Goal: Task Accomplishment & Management: Use online tool/utility

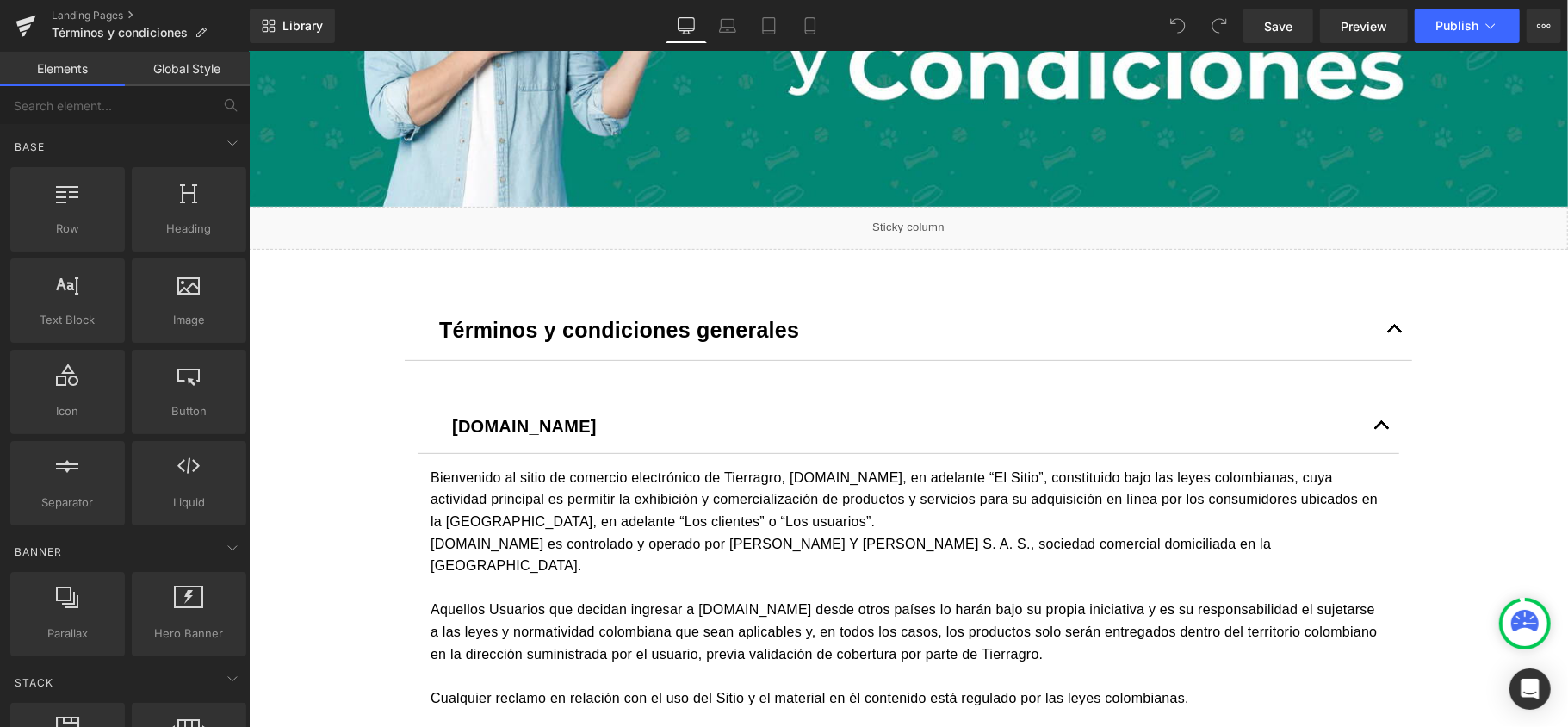
scroll to position [459, 0]
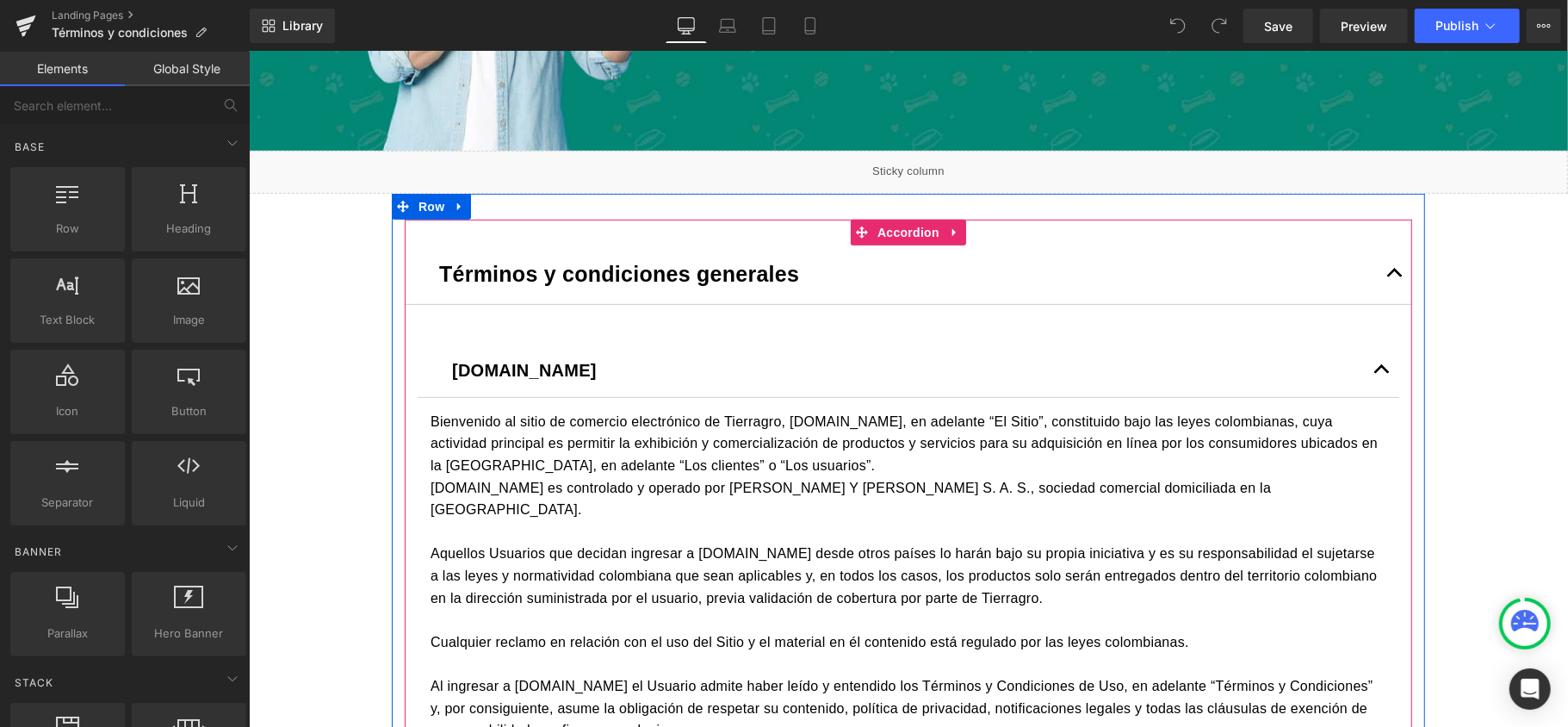
click at [1390, 268] on button "button" at bounding box center [1395, 272] width 35 height 60
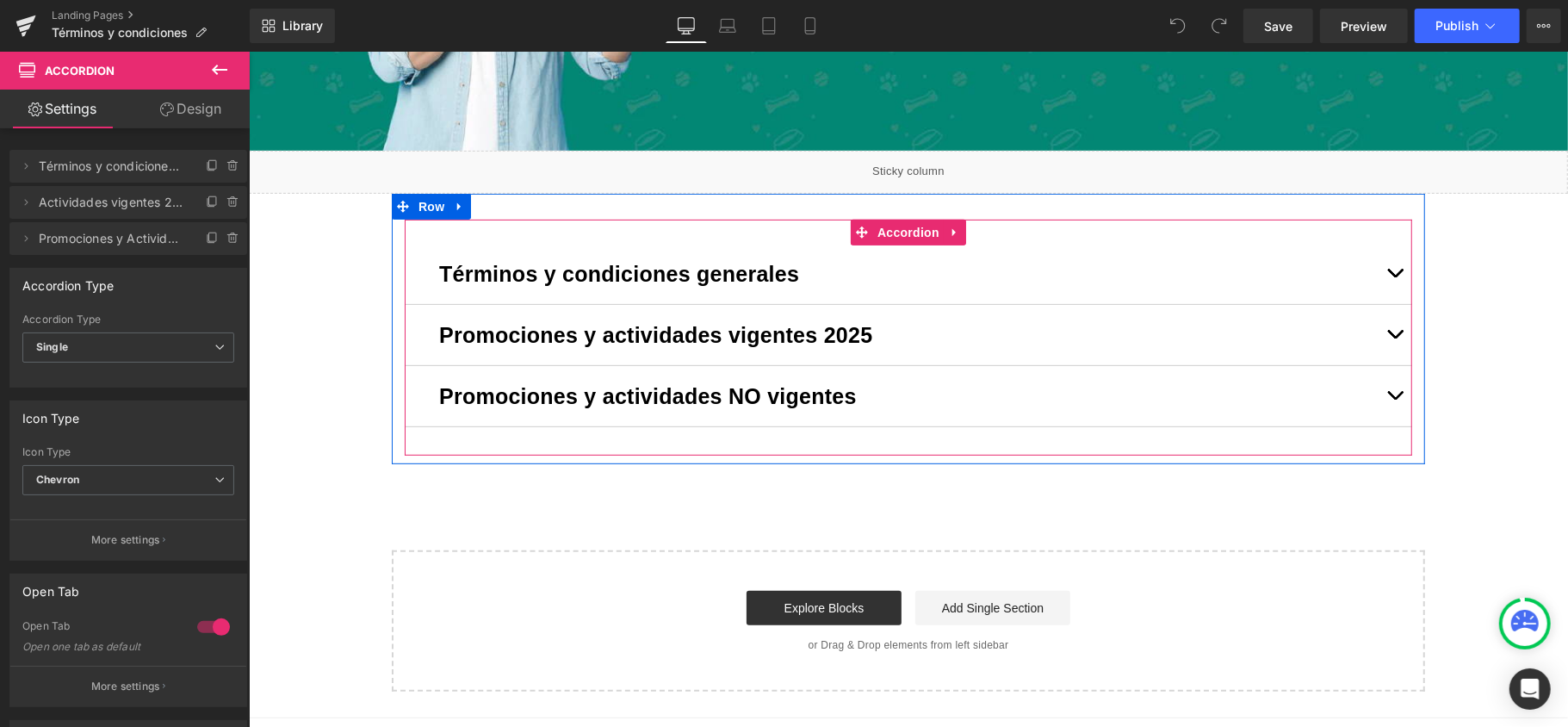
click at [1385, 330] on button "button" at bounding box center [1395, 334] width 35 height 60
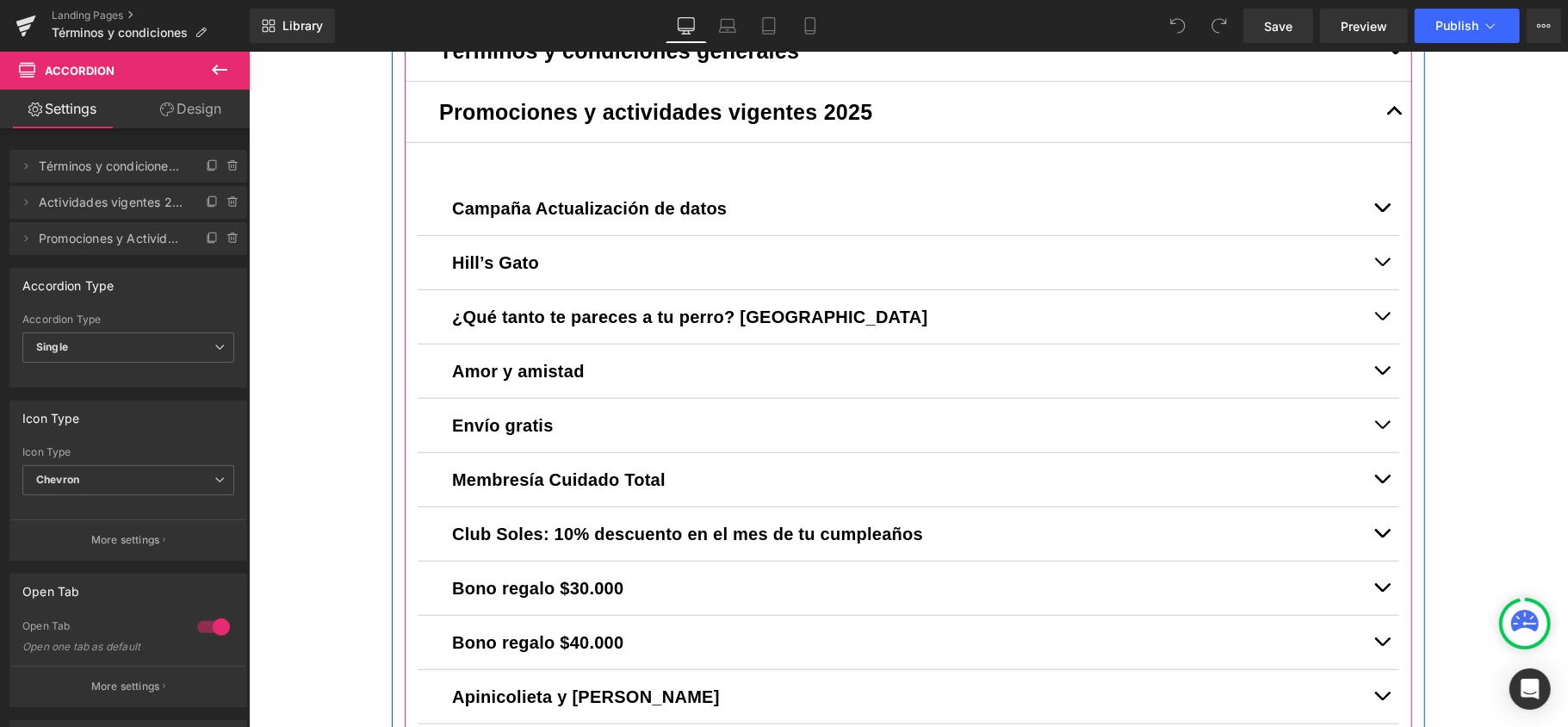
scroll to position [689, 0]
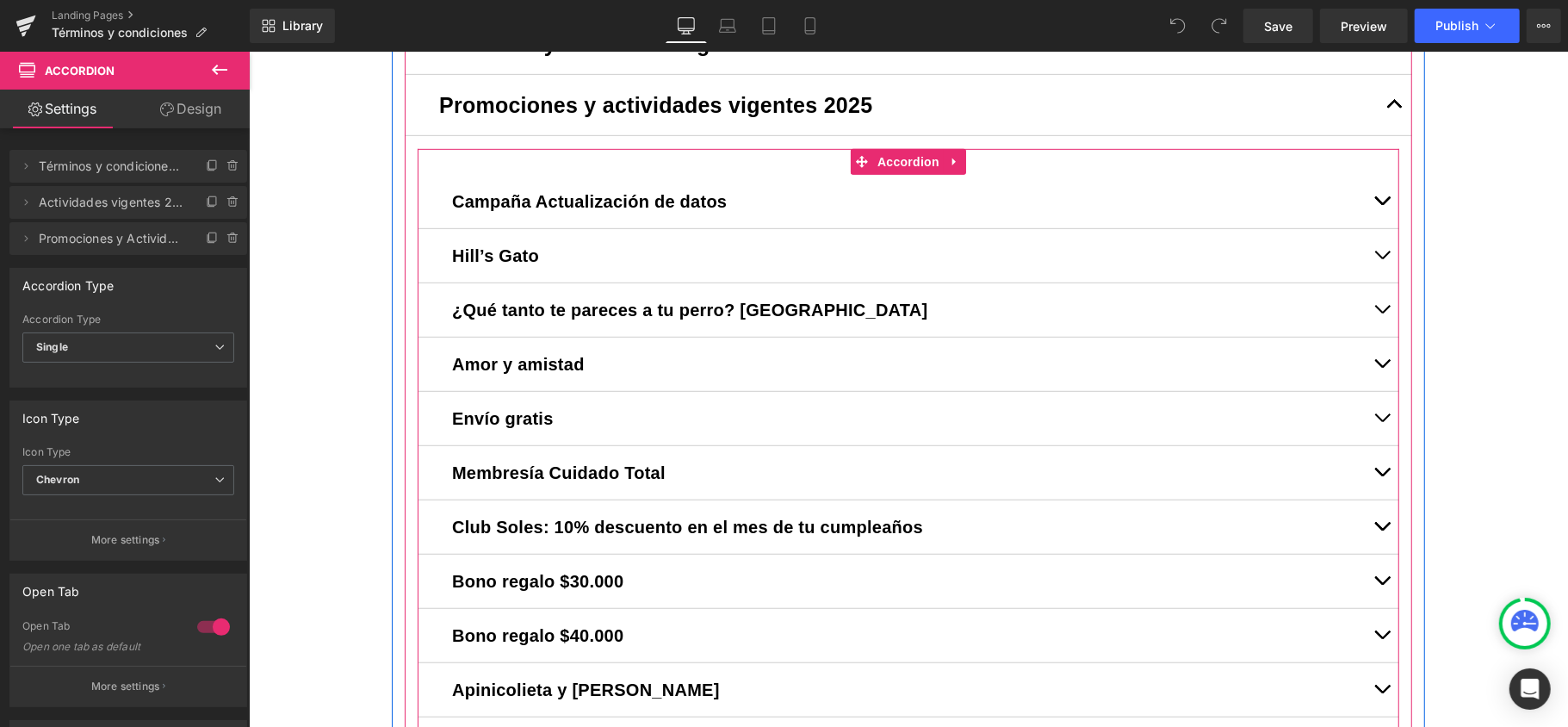
click at [1375, 469] on button "button" at bounding box center [1382, 471] width 35 height 53
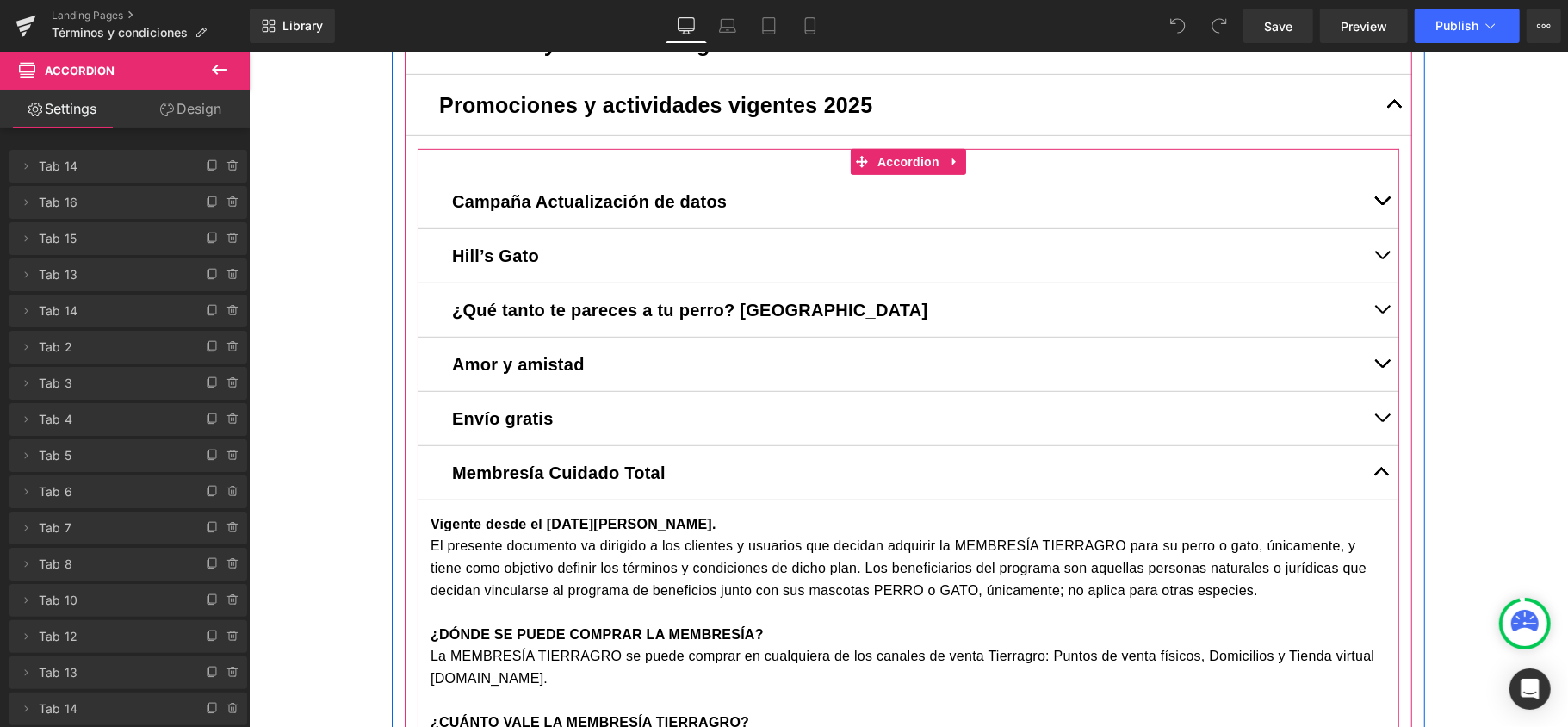
click at [1375, 469] on button "button" at bounding box center [1382, 471] width 35 height 53
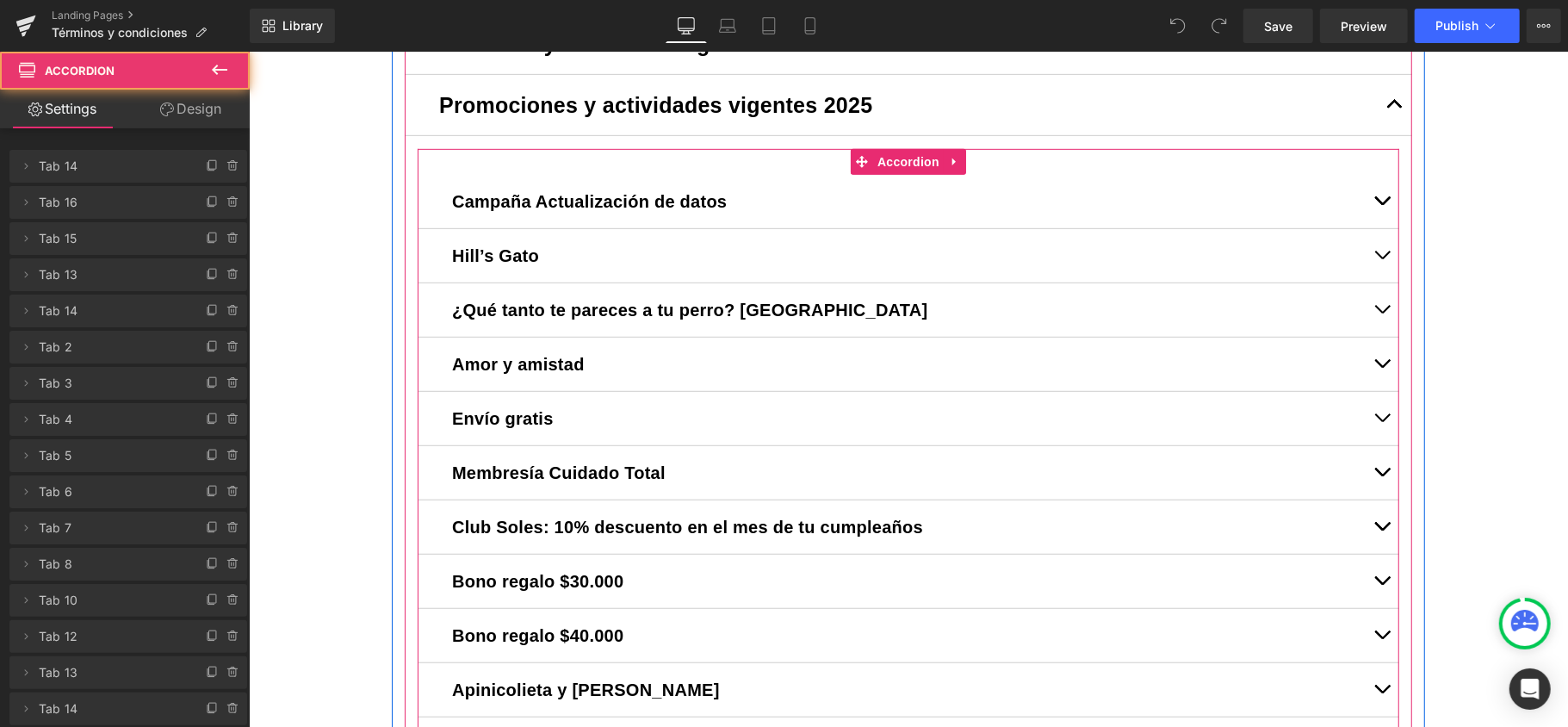
click at [1382, 367] on span "button" at bounding box center [1382, 367] width 0 height 0
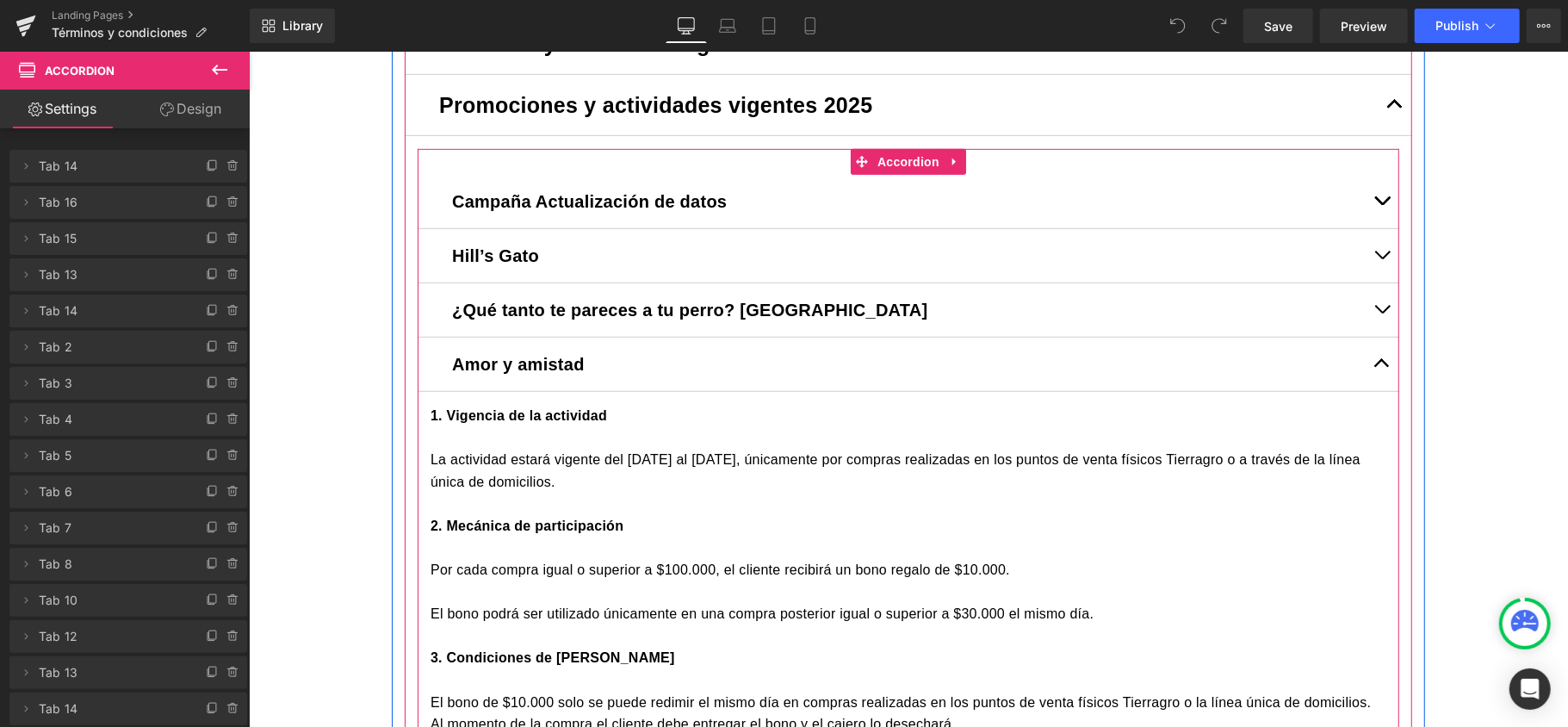
click at [1383, 364] on button "button" at bounding box center [1382, 363] width 35 height 53
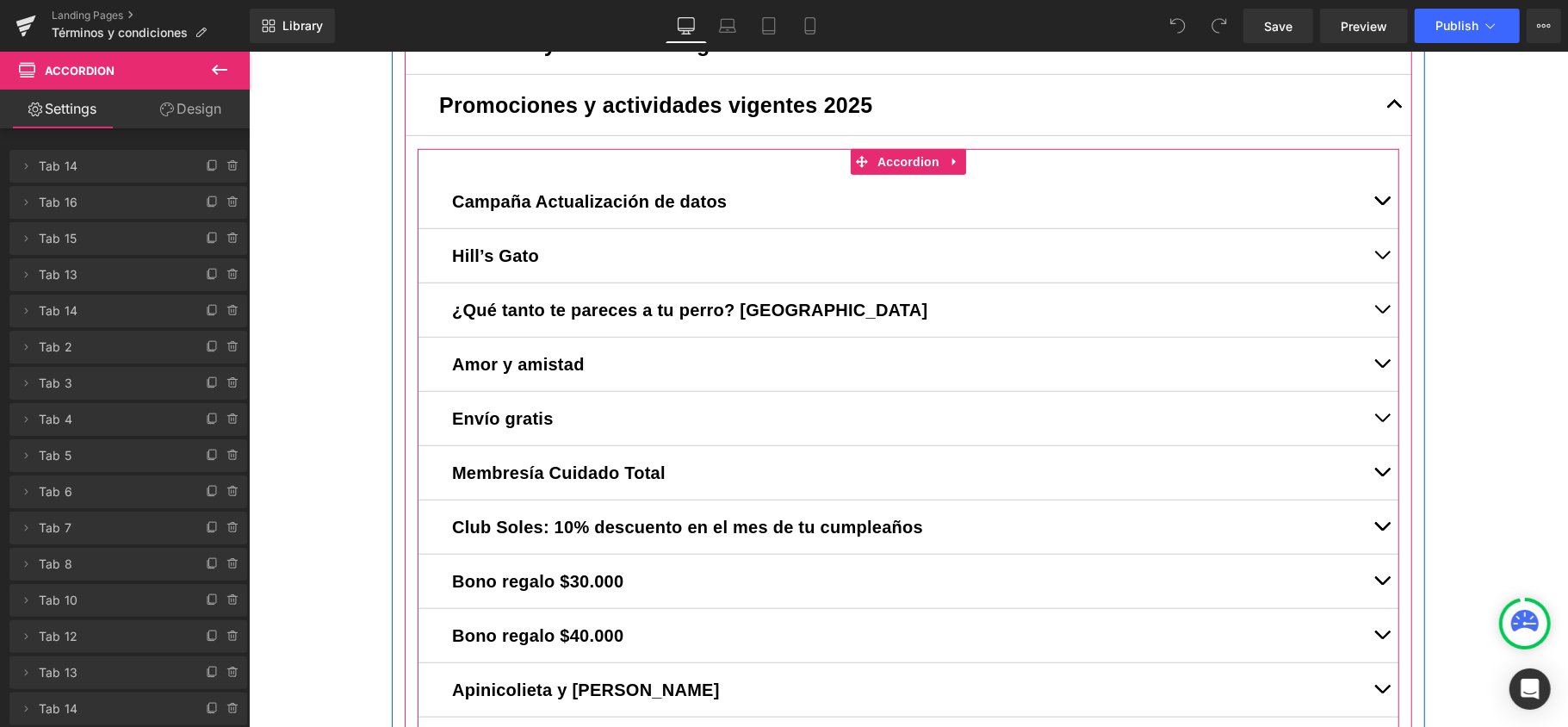
click at [1373, 363] on button "button" at bounding box center [1382, 363] width 35 height 53
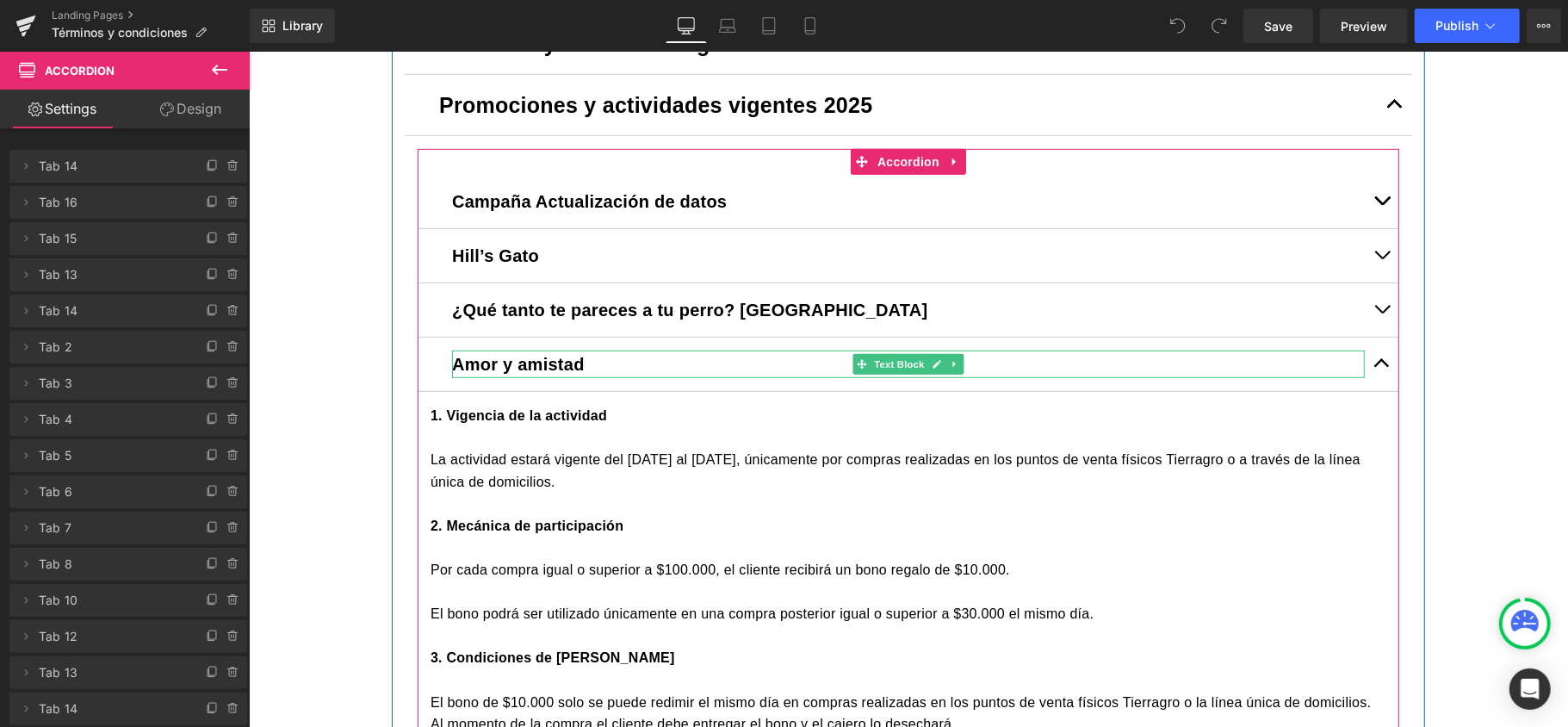
click at [510, 364] on strong "Amor y amistad" at bounding box center [517, 364] width 133 height 19
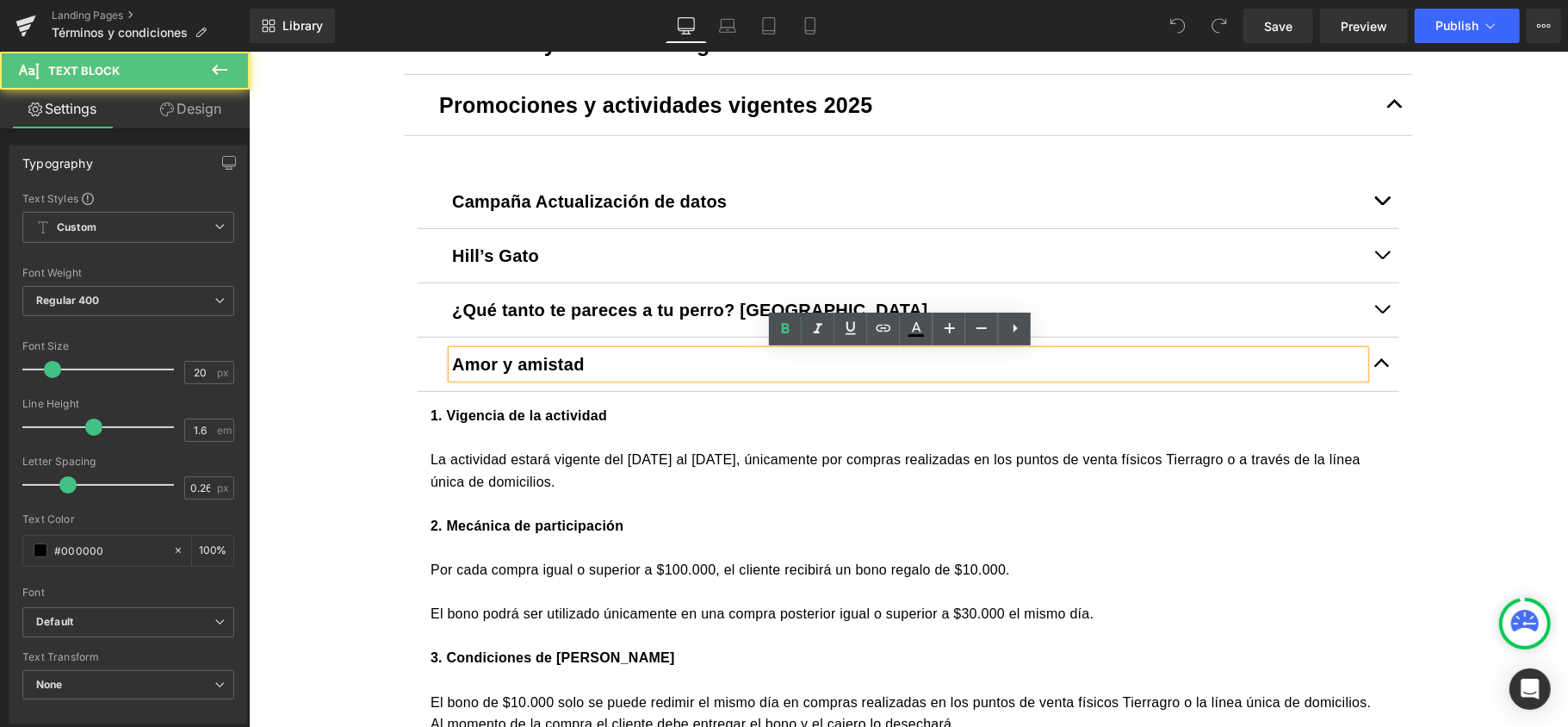
click at [510, 364] on strong "Amor y amistad" at bounding box center [517, 364] width 133 height 19
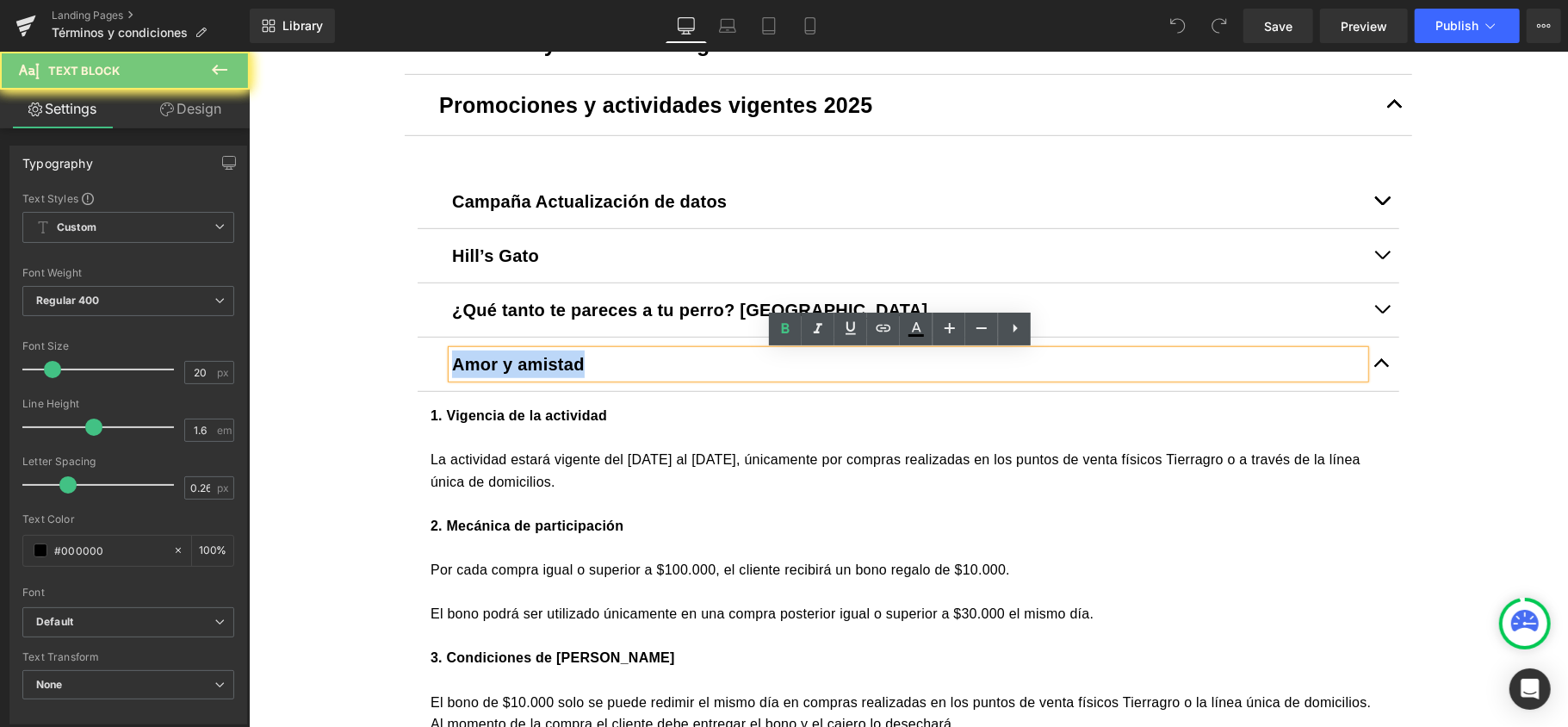
click at [510, 364] on strong "Amor y amistad" at bounding box center [517, 364] width 133 height 19
copy strong "Amor y amistad"
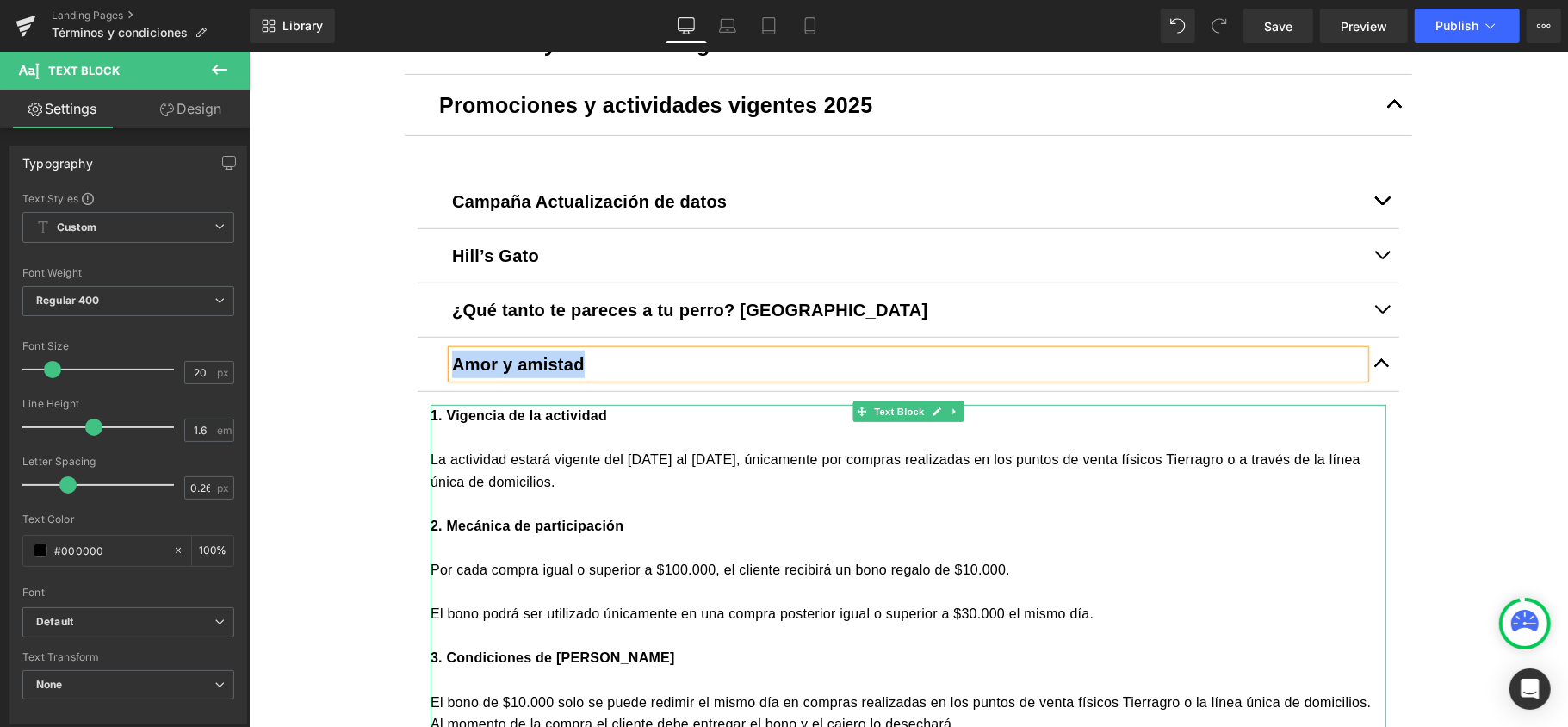
drag, startPoint x: 635, startPoint y: 498, endPoint x: 628, endPoint y: 476, distance: 23.1
click at [635, 498] on p at bounding box center [907, 503] width 956 height 23
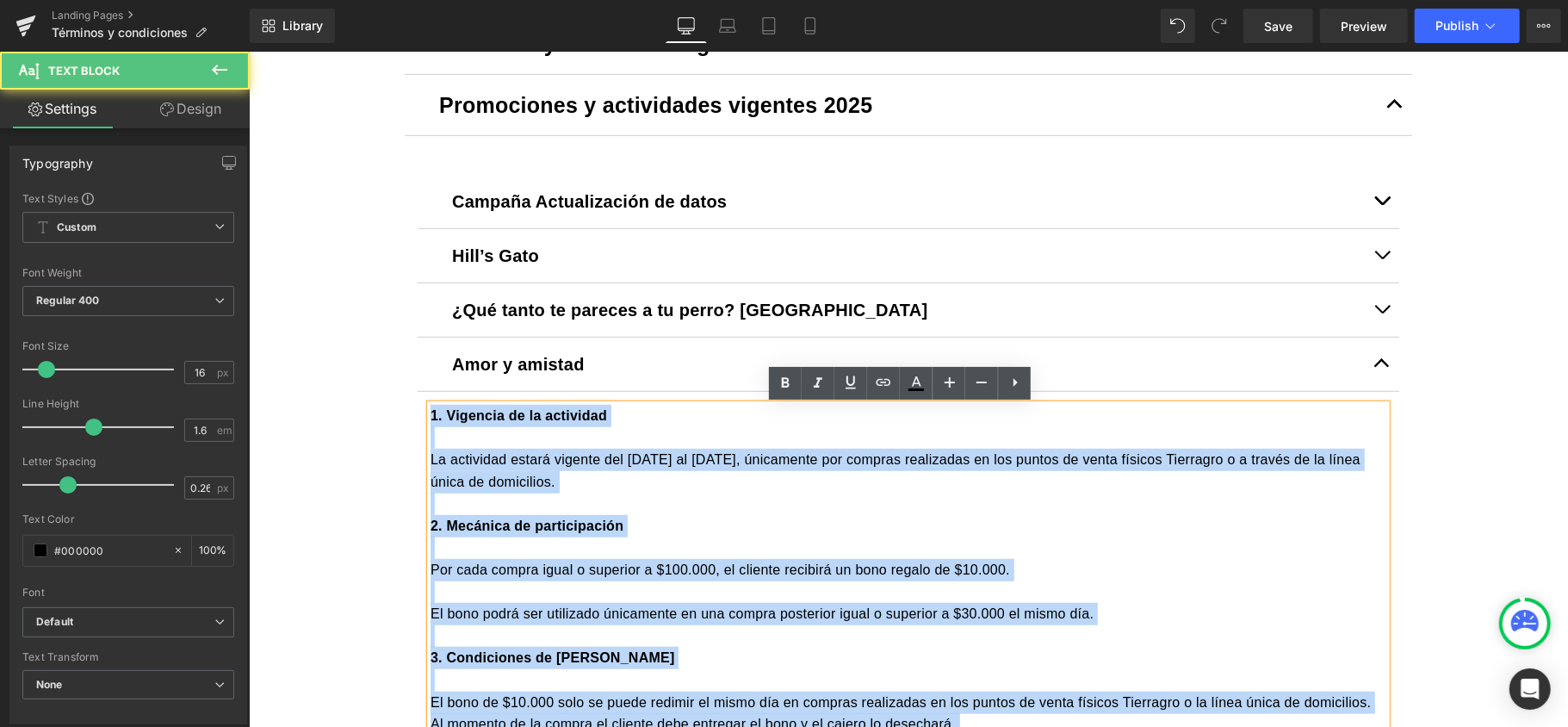
drag, startPoint x: 415, startPoint y: 417, endPoint x: 413, endPoint y: 407, distance: 10.2
copy div "1. Vigencia de la actividad La actividad estará vigente del 13 al 30 de septiem…"
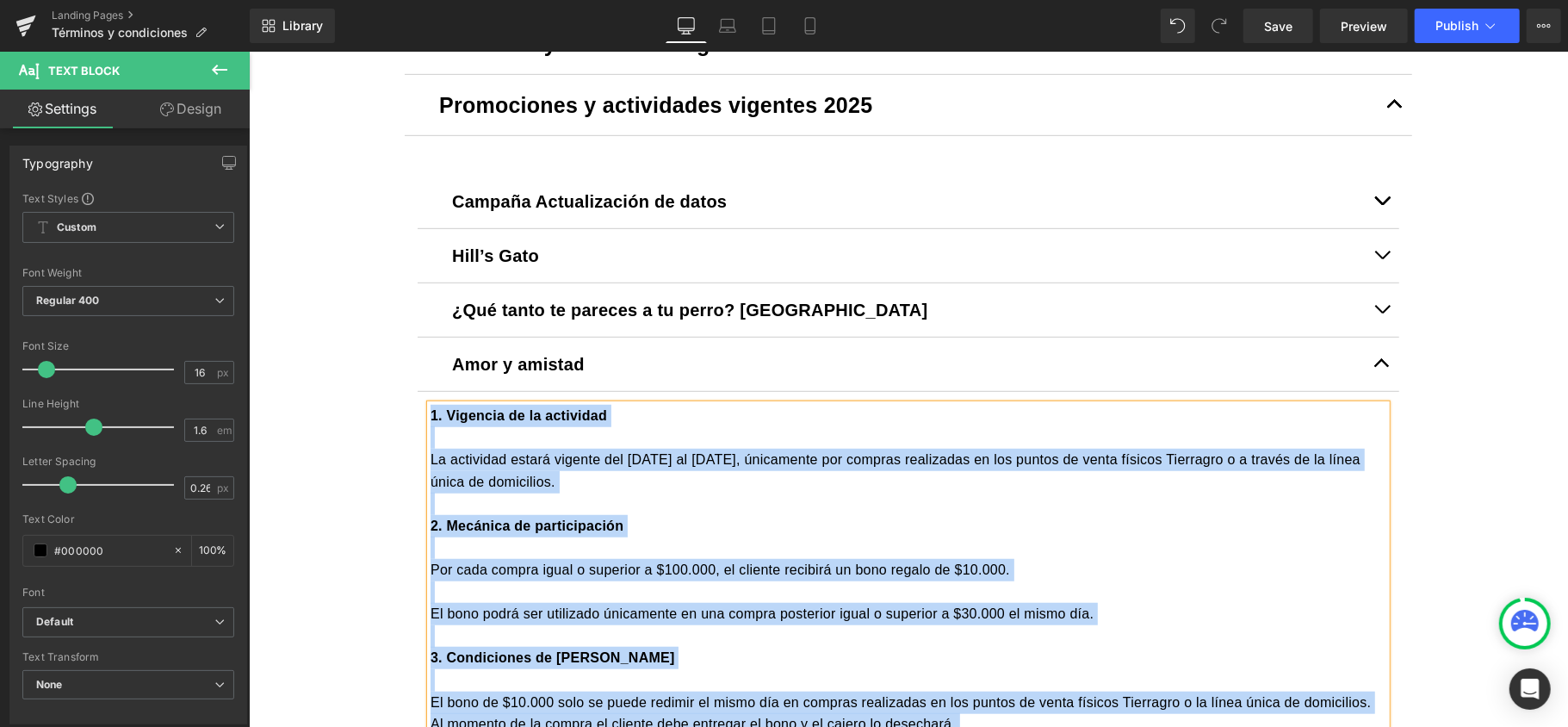
click at [1377, 363] on button "button" at bounding box center [1382, 363] width 35 height 53
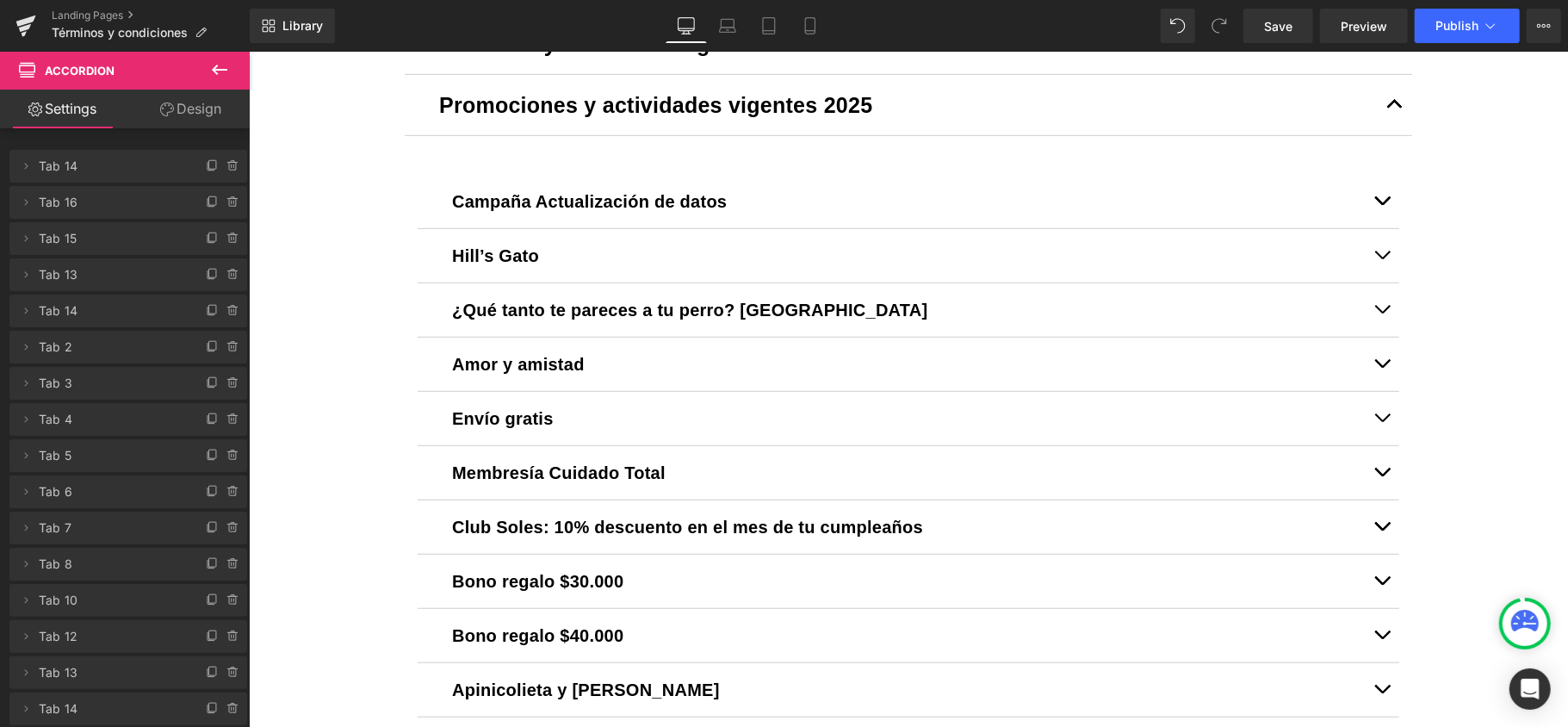
click at [391, 366] on div "Términos y condiciones generales Text Block Tierragro.com Text Block Tierragro.…" at bounding box center [908, 580] width 1033 height 1183
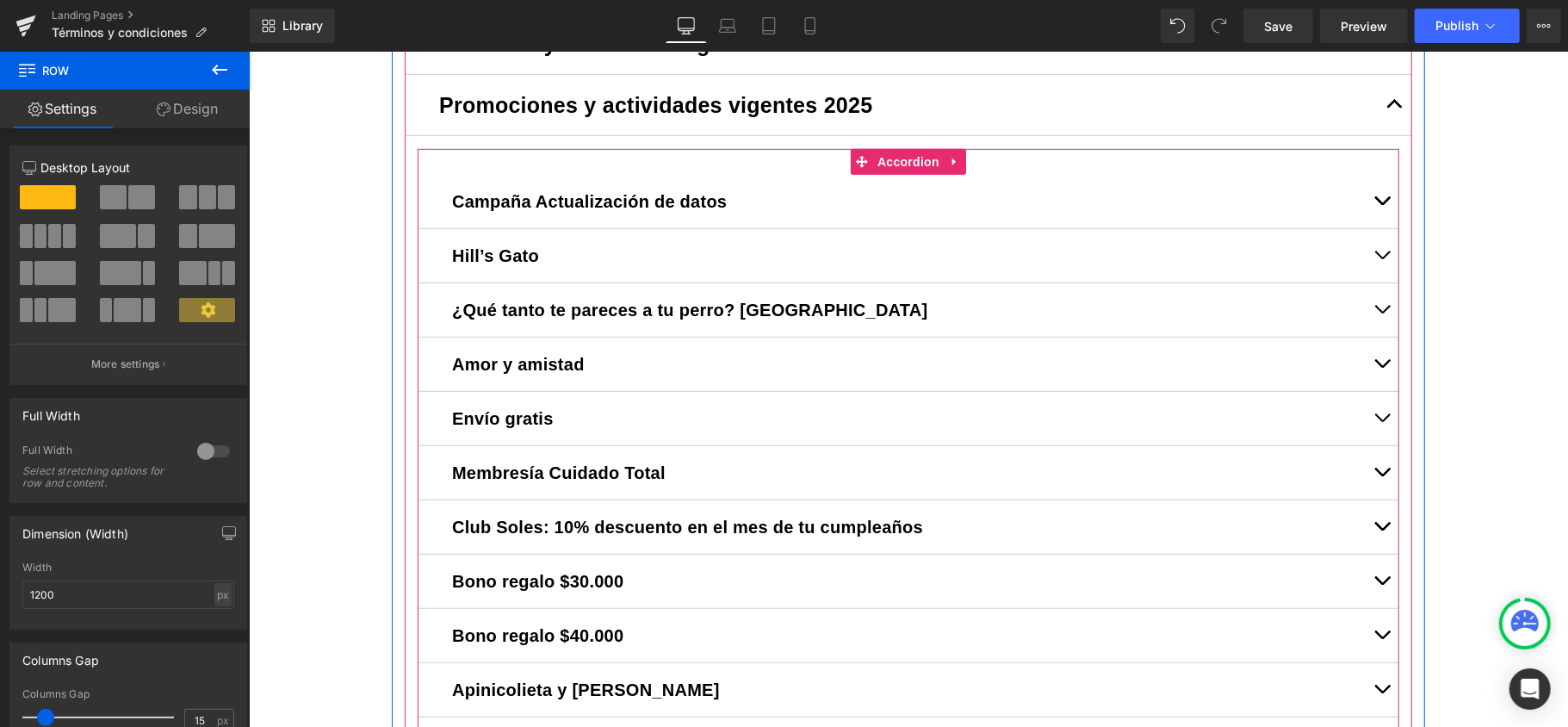
click at [420, 363] on div "Amor y amistad Text Block" at bounding box center [907, 364] width 982 height 54
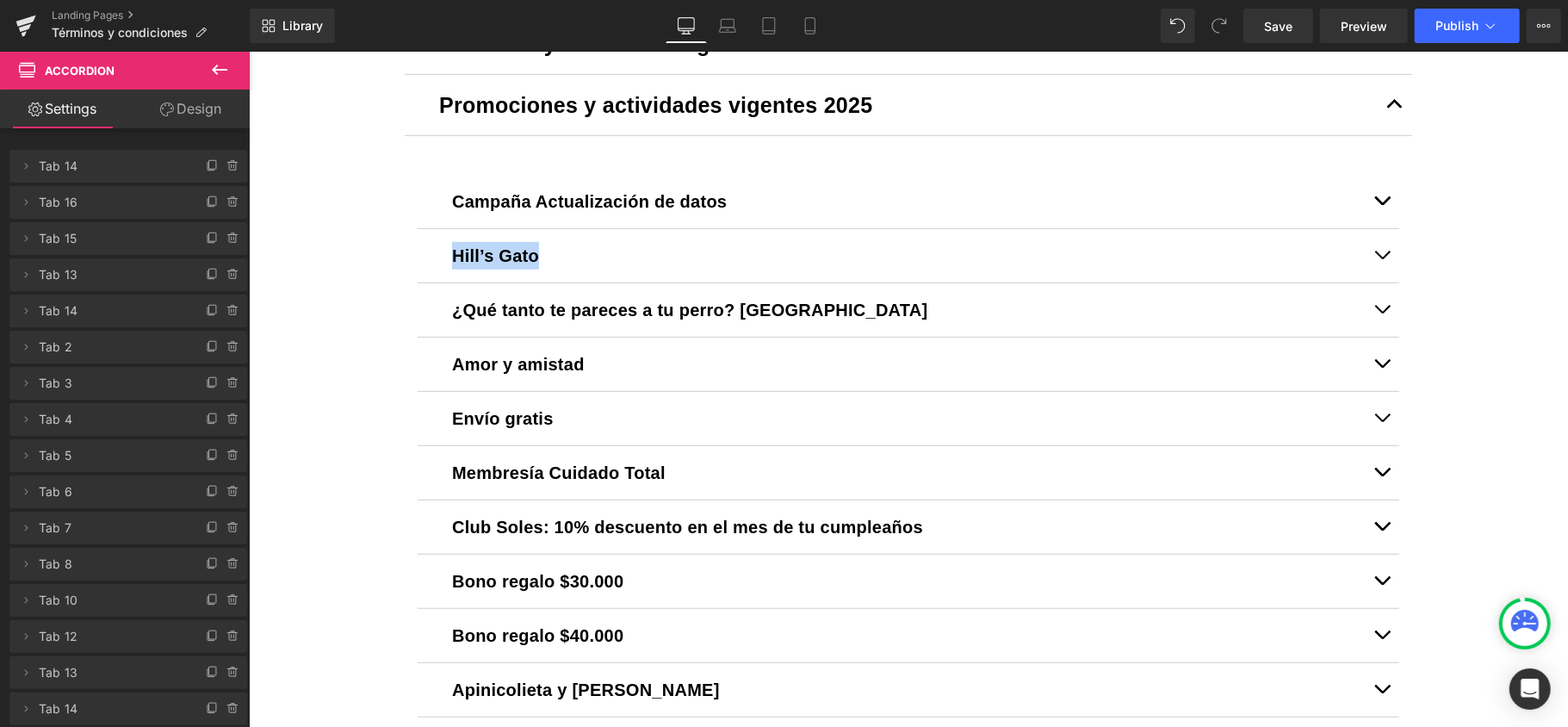
drag, startPoint x: 896, startPoint y: 280, endPoint x: 2257, endPoint y: 369, distance: 1363.9
click at [1567, 369] on html "Ir directamente al contenido Entregas el mismo día en compras antes de las 3:00…" at bounding box center [907, 643] width 1319 height 2563
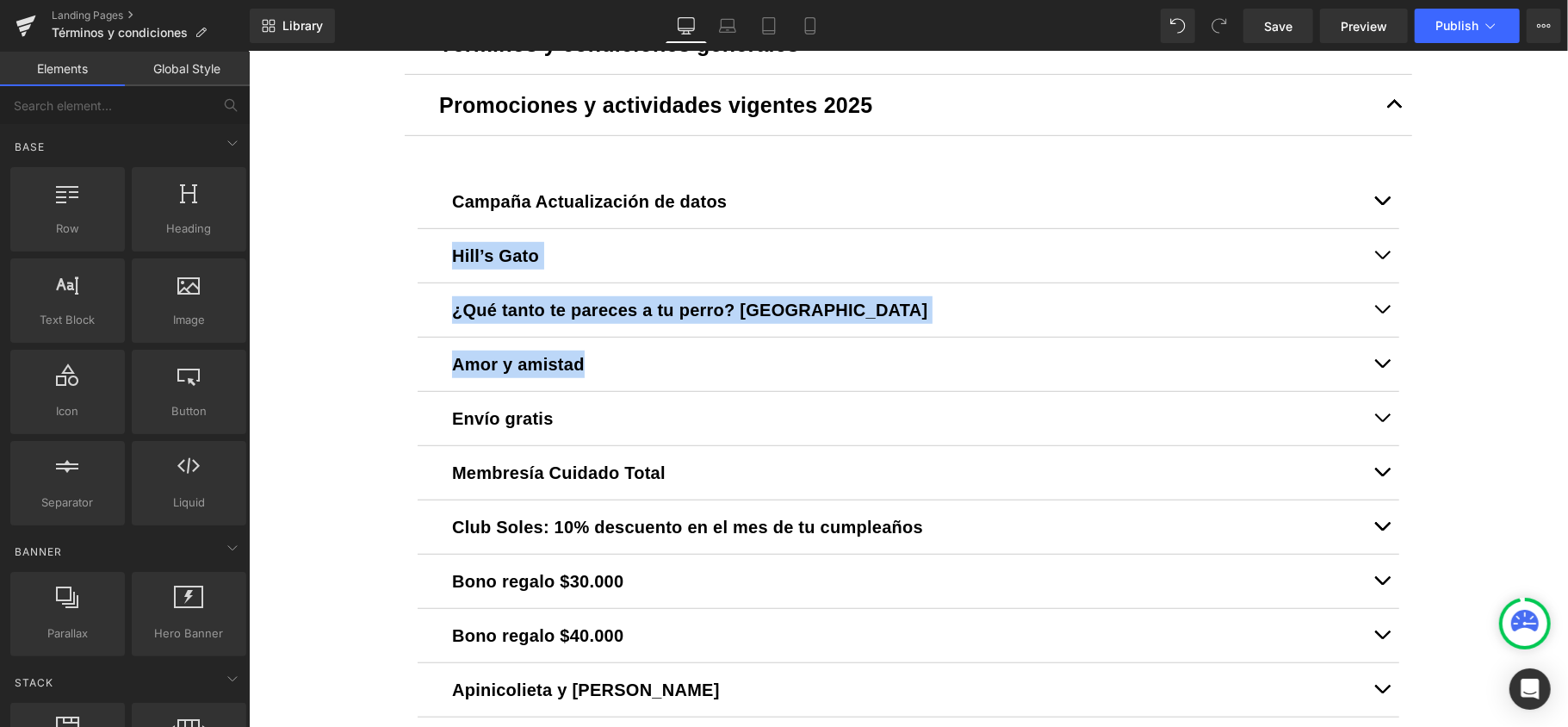
click at [329, 331] on div "Image Row Liquid Términos y condiciones generales Text Block [DOMAIN_NAME] Text…" at bounding box center [907, 457] width 1319 height 1900
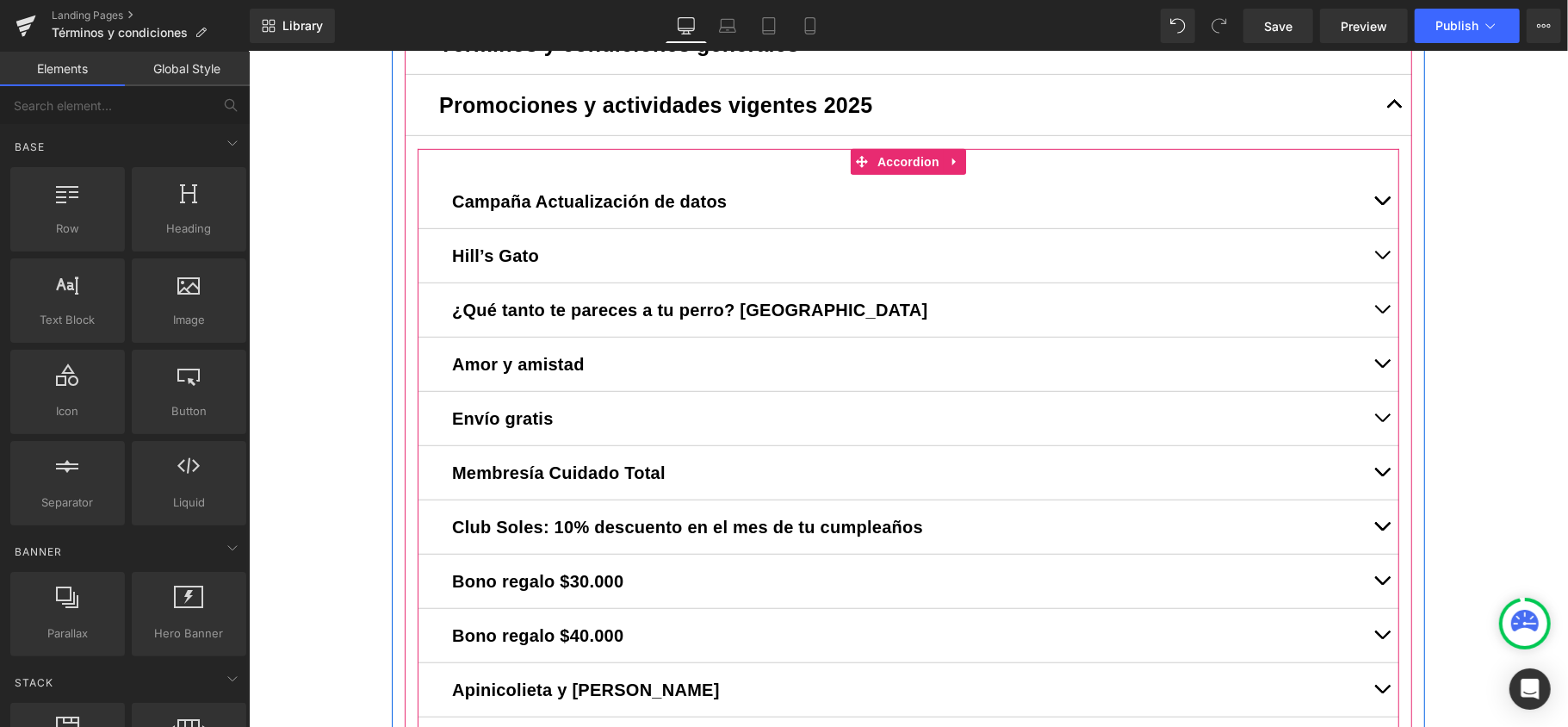
click at [1378, 304] on button "button" at bounding box center [1382, 309] width 35 height 53
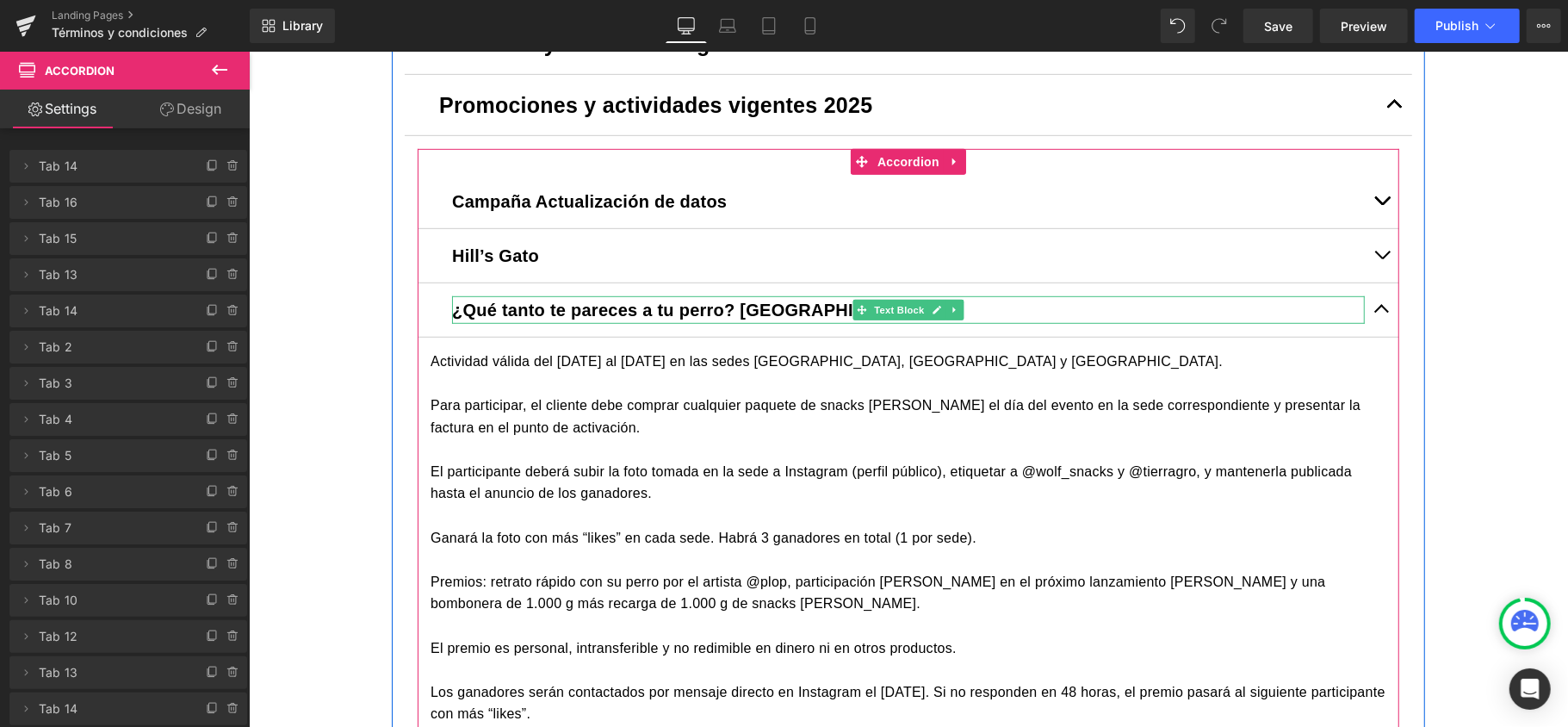
click at [566, 304] on b "¿Qué tanto te pareces a tu perro? [GEOGRAPHIC_DATA]" at bounding box center [690, 310] width 477 height 19
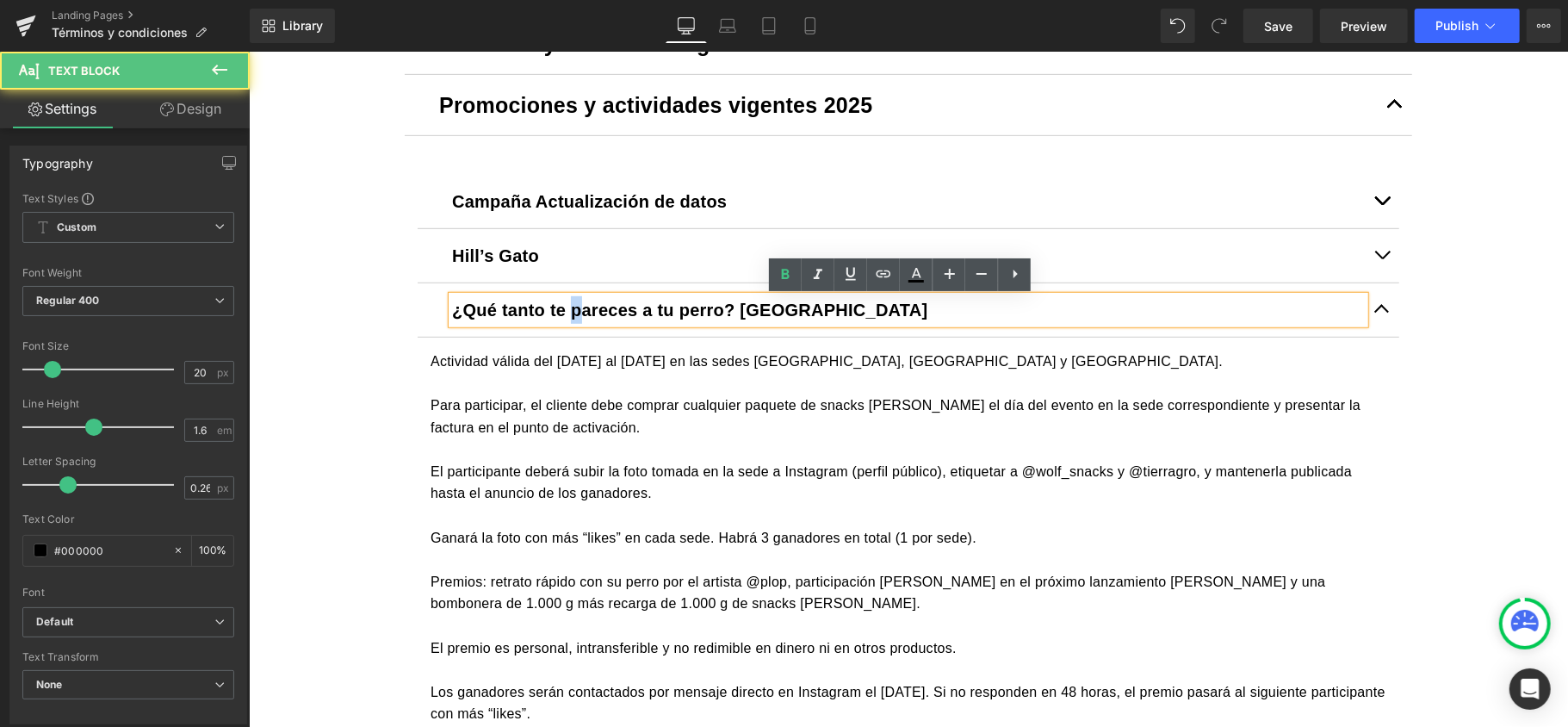
click at [563, 306] on b "¿Qué tanto te pareces a tu perro? [GEOGRAPHIC_DATA]" at bounding box center [690, 310] width 477 height 19
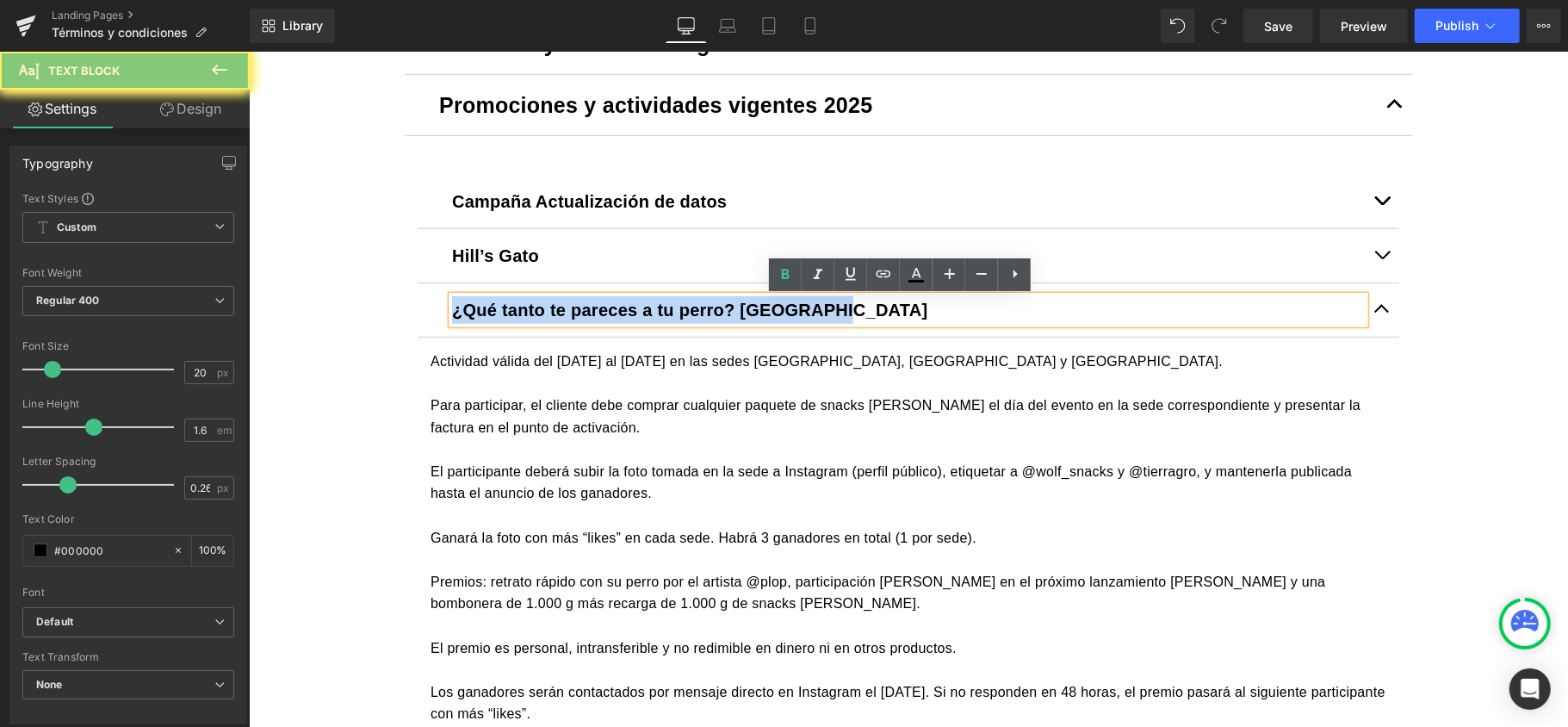
click at [563, 306] on b "¿Qué tanto te pareces a tu perro? [GEOGRAPHIC_DATA]" at bounding box center [690, 310] width 477 height 19
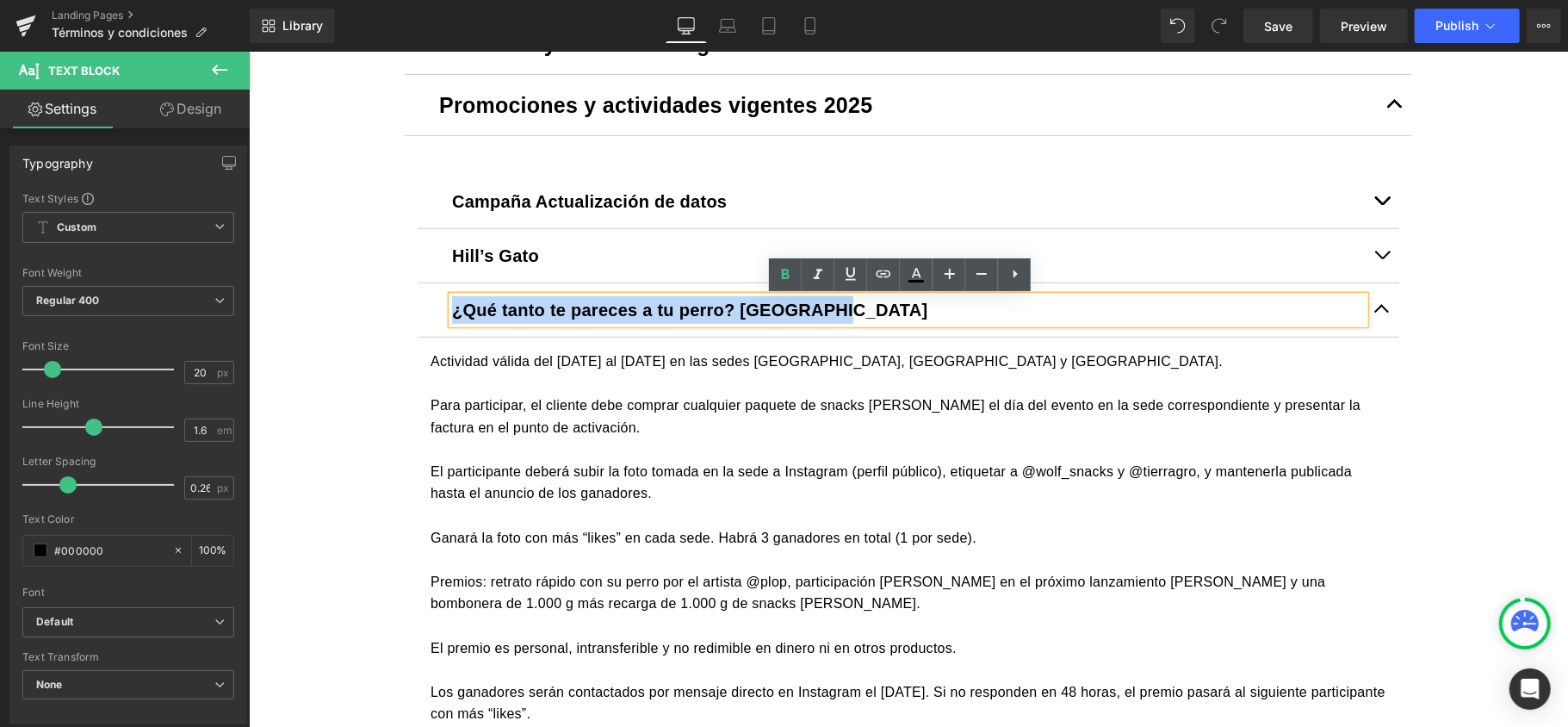
copy b "¿Qué tanto te pareces a tu perro? [GEOGRAPHIC_DATA]"
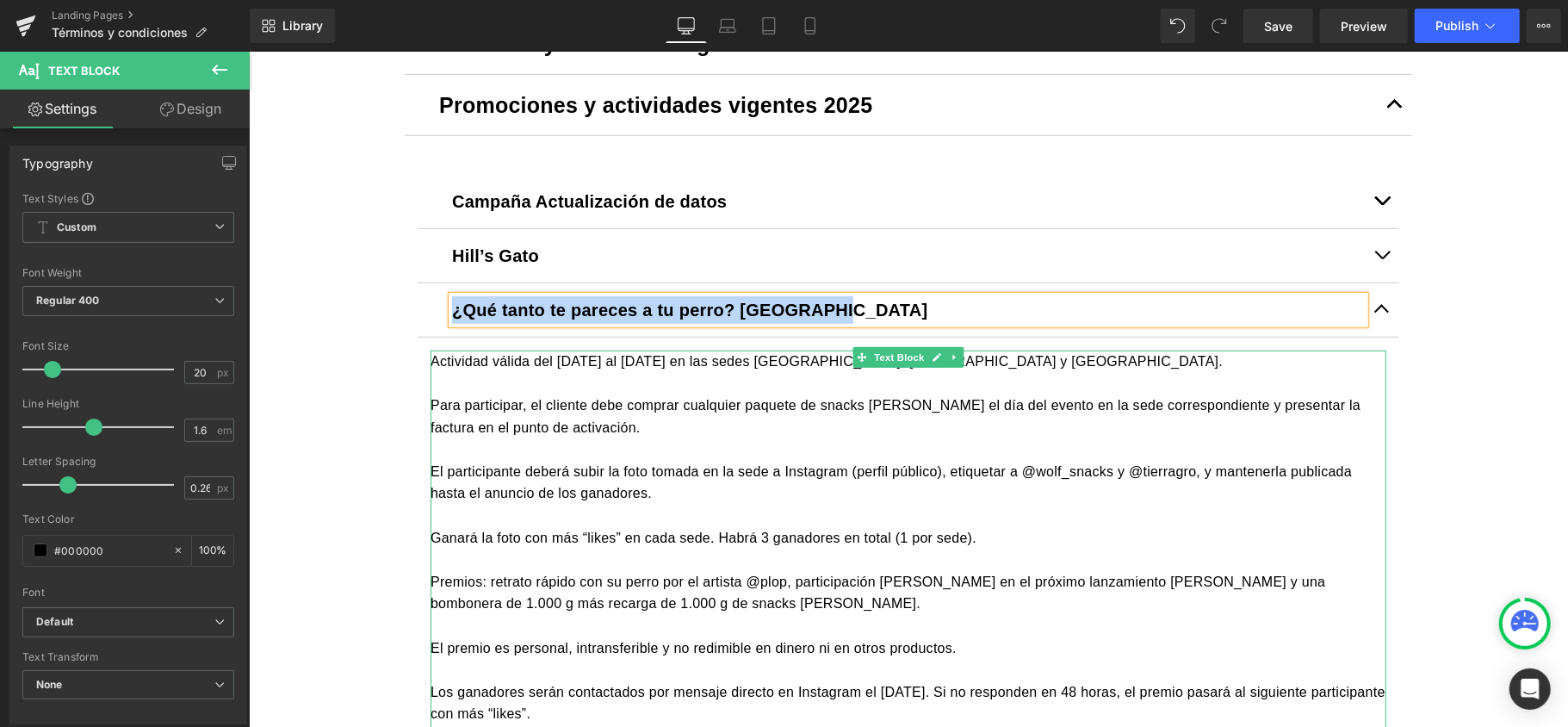
drag, startPoint x: 544, startPoint y: 410, endPoint x: 391, endPoint y: 387, distance: 154.7
click at [544, 410] on p "Para participar, el cliente debe comprar cualquier paquete de snacks [PERSON_NA…" at bounding box center [907, 416] width 956 height 44
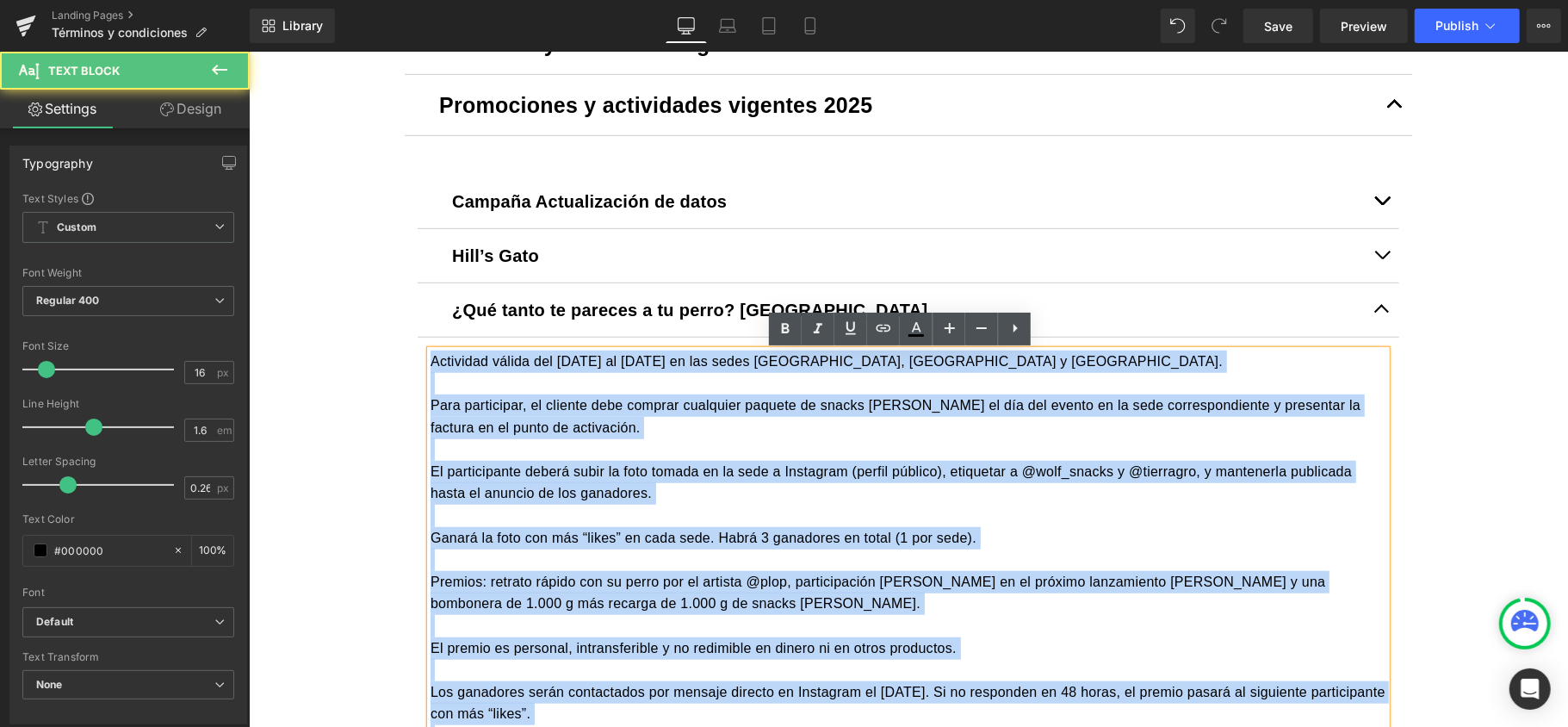
drag, startPoint x: 418, startPoint y: 364, endPoint x: 404, endPoint y: 357, distance: 15.7
copy div "Actividad válida del 20 de septiembre al 9 de octubre de 2025 en las sedes Tier…"
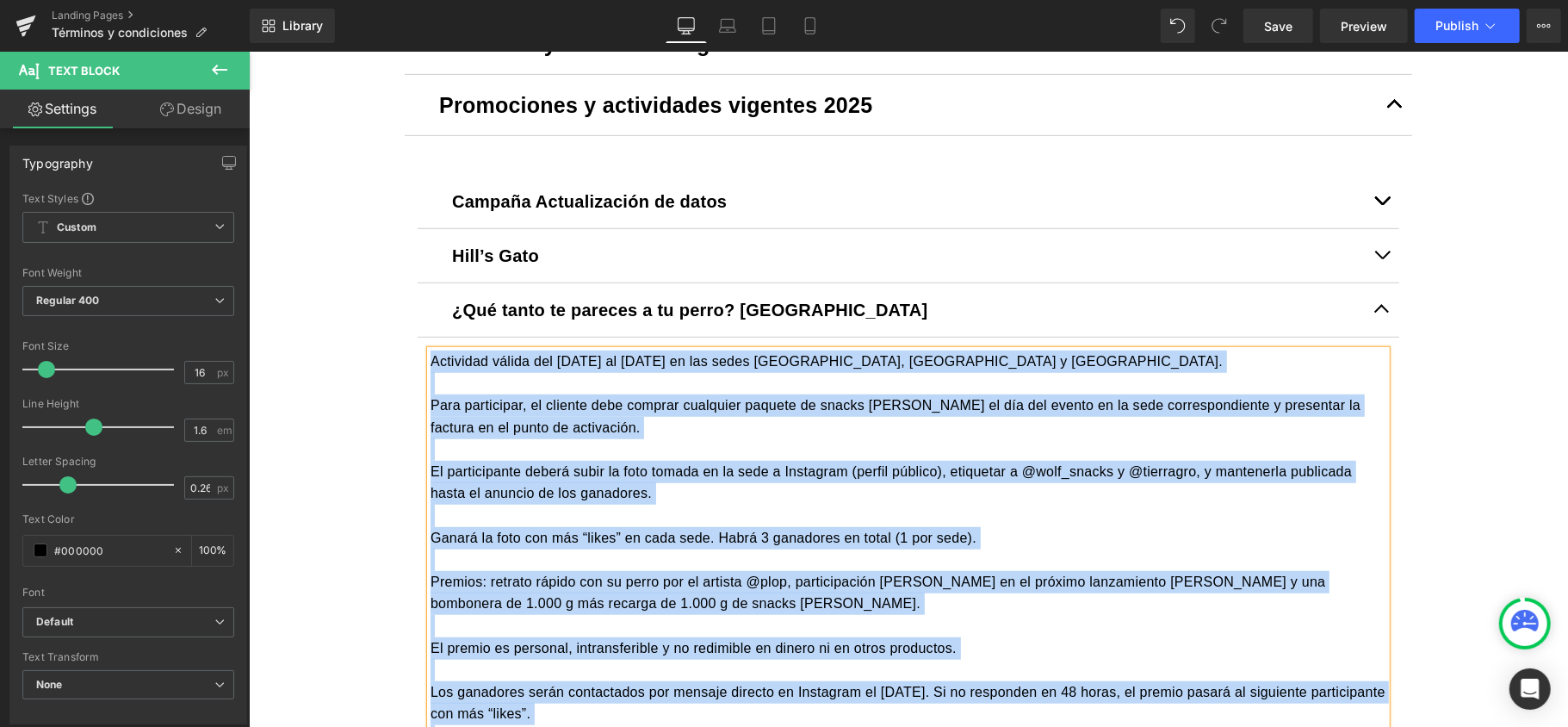
click at [1379, 314] on button "button" at bounding box center [1382, 309] width 35 height 53
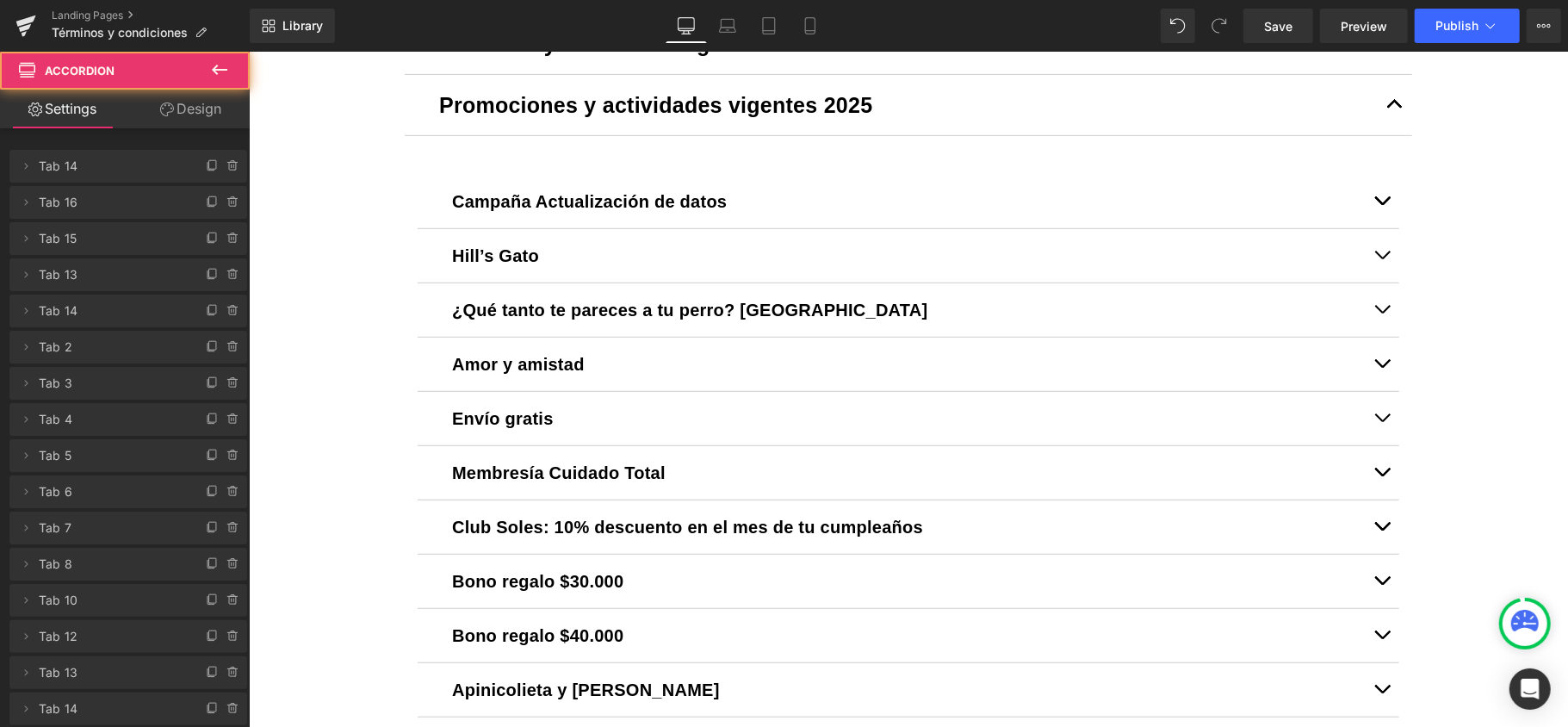
click at [1371, 261] on button "button" at bounding box center [1382, 254] width 35 height 53
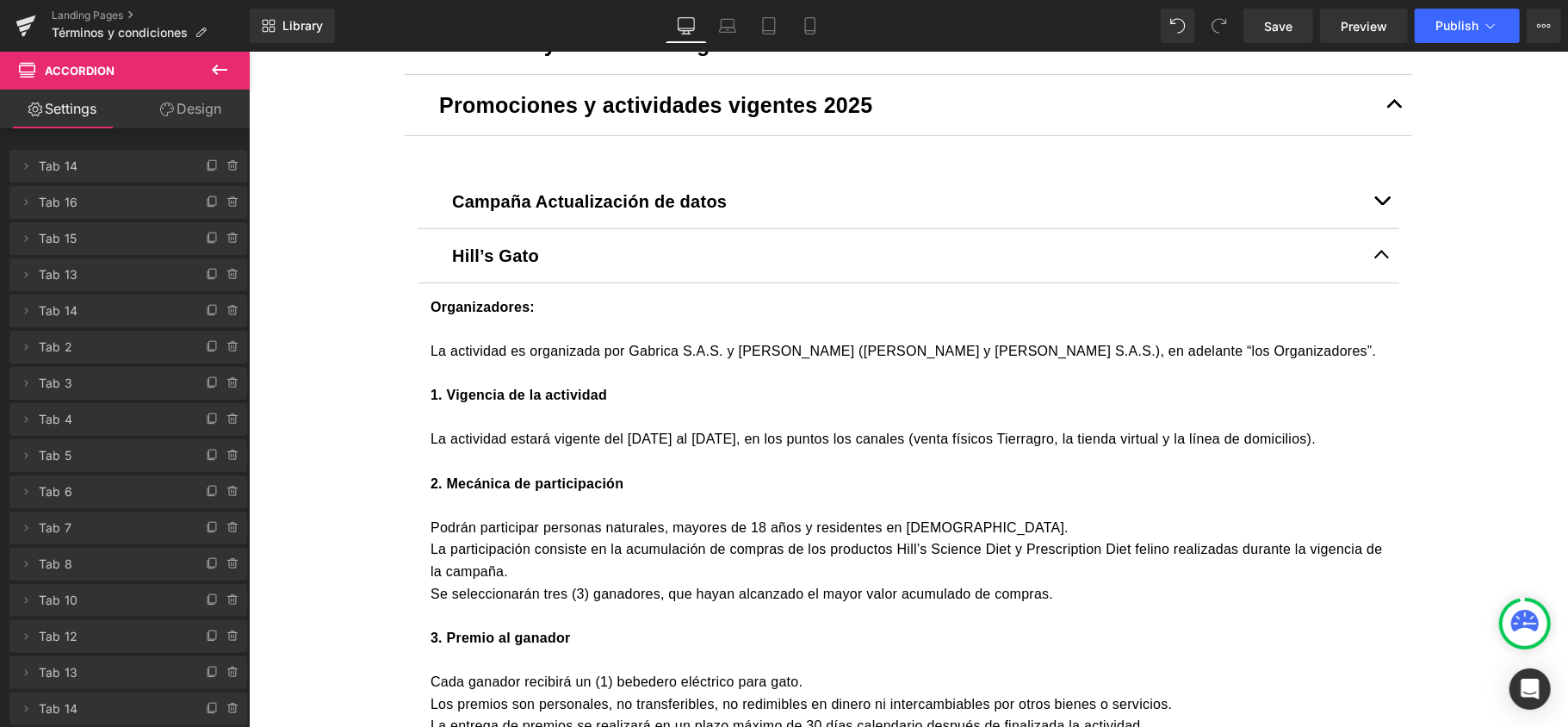
click at [1368, 204] on button "button" at bounding box center [1382, 200] width 35 height 53
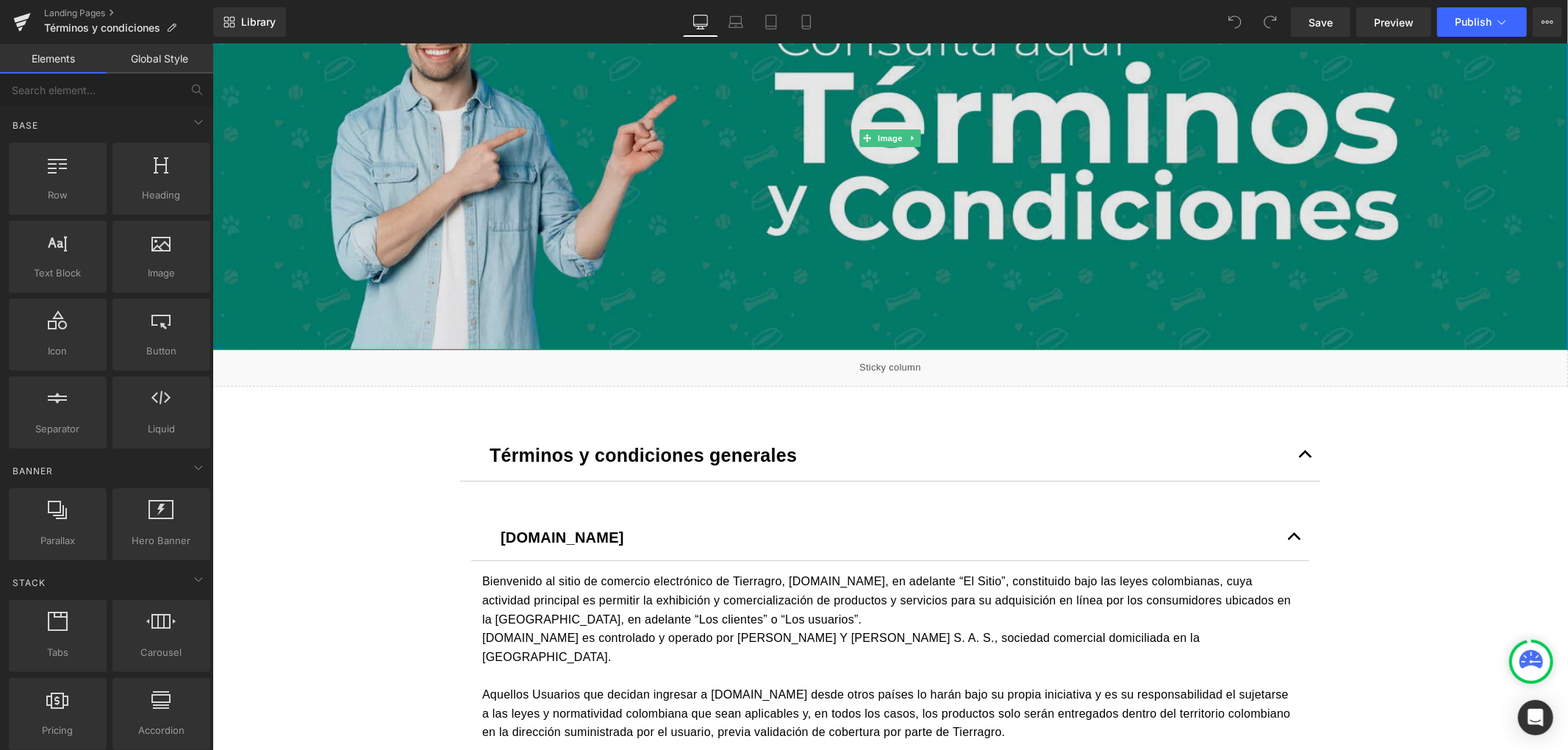
scroll to position [294, 0]
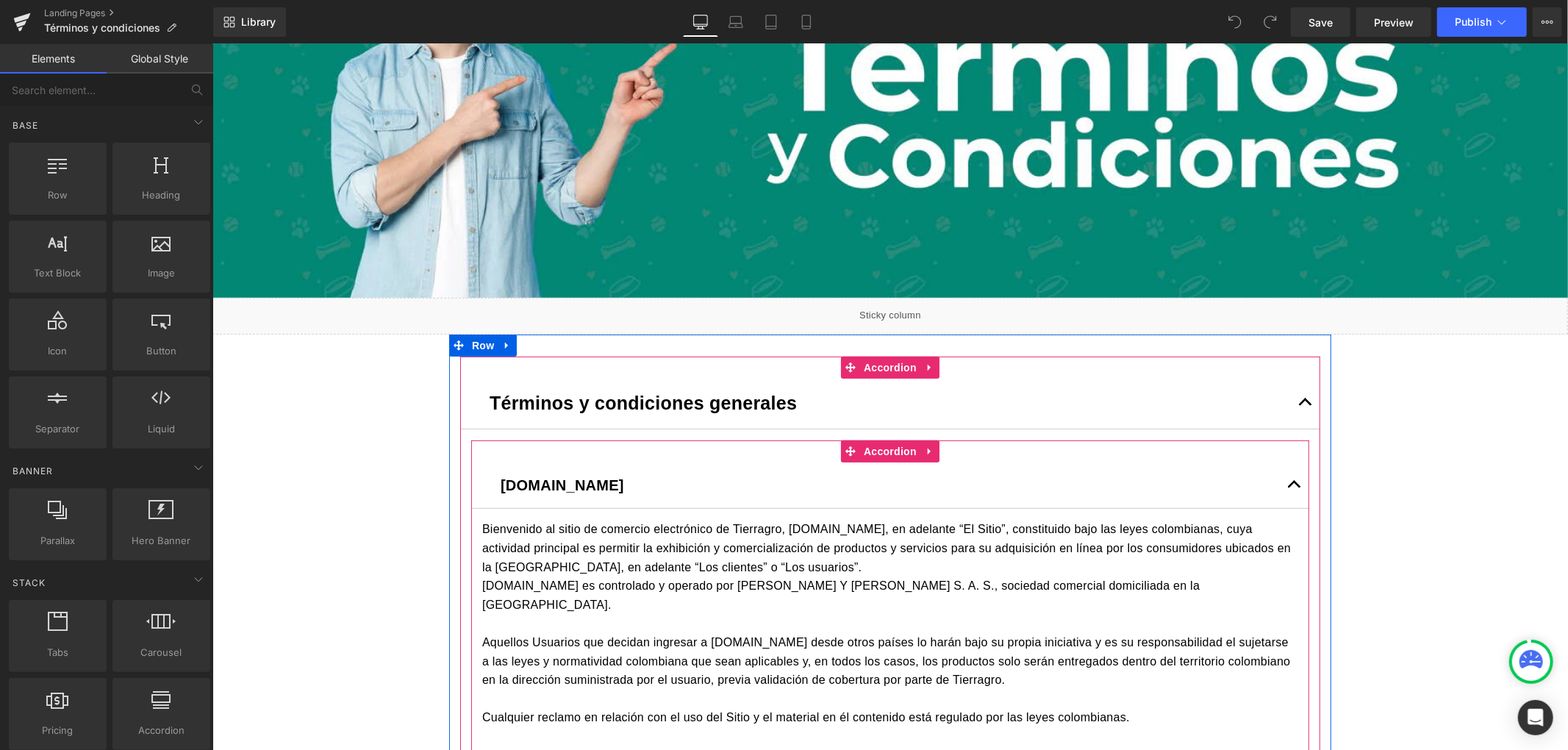
click at [1290, 476] on button "button" at bounding box center [1294, 484] width 30 height 45
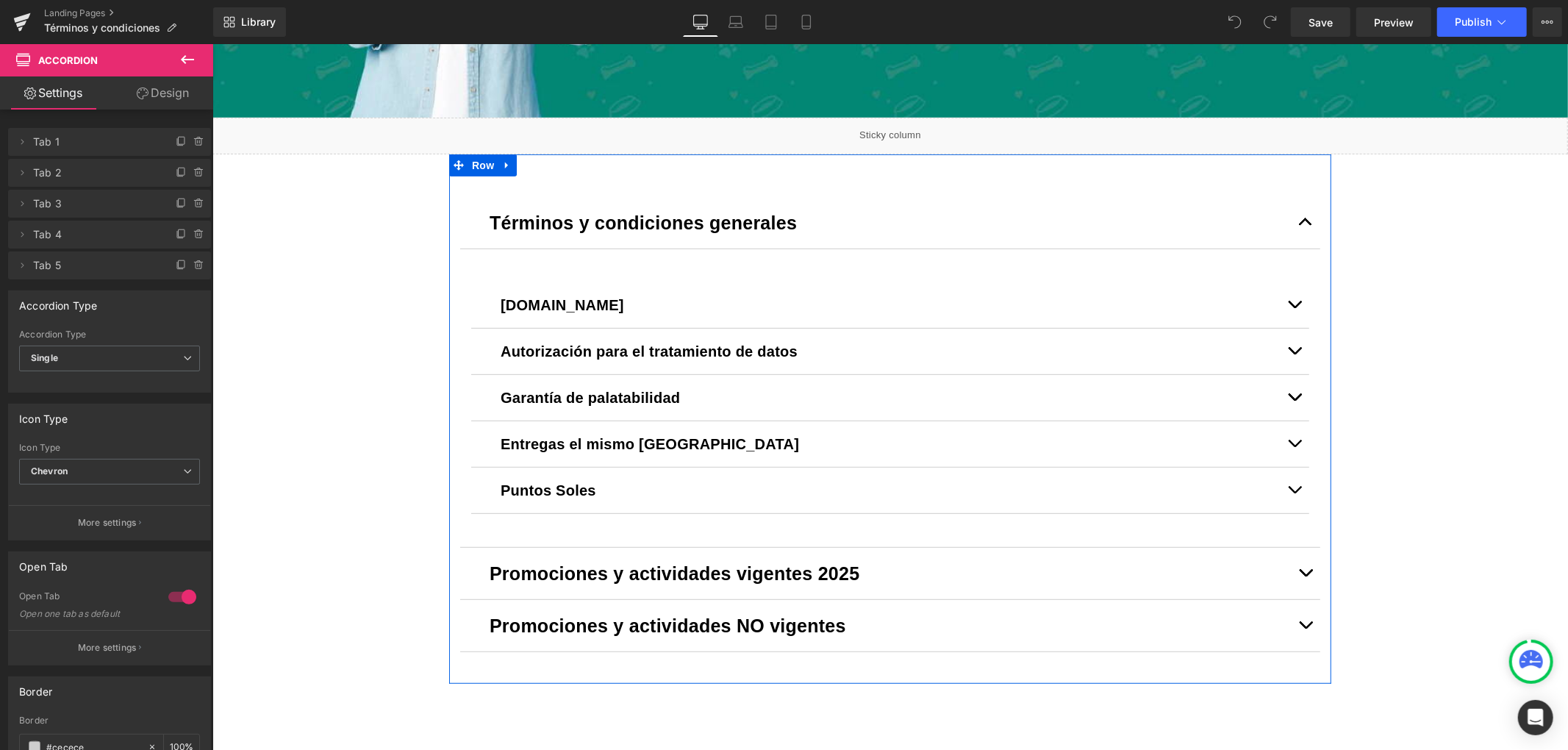
scroll to position [490, 0]
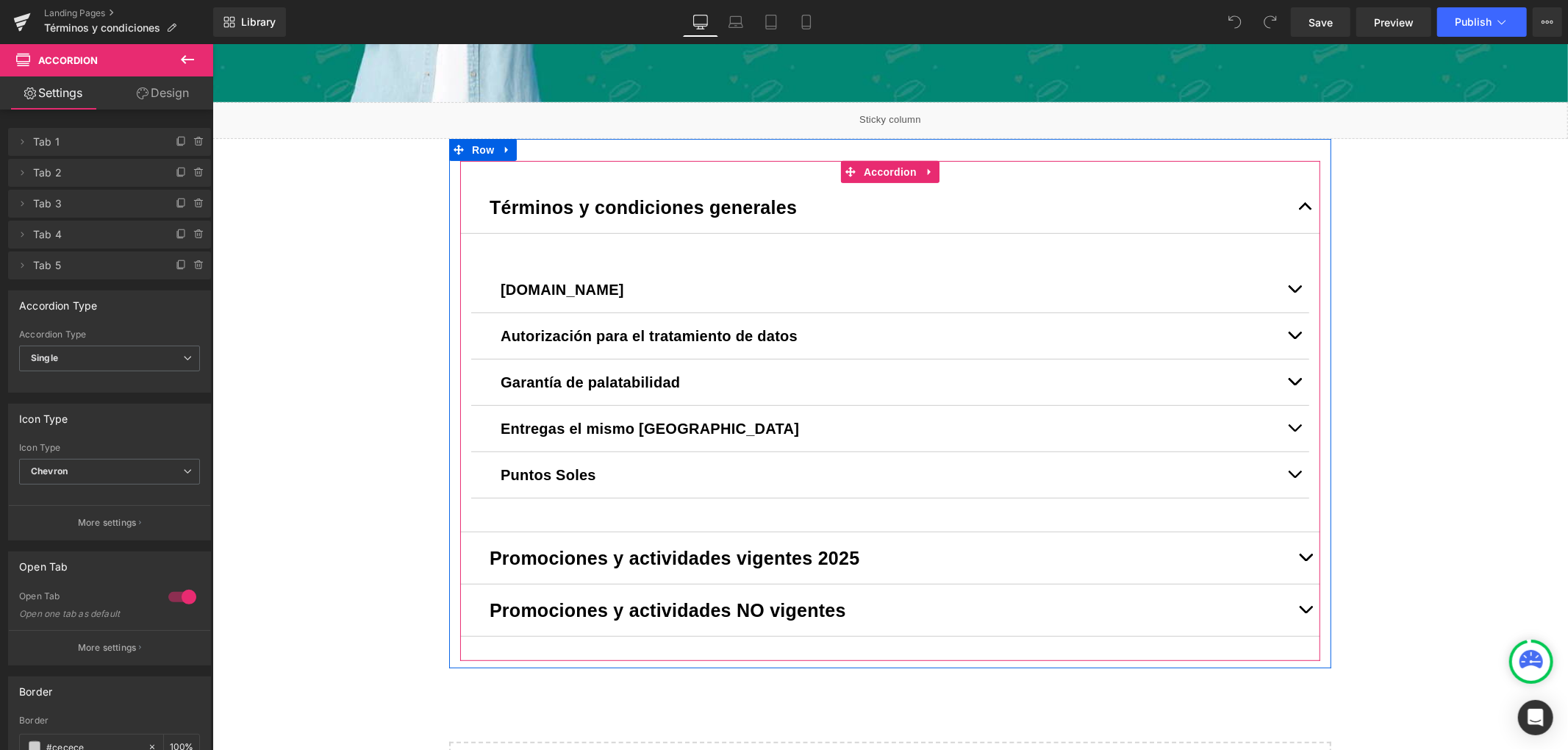
click at [1298, 196] on button "button" at bounding box center [1305, 206] width 30 height 51
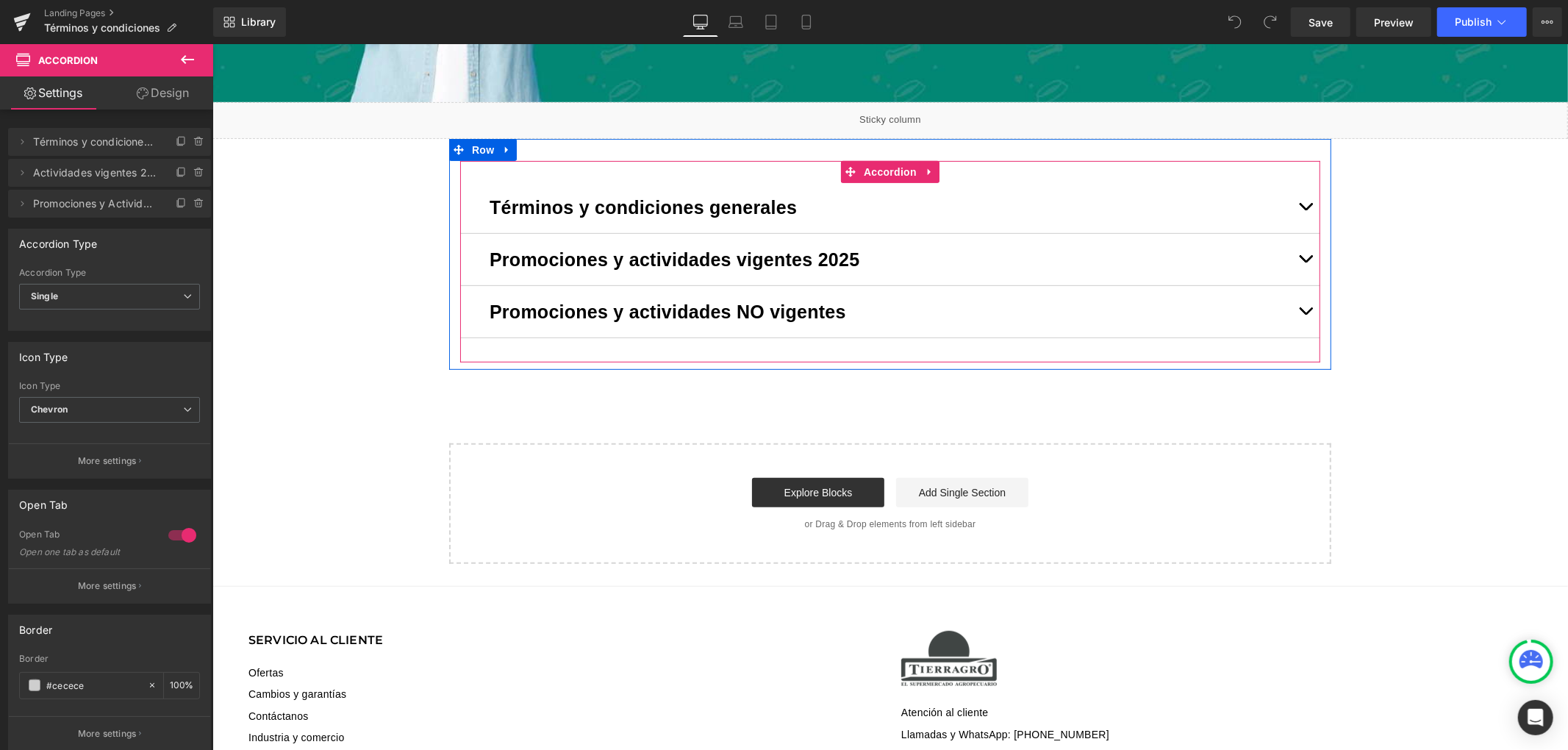
click at [1305, 314] on span "button" at bounding box center [1305, 314] width 0 height 0
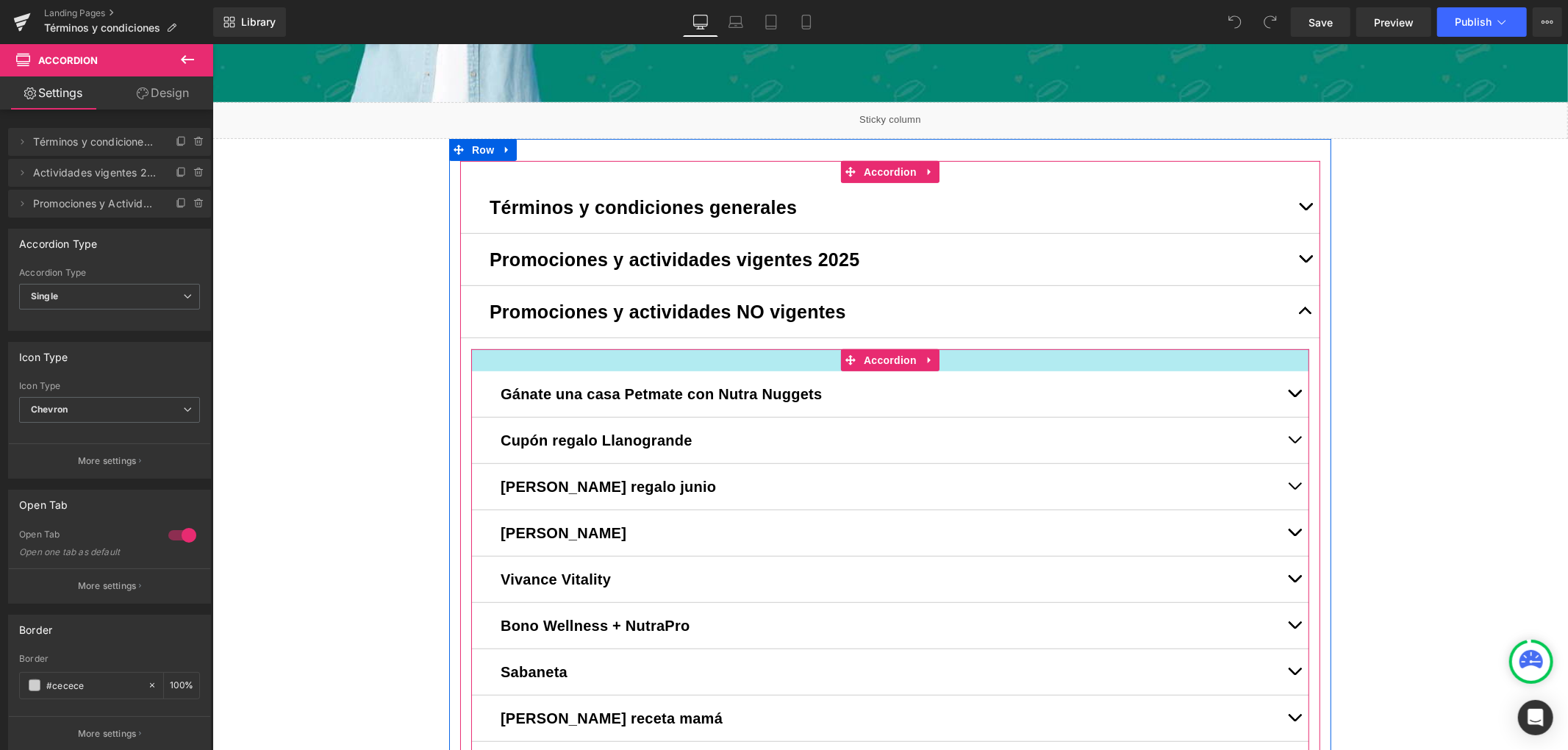
click at [694, 362] on div at bounding box center [889, 359] width 838 height 22
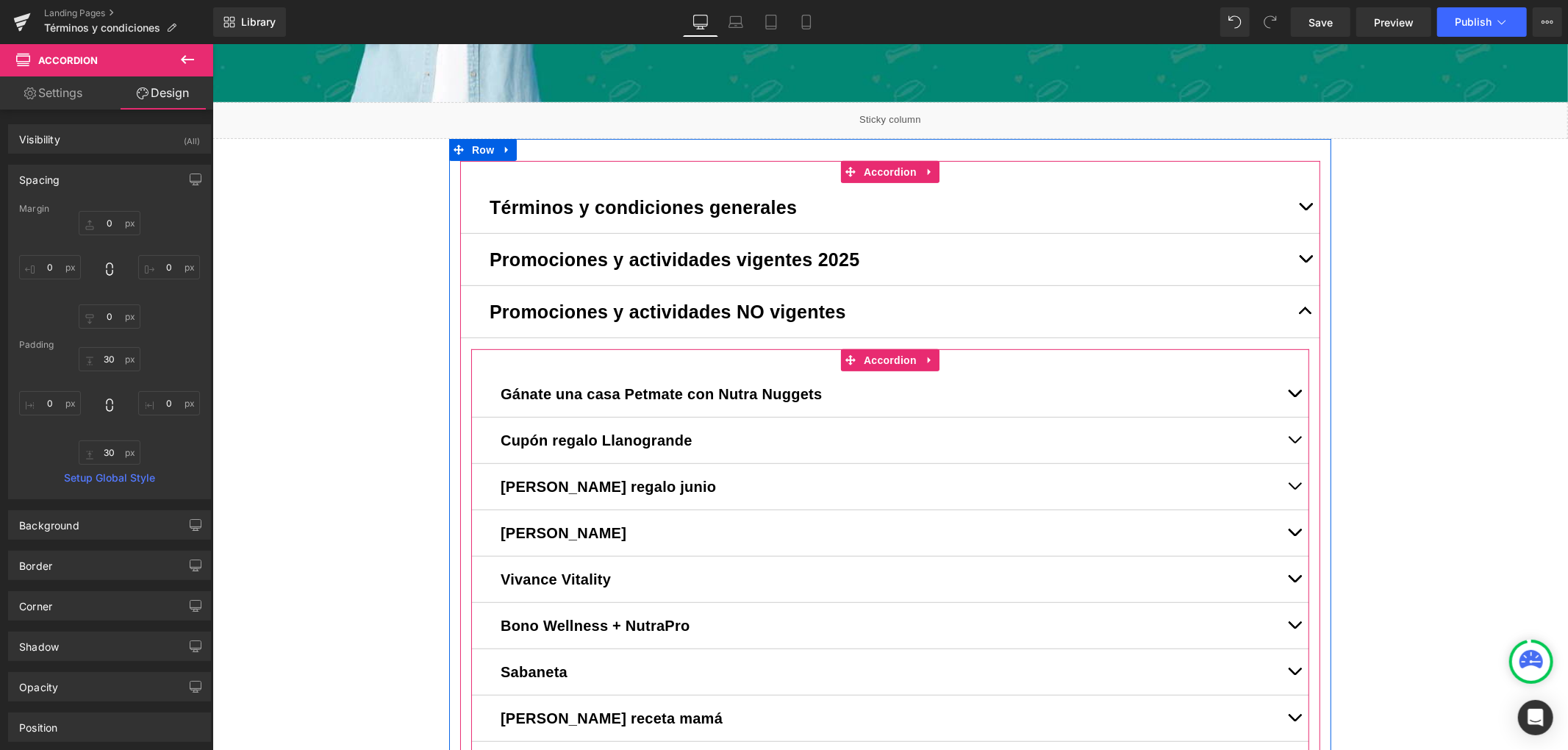
click at [478, 371] on div "Gánate una casa Petmate con Nutra Nuggets Text Block" at bounding box center [889, 394] width 838 height 46
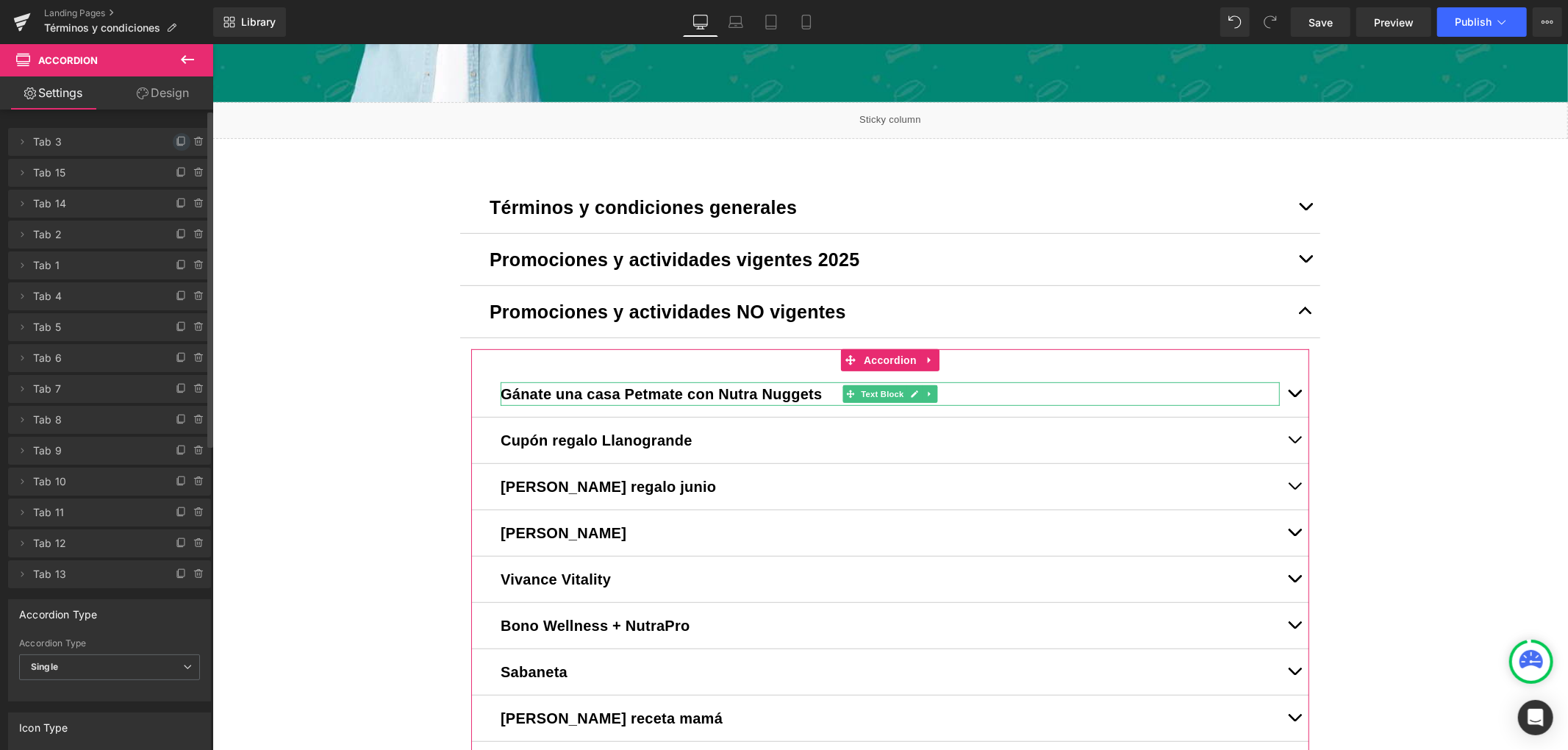
click at [176, 141] on icon at bounding box center [182, 142] width 12 height 12
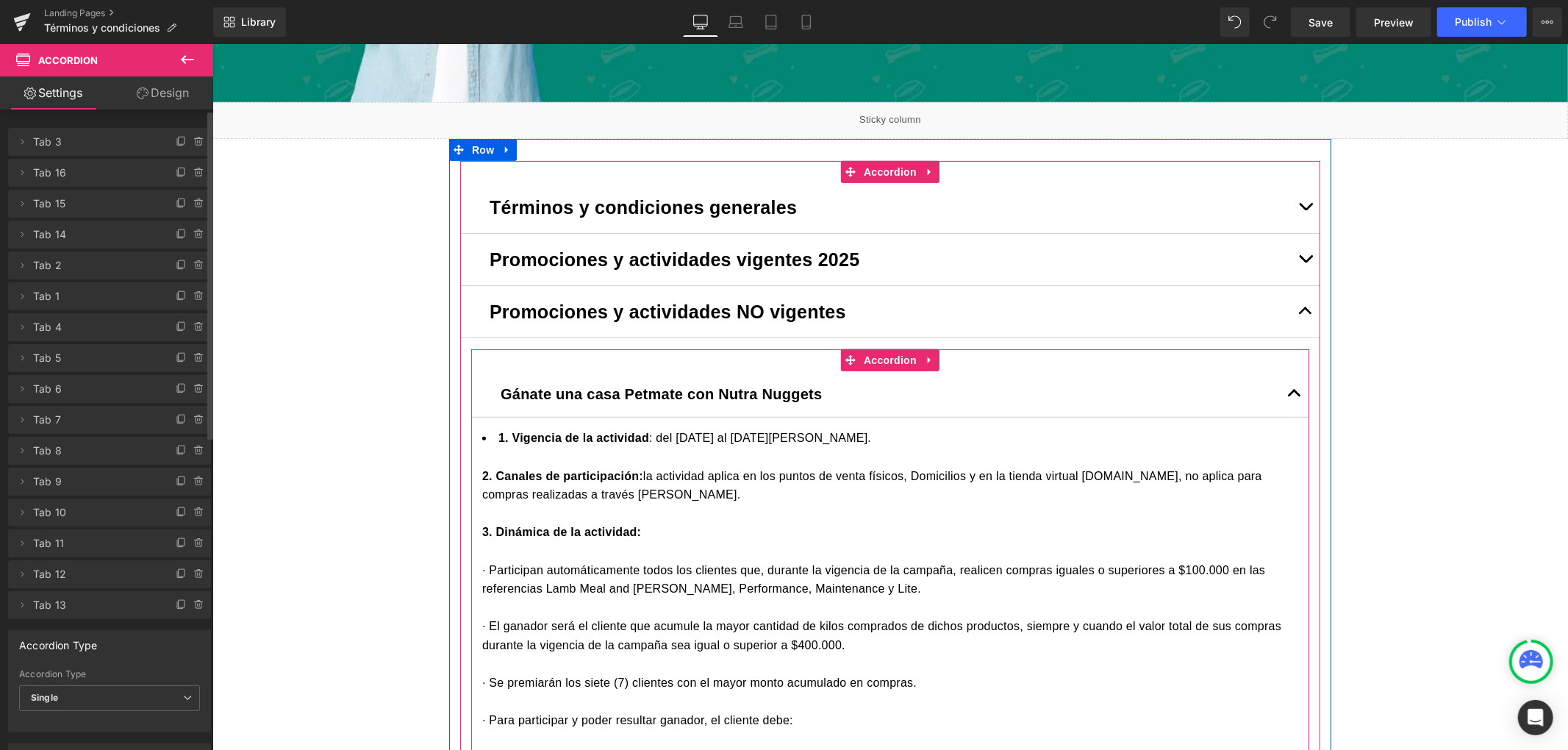
click at [595, 388] on span "Gánate una casa Petmate con Nutra Nuggets" at bounding box center [660, 394] width 321 height 16
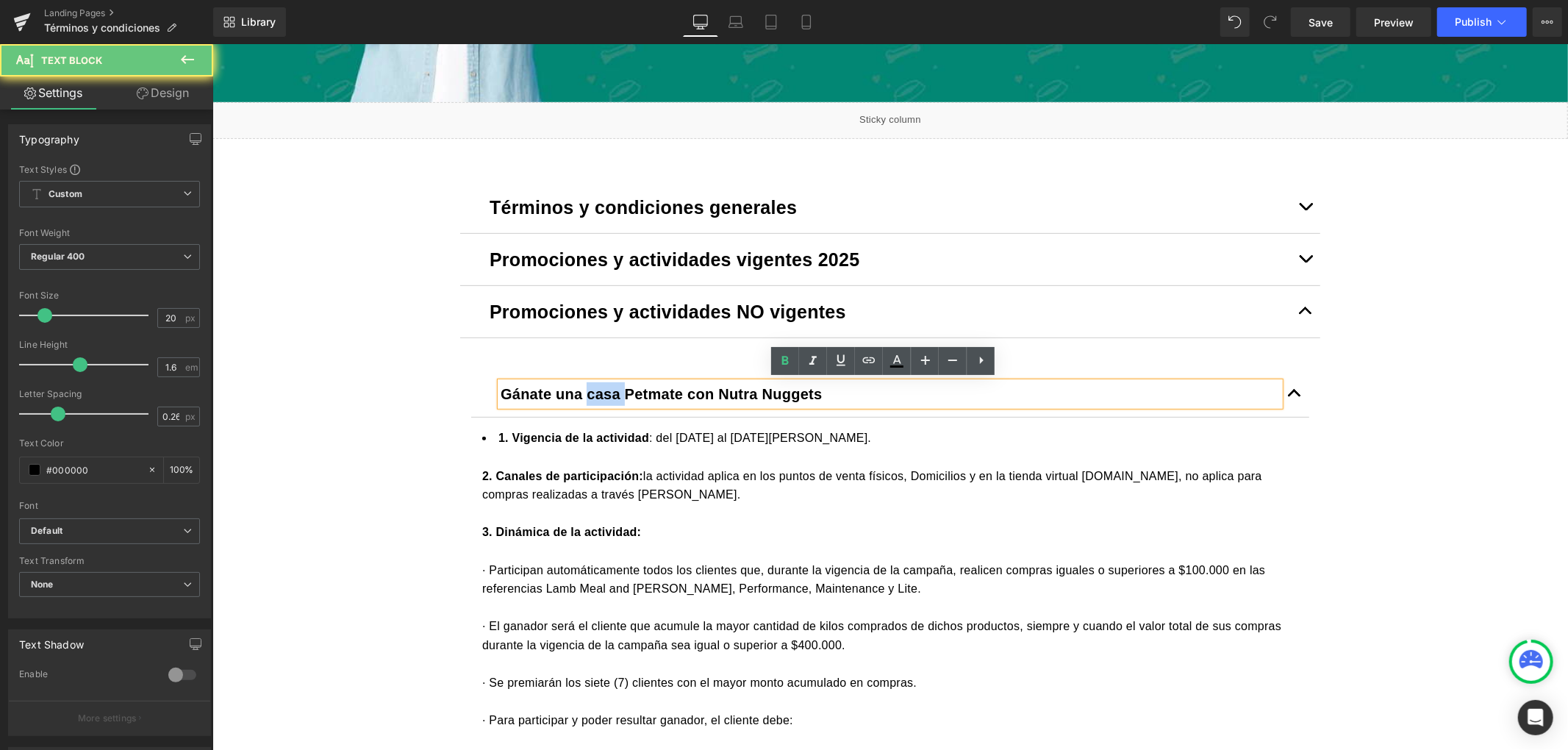
click at [595, 388] on span "Gánate una casa Petmate con Nutra Nuggets" at bounding box center [660, 394] width 321 height 16
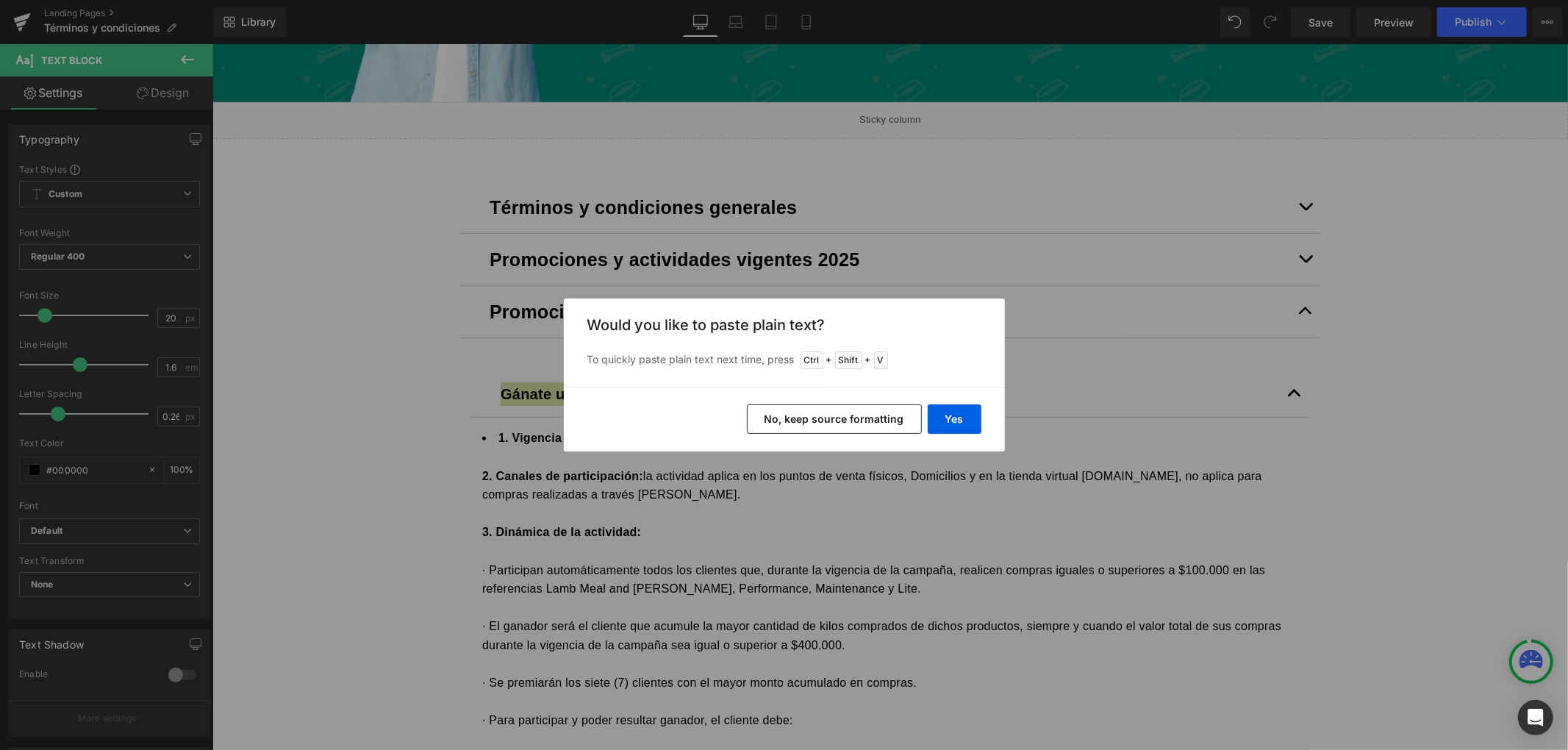
click at [889, 421] on button "No, keep source formatting" at bounding box center [834, 420] width 175 height 30
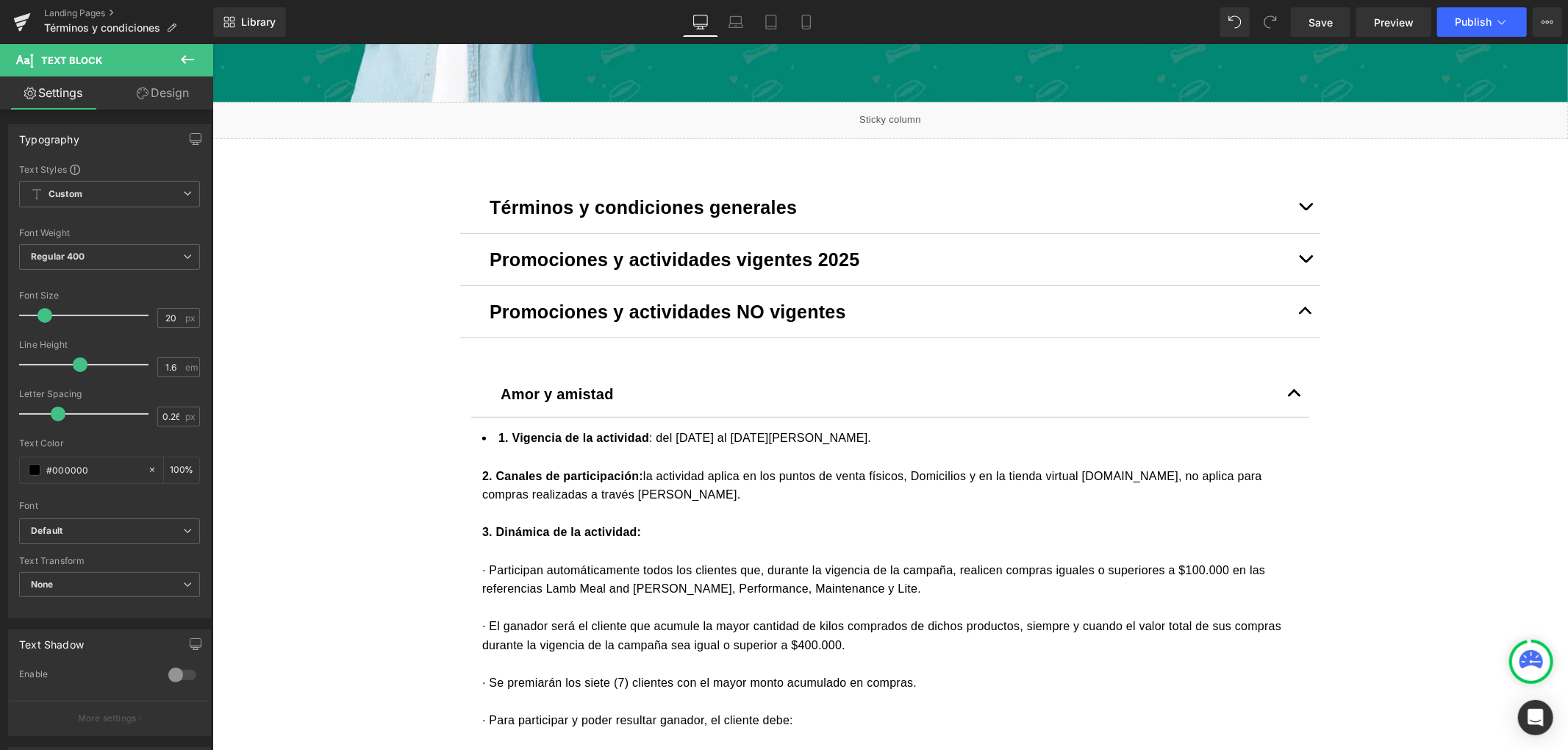
drag, startPoint x: 530, startPoint y: 554, endPoint x: 507, endPoint y: 518, distance: 42.7
click at [528, 550] on div at bounding box center [889, 551] width 816 height 19
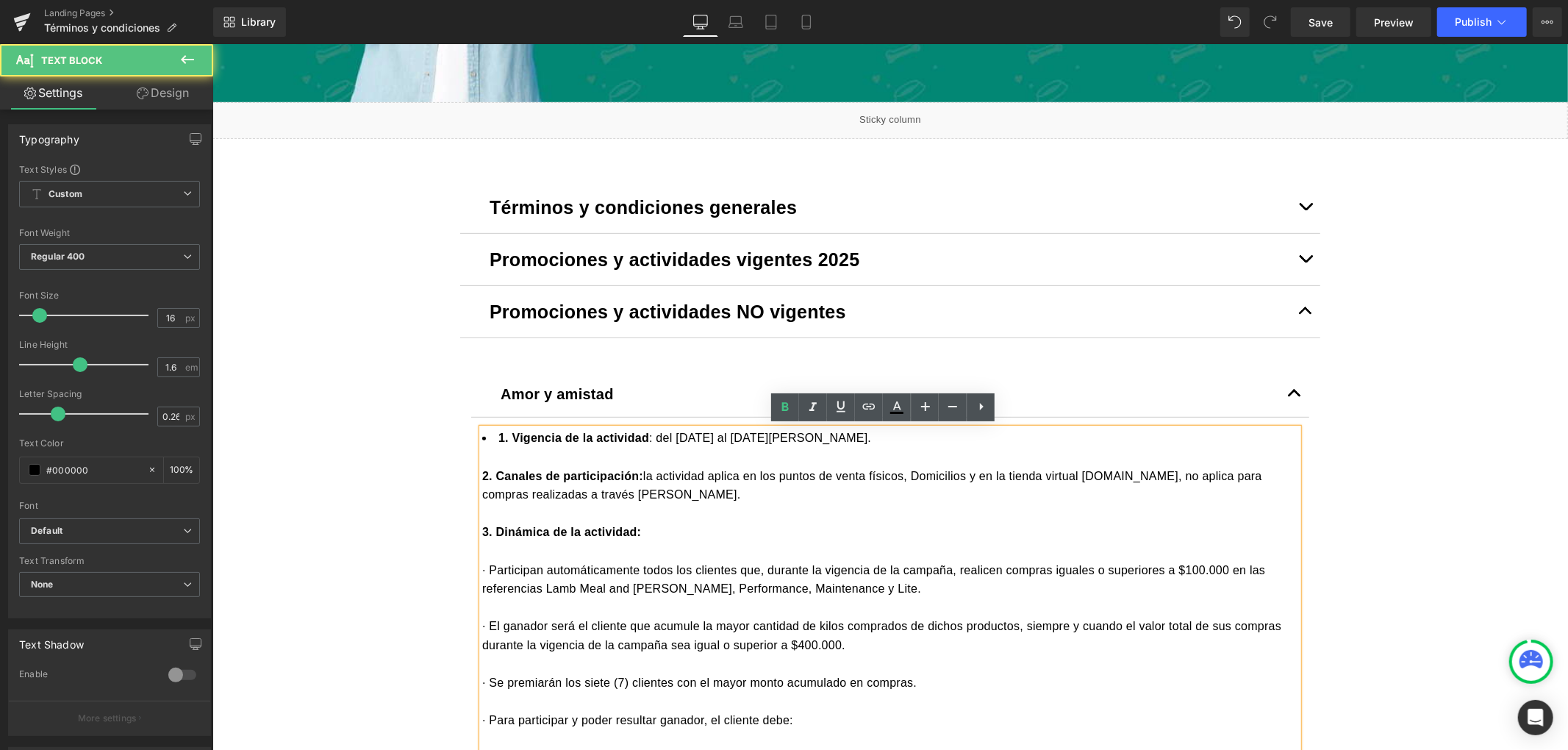
drag, startPoint x: 474, startPoint y: 438, endPoint x: 471, endPoint y: 427, distance: 11.4
click at [482, 428] on div "1. Vigencia de la actividad : del 1 al 31 de agosto de 2025. 2. Canales de part…" at bounding box center [889, 757] width 816 height 659
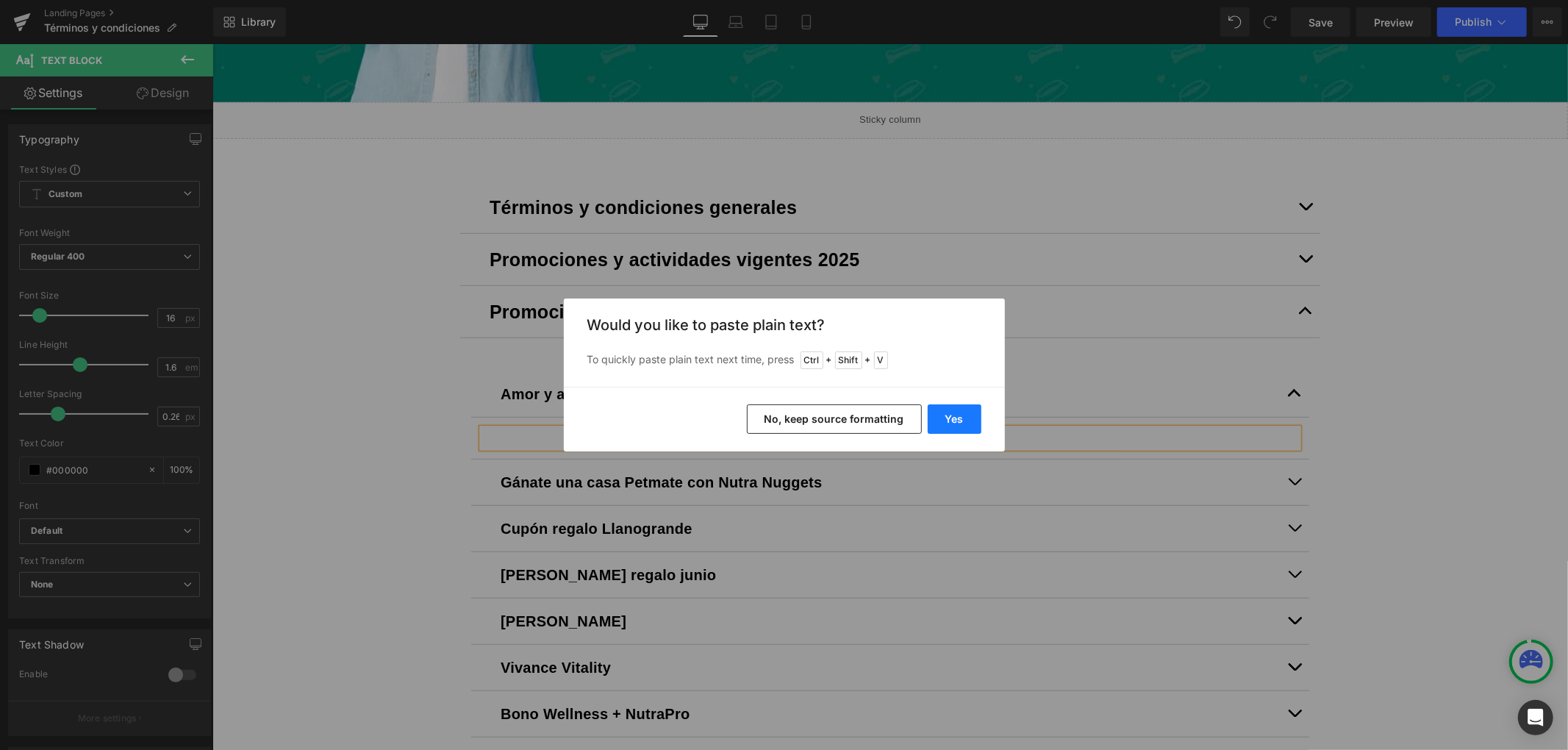
click at [959, 412] on button "Yes" at bounding box center [955, 420] width 53 height 30
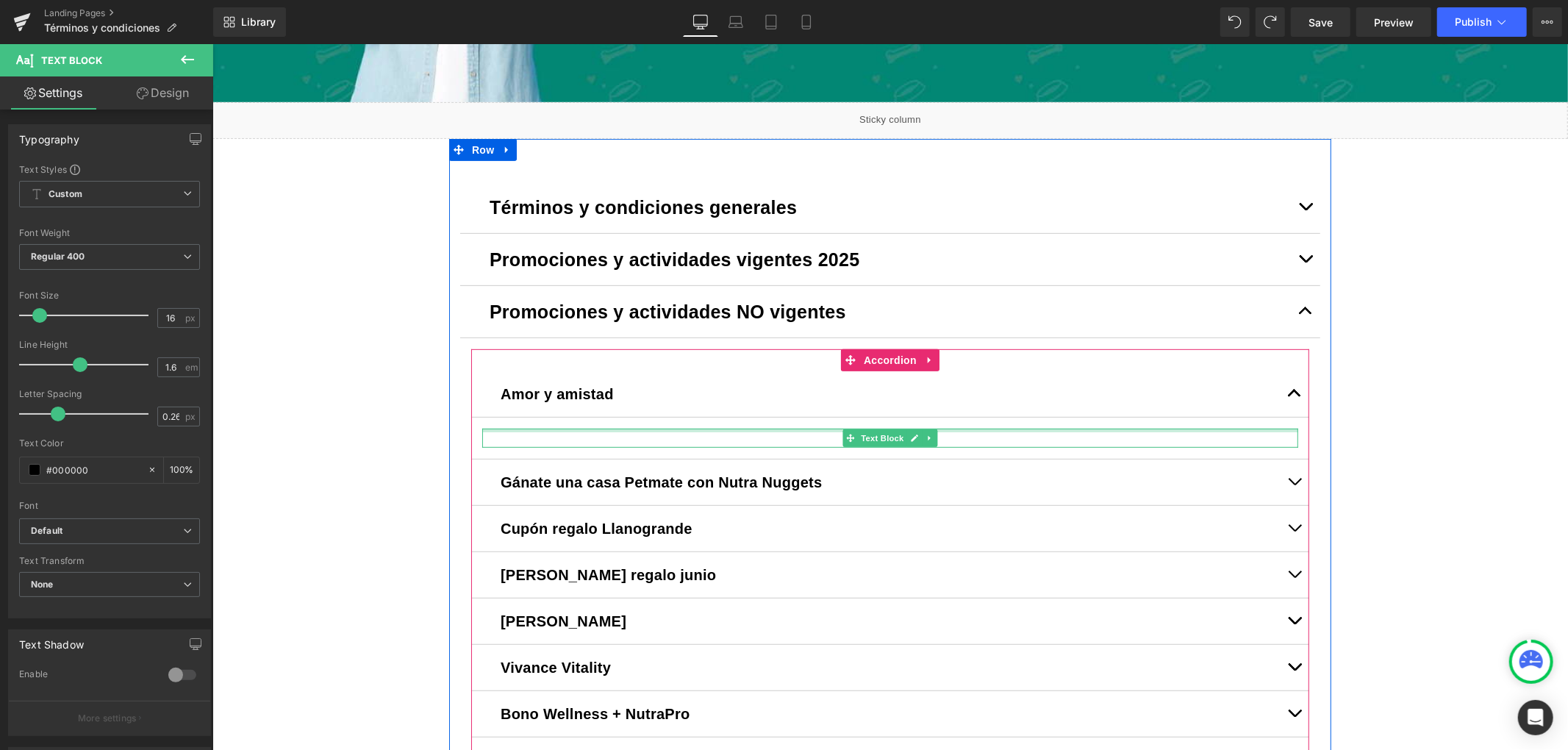
click at [578, 428] on div at bounding box center [889, 429] width 816 height 4
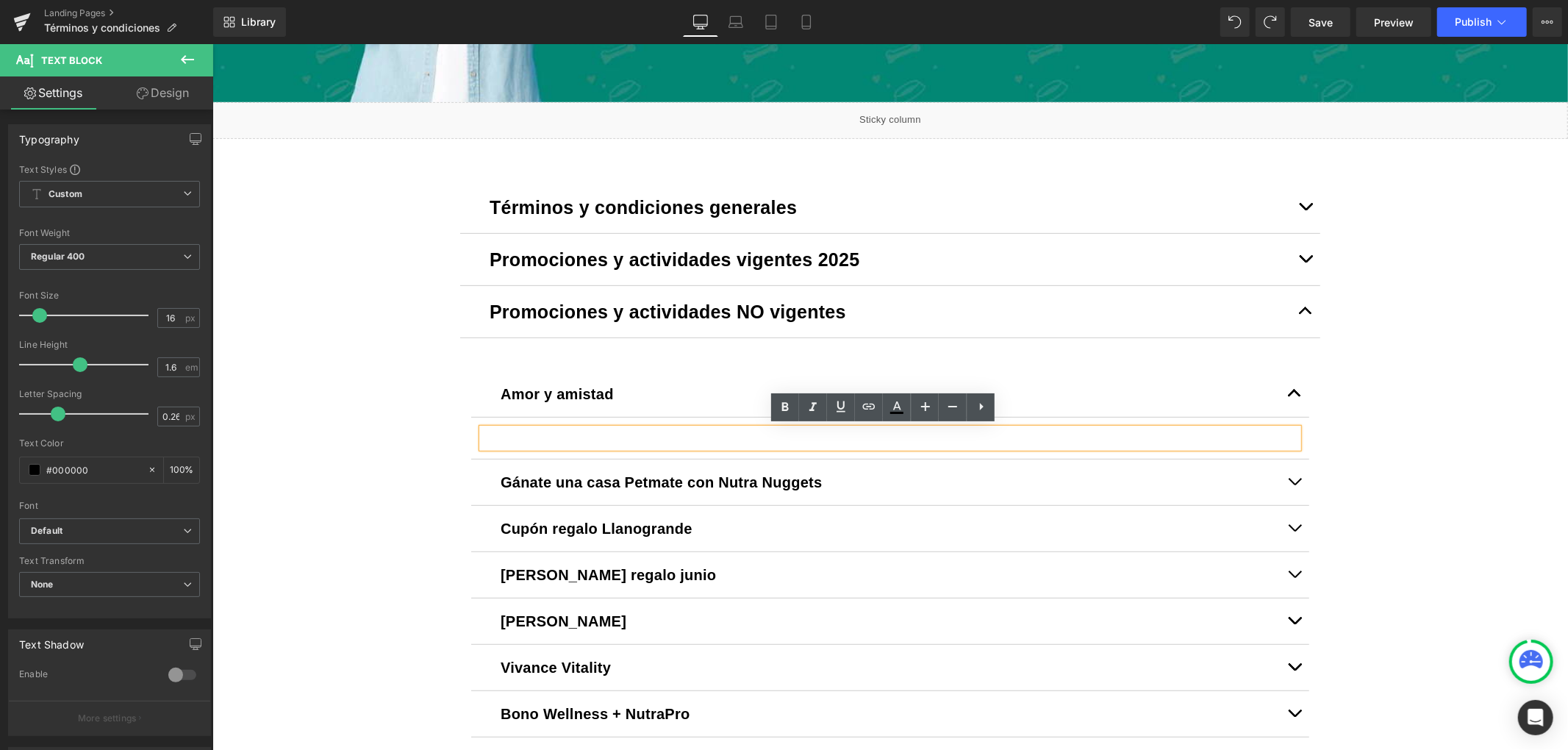
click at [572, 428] on div at bounding box center [889, 437] width 816 height 19
click at [881, 341] on article "Amor y amistad Text Block Text Block Gánate una casa Petmate con Nutra Nuggets …" at bounding box center [889, 763] width 860 height 850
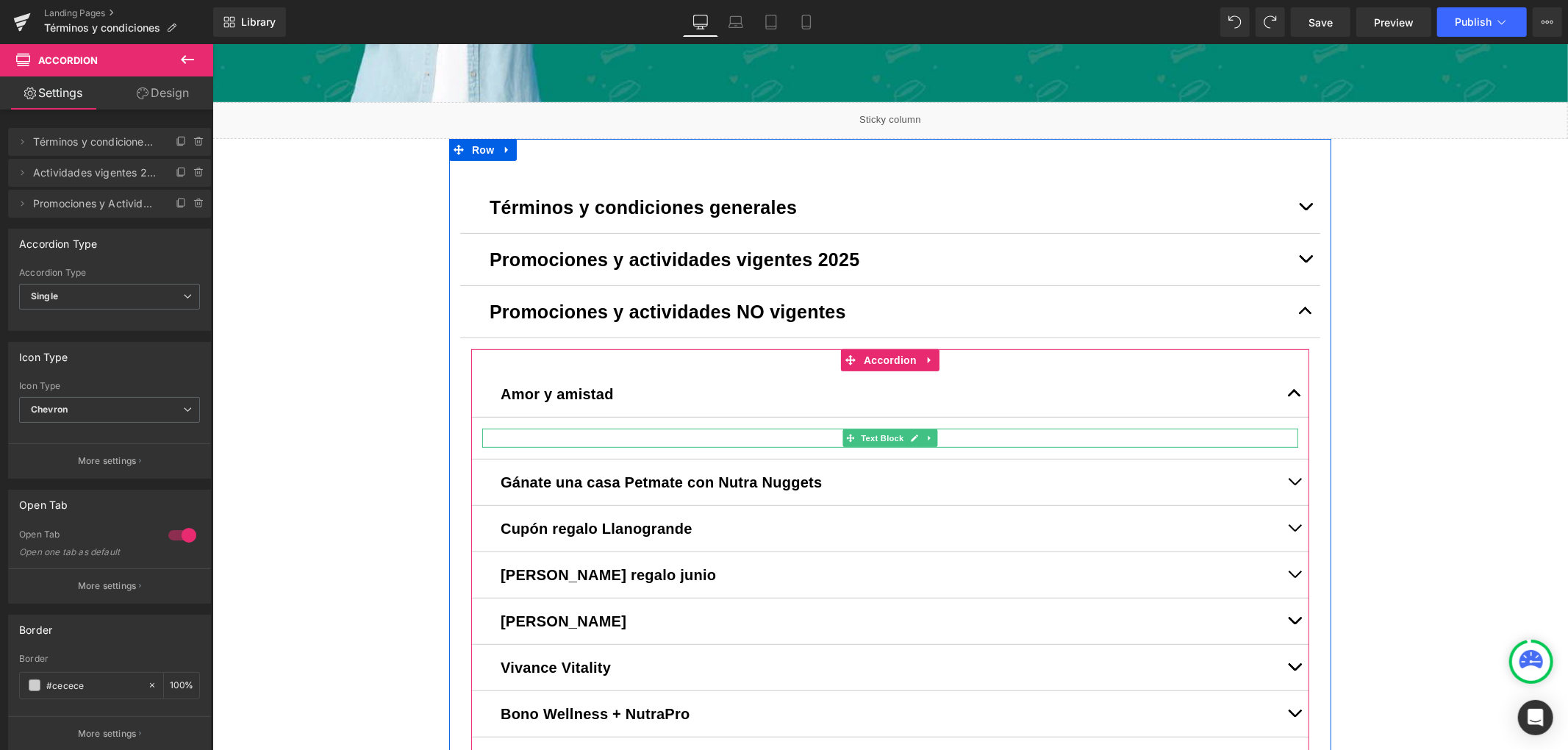
click at [494, 433] on div at bounding box center [889, 437] width 816 height 19
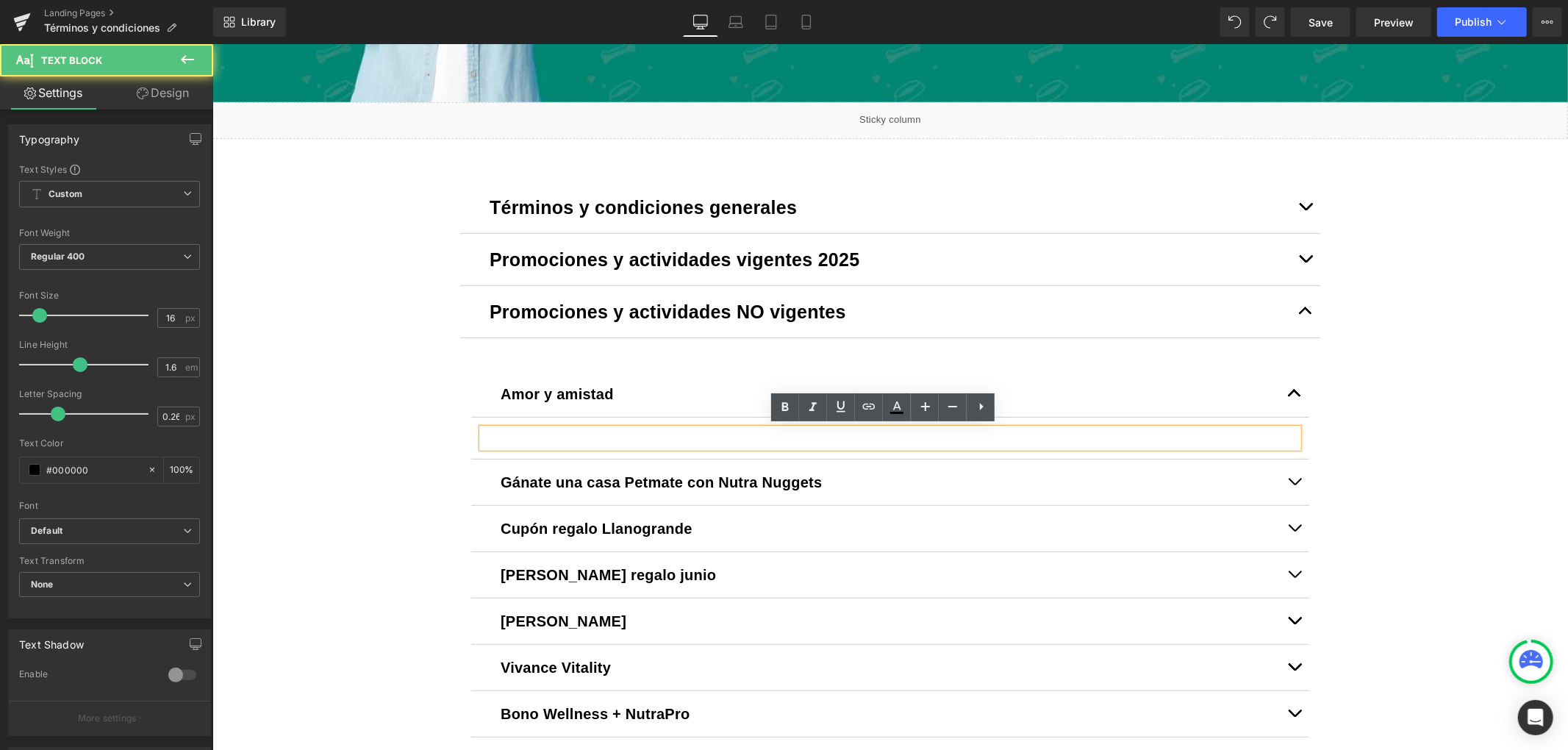
click at [506, 428] on div at bounding box center [889, 437] width 816 height 19
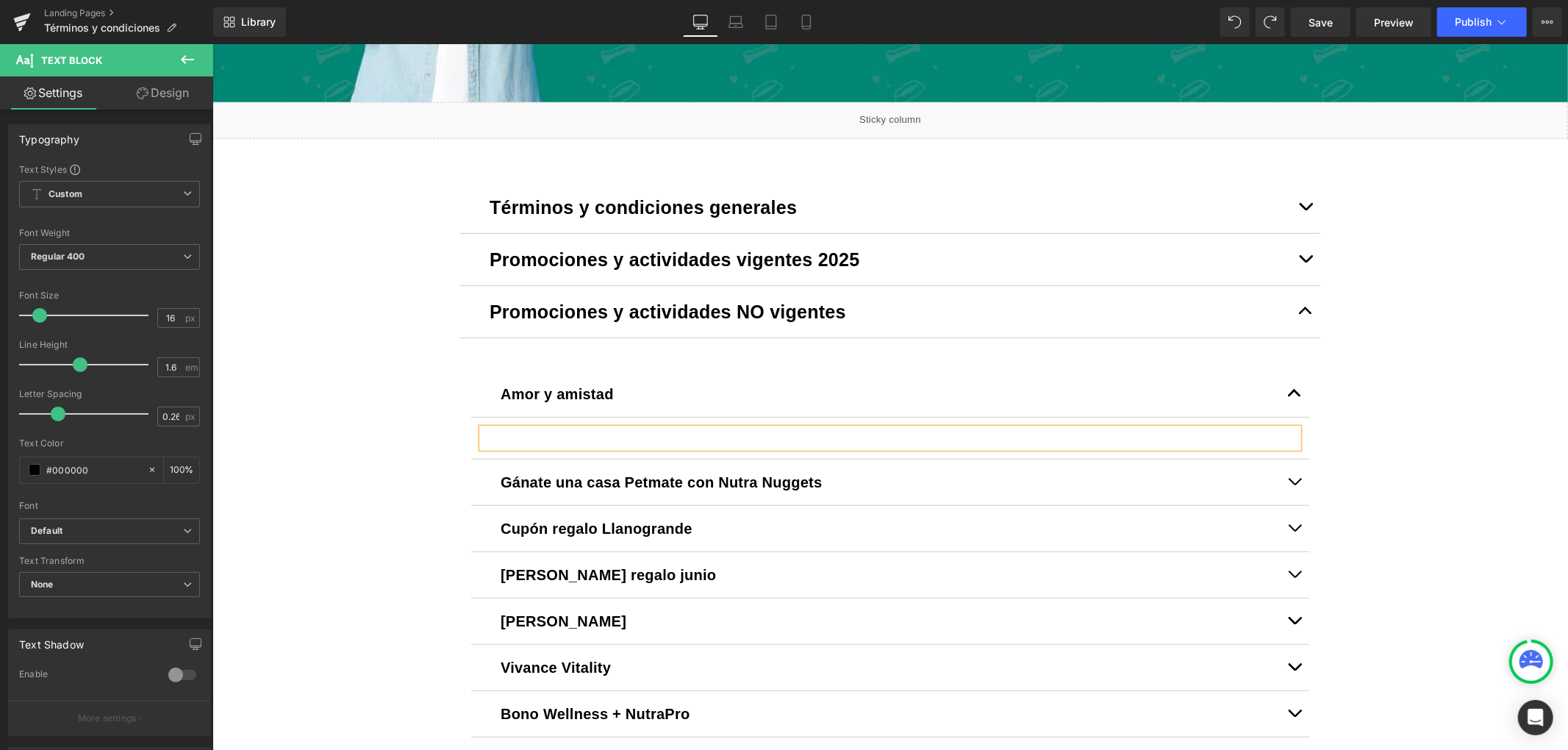
click at [517, 445] on article "Text Block" at bounding box center [889, 438] width 838 height 42
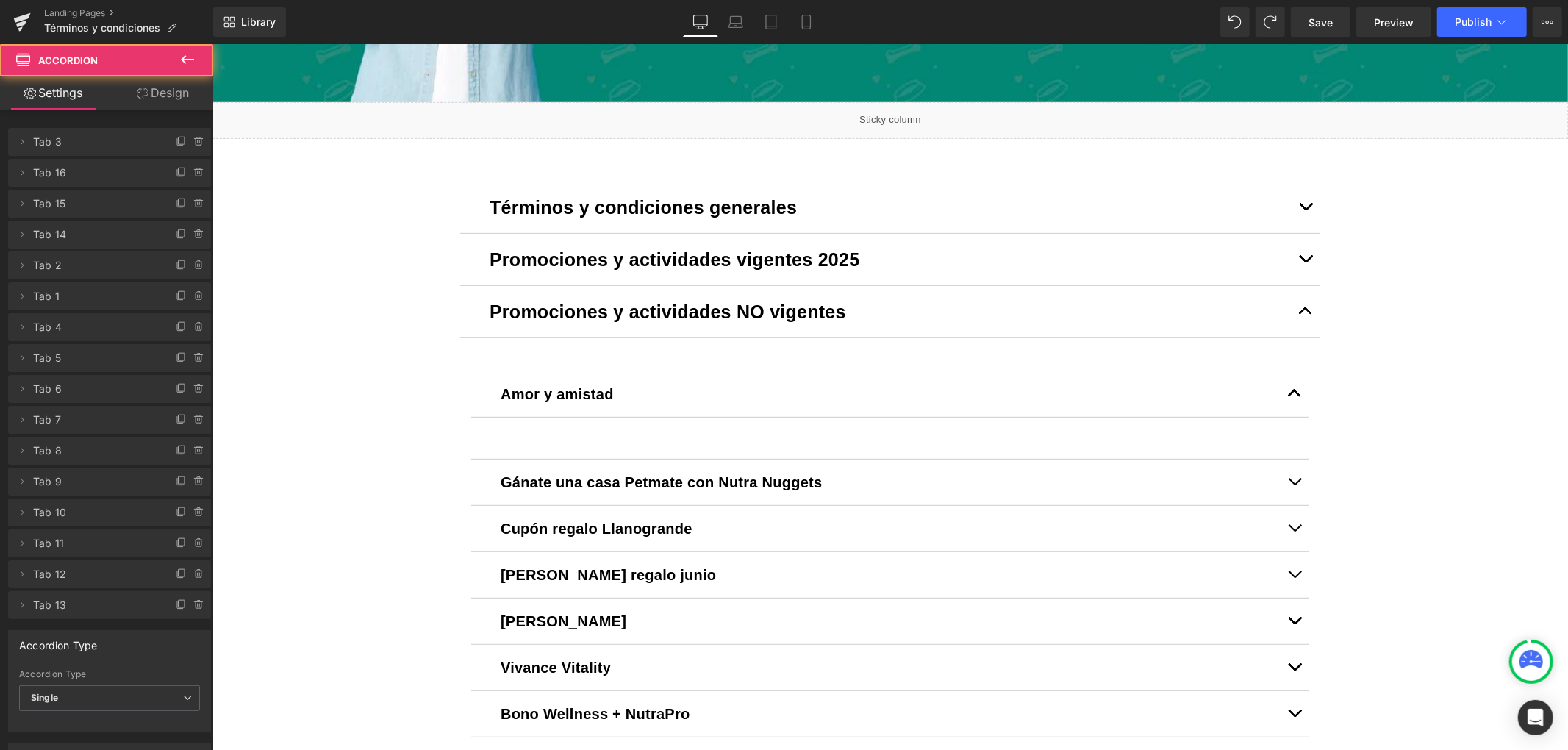
click at [391, 415] on div "Image Row Liquid Términos y condiciones generales Text Block [DOMAIN_NAME] Text…" at bounding box center [889, 545] width 1356 height 1735
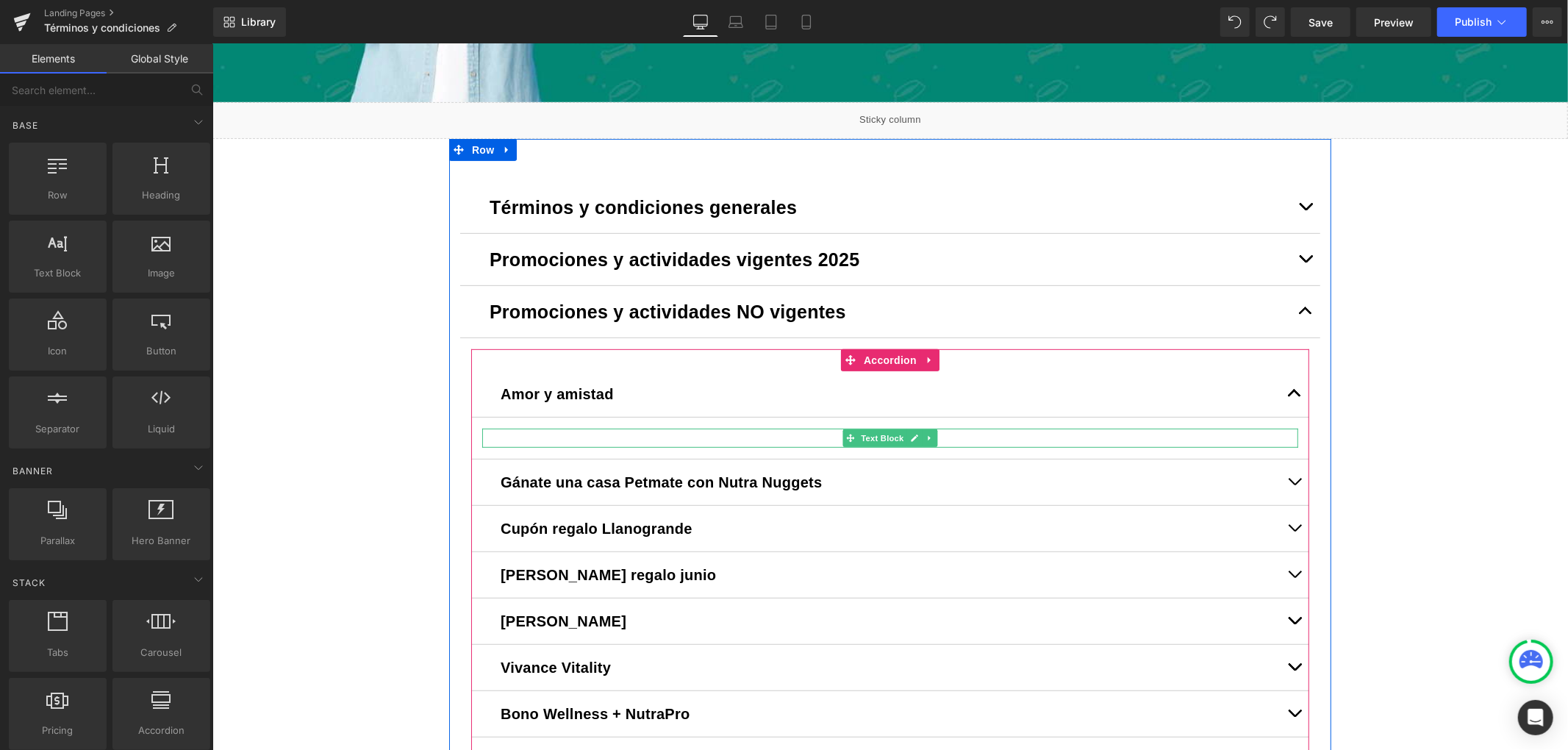
click at [497, 438] on div at bounding box center [889, 437] width 816 height 19
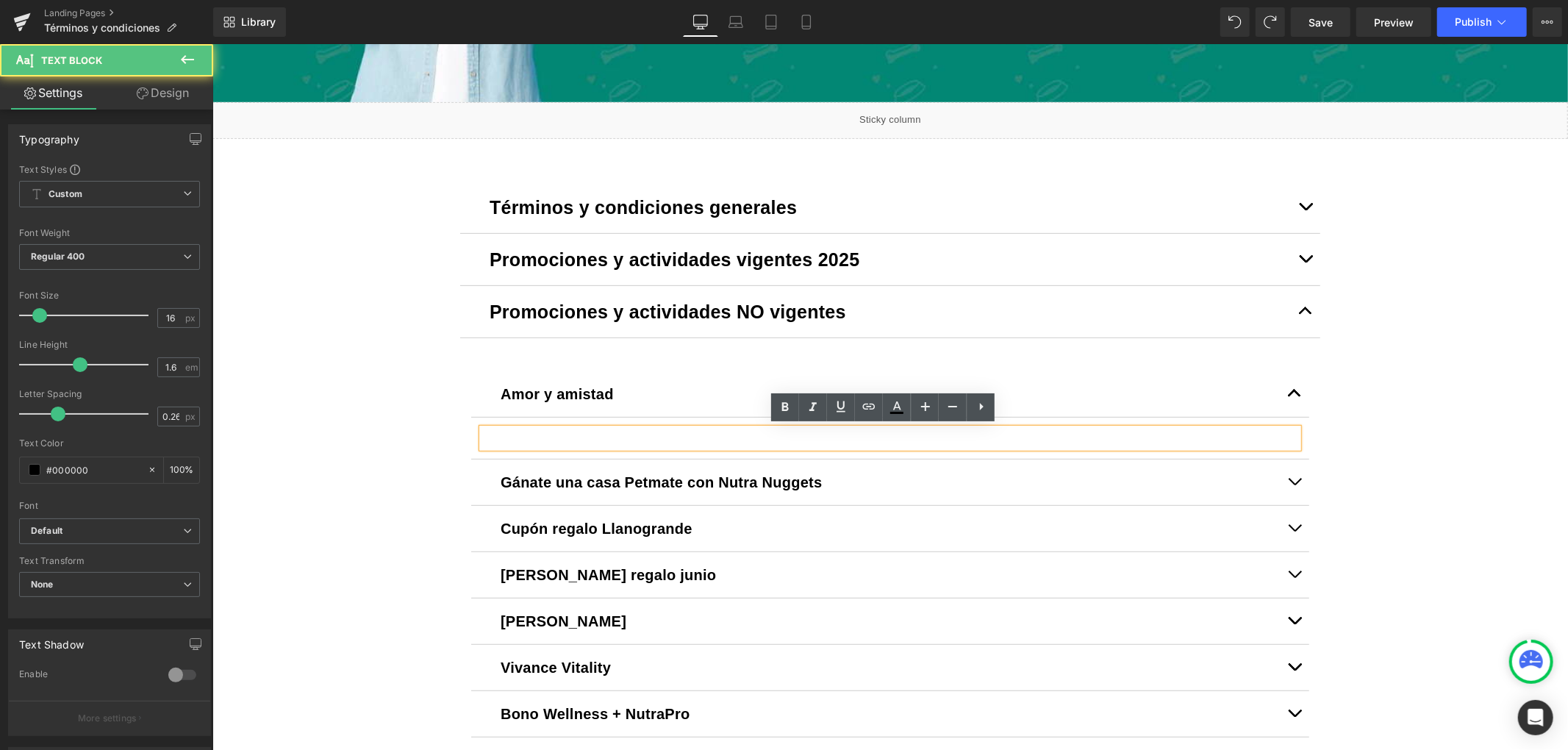
click at [496, 428] on div at bounding box center [889, 437] width 816 height 19
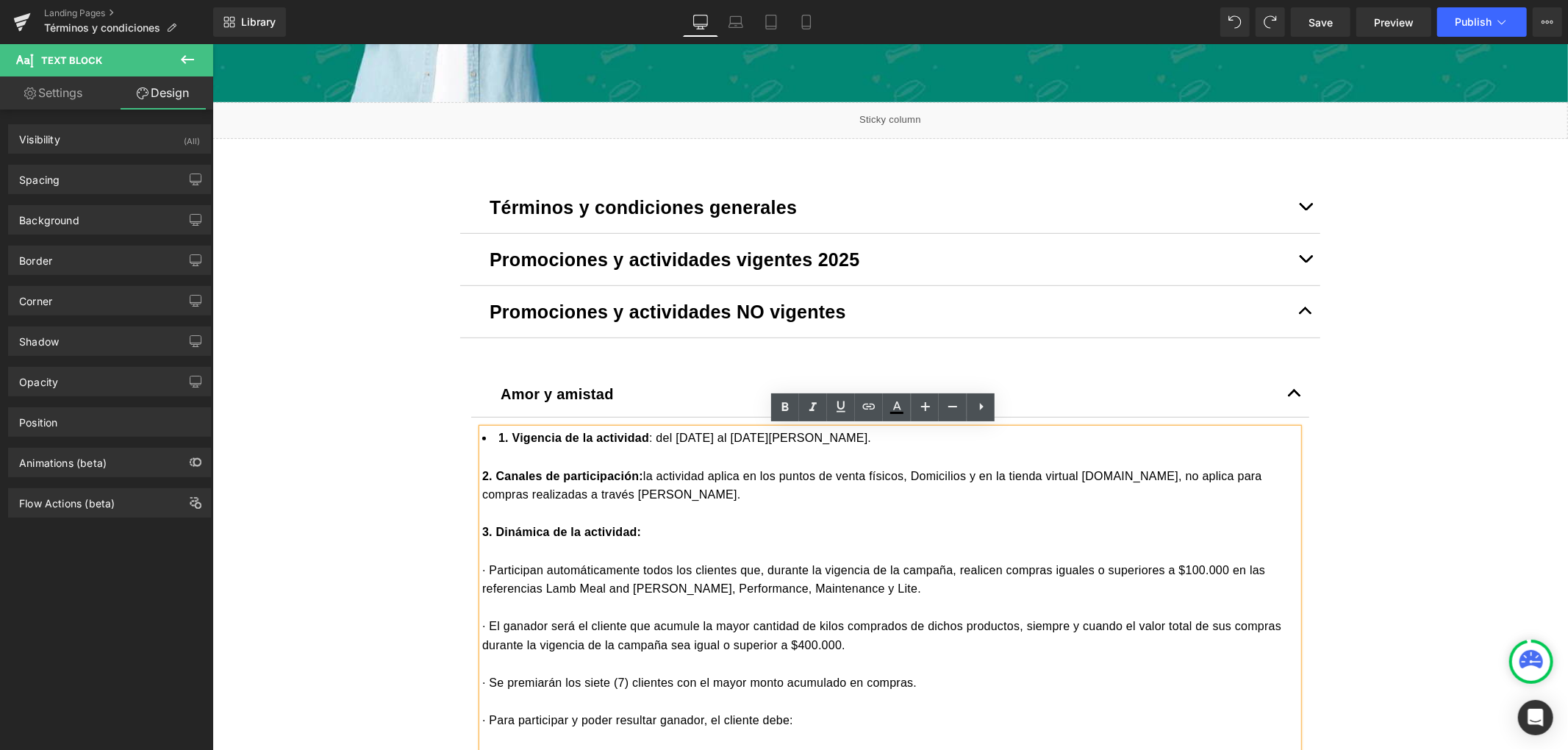
click at [541, 469] on span "2. Canales de participación:" at bounding box center [562, 475] width 161 height 13
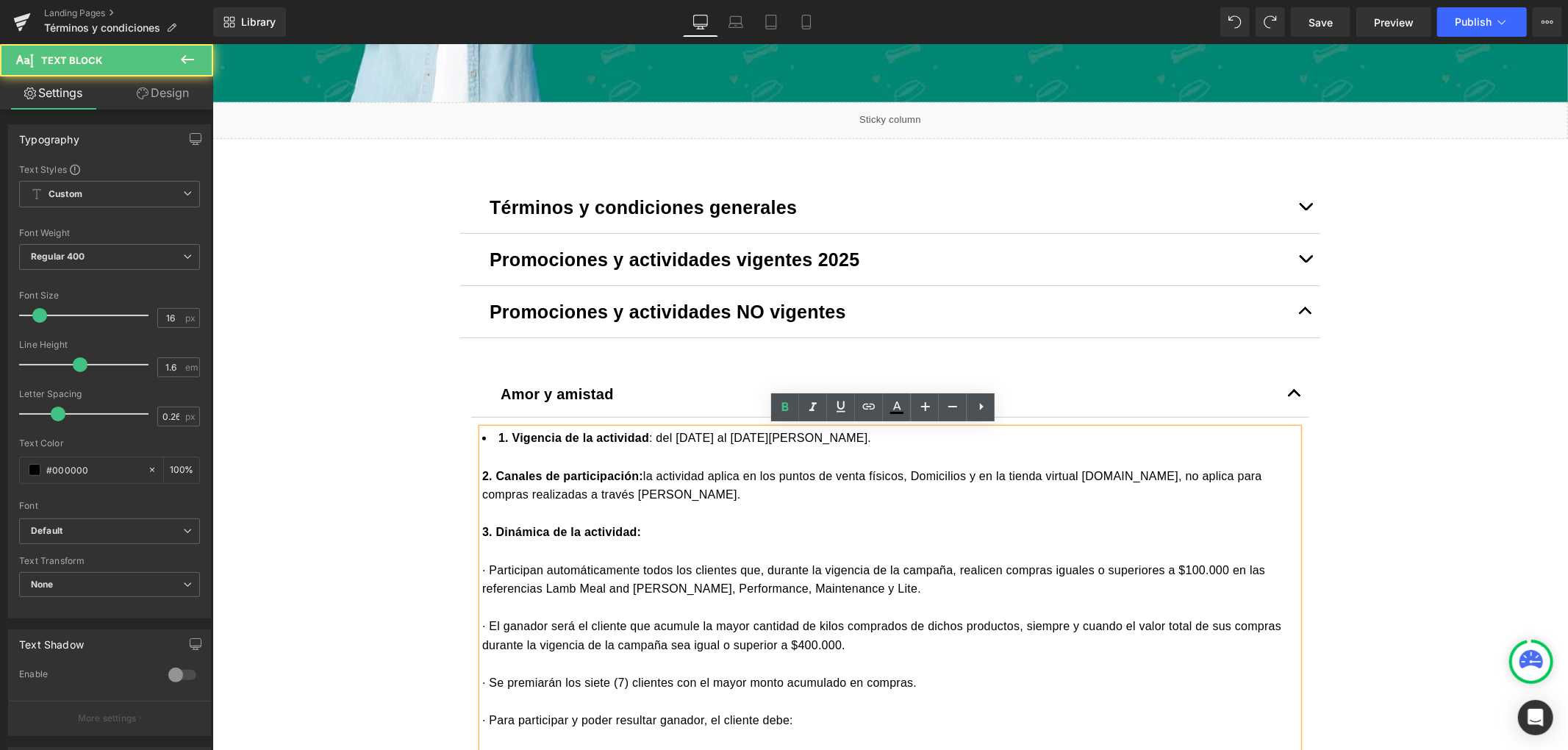
drag, startPoint x: 474, startPoint y: 432, endPoint x: 469, endPoint y: 426, distance: 7.8
click at [471, 426] on article "1. Vigencia de la actividad : del 1 al 31 de agosto de 2025. 2. Canales de part…" at bounding box center [889, 758] width 838 height 682
drag, startPoint x: 472, startPoint y: 439, endPoint x: 474, endPoint y: 420, distance: 19.1
click at [474, 420] on article "1. Vigencia de la actividad : del 1 al 31 de agosto de 2025. 2. Canales de part…" at bounding box center [889, 758] width 838 height 682
click at [670, 477] on div "2. Canales de participación: la actividad aplica en los puntos de venta físicos…" at bounding box center [889, 485] width 816 height 38
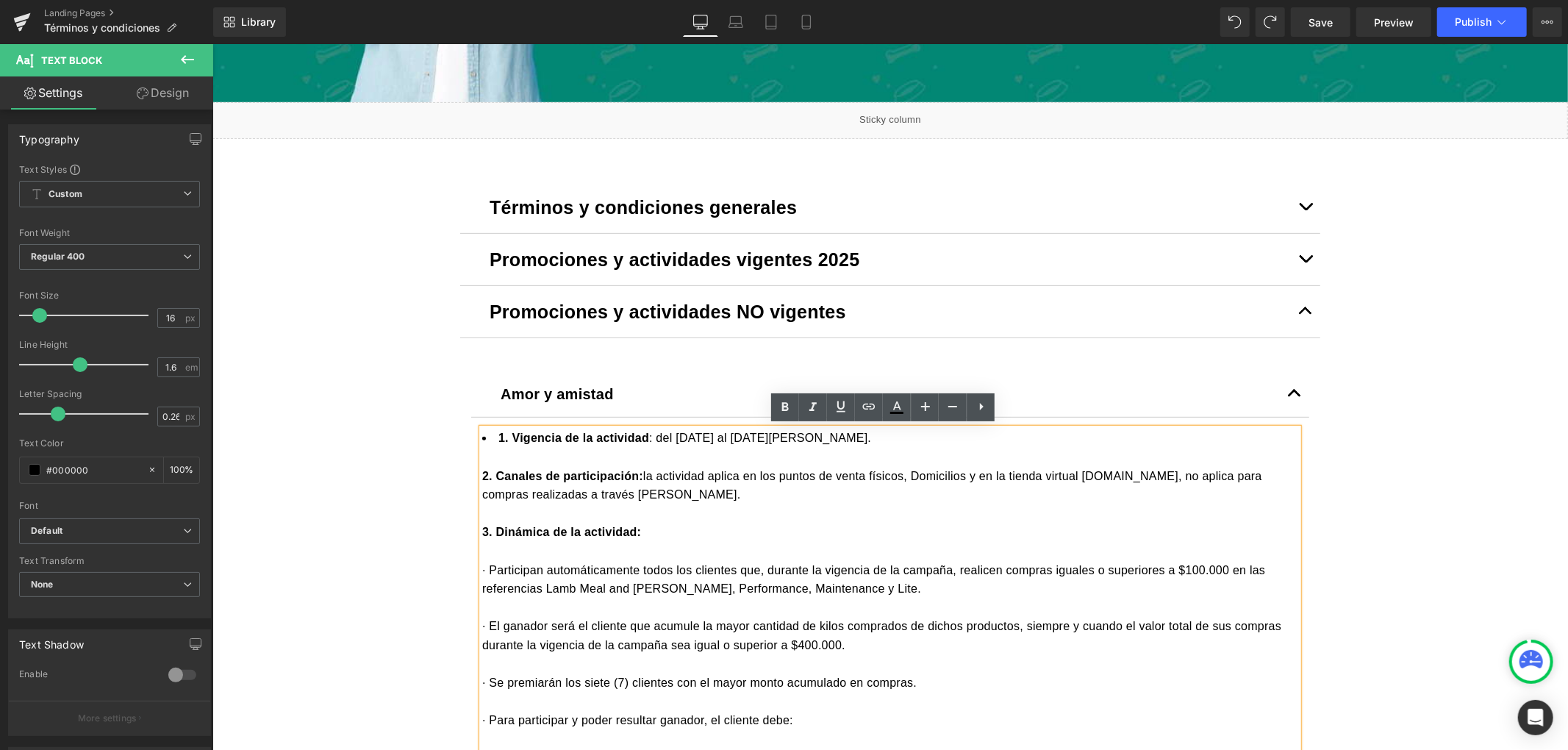
click at [482, 437] on div "1. Vigencia de la actividad : del 1 al 31 de agosto de 2025. 2. Canales de part…" at bounding box center [889, 757] width 816 height 659
drag, startPoint x: 471, startPoint y: 438, endPoint x: 465, endPoint y: 421, distance: 18.0
click at [471, 421] on article "1. Vigencia de la actividad : del 1 al 31 de agosto de 2025. 2. Canales de part…" at bounding box center [889, 758] width 838 height 682
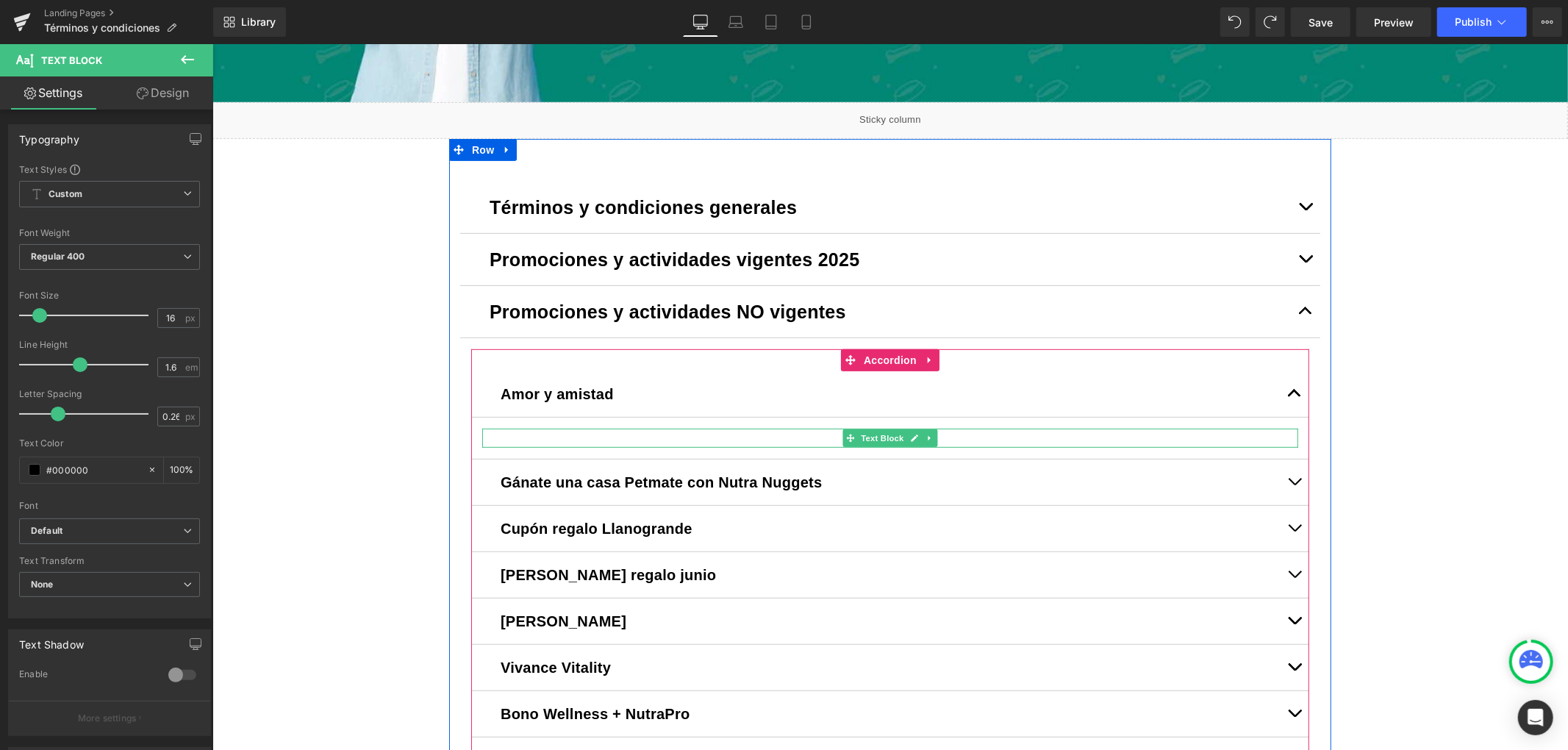
click at [534, 434] on div at bounding box center [889, 437] width 816 height 19
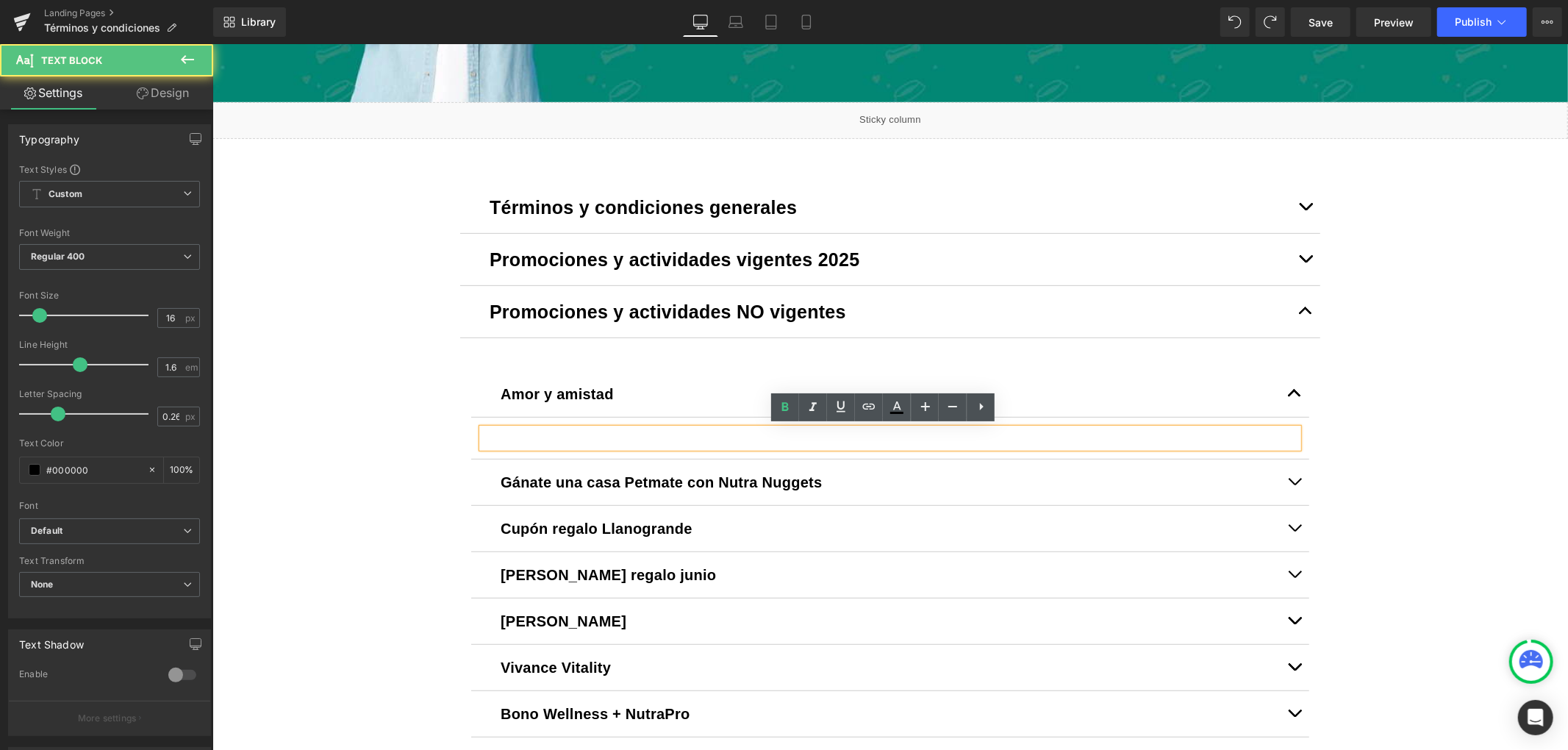
click at [534, 434] on div at bounding box center [889, 437] width 816 height 19
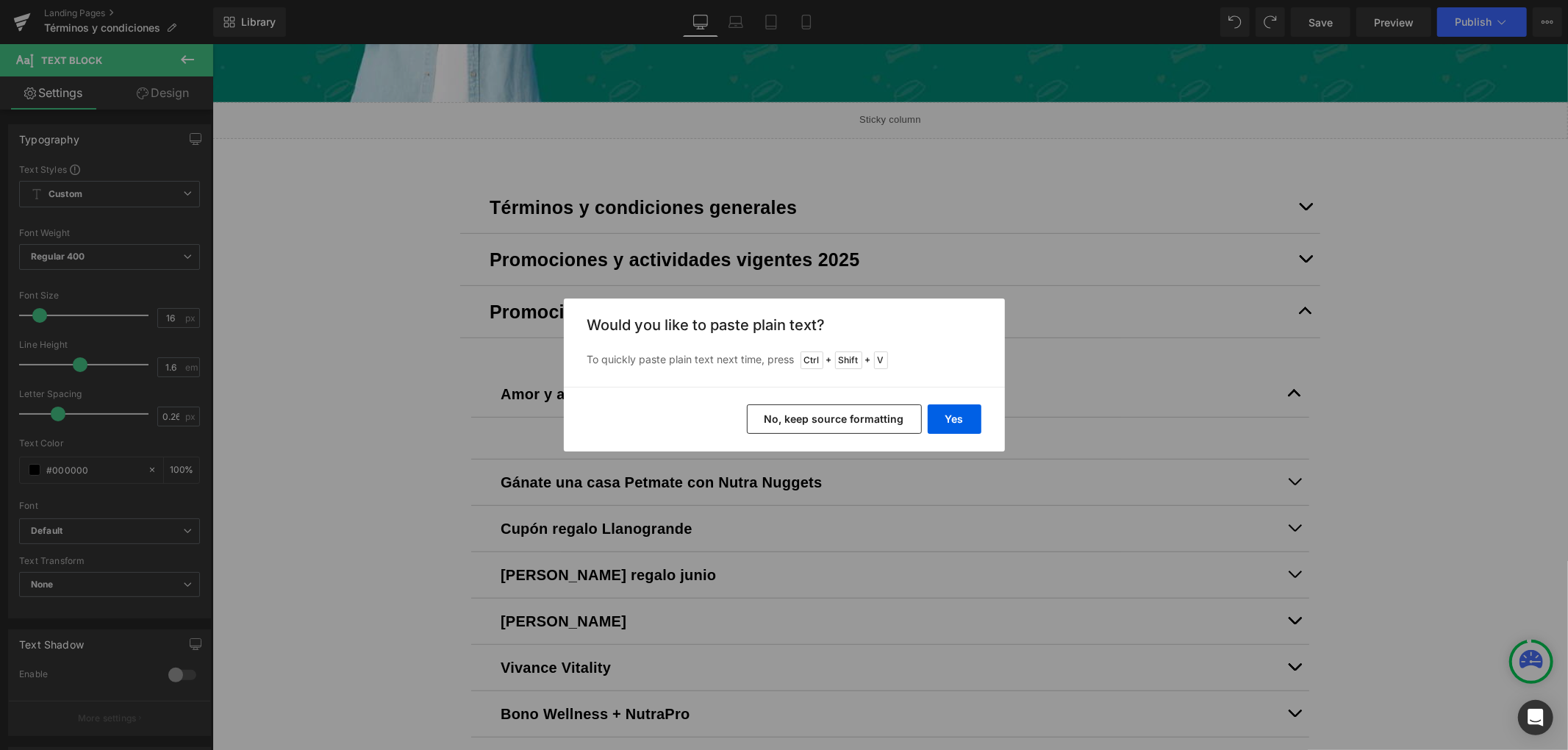
click at [784, 416] on button "No, keep source formatting" at bounding box center [834, 420] width 175 height 30
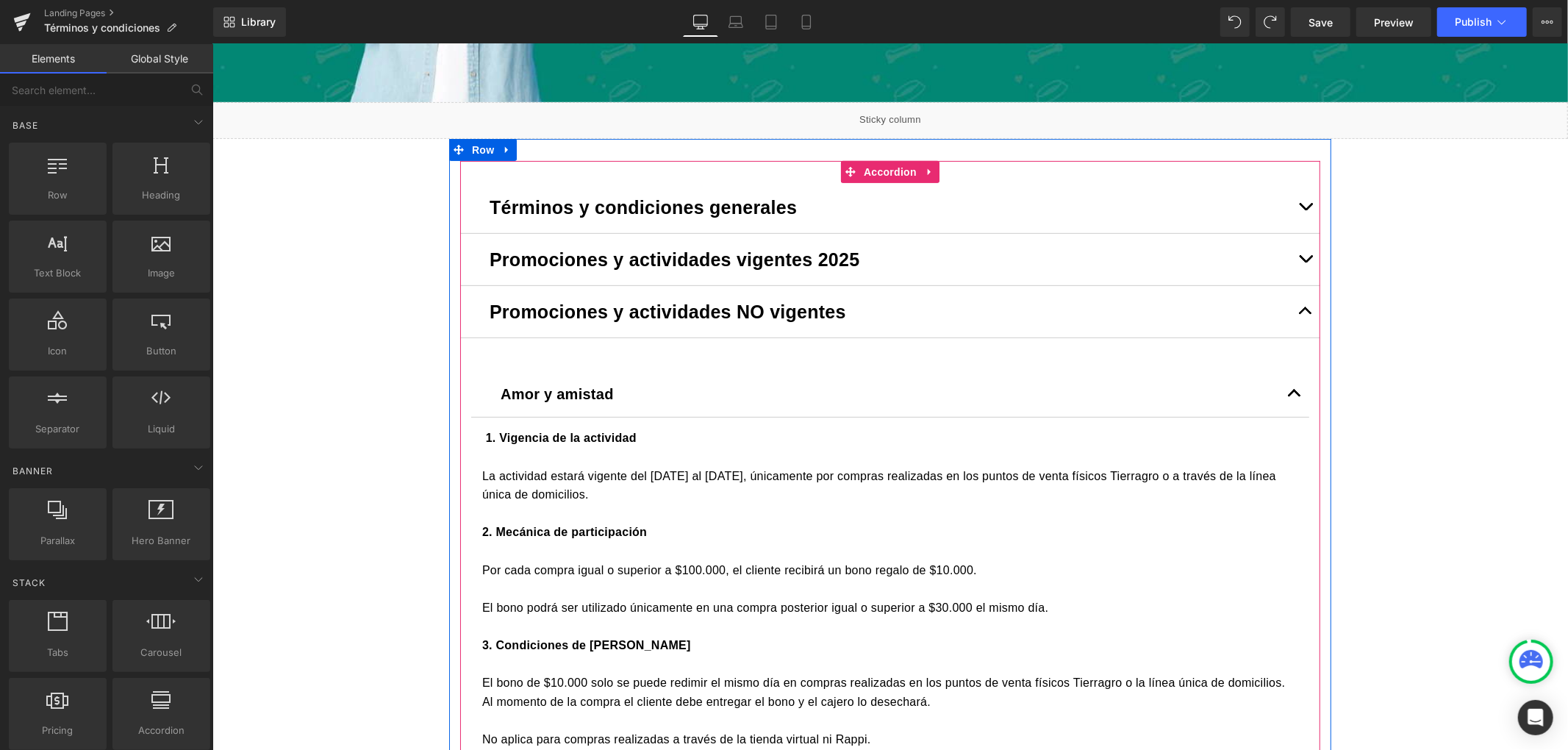
click at [1297, 303] on button "button" at bounding box center [1305, 310] width 30 height 51
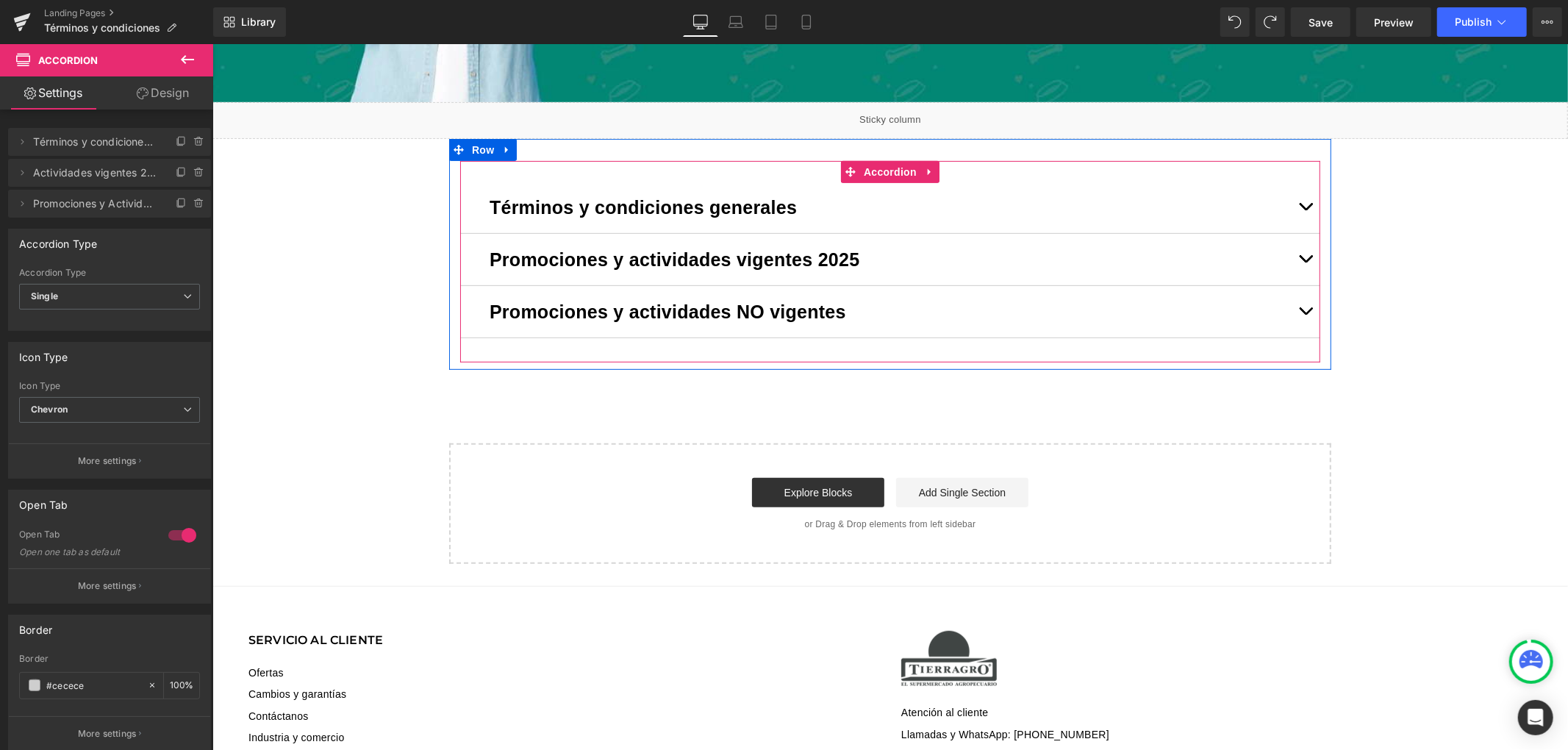
click at [1298, 250] on button "button" at bounding box center [1305, 258] width 30 height 51
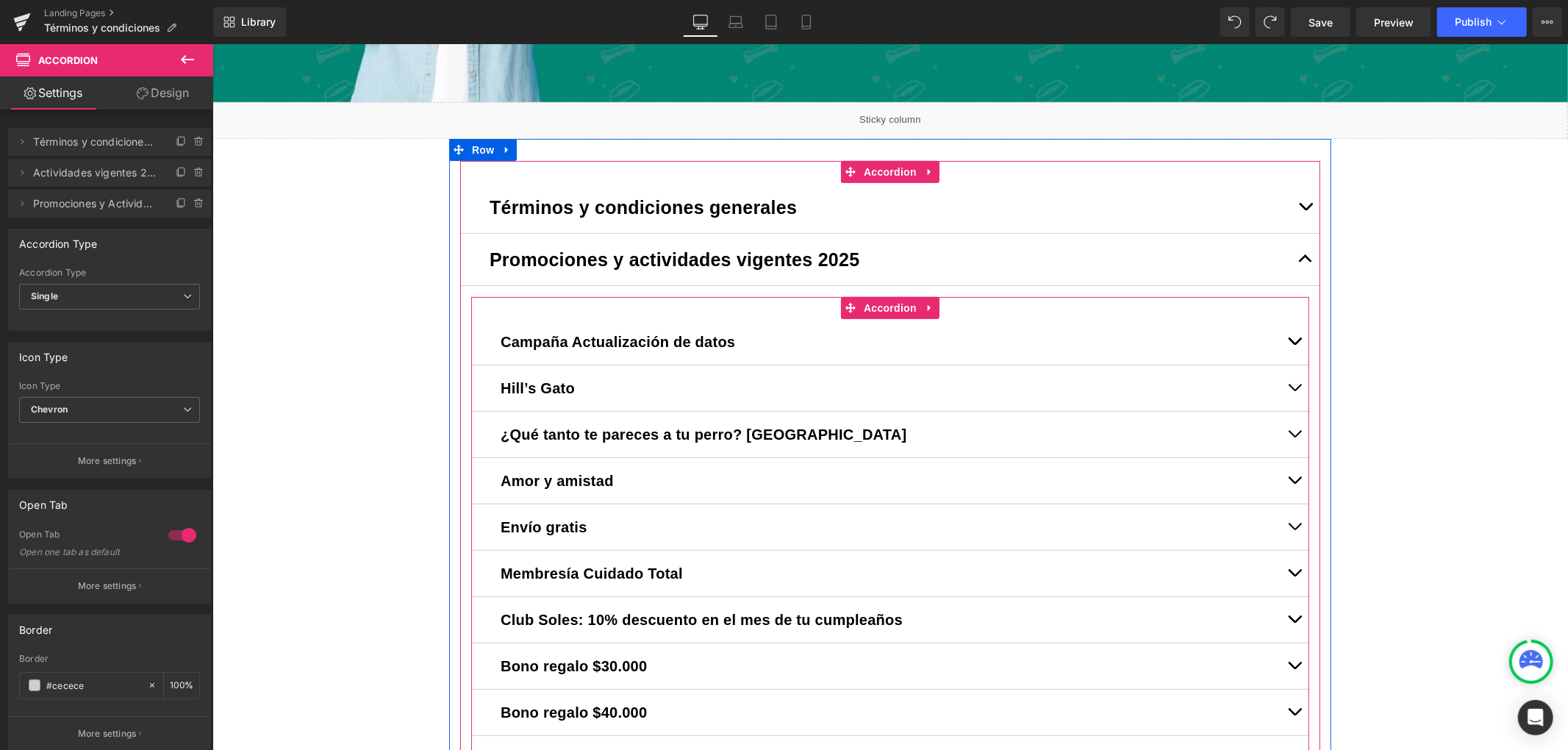
click at [489, 308] on div "Campaña Actualización de datos Text Block Términos y Condiciones - Campaña de A…" at bounding box center [889, 689] width 838 height 786
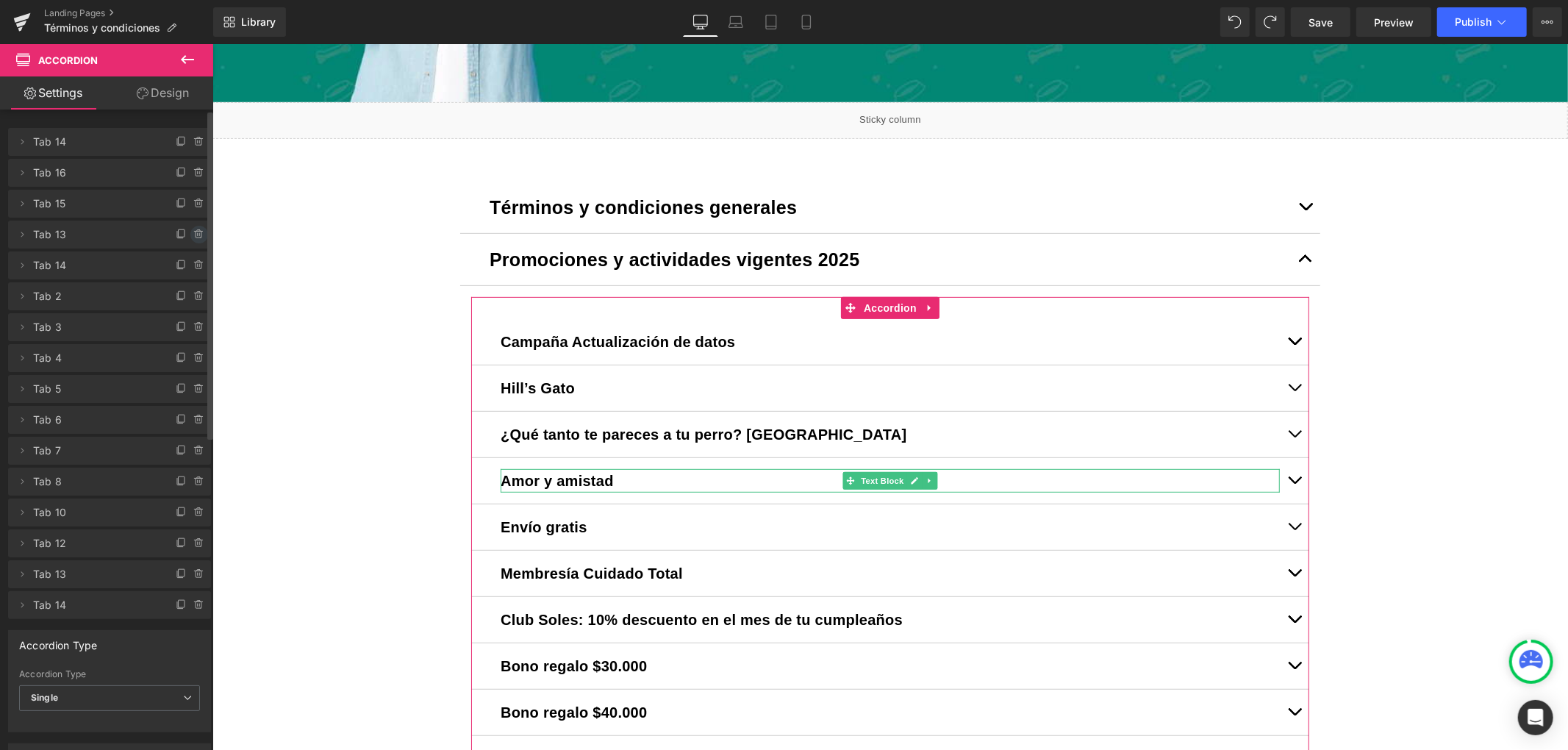
click at [193, 231] on icon at bounding box center [199, 235] width 12 height 12
click at [189, 231] on button "Delete" at bounding box center [183, 235] width 46 height 19
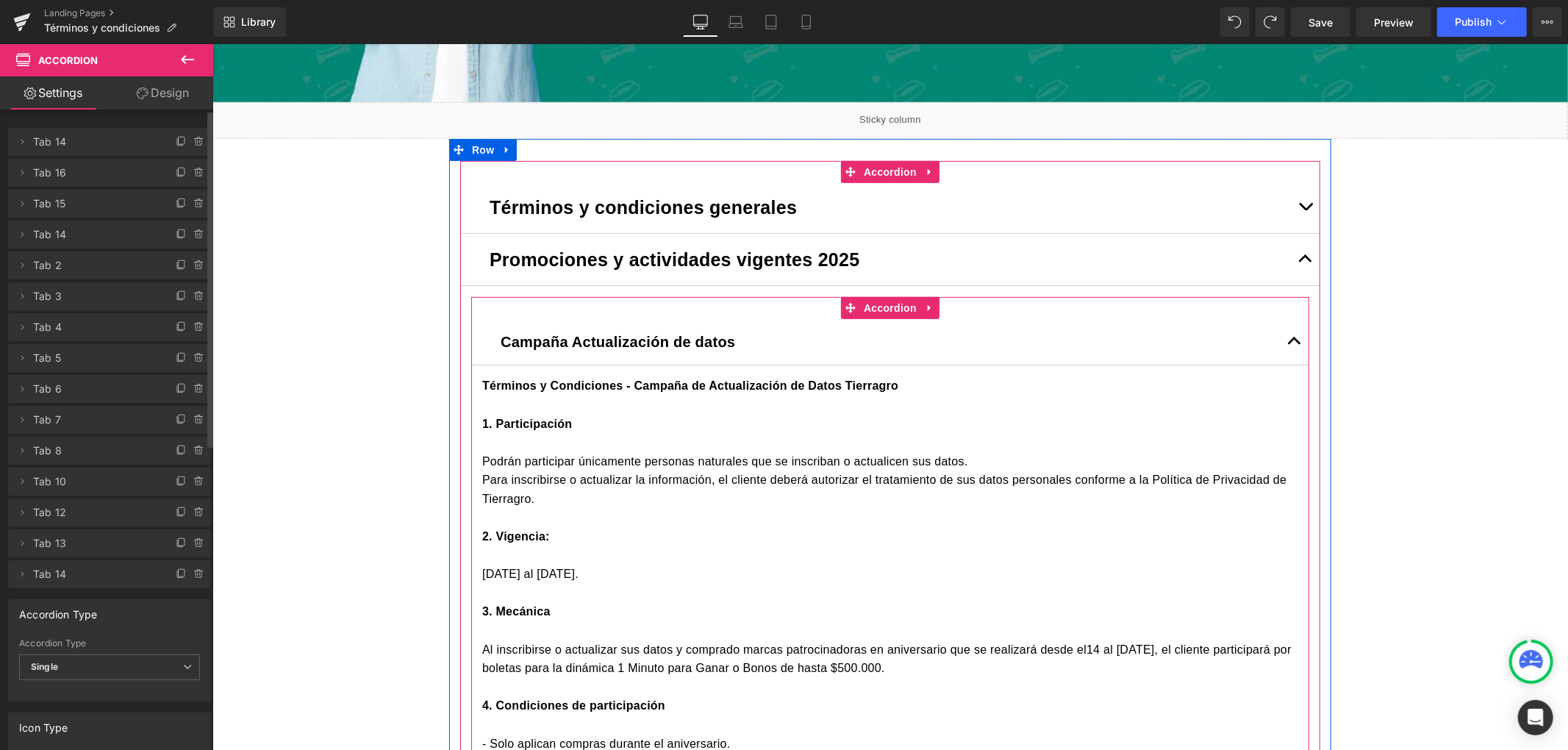
click at [1282, 333] on button "button" at bounding box center [1294, 341] width 30 height 45
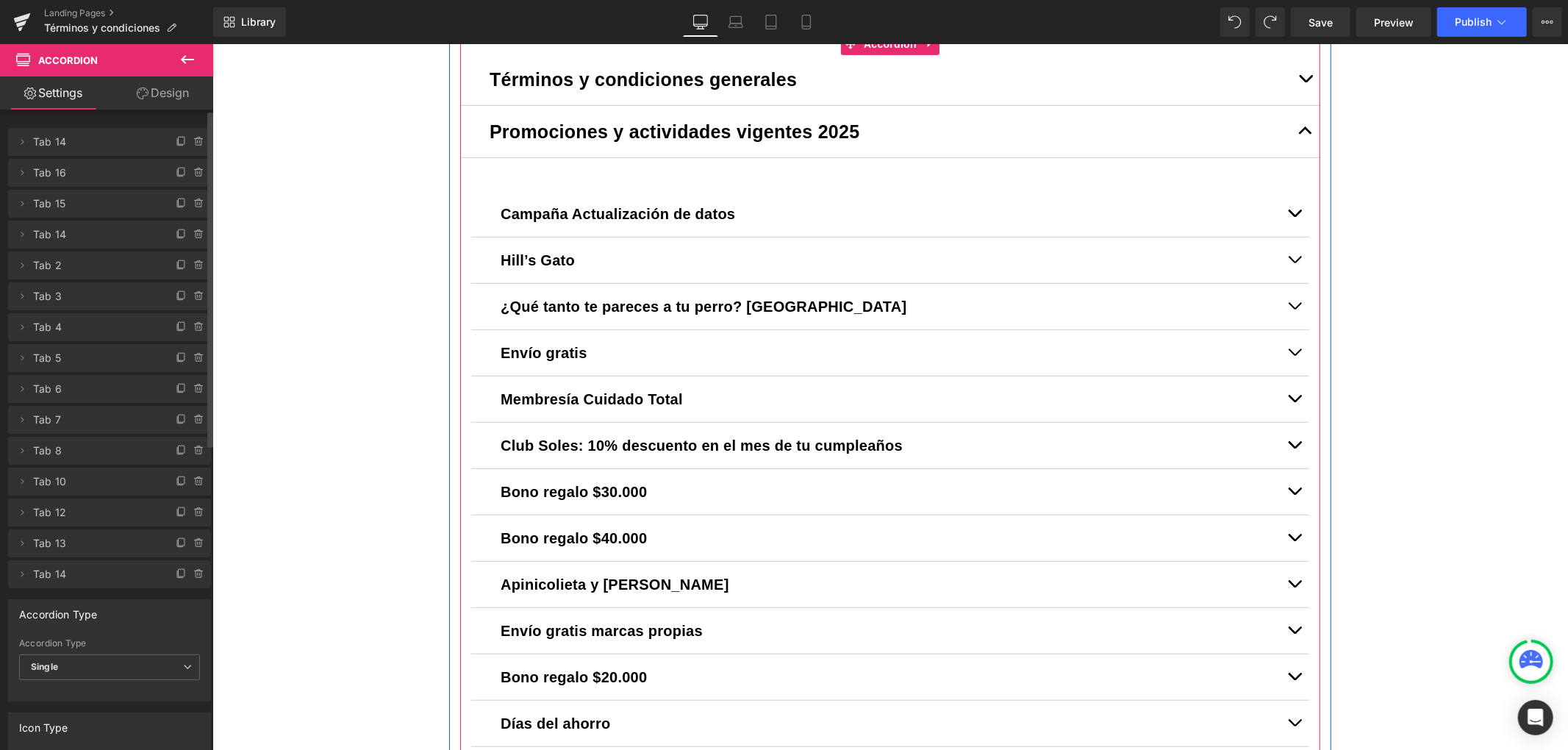
scroll to position [588, 0]
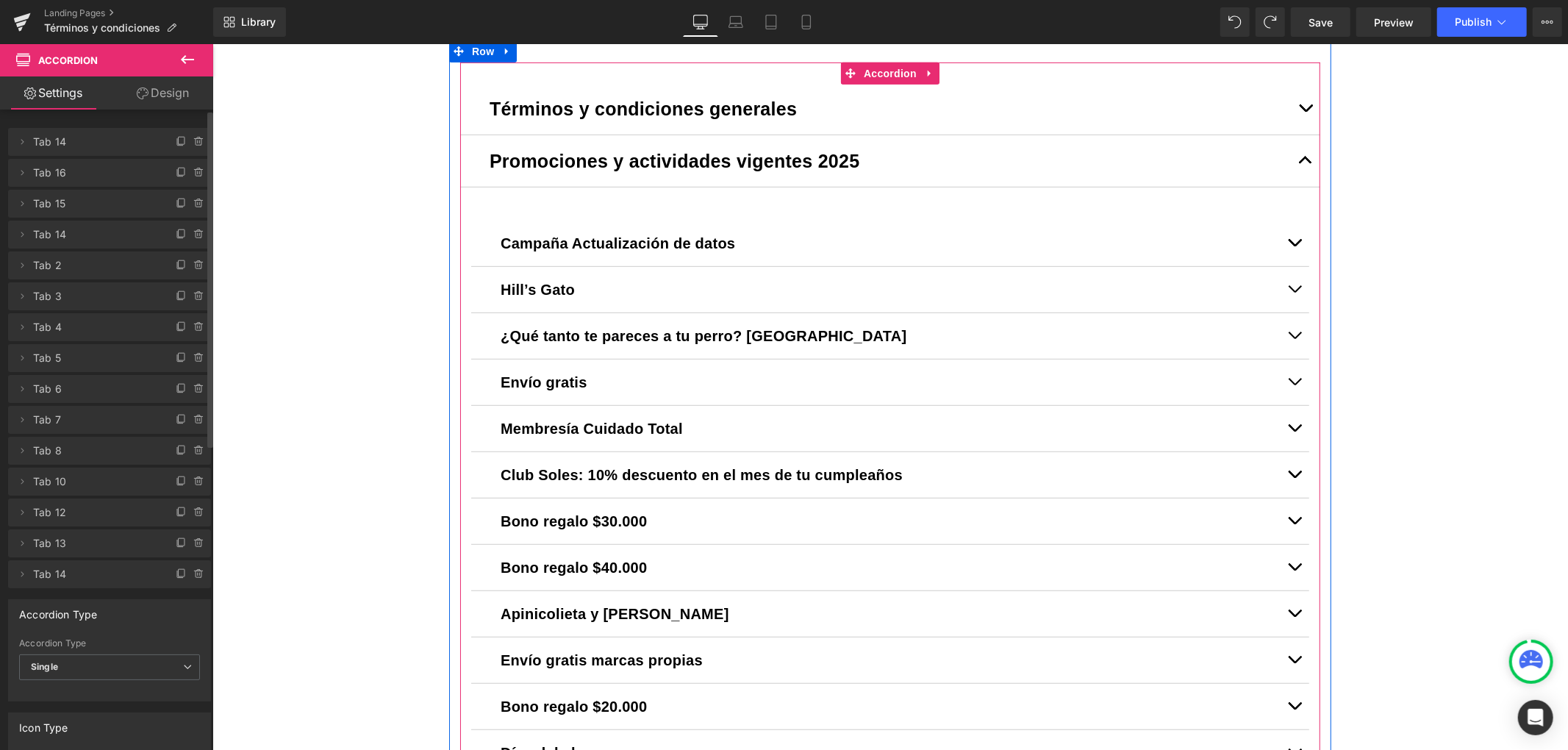
click at [1305, 163] on span "button" at bounding box center [1305, 163] width 0 height 0
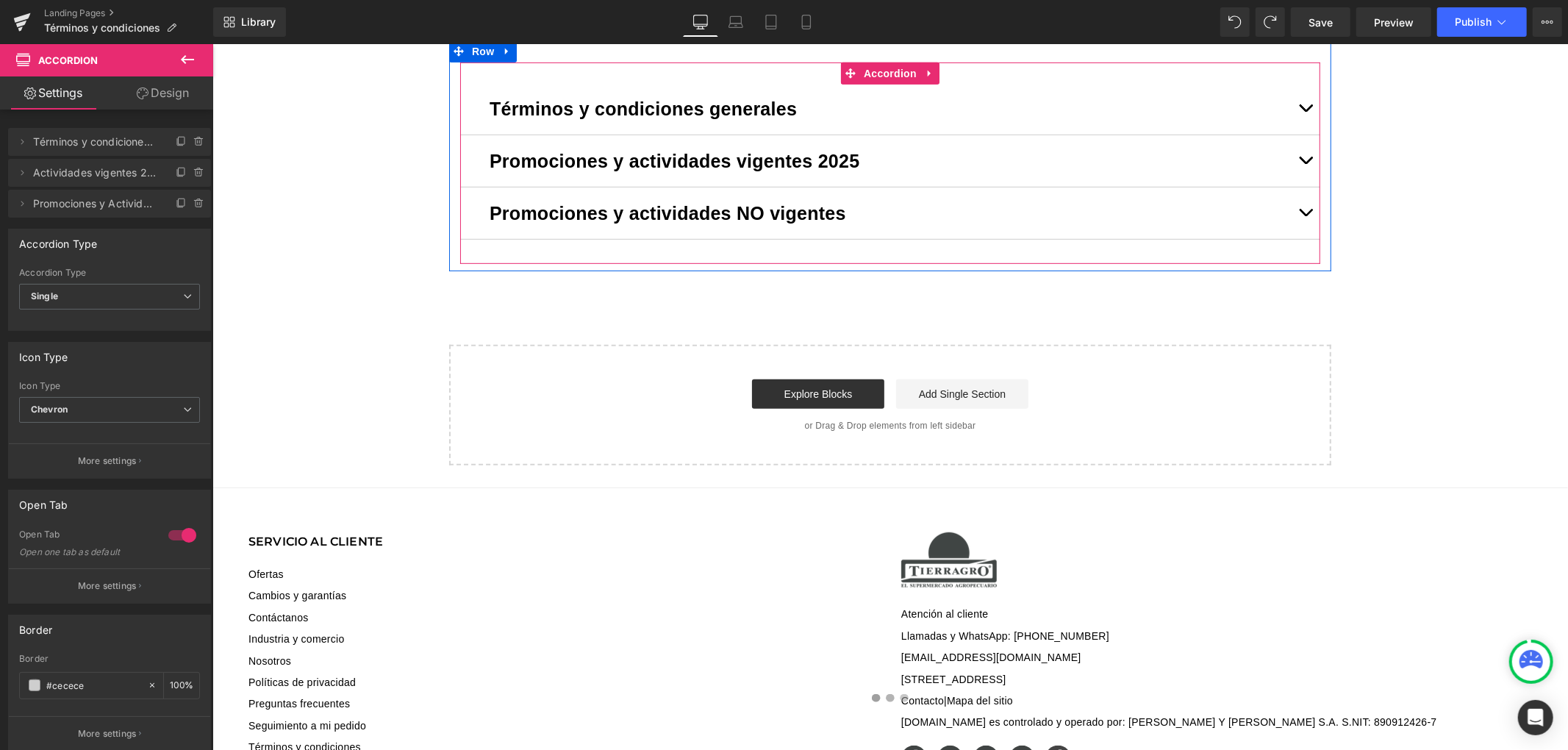
click at [1296, 206] on button "button" at bounding box center [1305, 212] width 30 height 51
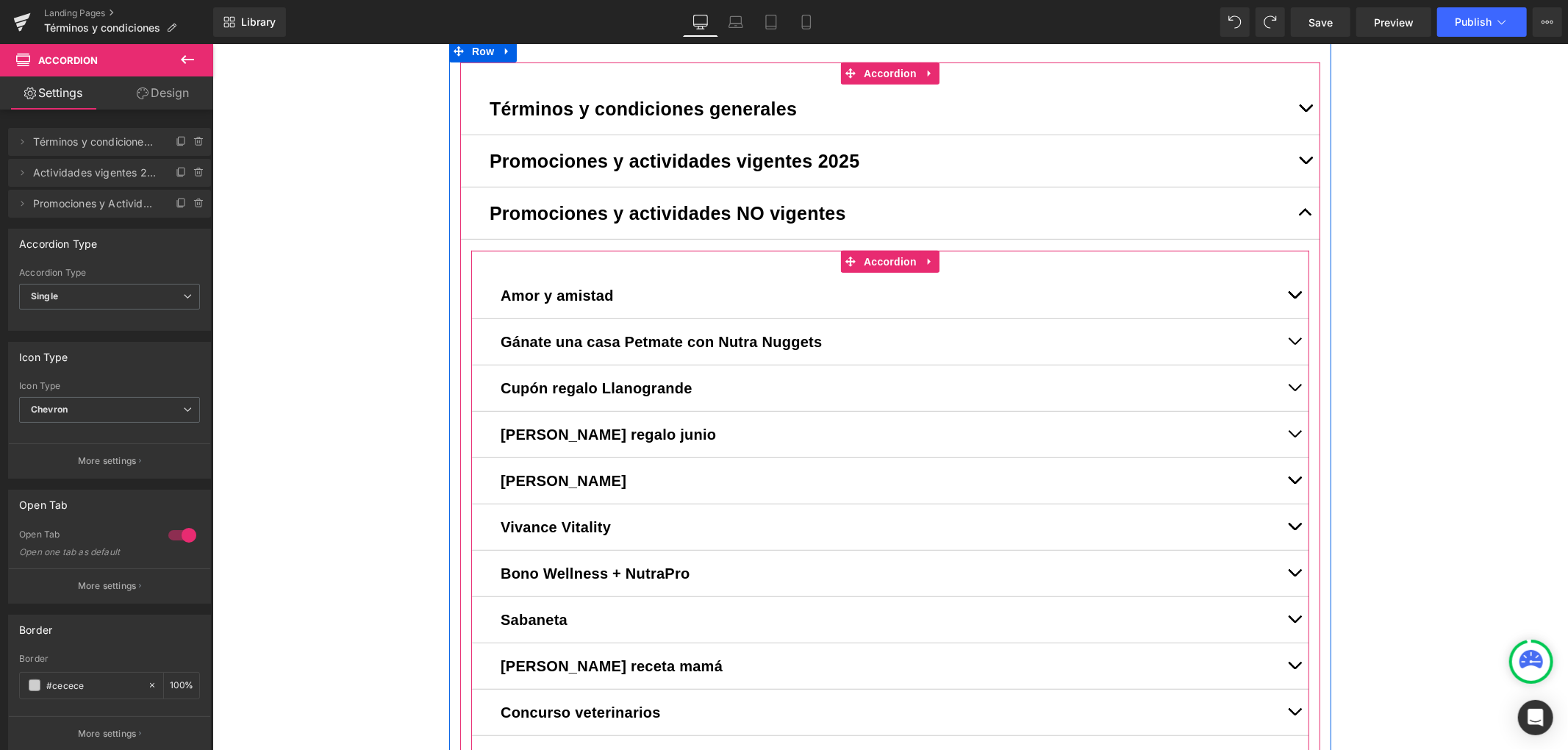
click at [474, 284] on div "Amor y amistad Text Block" at bounding box center [889, 295] width 838 height 46
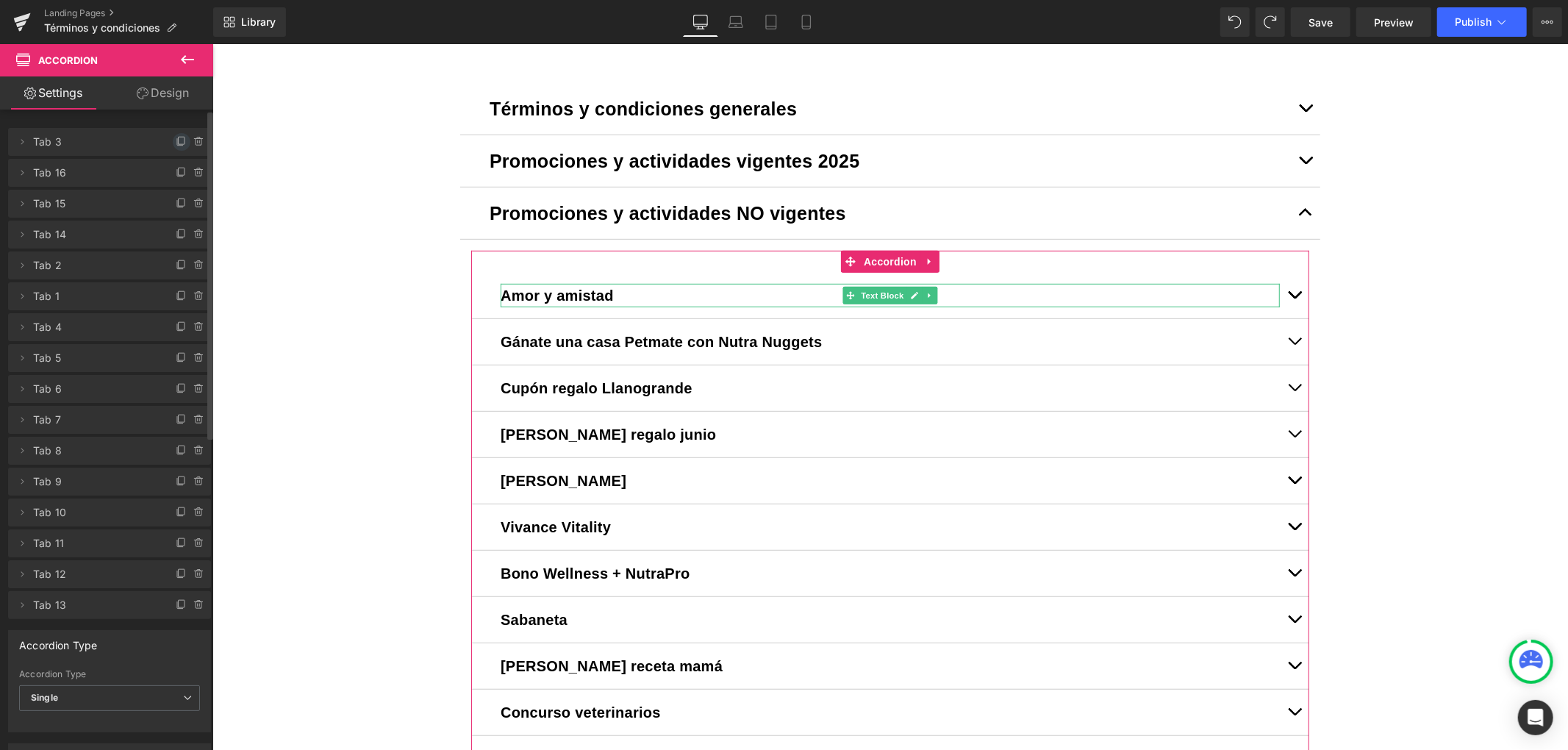
click at [176, 136] on icon at bounding box center [182, 142] width 12 height 12
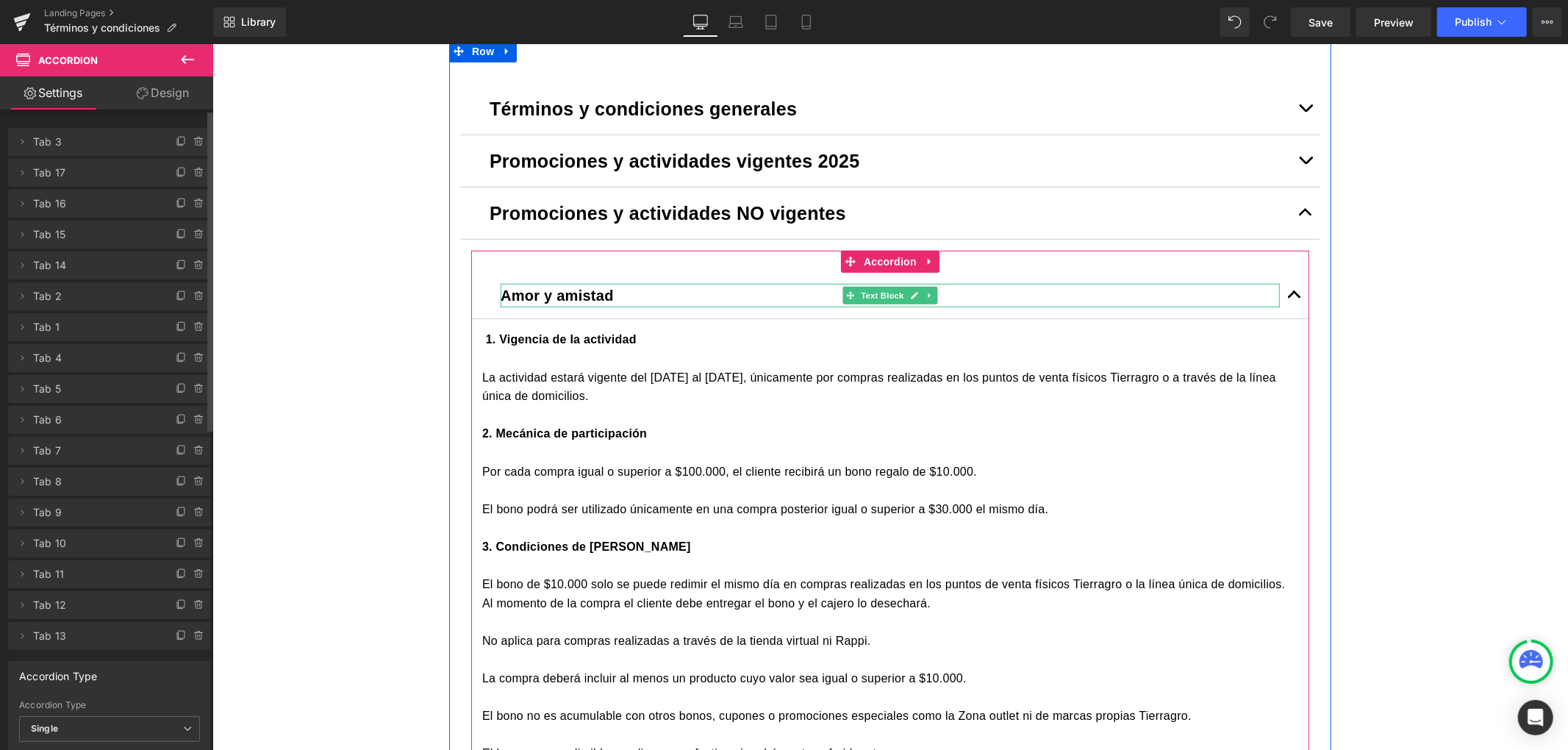
click at [579, 294] on span "Amor y amistad" at bounding box center [556, 295] width 114 height 16
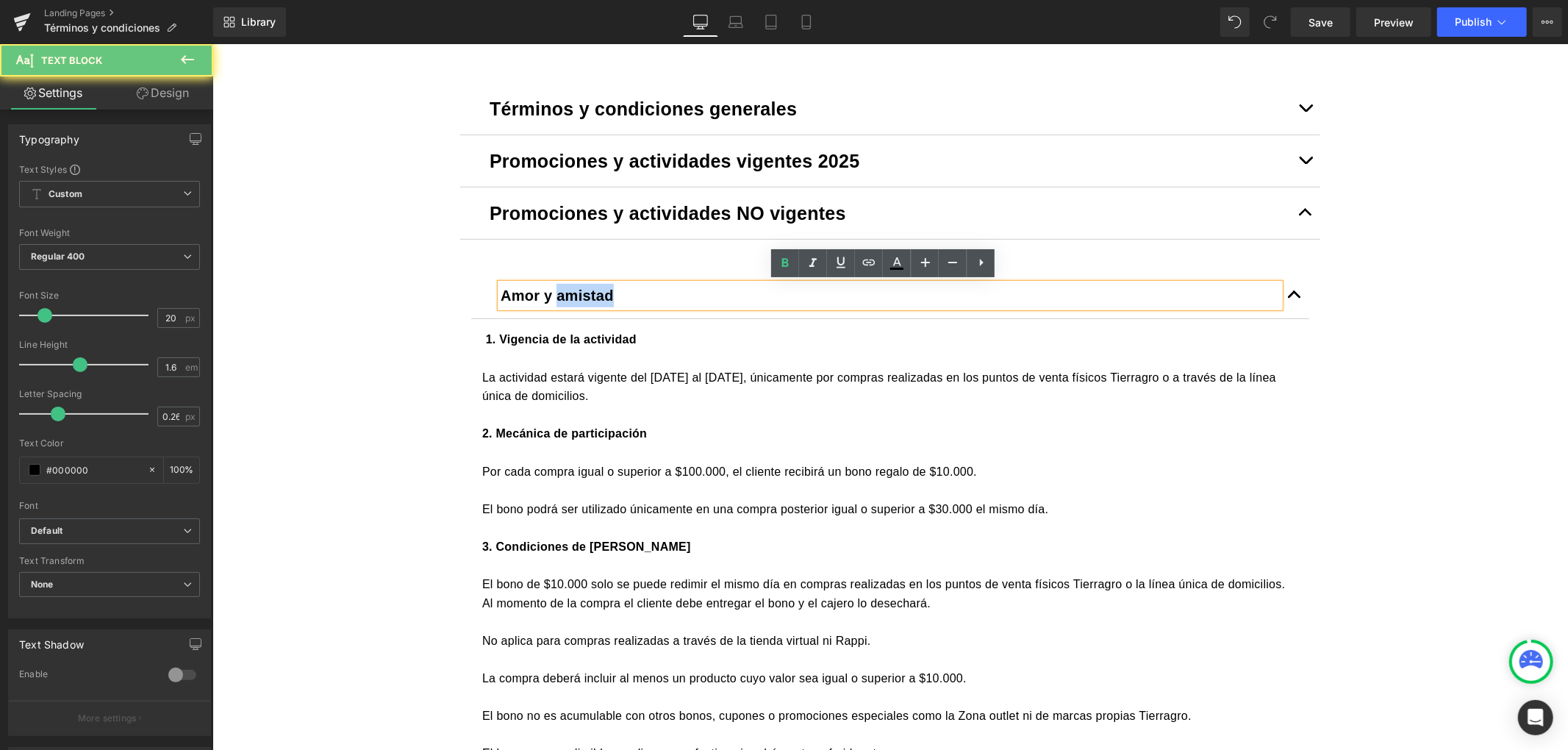
click at [579, 293] on span "Amor y amistad" at bounding box center [556, 295] width 114 height 16
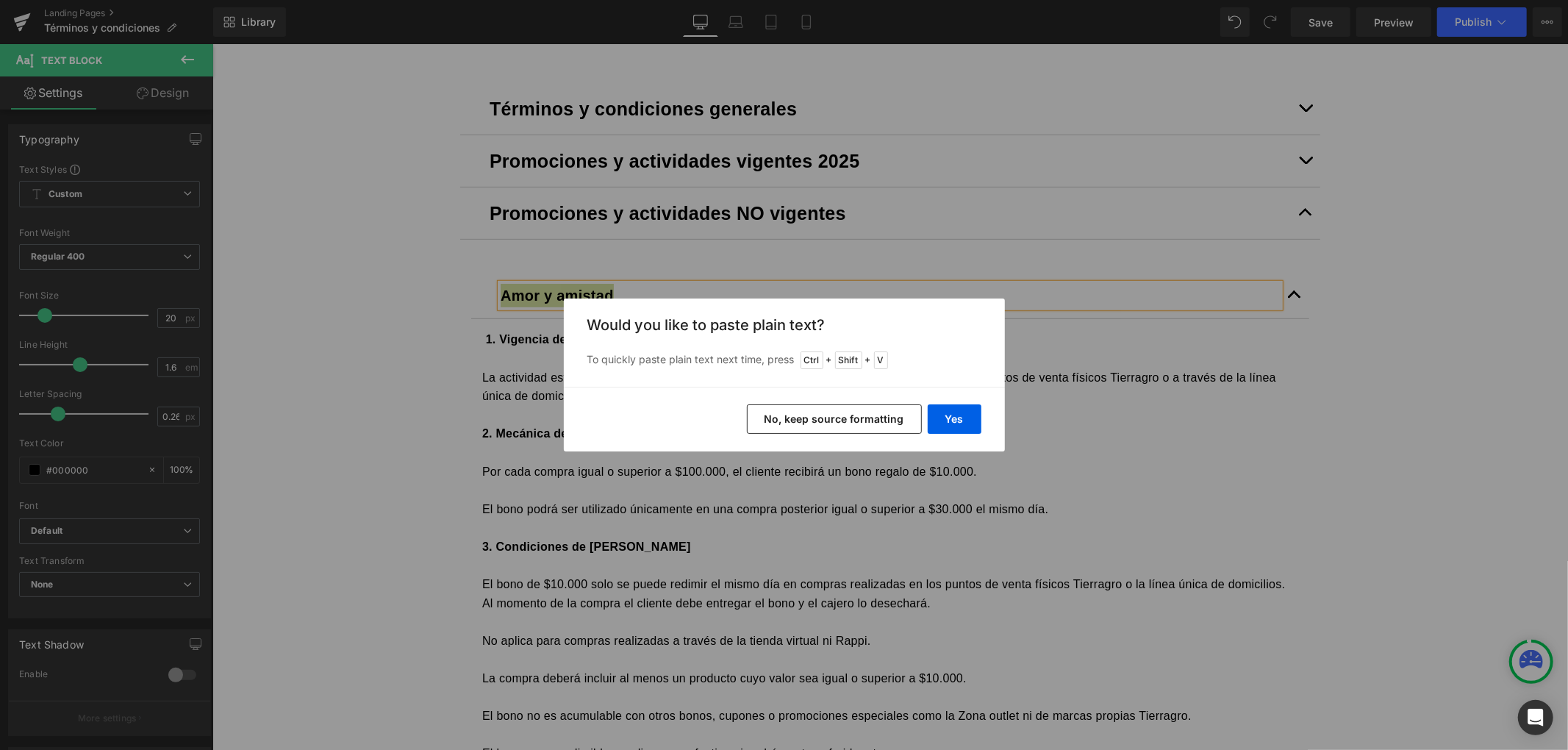
click at [836, 422] on button "No, keep source formatting" at bounding box center [834, 420] width 175 height 30
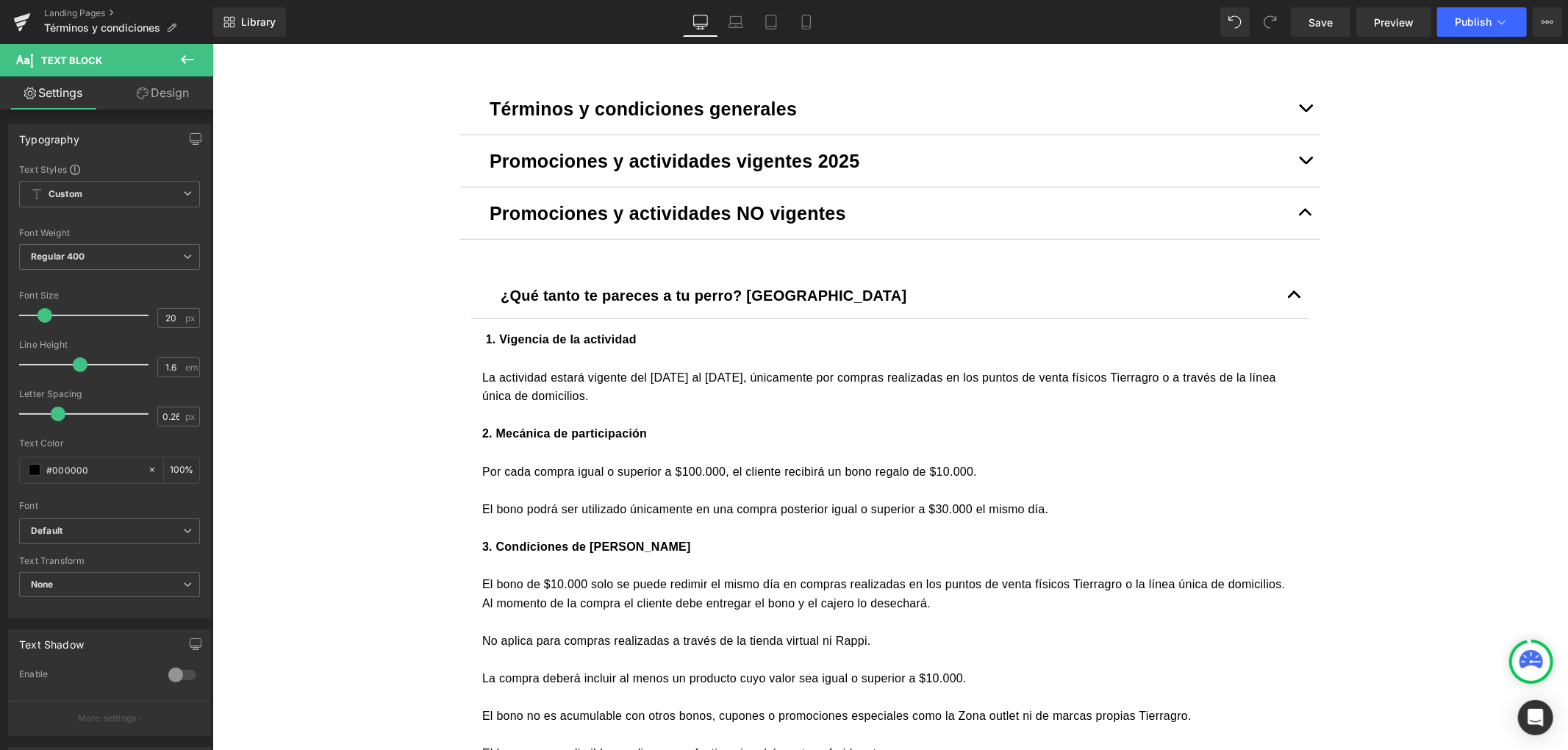
click at [489, 350] on p at bounding box center [889, 358] width 816 height 19
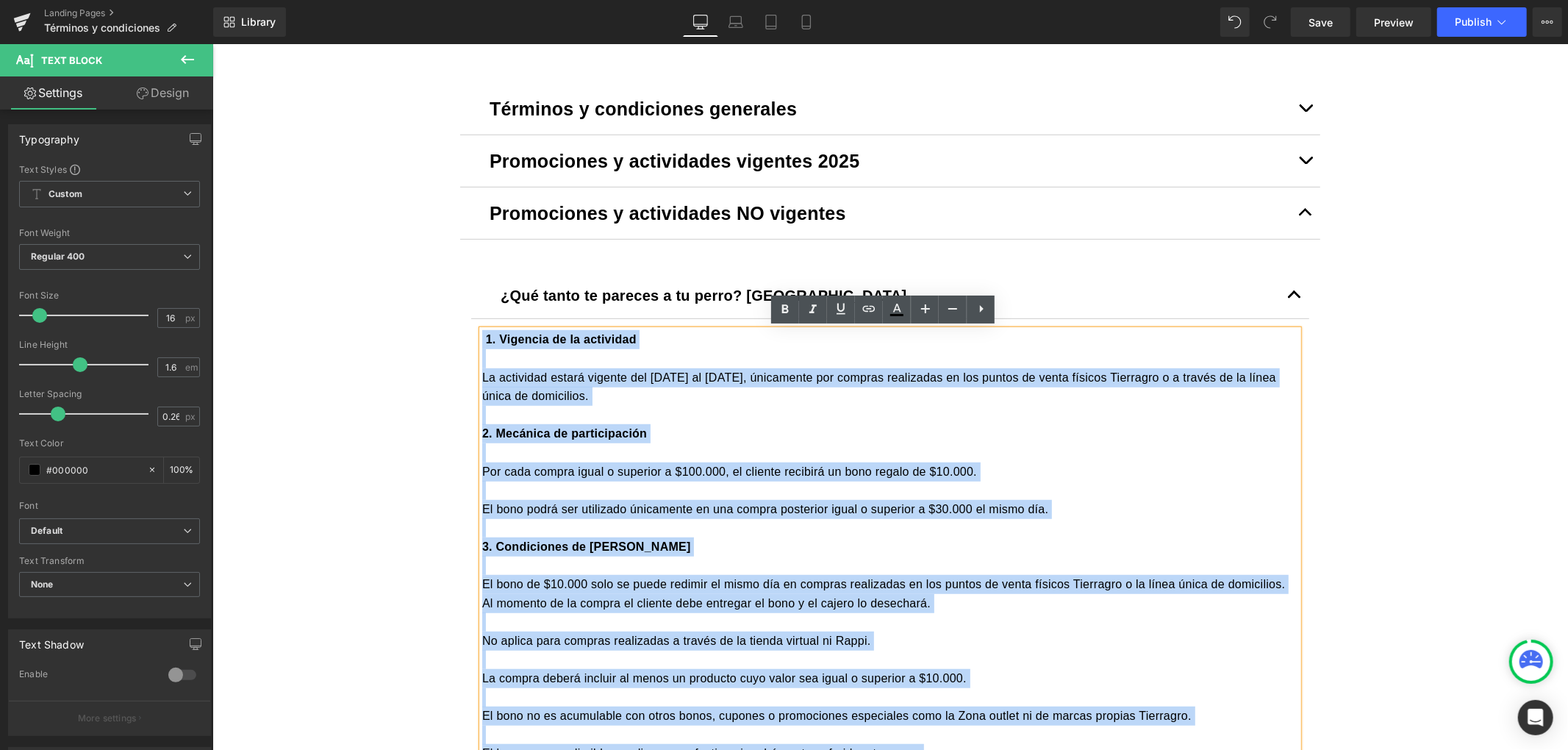
click at [482, 333] on div "1. Vigencia de la actividad La actividad estará vigente del 13 al 30 de septiem…" at bounding box center [889, 743] width 816 height 828
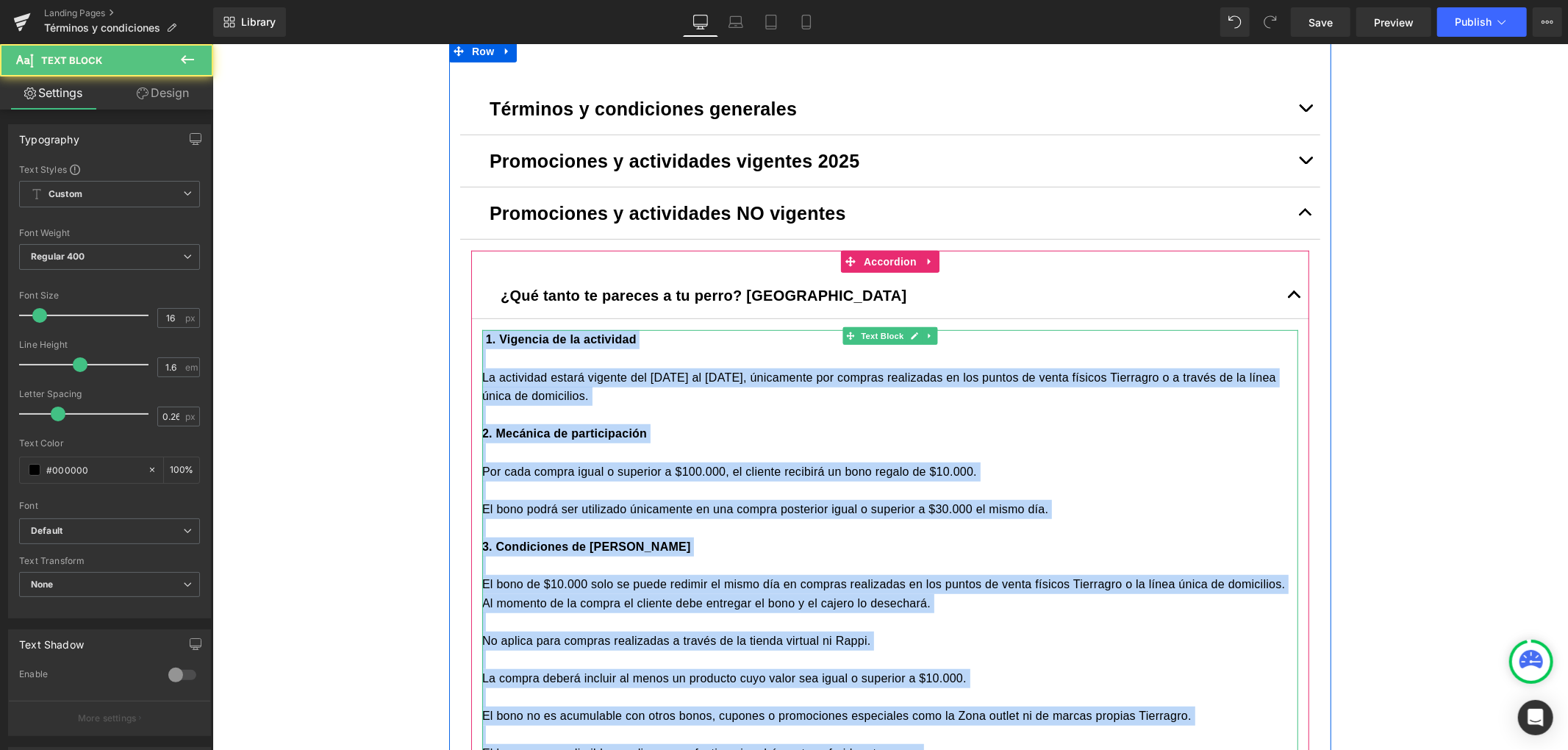
click at [669, 445] on p at bounding box center [889, 452] width 816 height 19
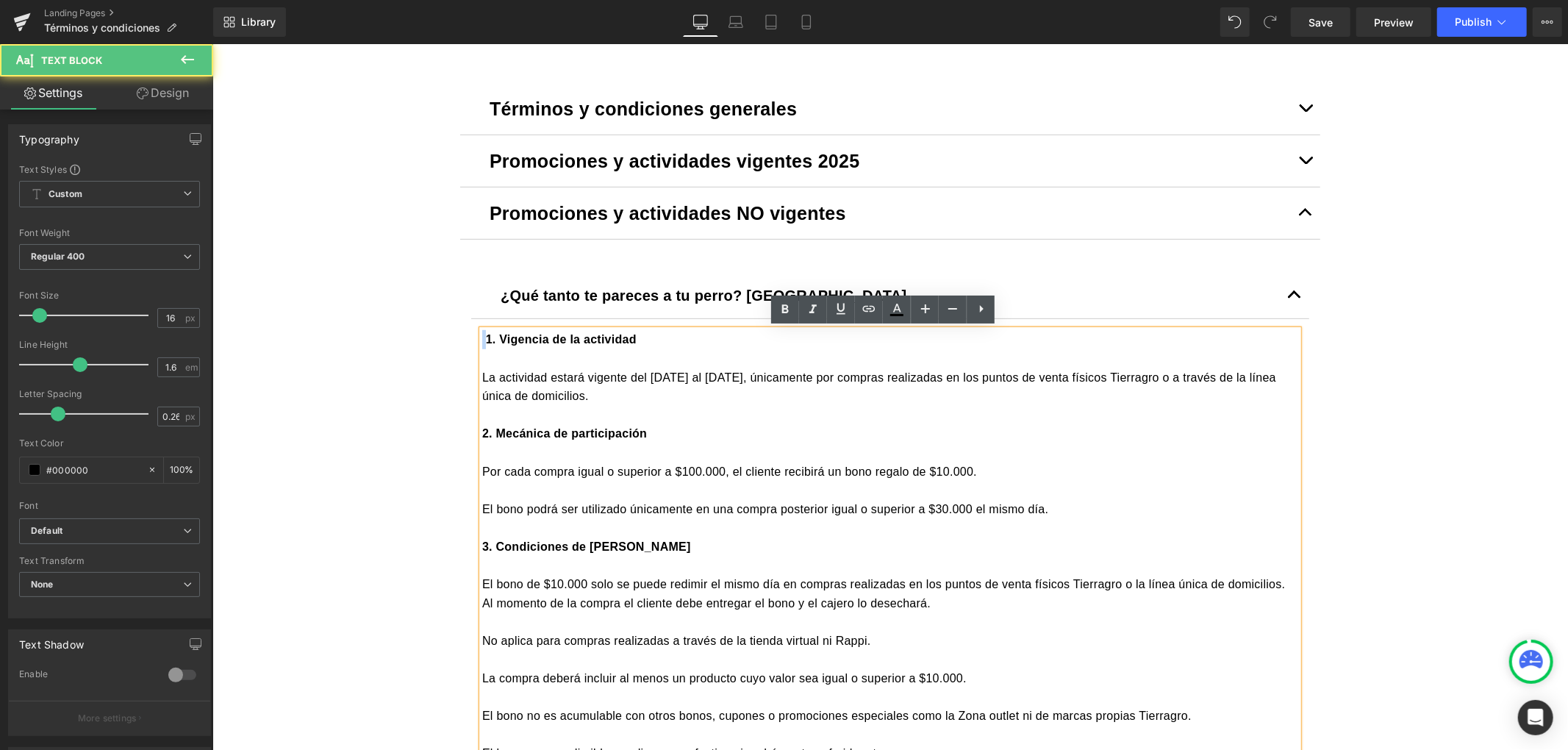
drag, startPoint x: 475, startPoint y: 341, endPoint x: 469, endPoint y: 327, distance: 15.2
click at [471, 327] on article "1. Vigencia de la actividad La actividad estará vigente del 13 al 30 de septiem…" at bounding box center [889, 744] width 838 height 851
click at [486, 333] on span "1. Vigencia de la actividad" at bounding box center [561, 339] width 151 height 13
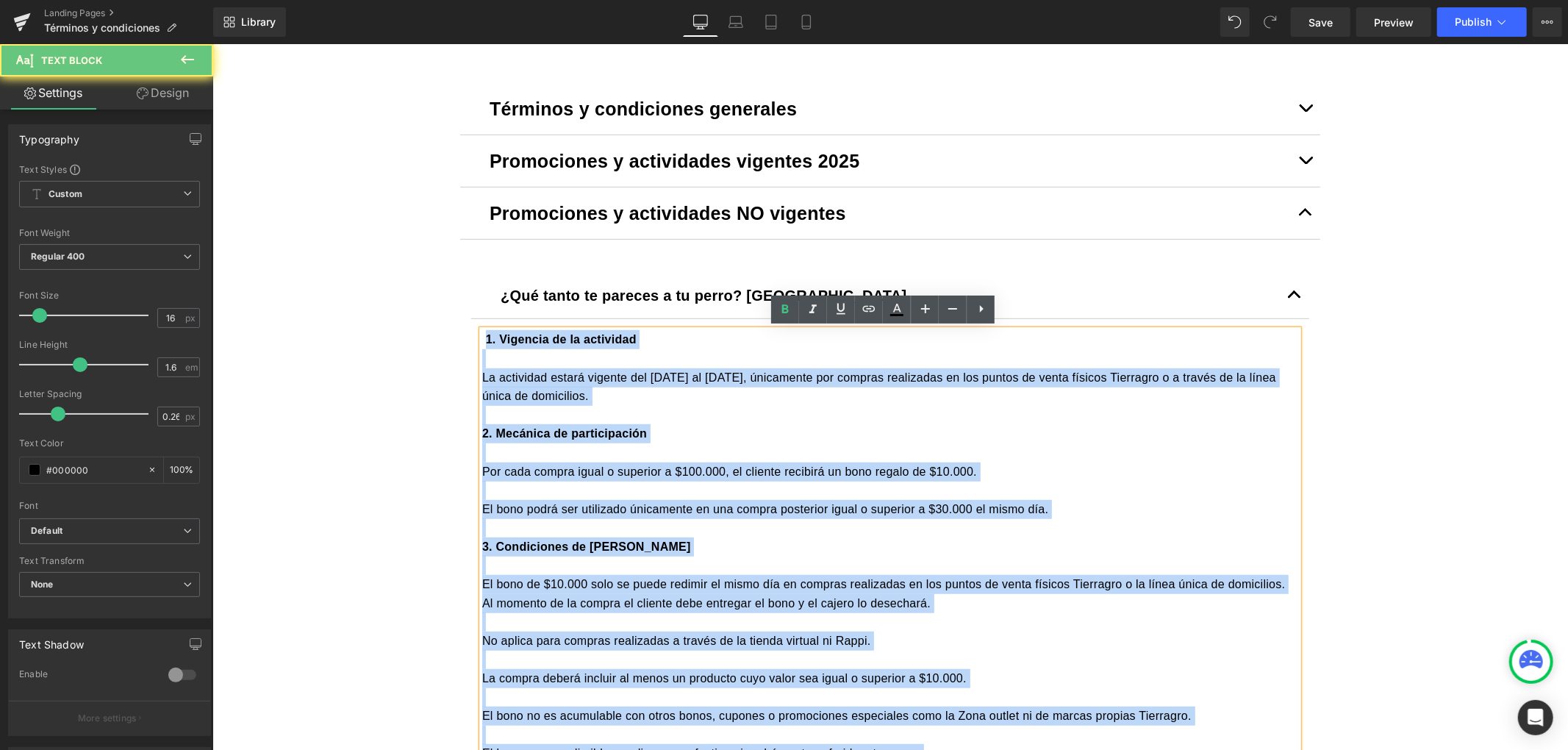
click at [482, 330] on div "1. Vigencia de la actividad La actividad estará vigente del 13 al 30 de septiem…" at bounding box center [889, 743] width 816 height 828
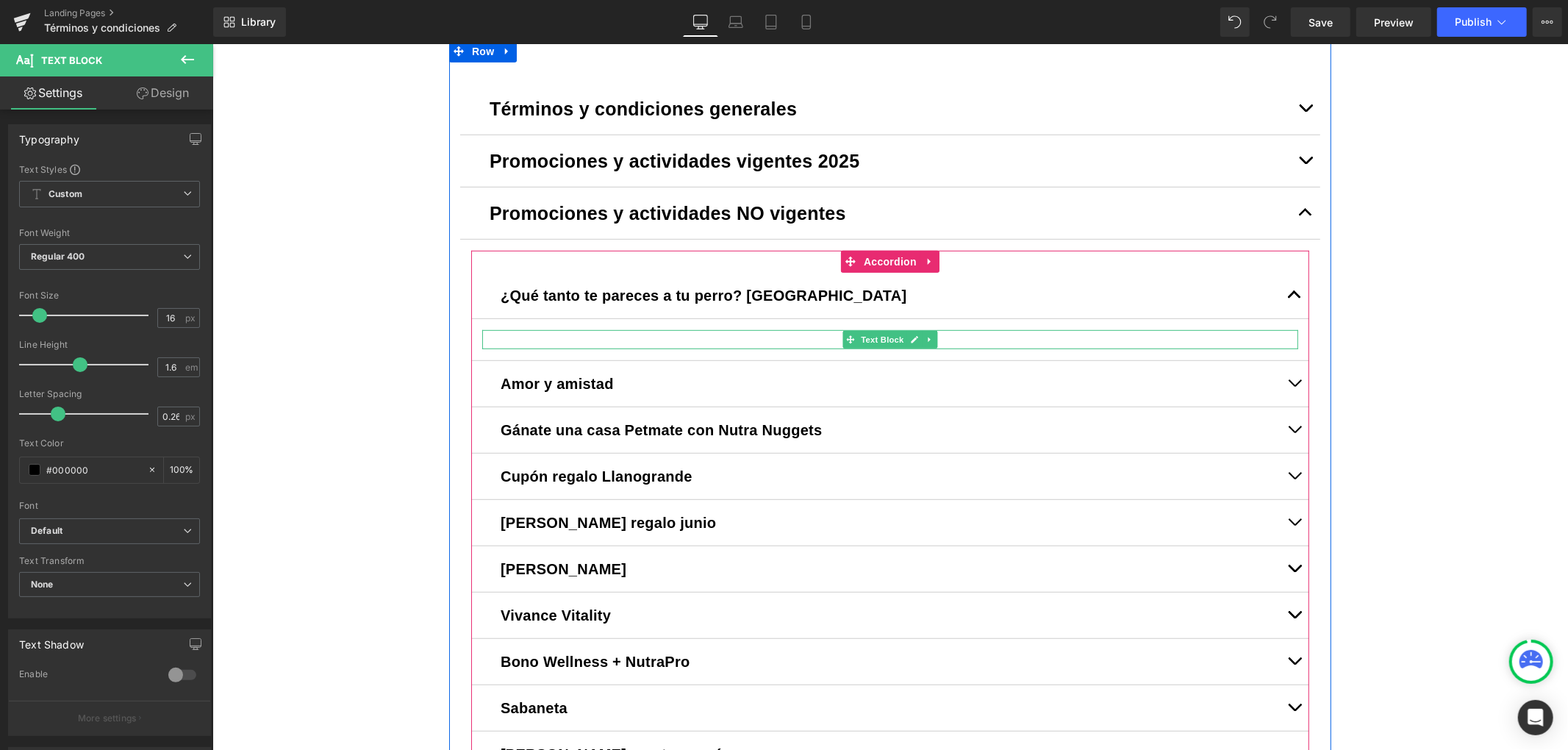
click at [600, 336] on div at bounding box center [889, 339] width 816 height 19
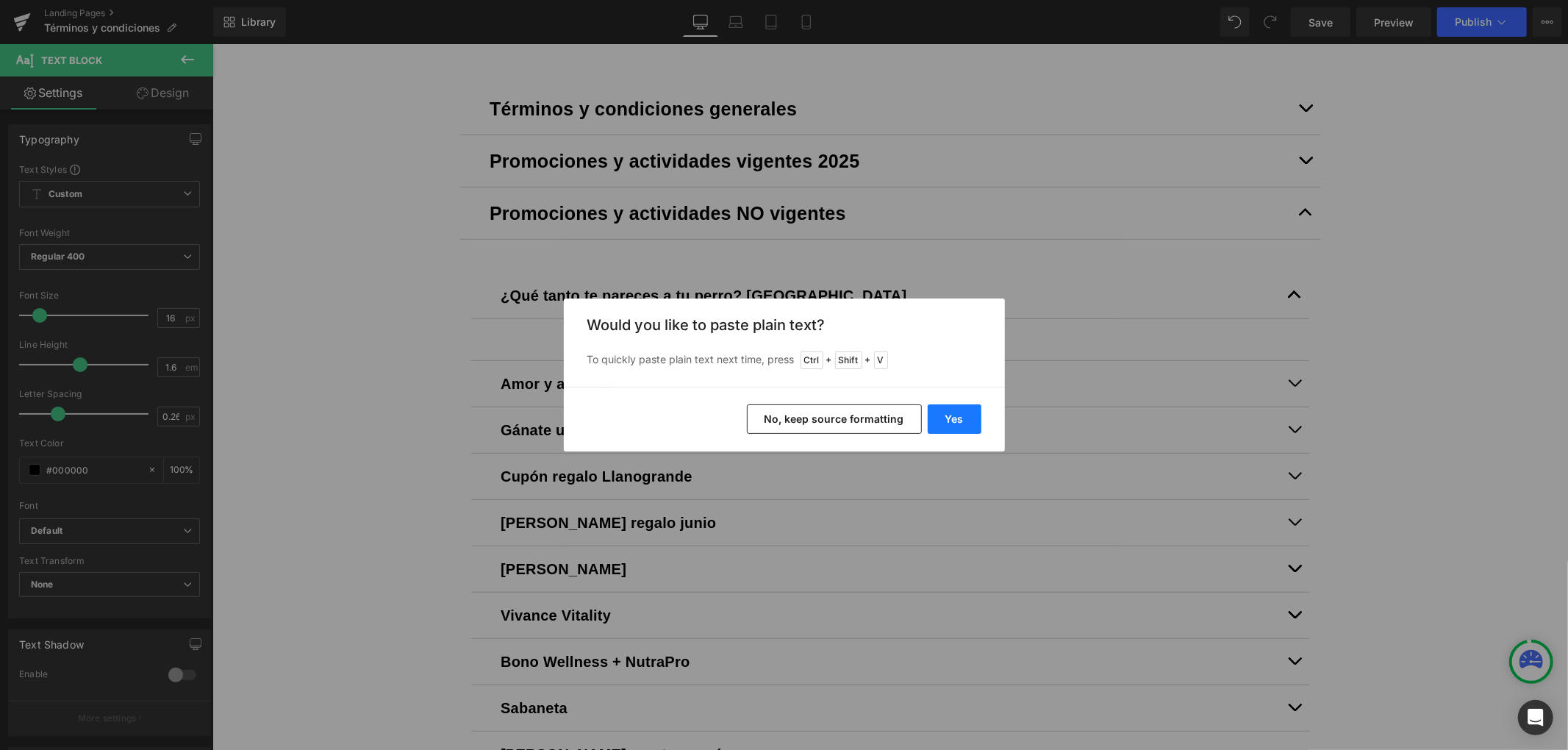
click at [949, 421] on button "Yes" at bounding box center [955, 420] width 53 height 30
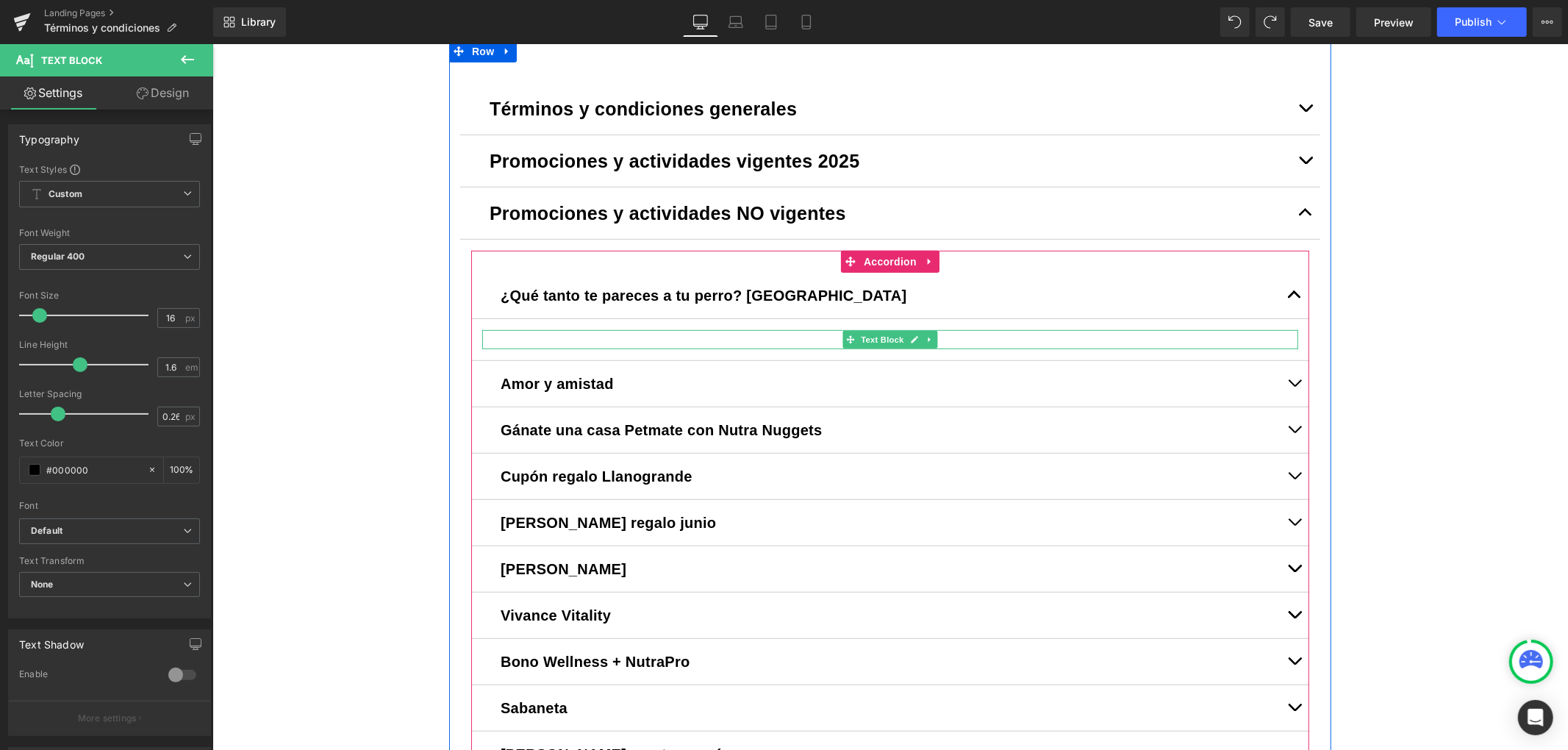
click at [699, 341] on div at bounding box center [889, 339] width 816 height 19
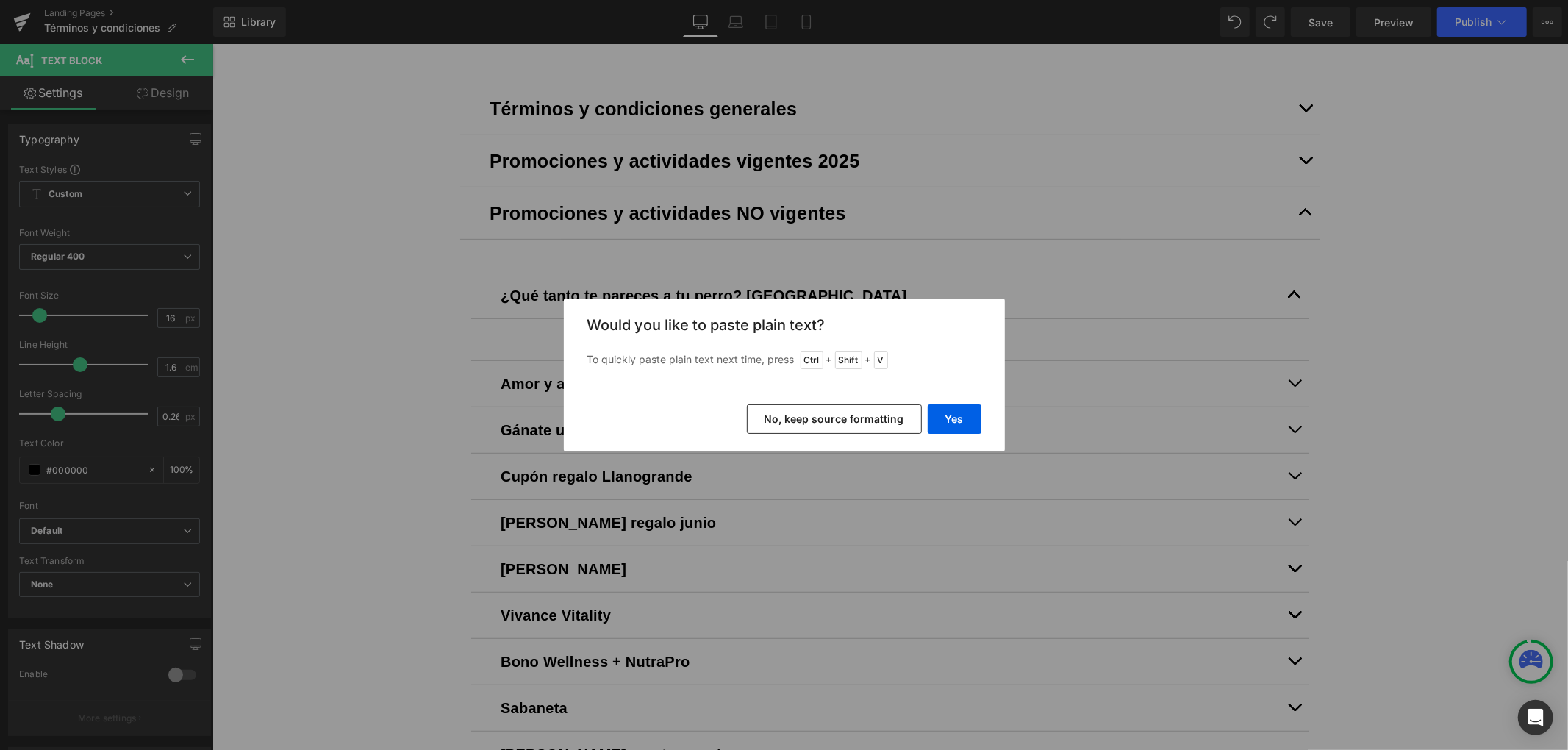
click at [813, 420] on button "No, keep source formatting" at bounding box center [834, 420] width 175 height 30
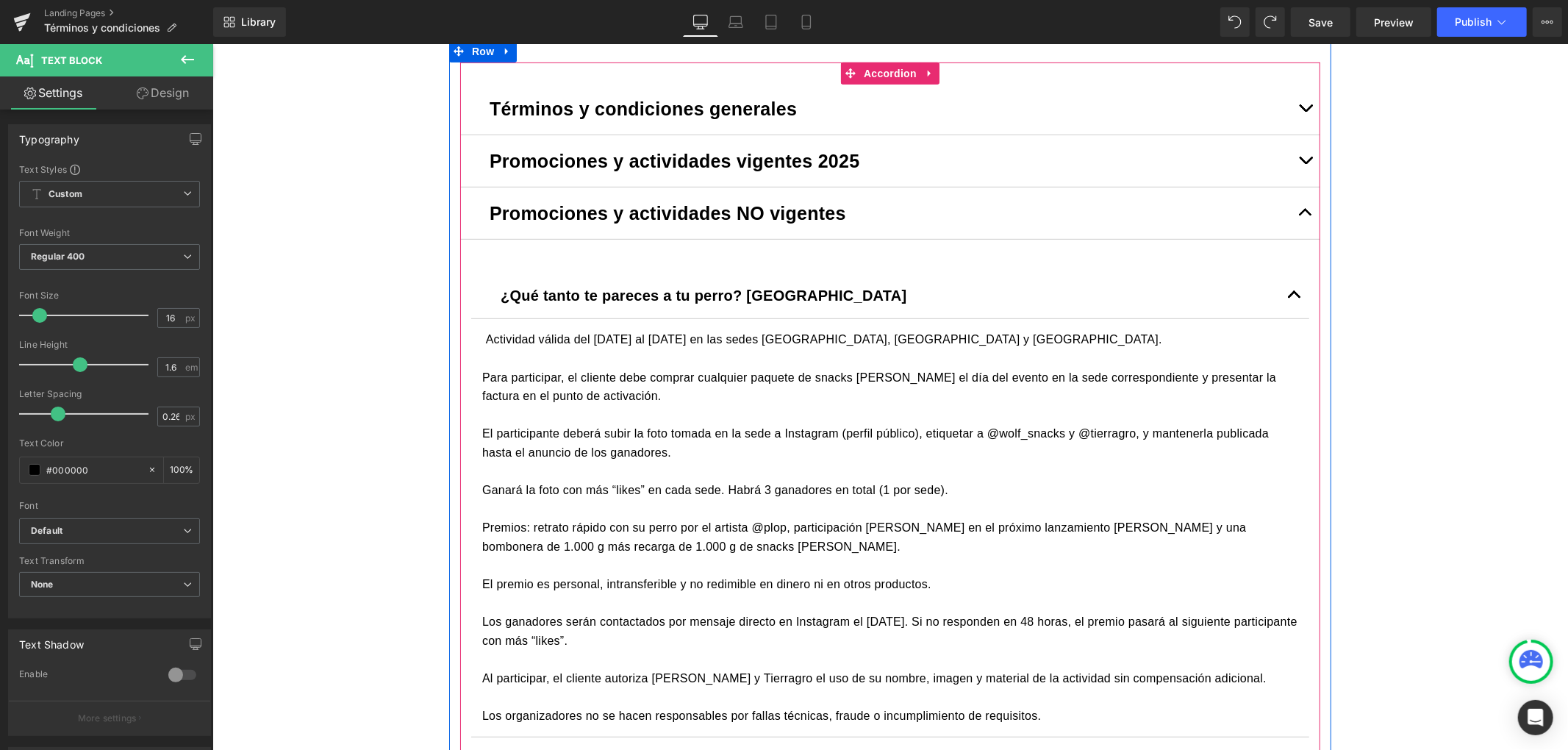
click at [1280, 295] on button "button" at bounding box center [1294, 294] width 30 height 45
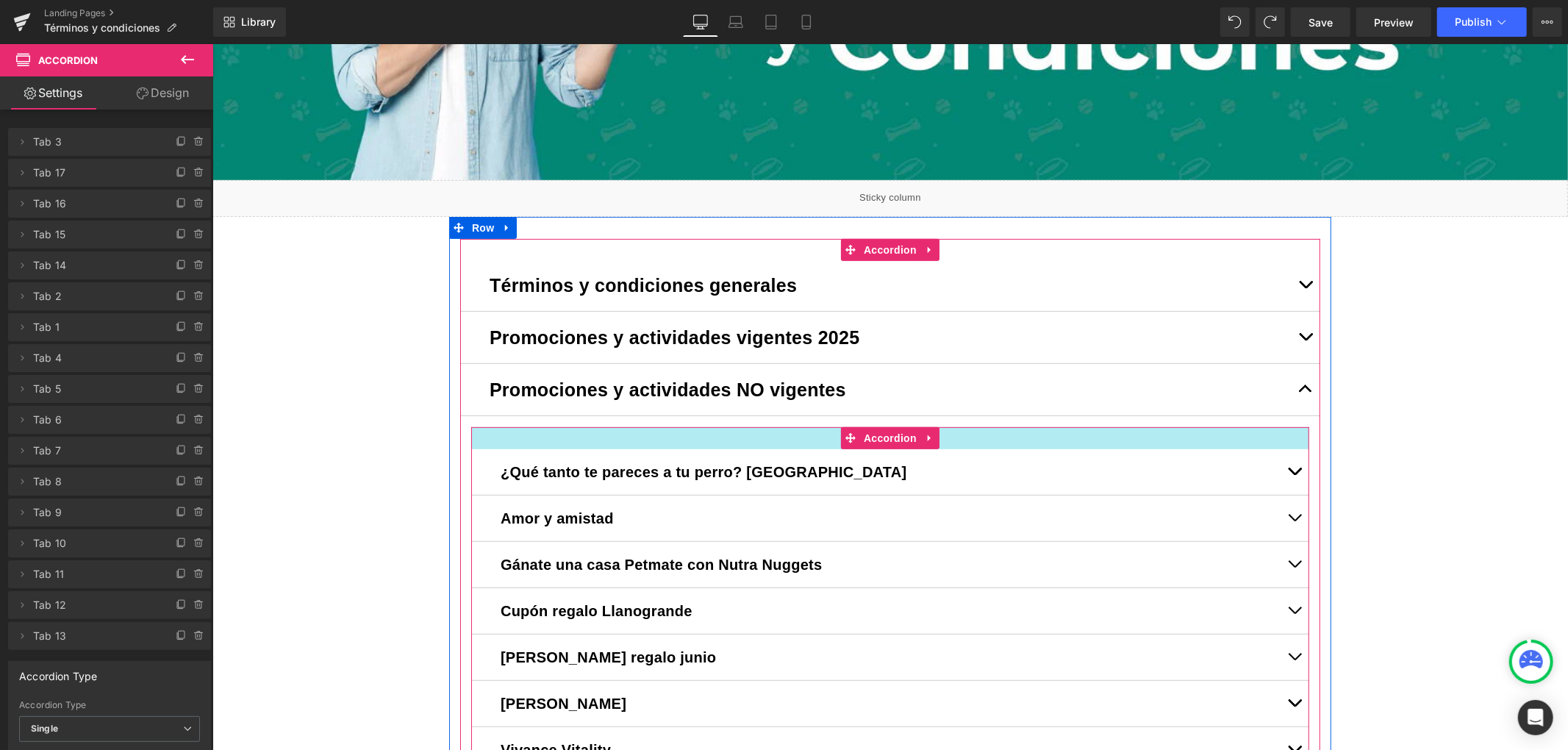
scroll to position [392, 0]
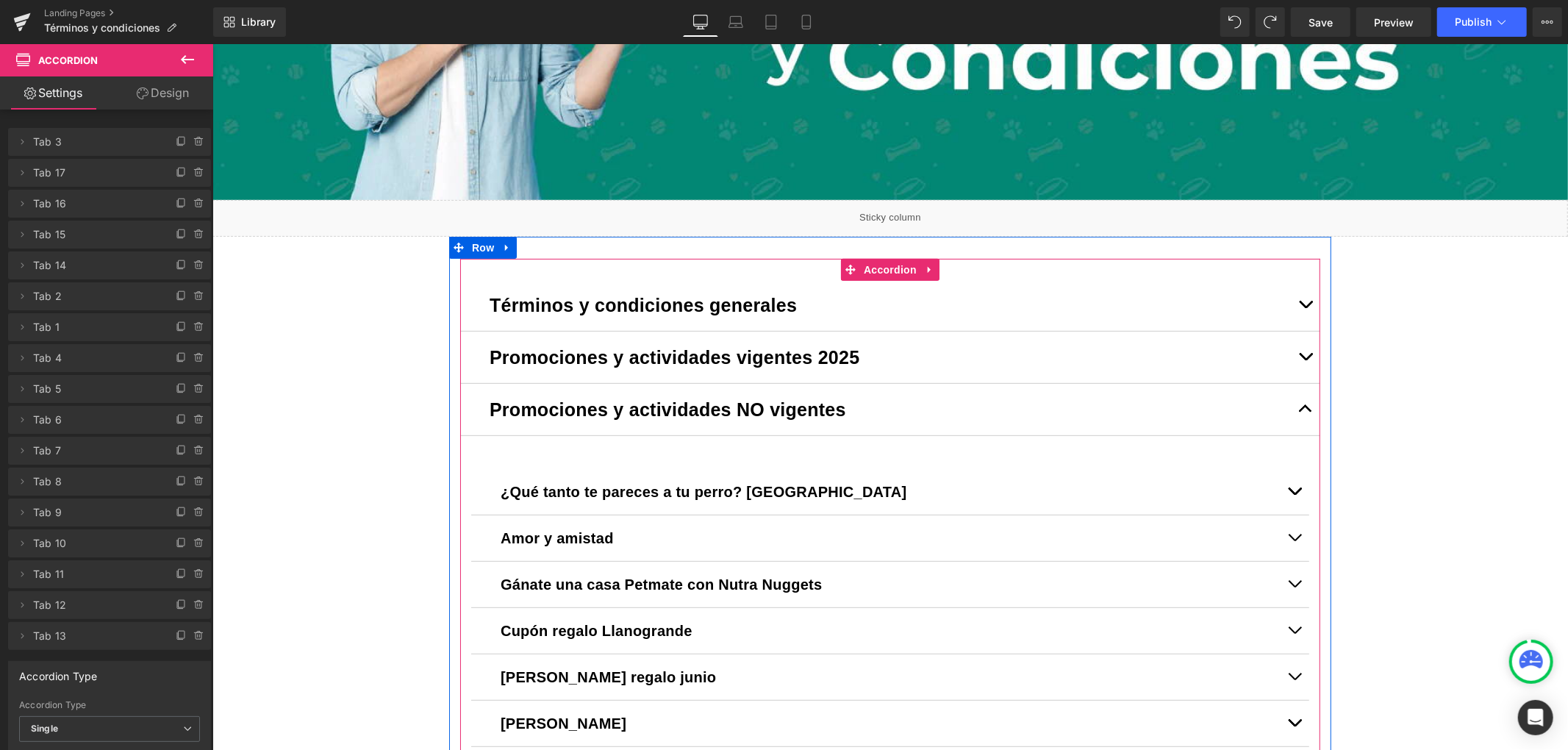
click at [1293, 359] on button "button" at bounding box center [1305, 356] width 30 height 51
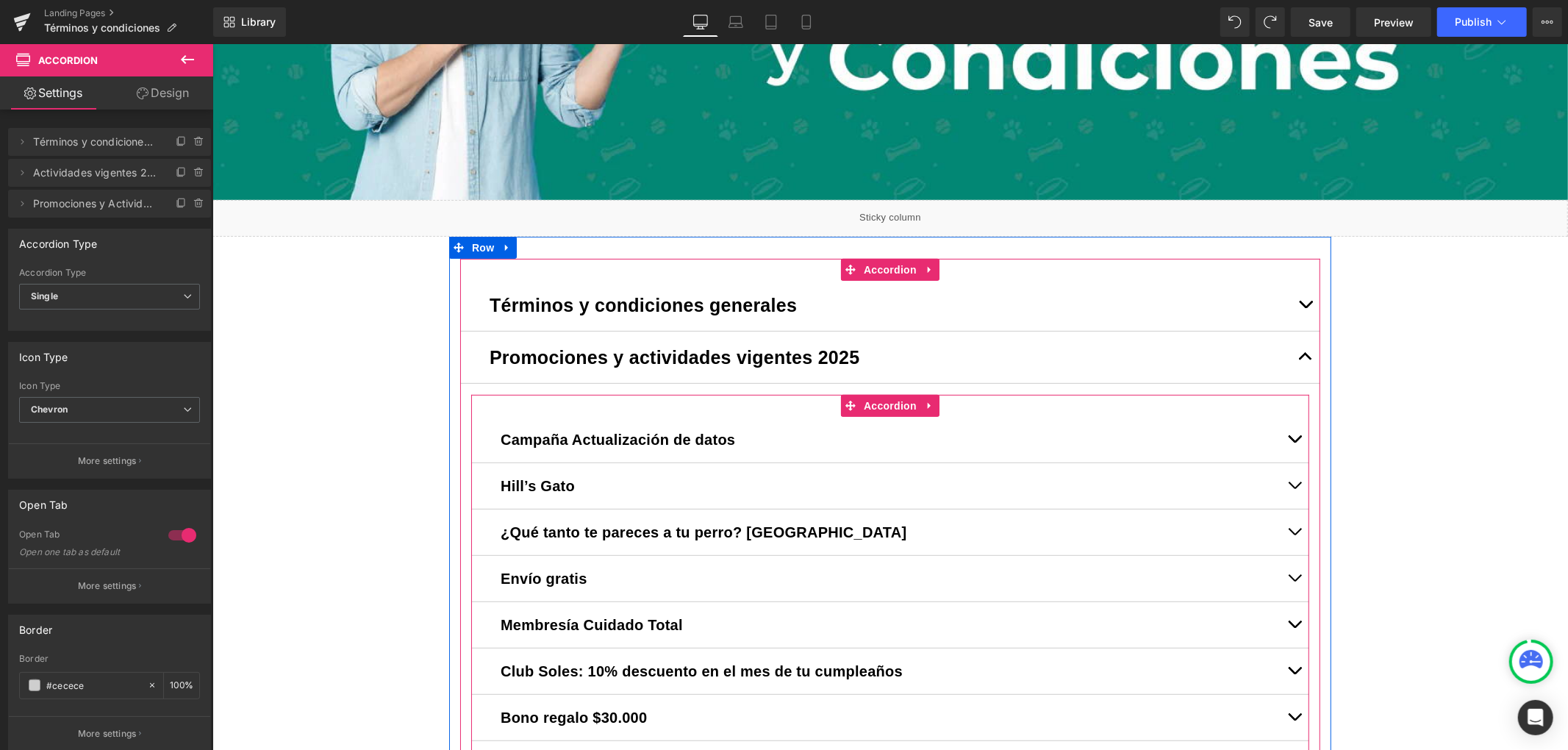
click at [471, 413] on div "Campaña Actualización de datos Text Block Términos y Condiciones - Campaña de A…" at bounding box center [889, 763] width 838 height 739
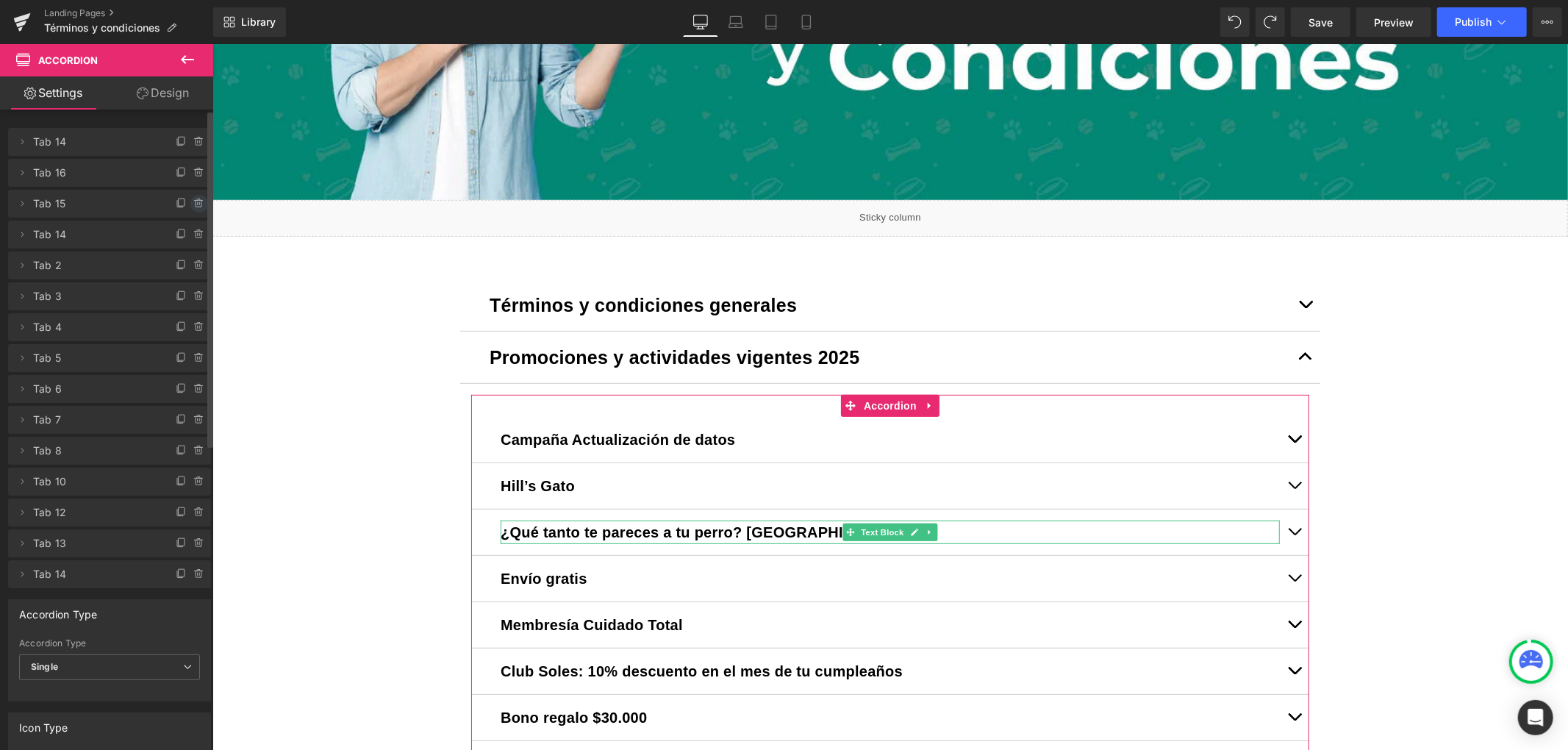
click at [195, 198] on icon at bounding box center [199, 203] width 12 height 12
click at [187, 200] on button "Delete" at bounding box center [183, 204] width 46 height 19
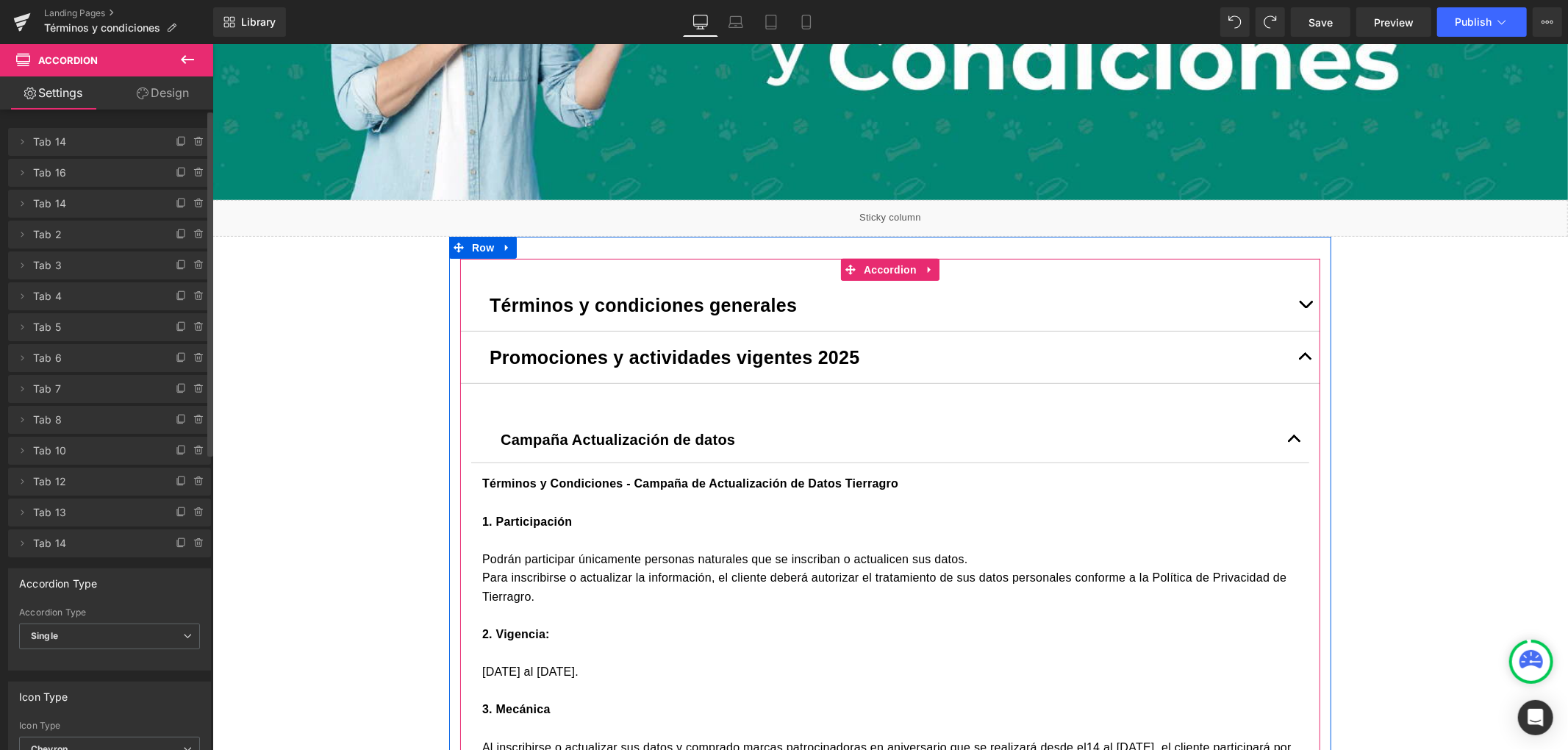
click at [1305, 359] on span "button" at bounding box center [1305, 359] width 0 height 0
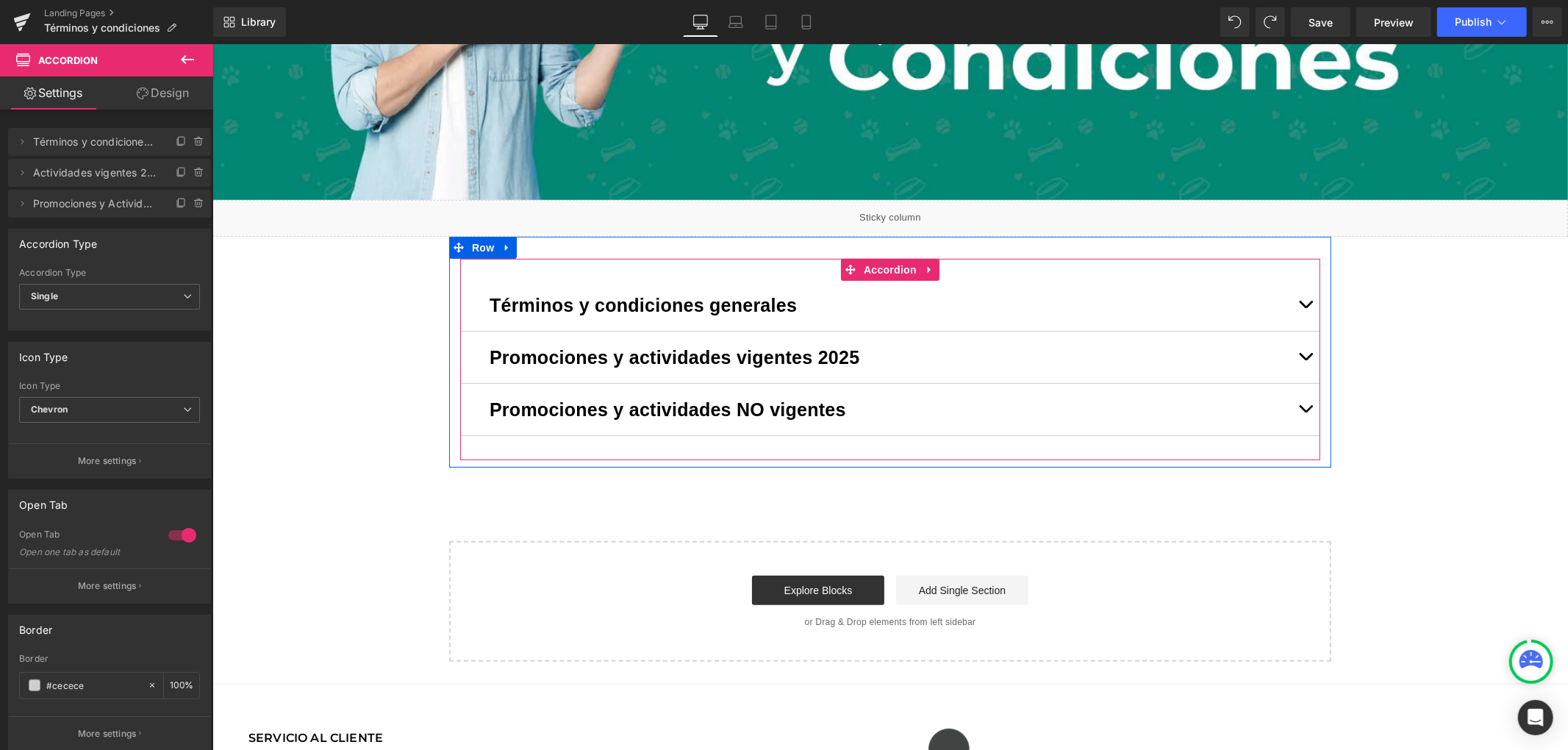
click at [1295, 412] on button "button" at bounding box center [1305, 408] width 30 height 51
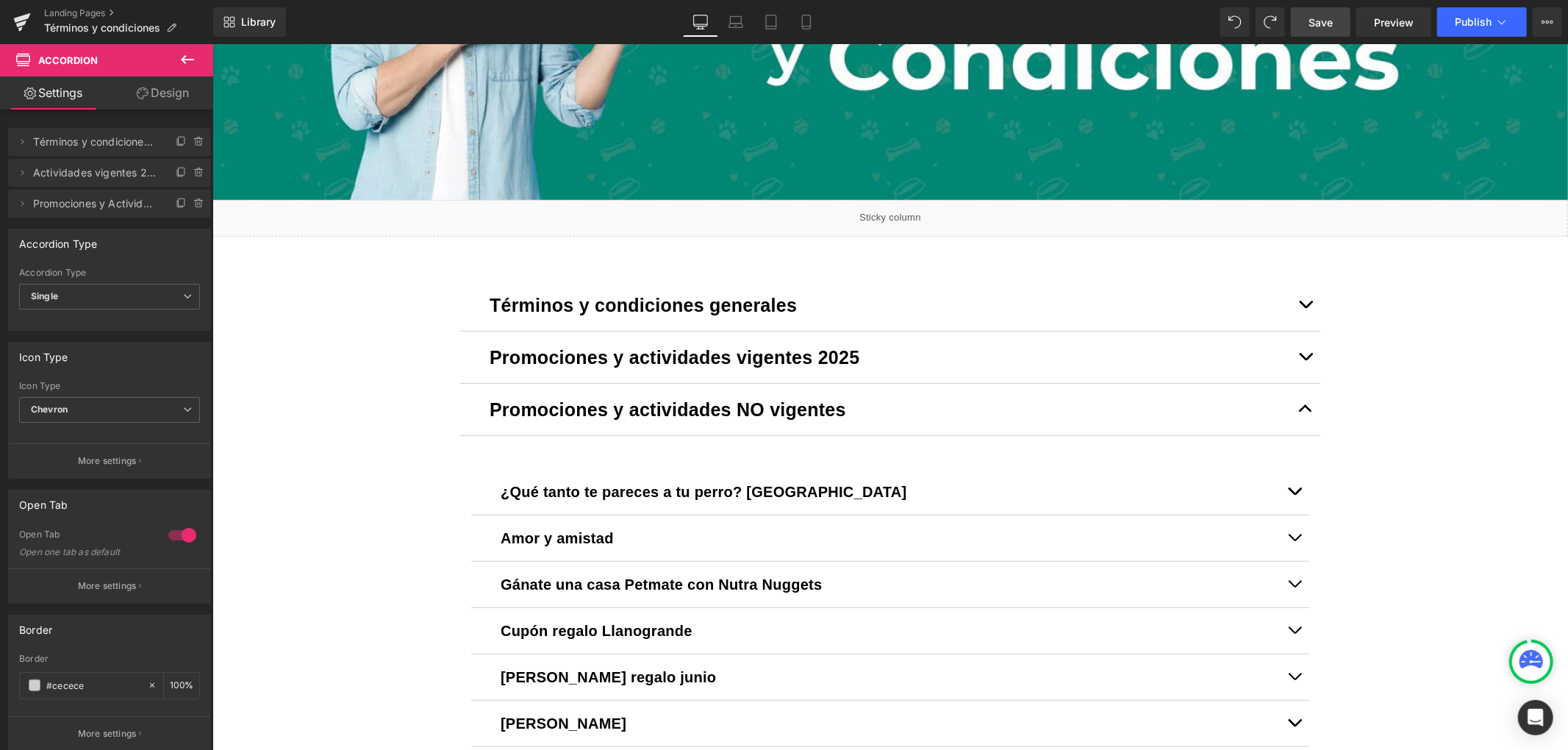
click at [1321, 19] on span "Save" at bounding box center [1321, 22] width 24 height 16
click at [1495, 19] on icon at bounding box center [1502, 22] width 15 height 15
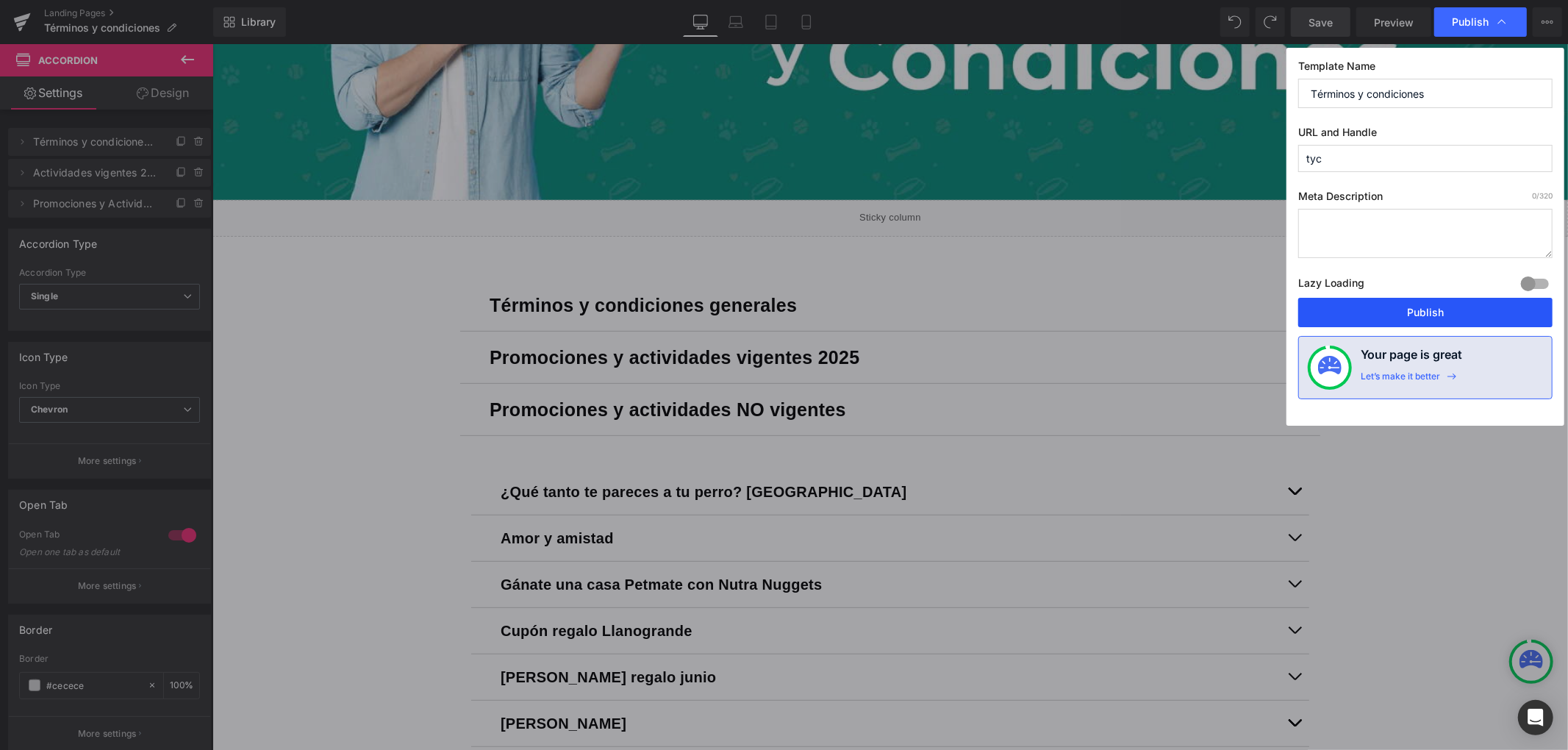
click at [1425, 307] on button "Publish" at bounding box center [1425, 313] width 255 height 30
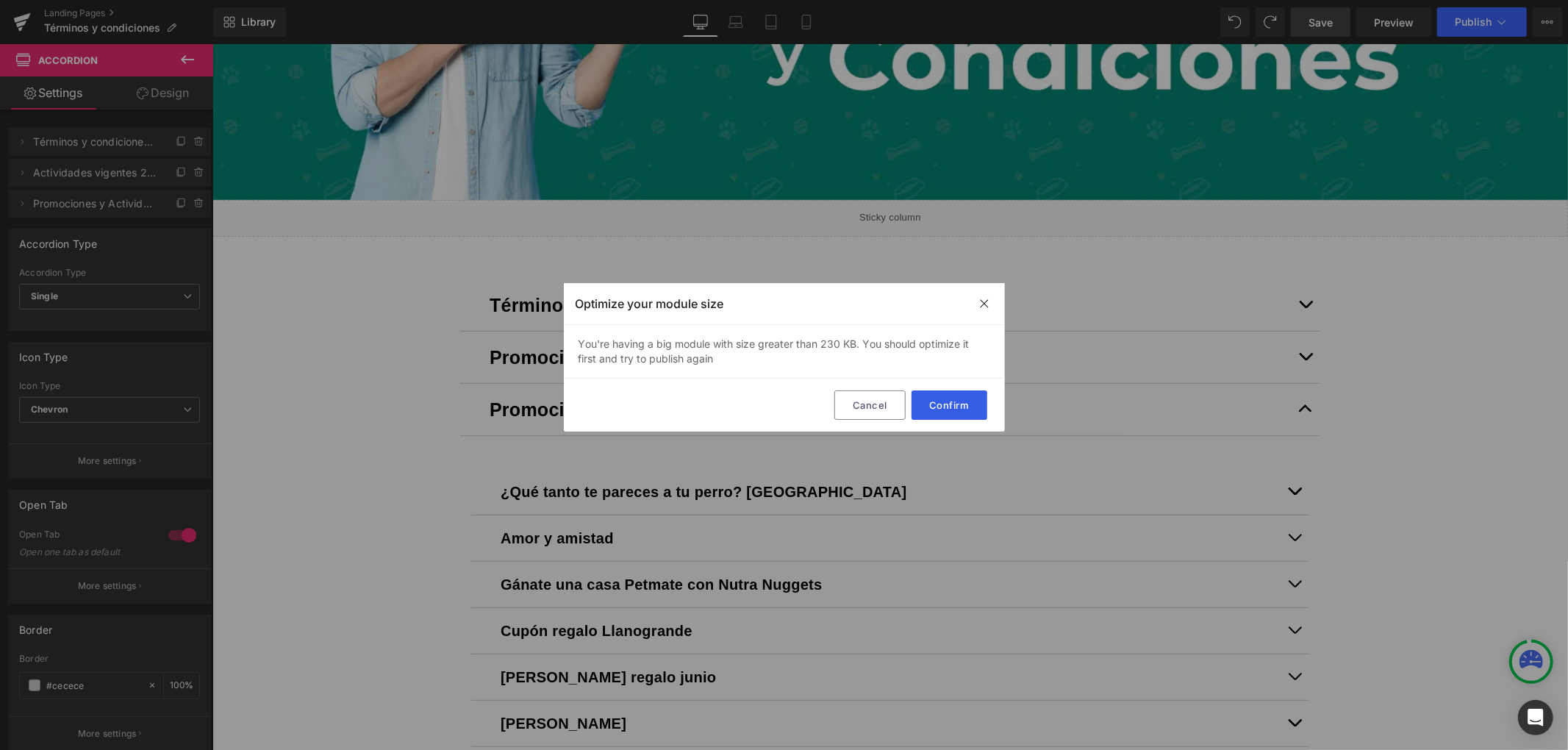
drag, startPoint x: 951, startPoint y: 397, endPoint x: 739, endPoint y: 351, distance: 216.9
click at [951, 397] on button "Confirm" at bounding box center [950, 405] width 76 height 30
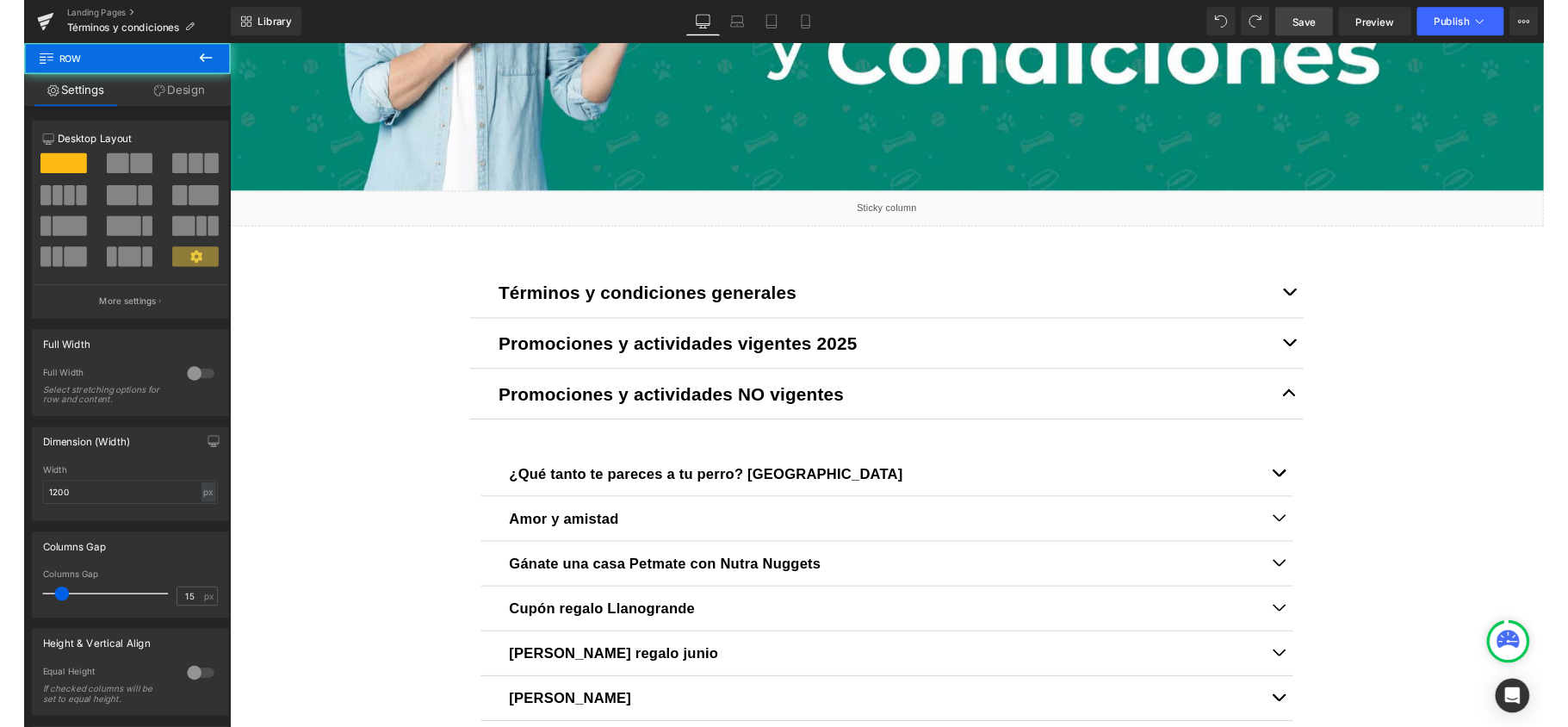
scroll to position [613, 0]
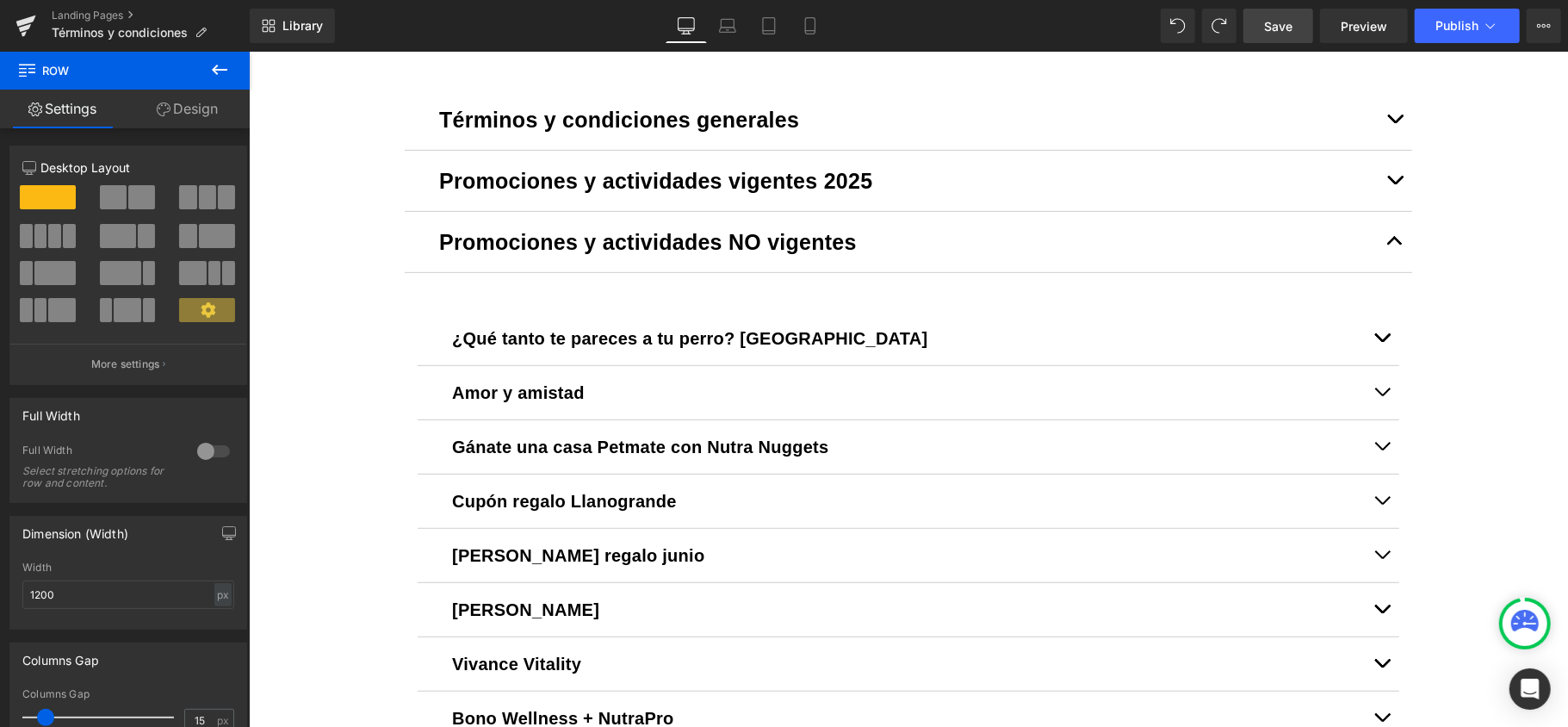
click at [1272, 42] on link "Save" at bounding box center [1278, 26] width 70 height 35
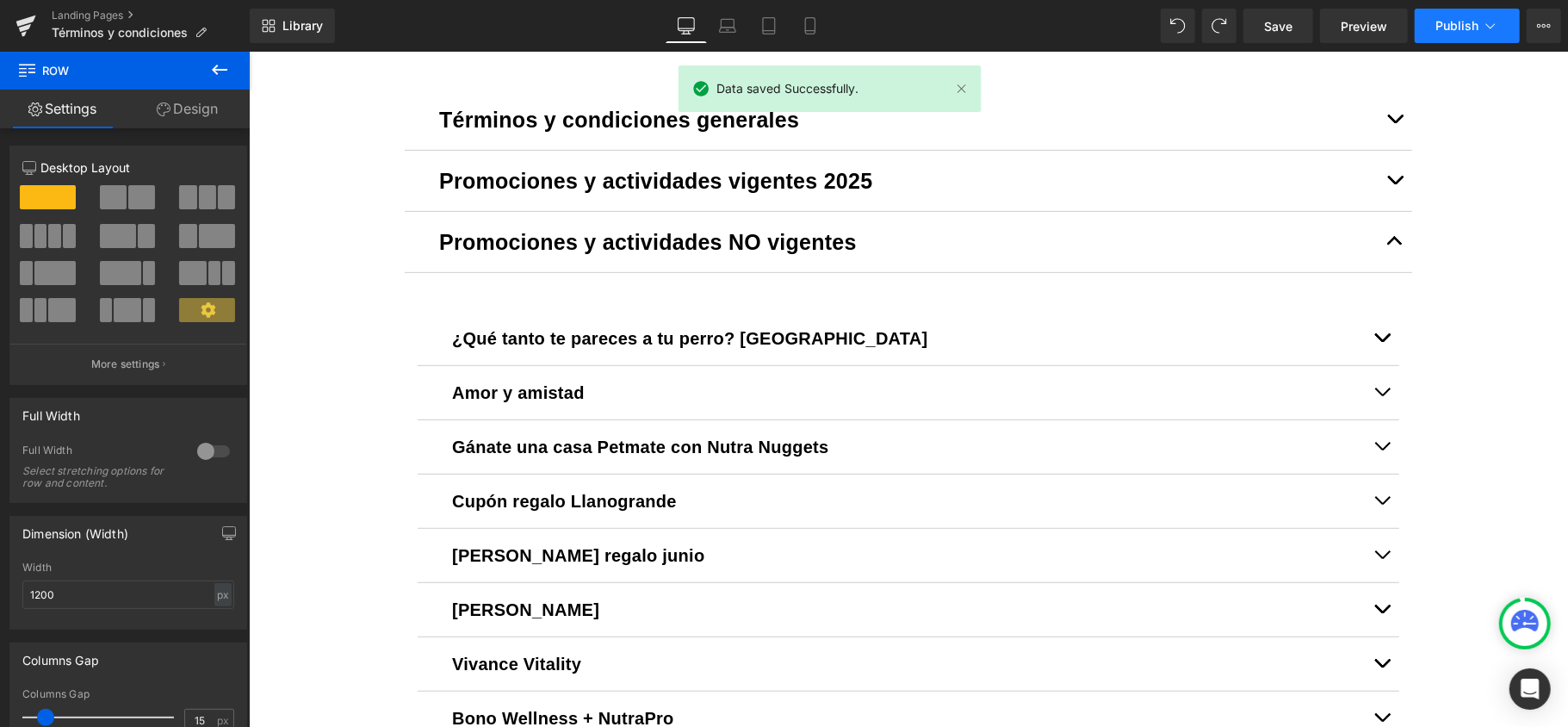
click at [1489, 24] on icon at bounding box center [1491, 26] width 17 height 17
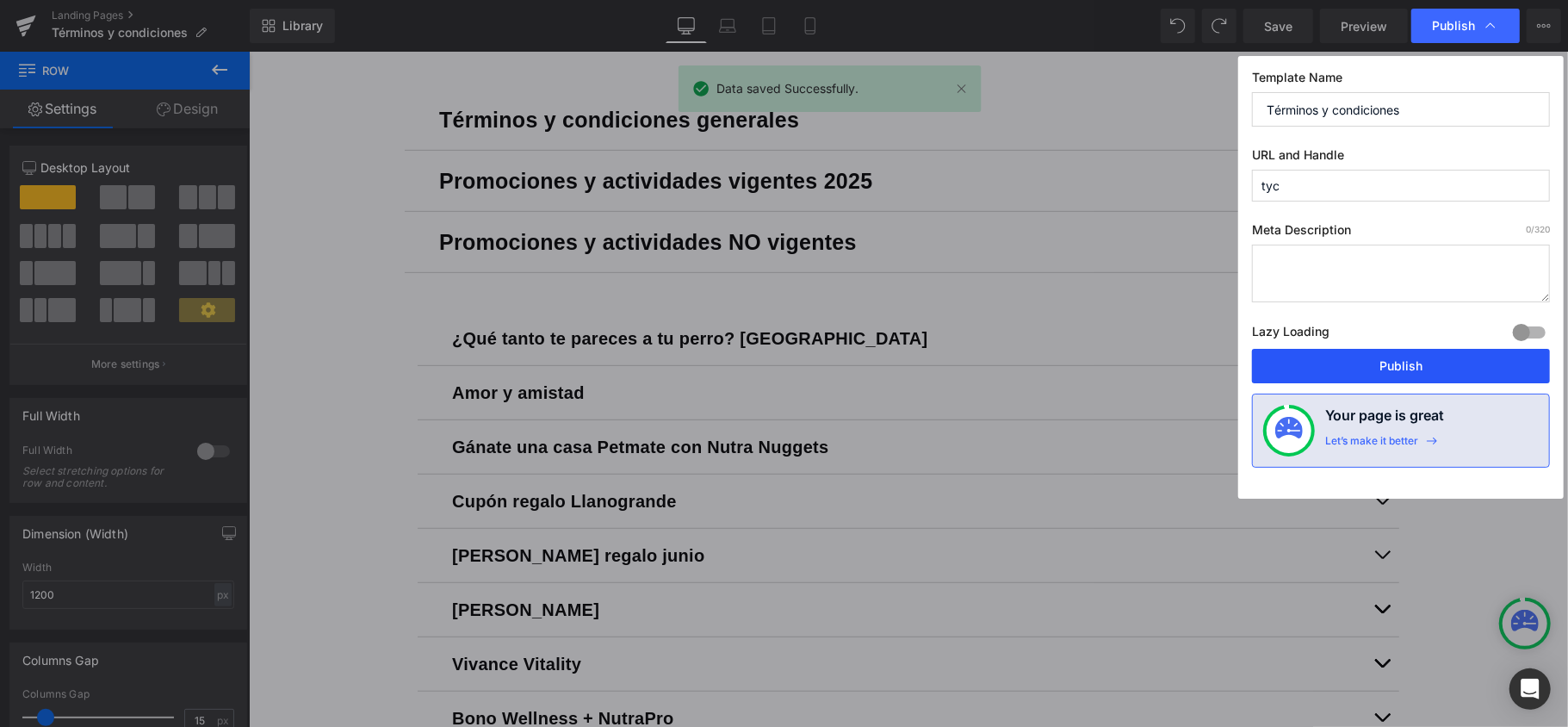
click at [1347, 369] on button "Publish" at bounding box center [1401, 366] width 298 height 35
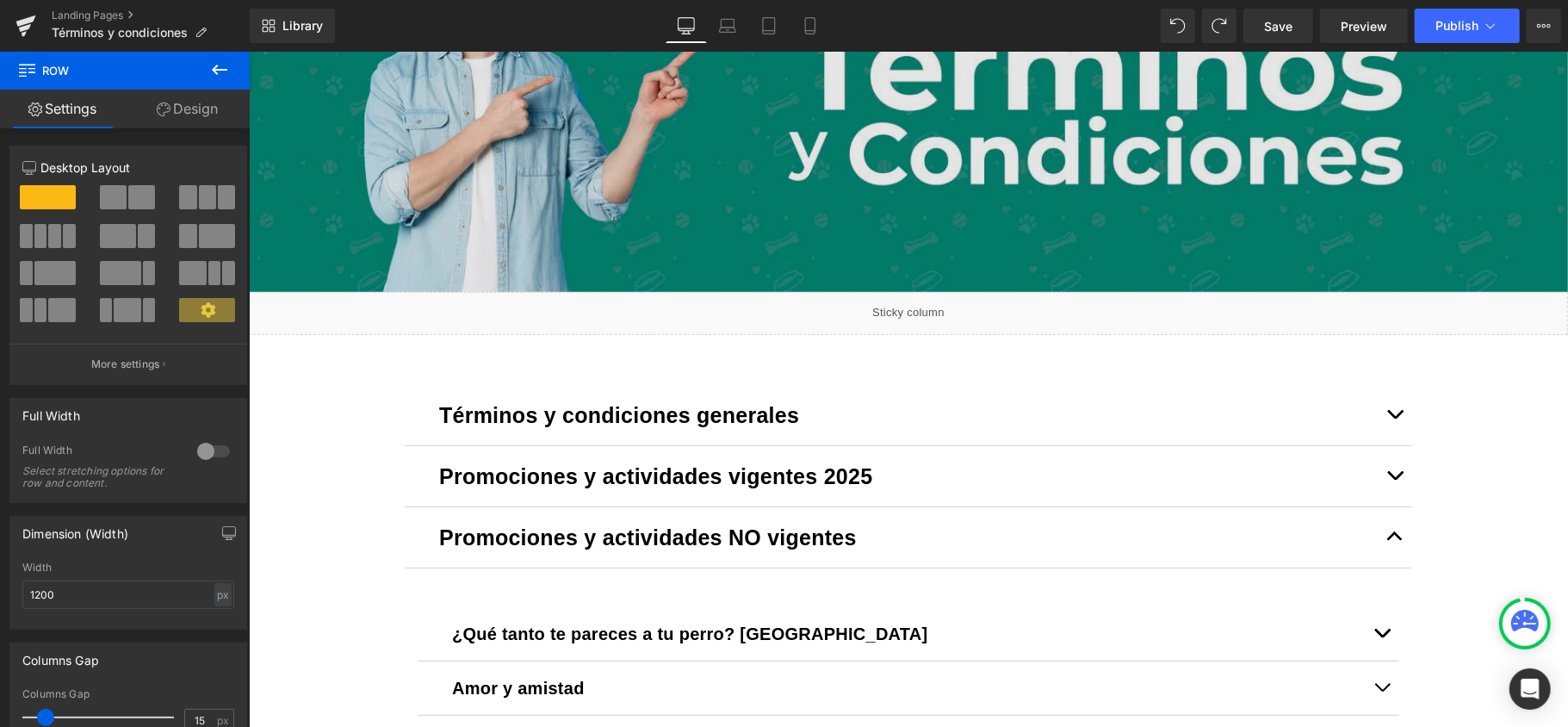
scroll to position [39, 0]
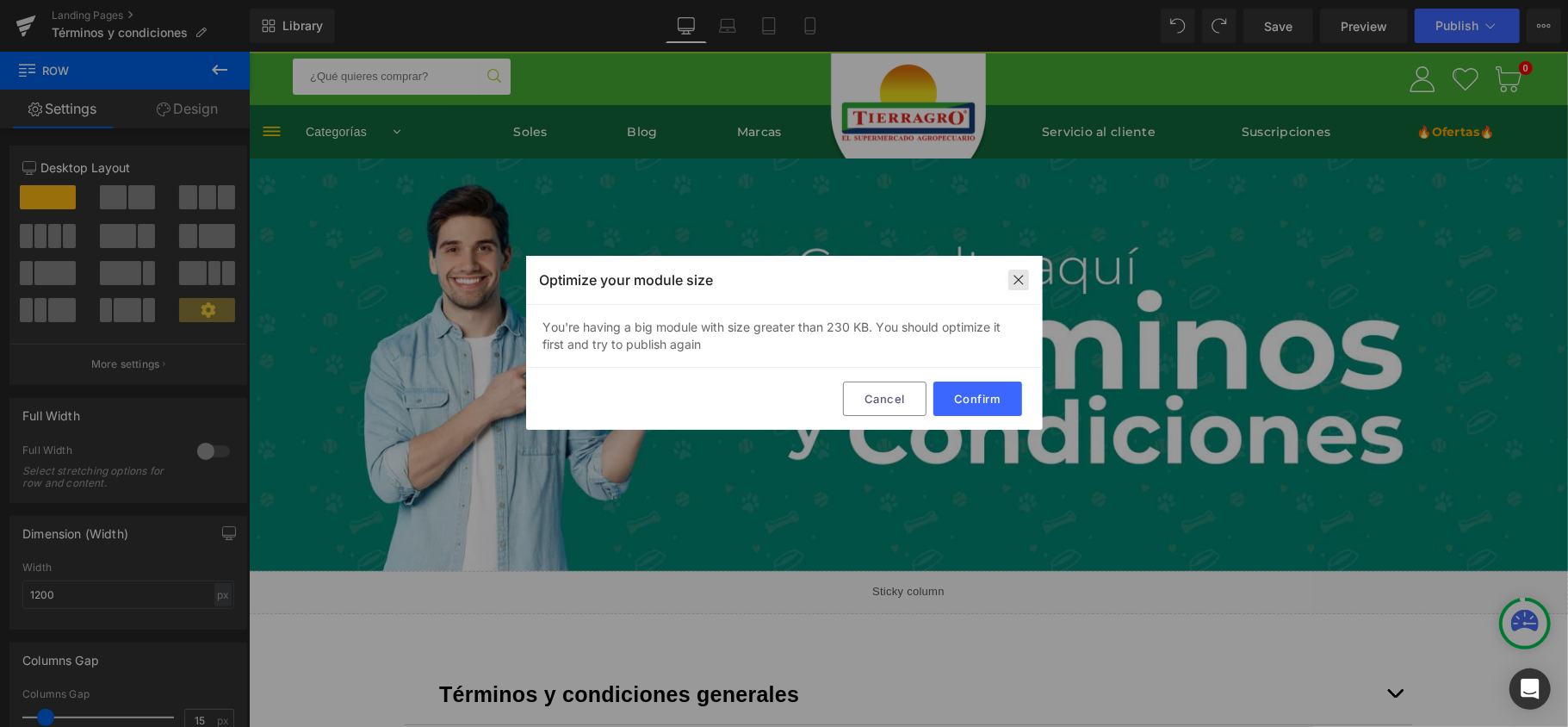
drag, startPoint x: 1021, startPoint y: 279, endPoint x: 770, endPoint y: 228, distance: 256.1
click at [1021, 279] on img at bounding box center [1019, 280] width 14 height 14
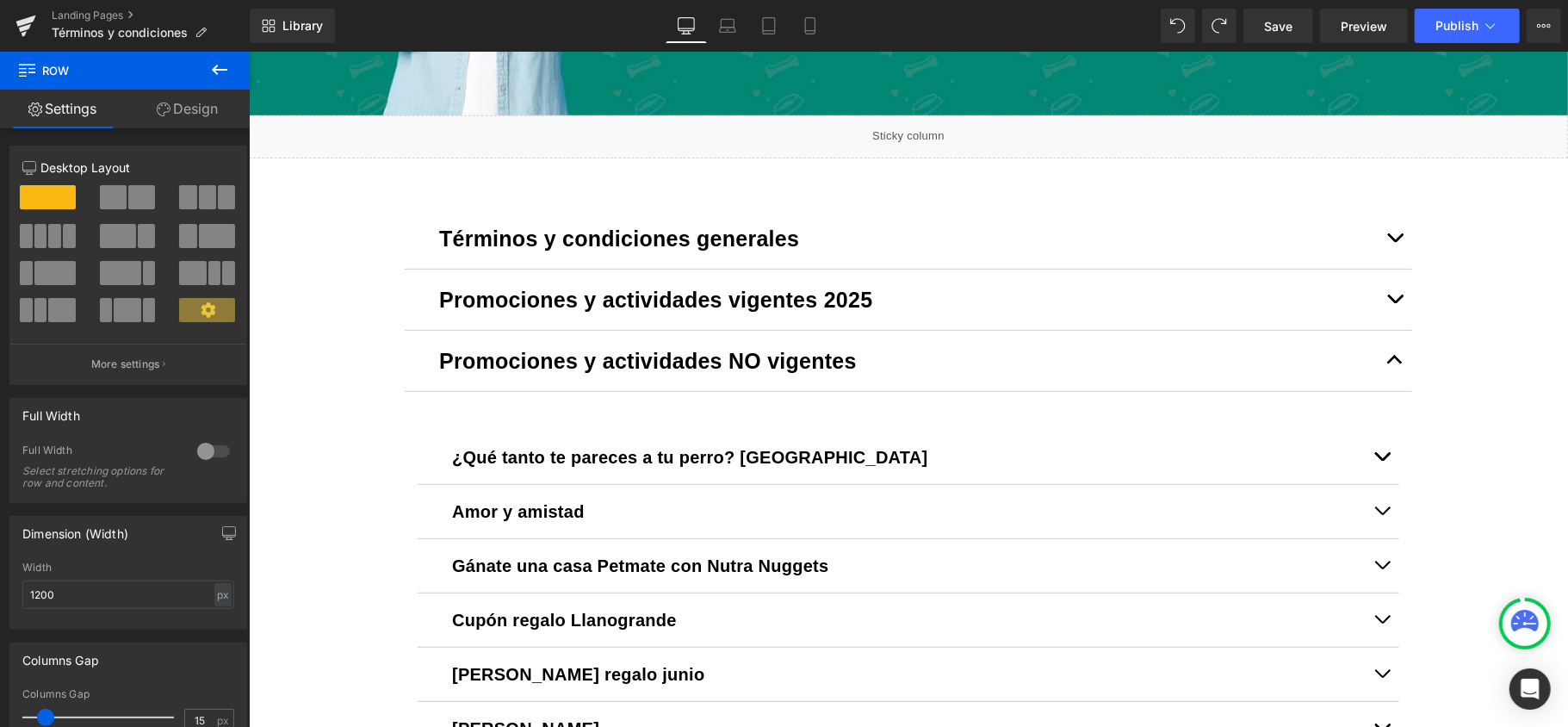
scroll to position [497, 0]
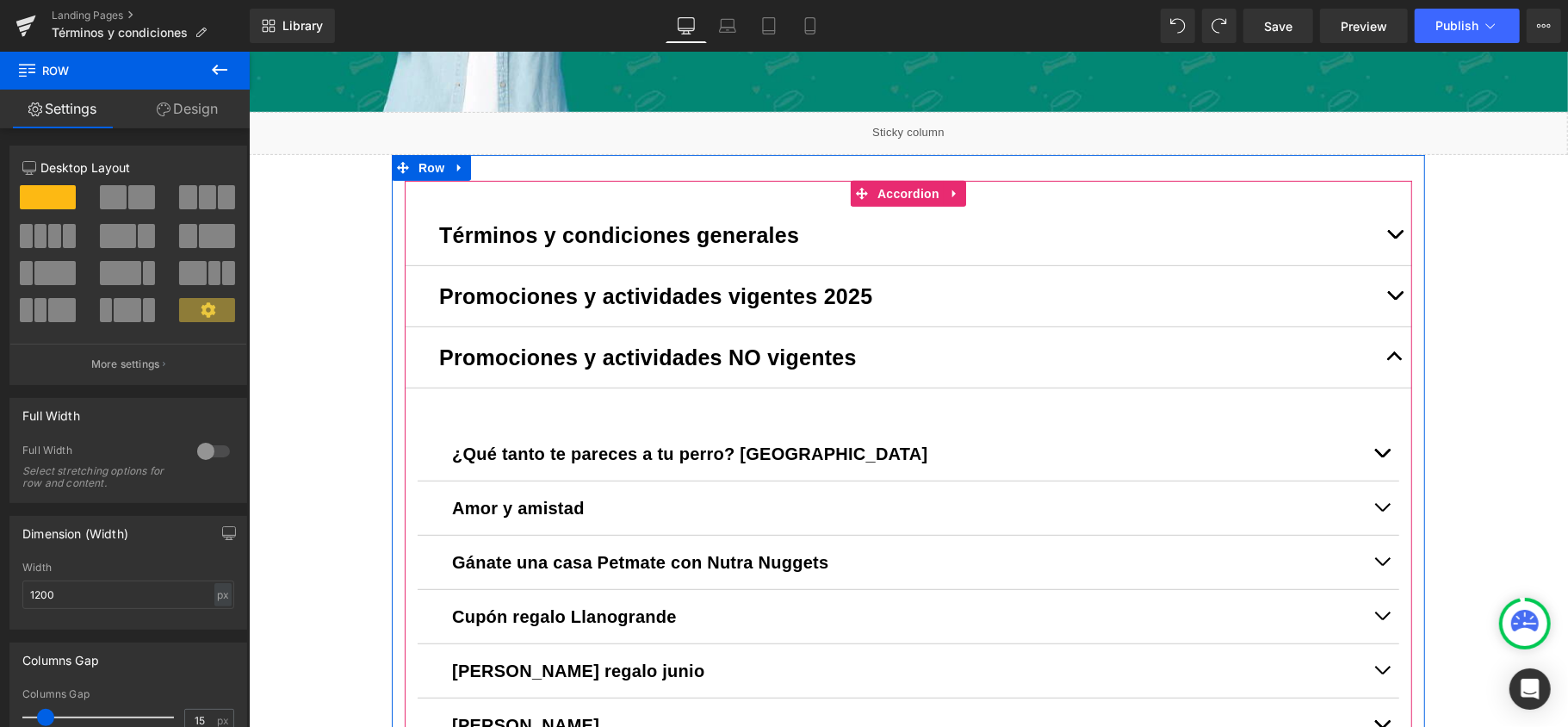
click at [1394, 237] on span "button" at bounding box center [1394, 237] width 0 height 0
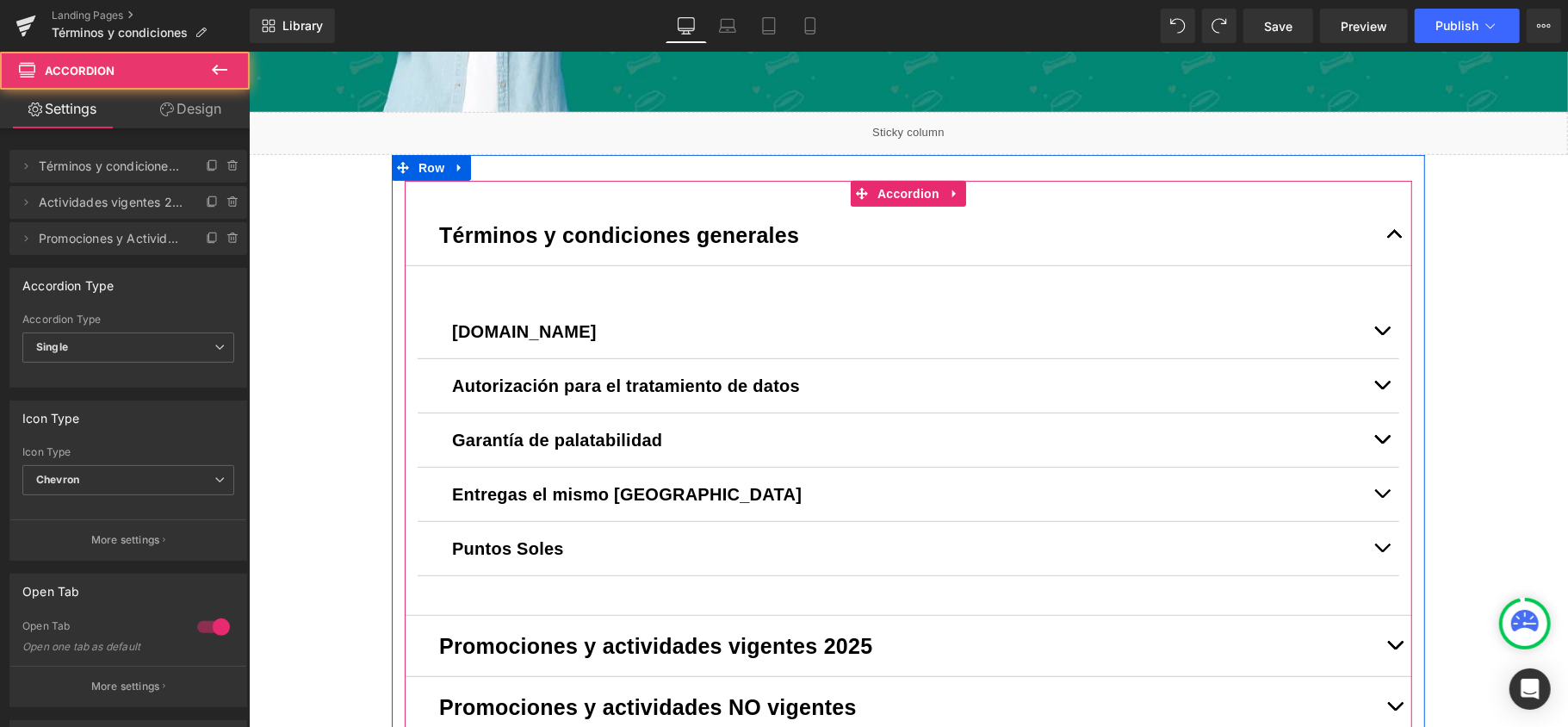
click at [1394, 237] on span "button" at bounding box center [1394, 237] width 0 height 0
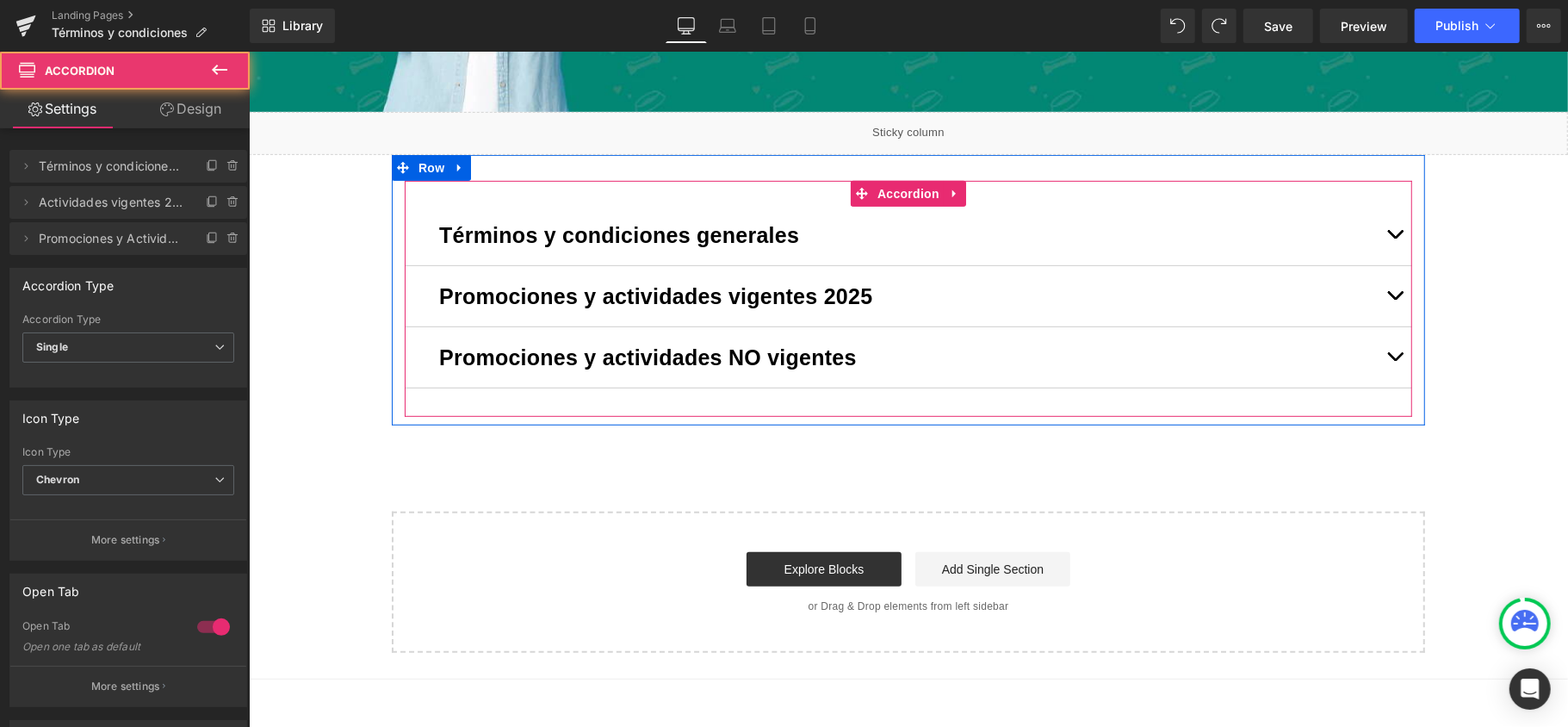
click at [1385, 292] on button "button" at bounding box center [1395, 295] width 35 height 60
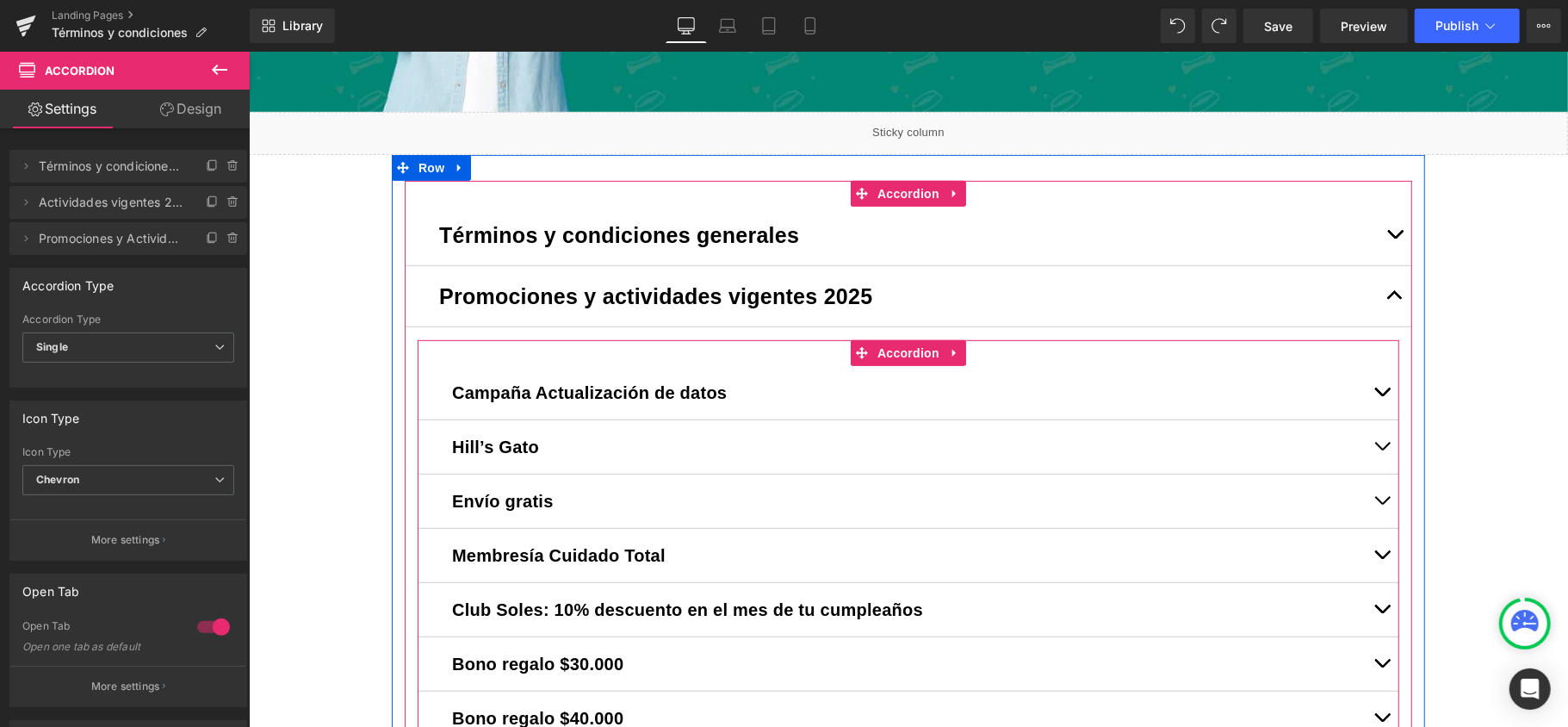
click at [1382, 396] on span "button" at bounding box center [1382, 396] width 0 height 0
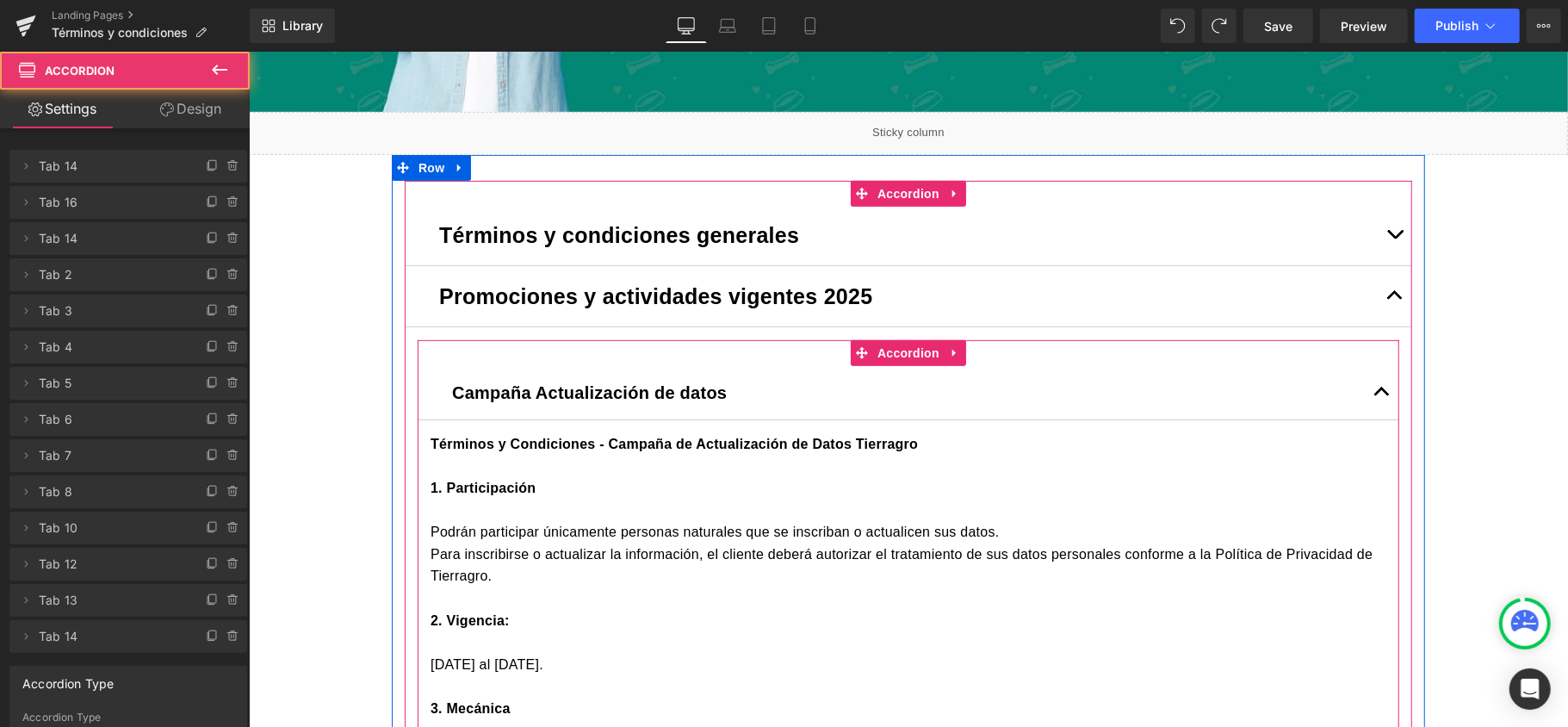
click at [1382, 396] on span "button" at bounding box center [1382, 396] width 0 height 0
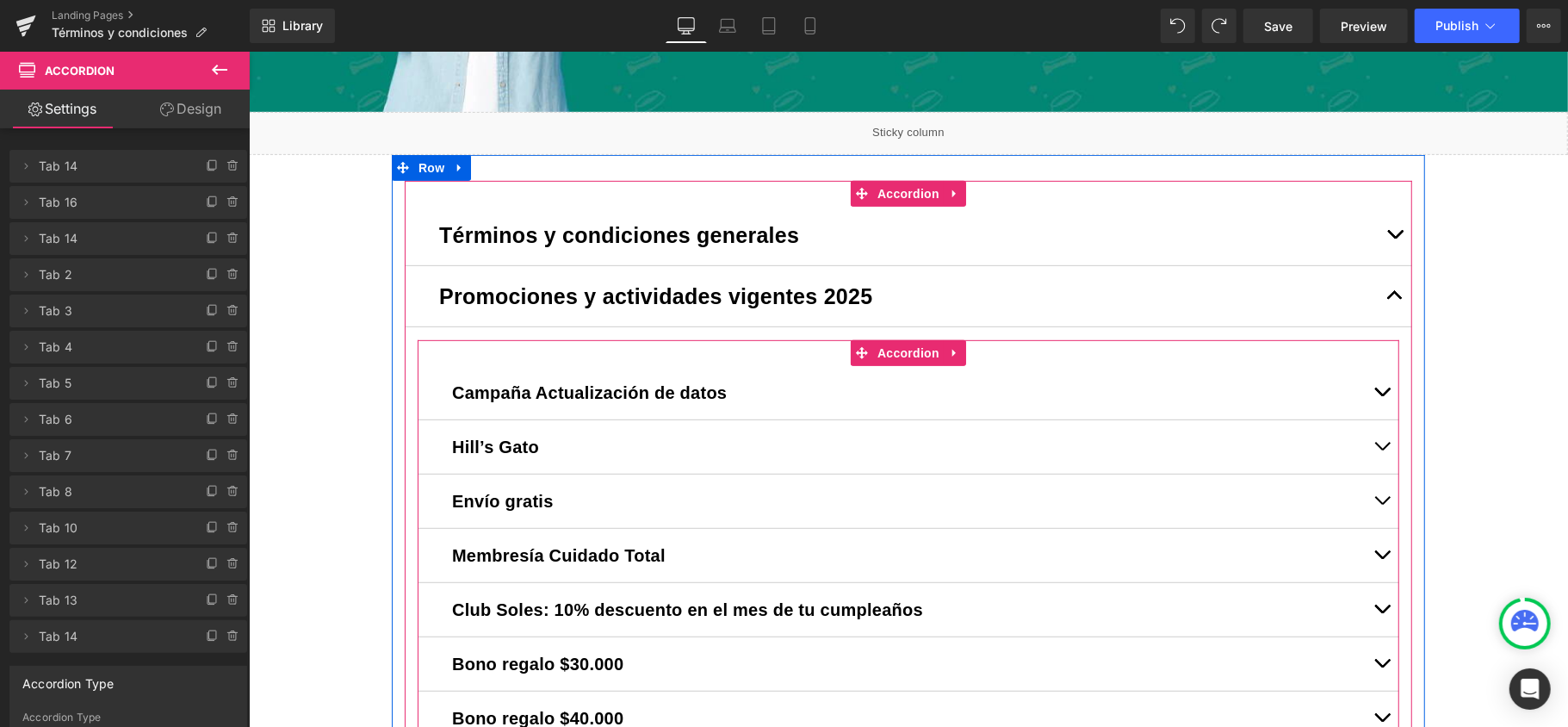
click at [1382, 450] on span "button" at bounding box center [1382, 450] width 0 height 0
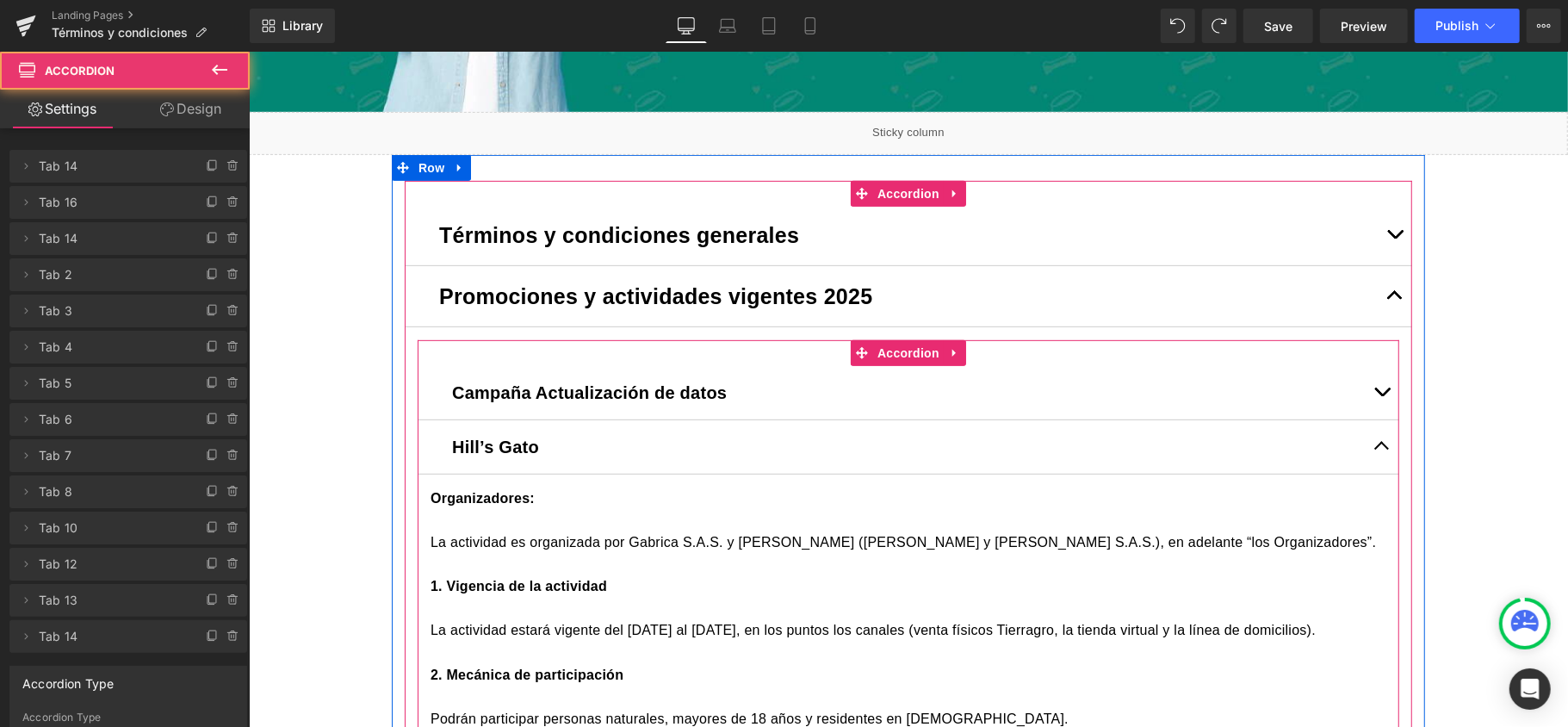
click at [1371, 448] on button "button" at bounding box center [1382, 445] width 35 height 53
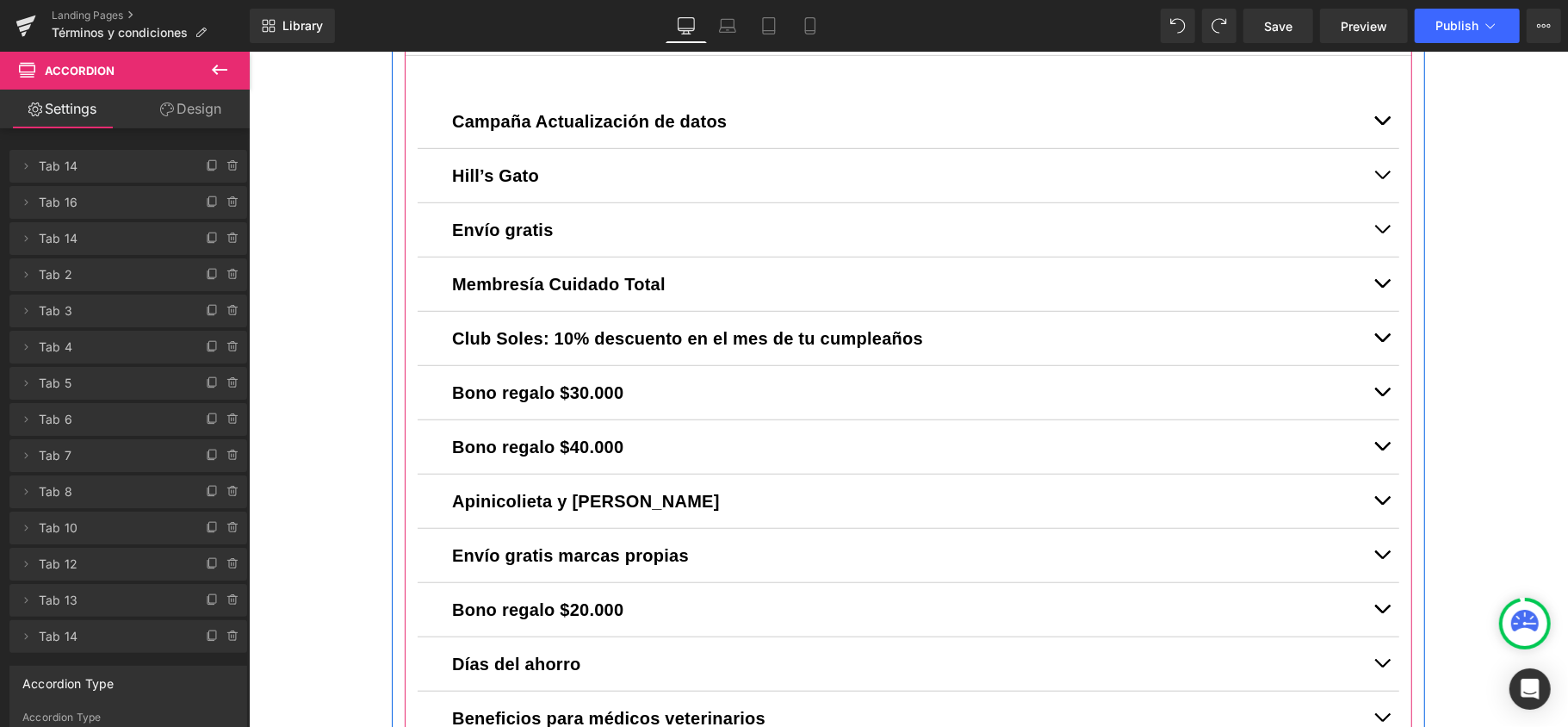
scroll to position [728, 0]
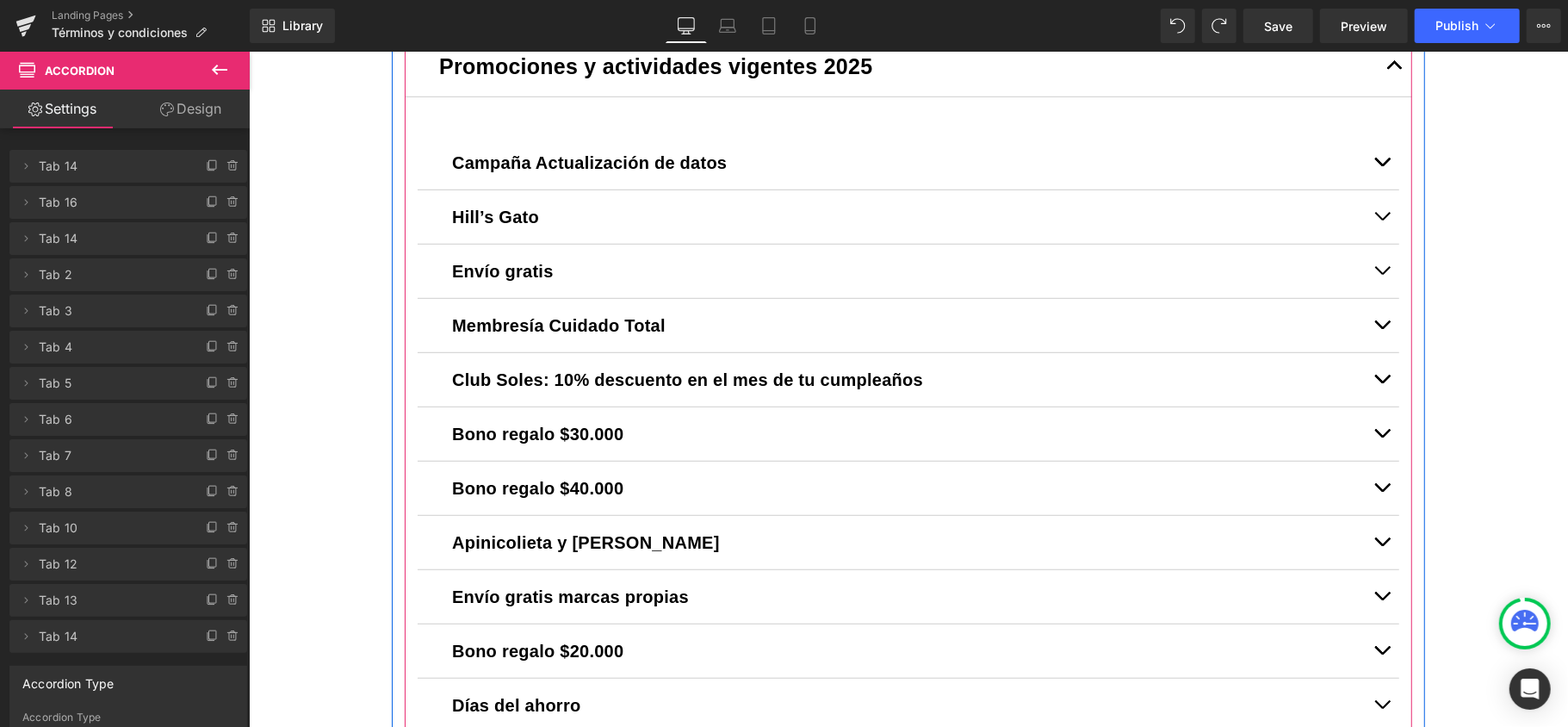
click at [1395, 62] on button "button" at bounding box center [1395, 65] width 35 height 60
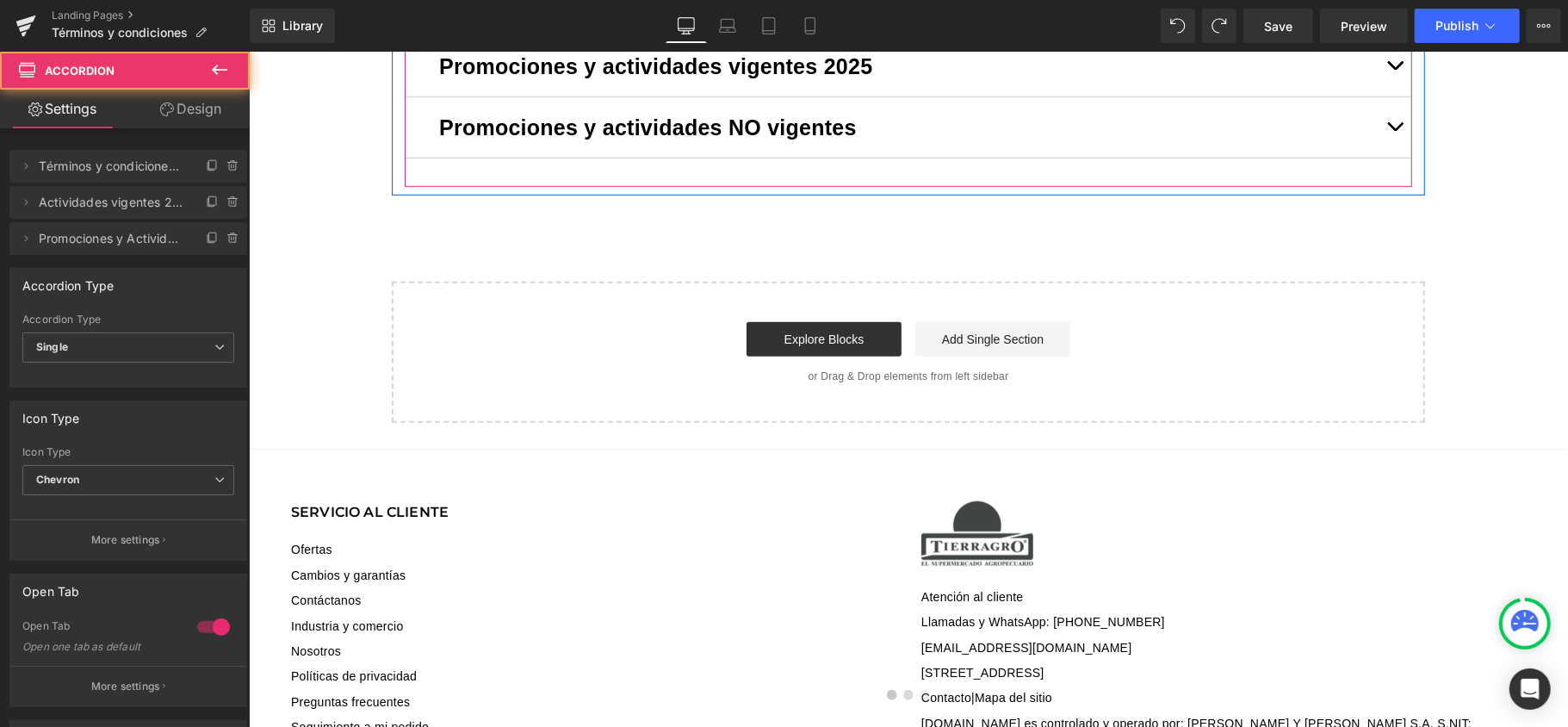
click at [1394, 130] on span "button" at bounding box center [1394, 130] width 0 height 0
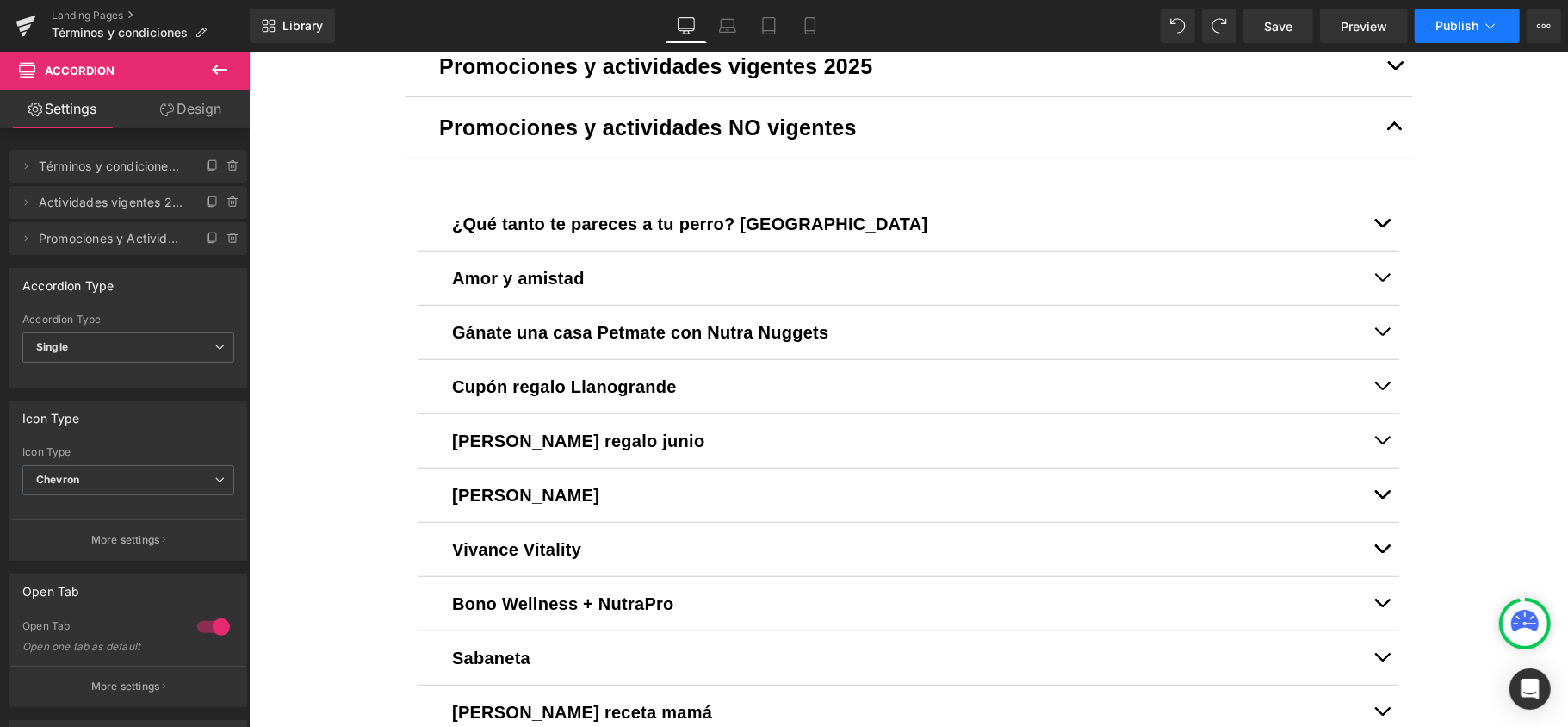
click at [1449, 22] on span "Publish" at bounding box center [1458, 26] width 43 height 14
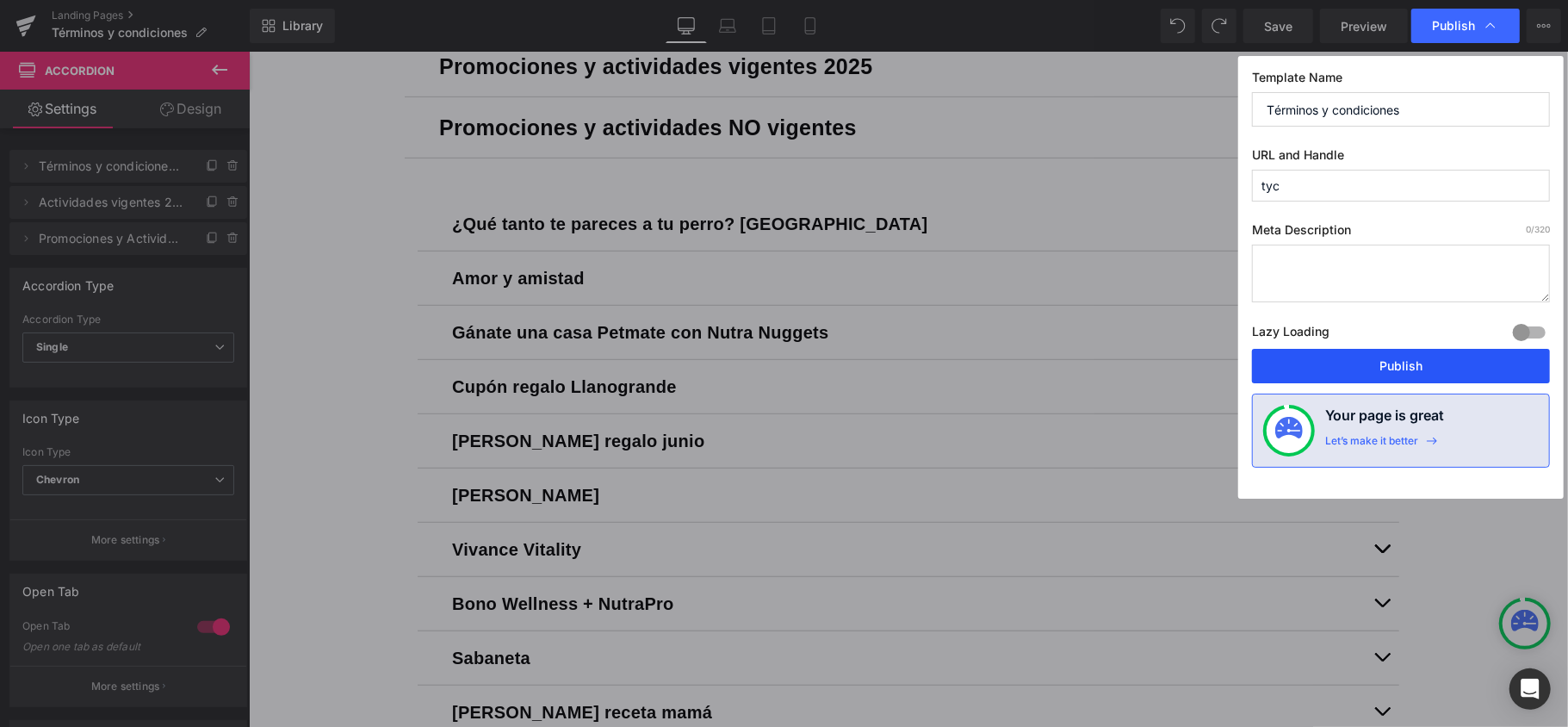
click at [1385, 376] on button "Publish" at bounding box center [1401, 366] width 298 height 35
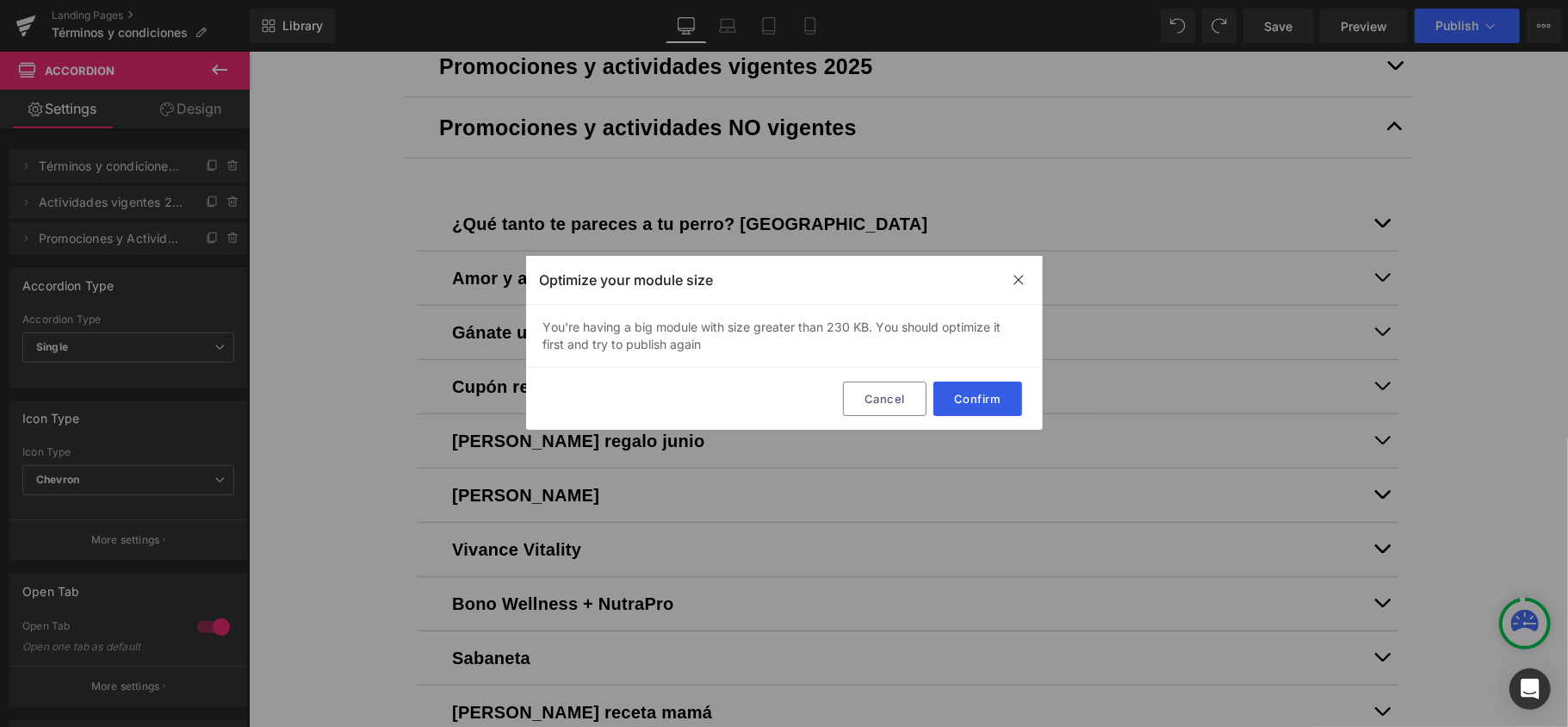
click at [976, 401] on button "Confirm" at bounding box center [978, 399] width 89 height 35
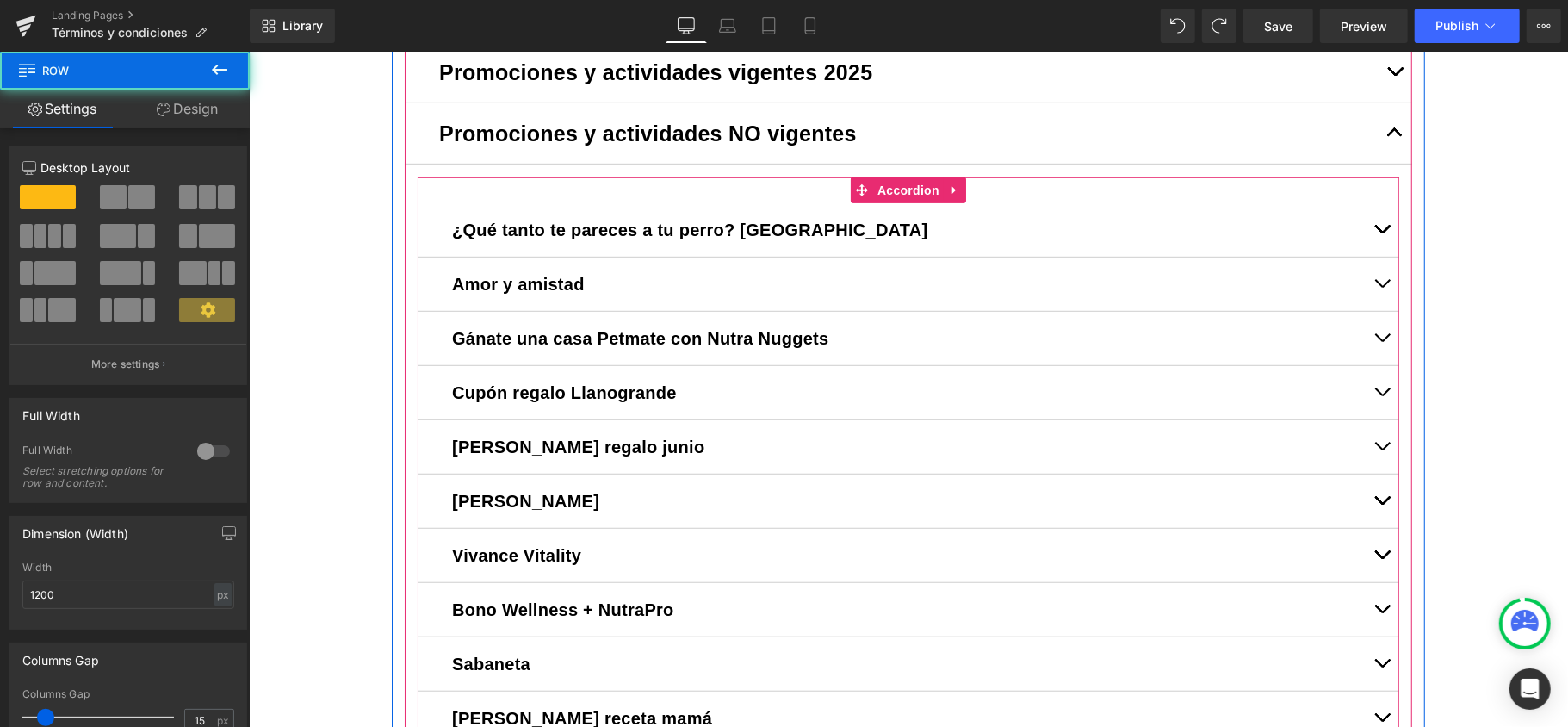
scroll to position [532, 0]
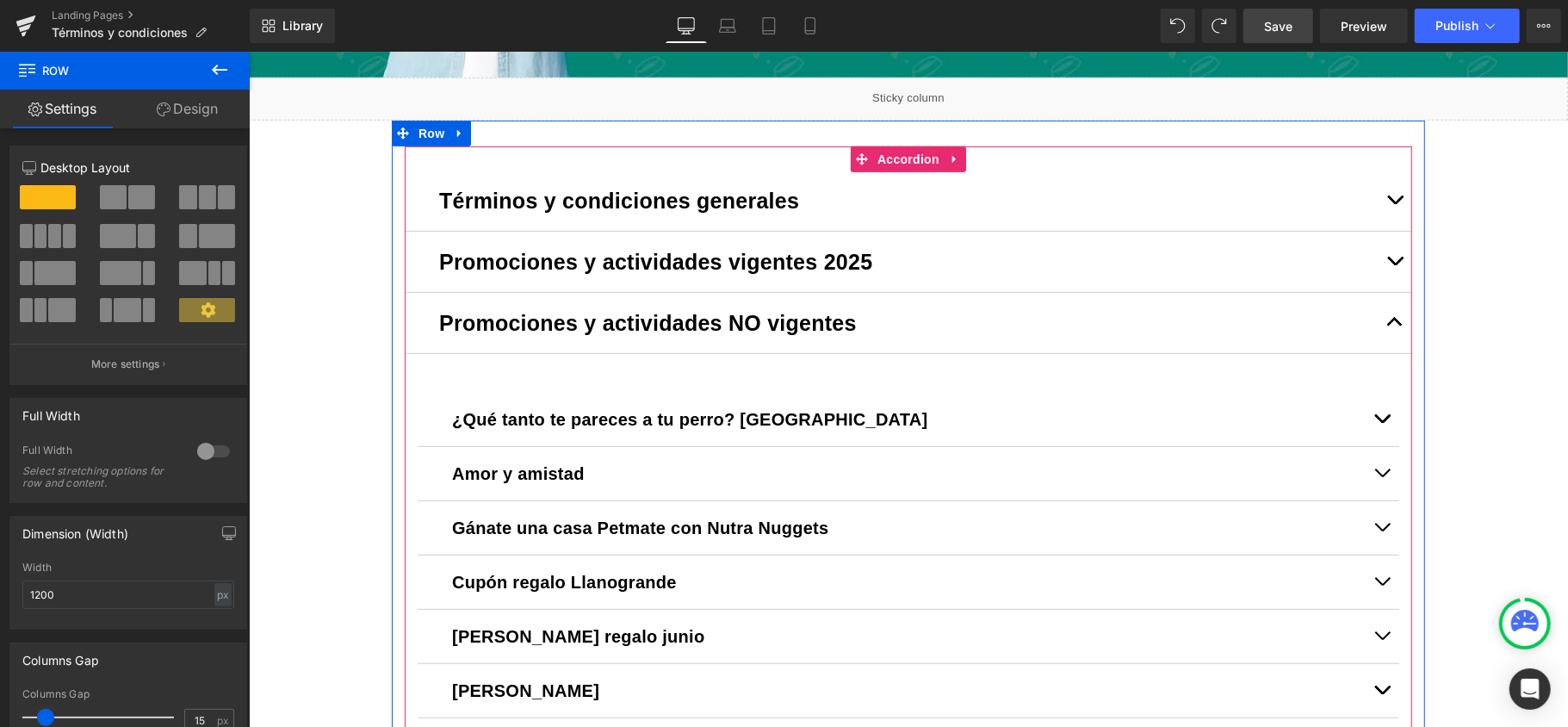
click at [1300, 30] on link "Save" at bounding box center [1278, 26] width 70 height 35
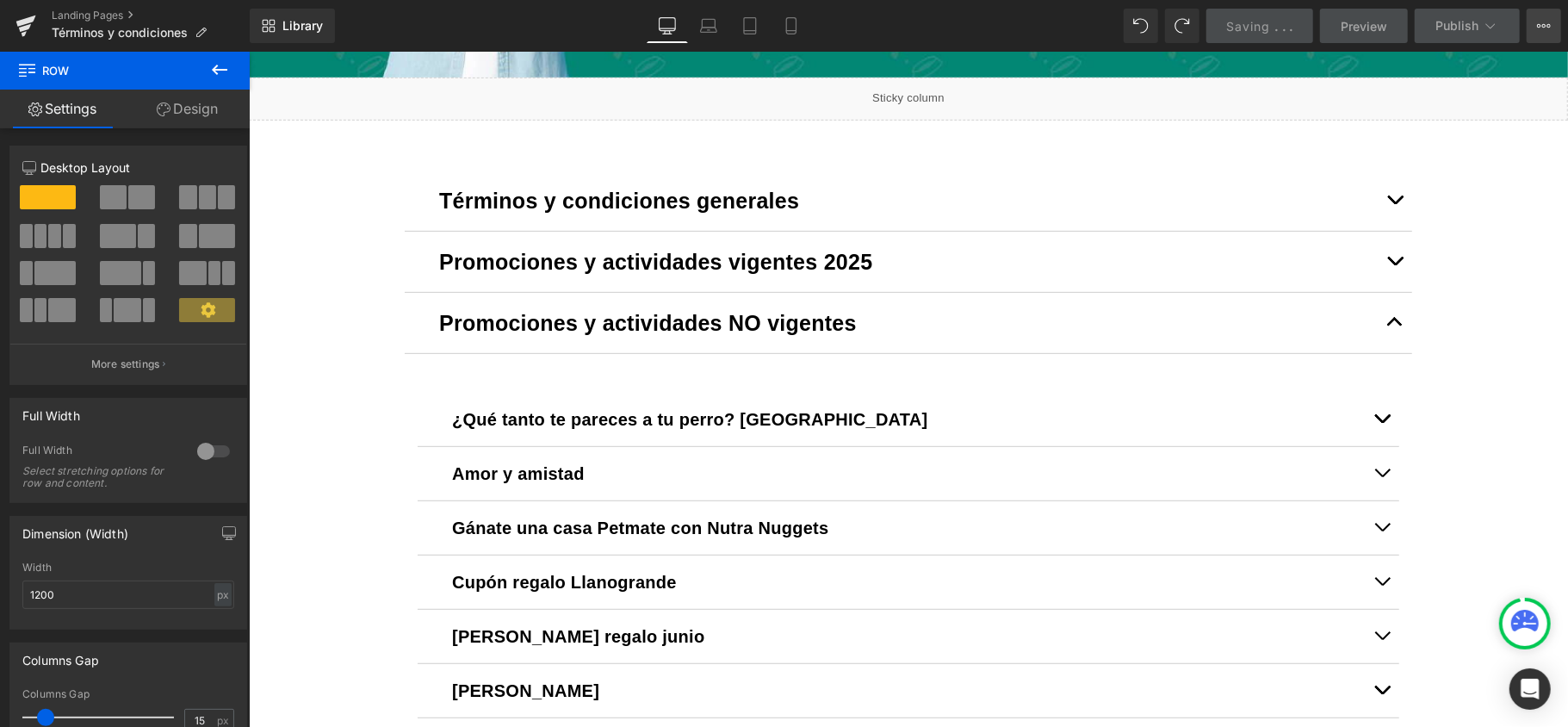
click at [1548, 31] on icon at bounding box center [1545, 26] width 14 height 14
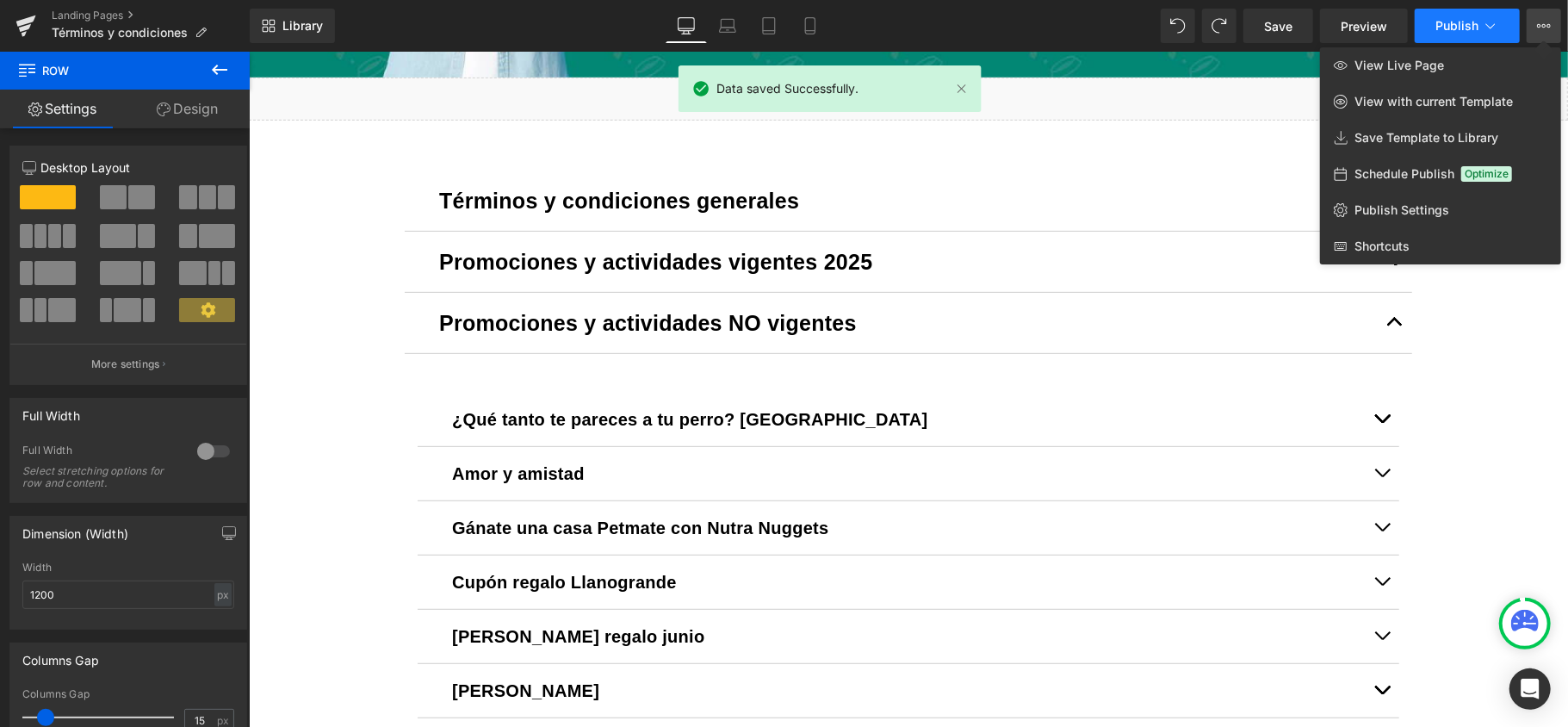
click at [1496, 23] on icon at bounding box center [1491, 26] width 17 height 17
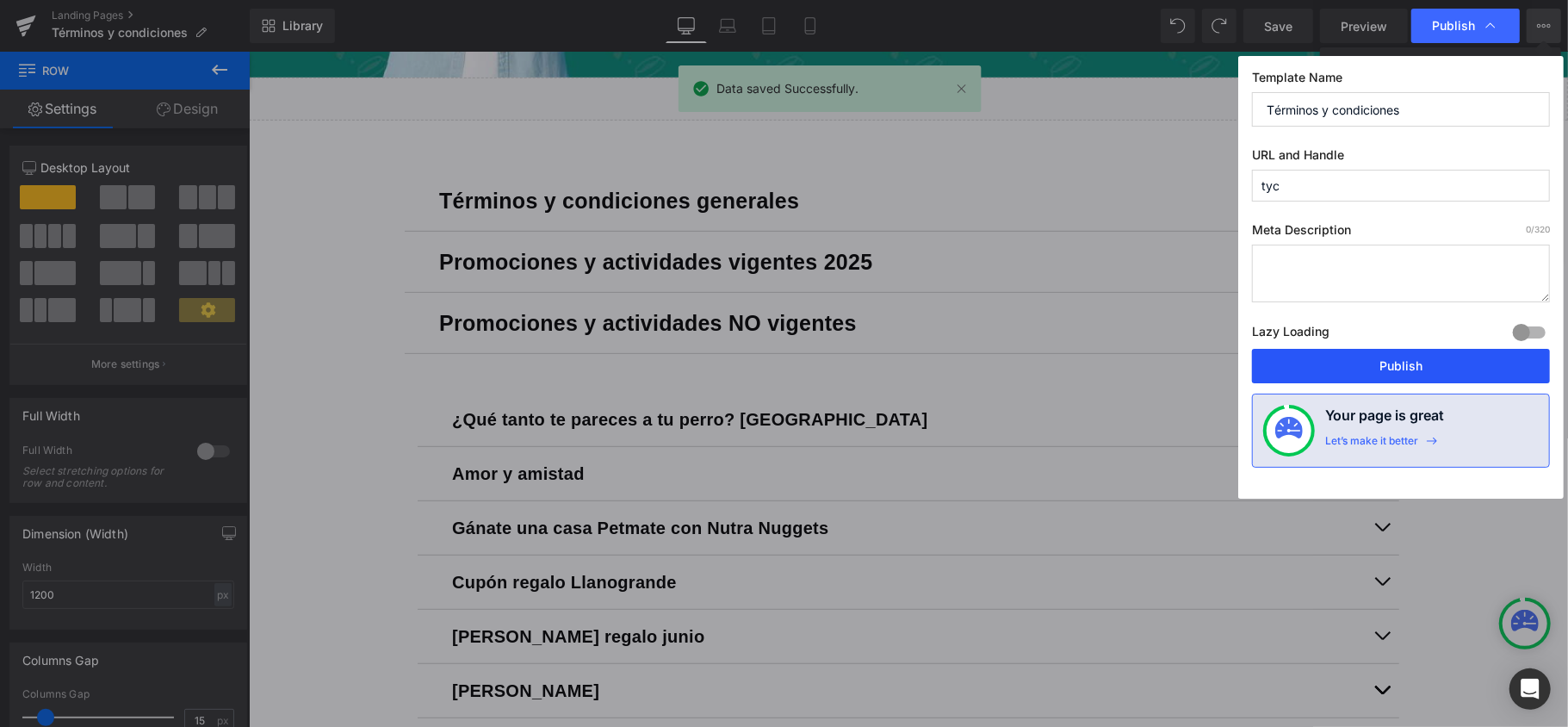
click at [1409, 362] on button "Publish" at bounding box center [1401, 366] width 298 height 35
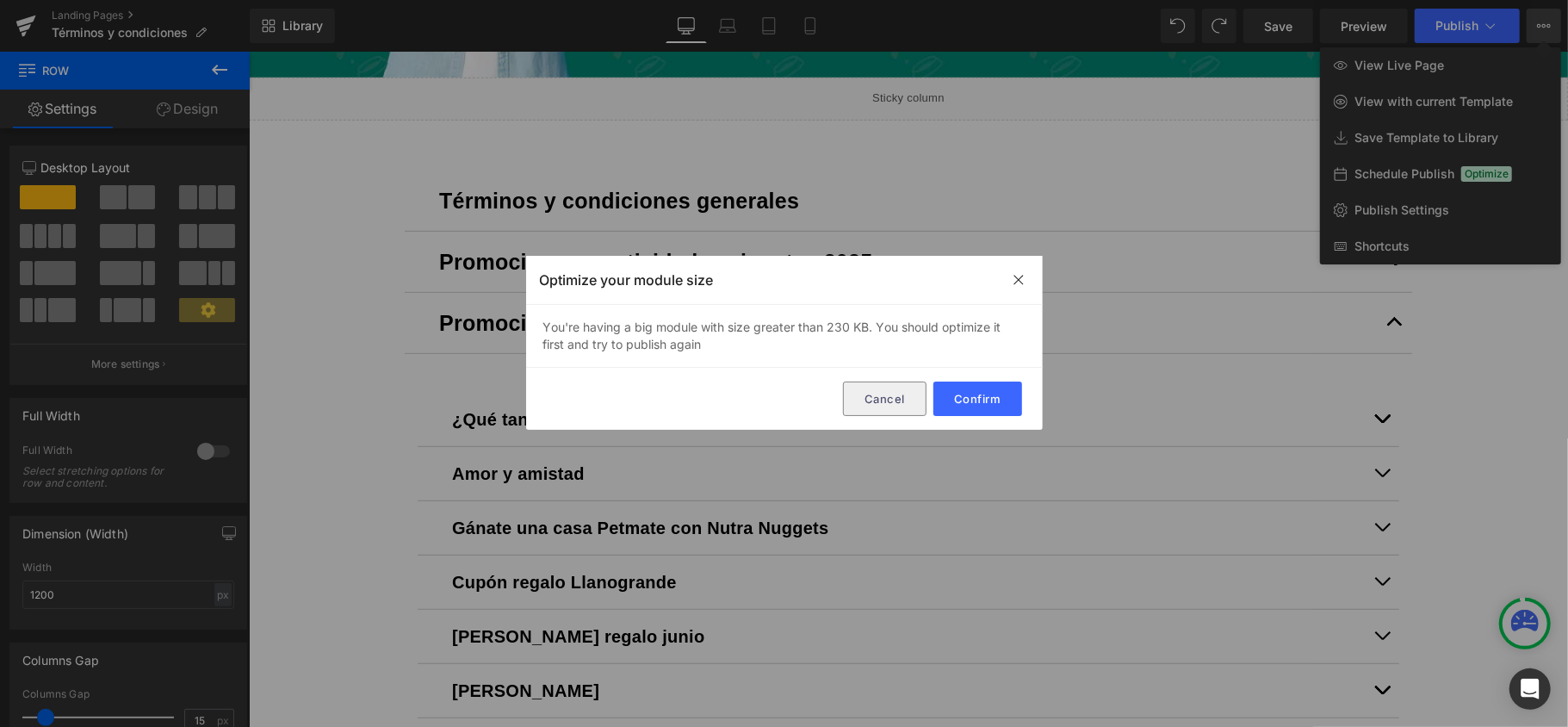
click at [899, 401] on button "Cancel" at bounding box center [885, 399] width 83 height 35
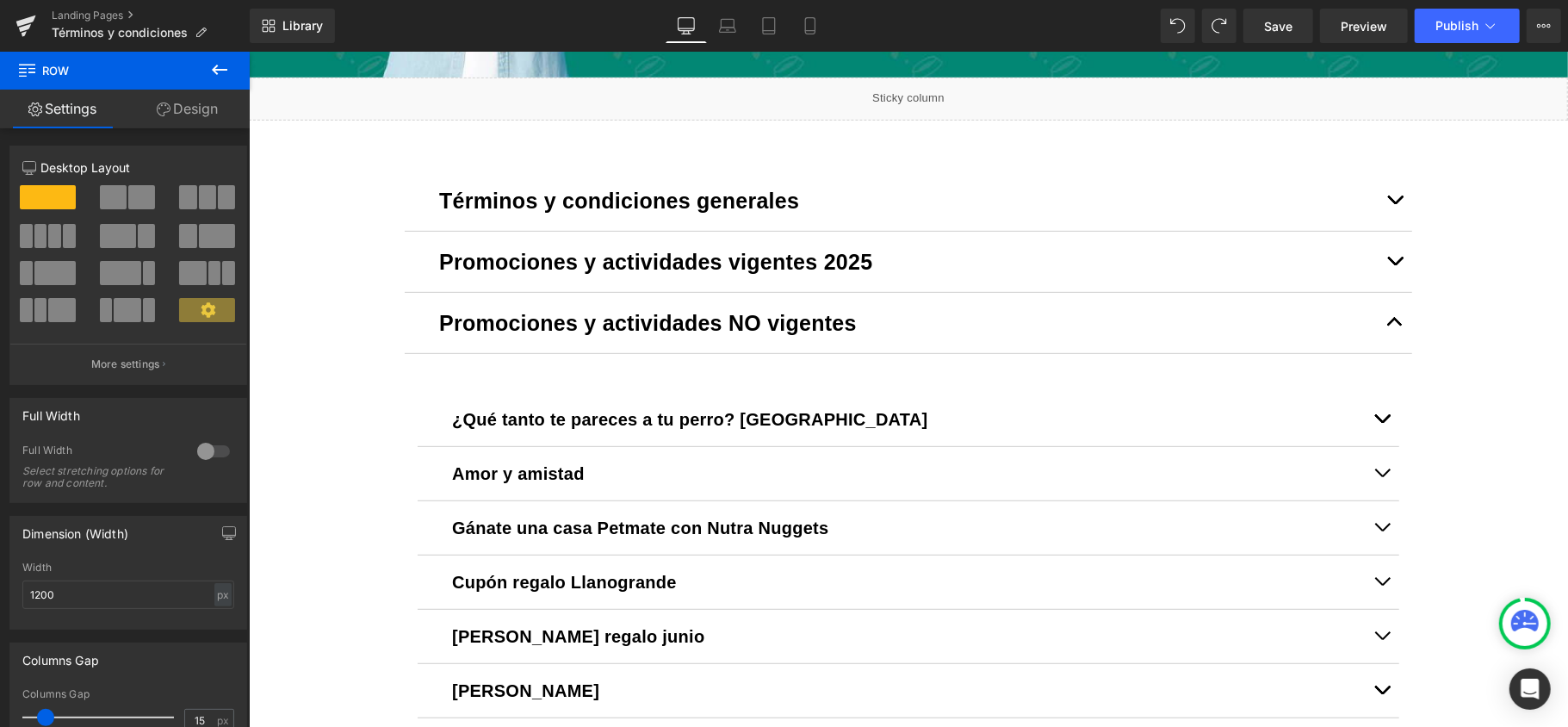
click at [210, 77] on icon at bounding box center [220, 70] width 21 height 21
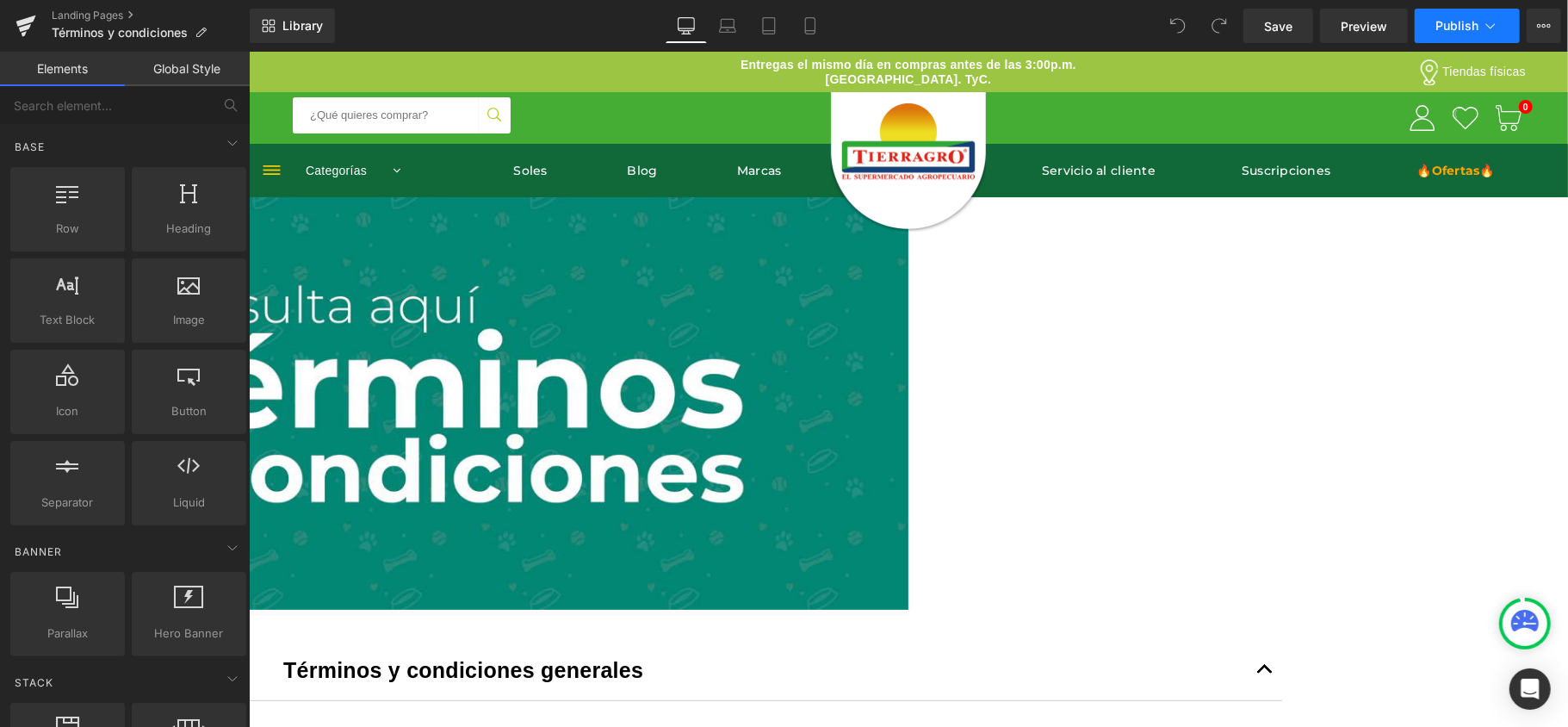
click at [1458, 26] on span "Publish" at bounding box center [1458, 26] width 43 height 14
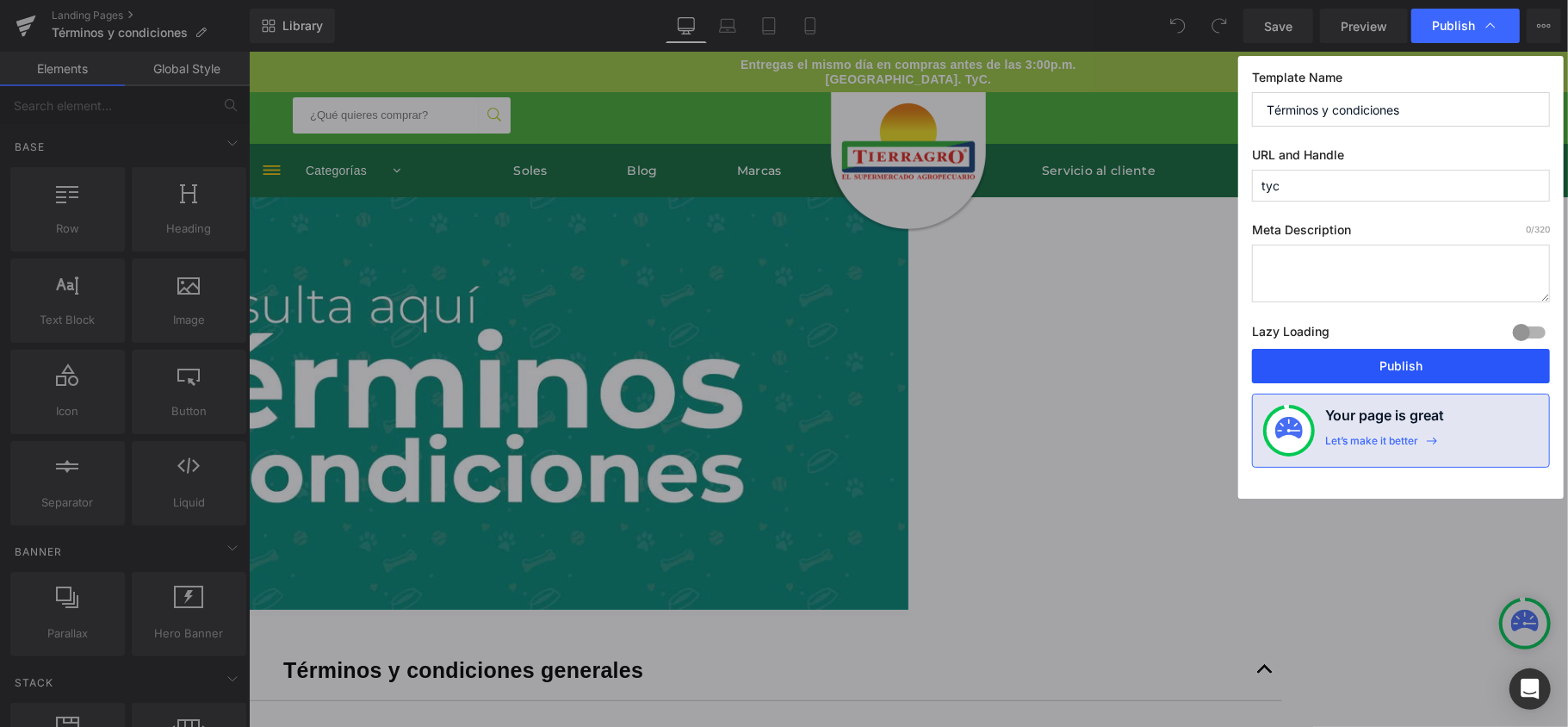
click at [1348, 369] on button "Publish" at bounding box center [1401, 366] width 298 height 35
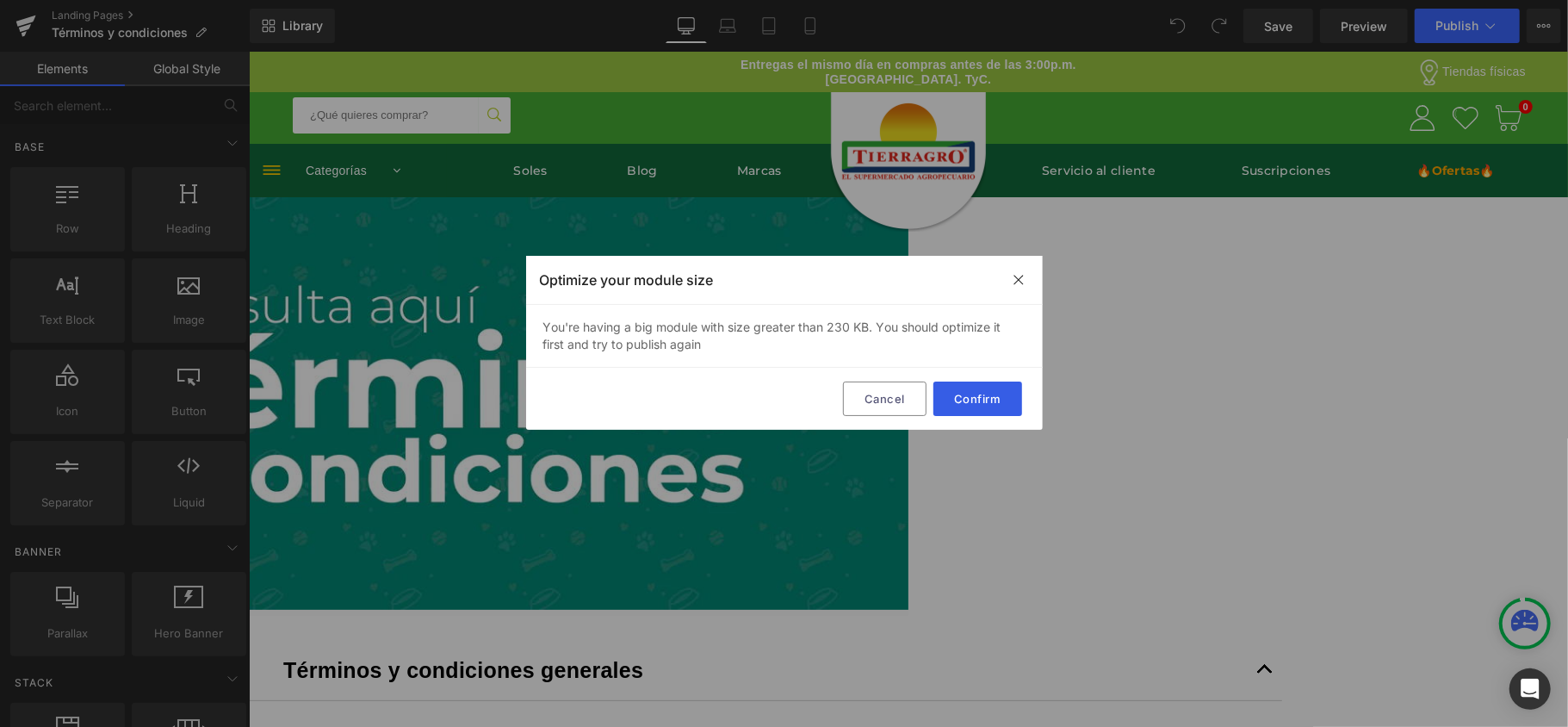
click at [975, 390] on button "Confirm" at bounding box center [978, 399] width 89 height 35
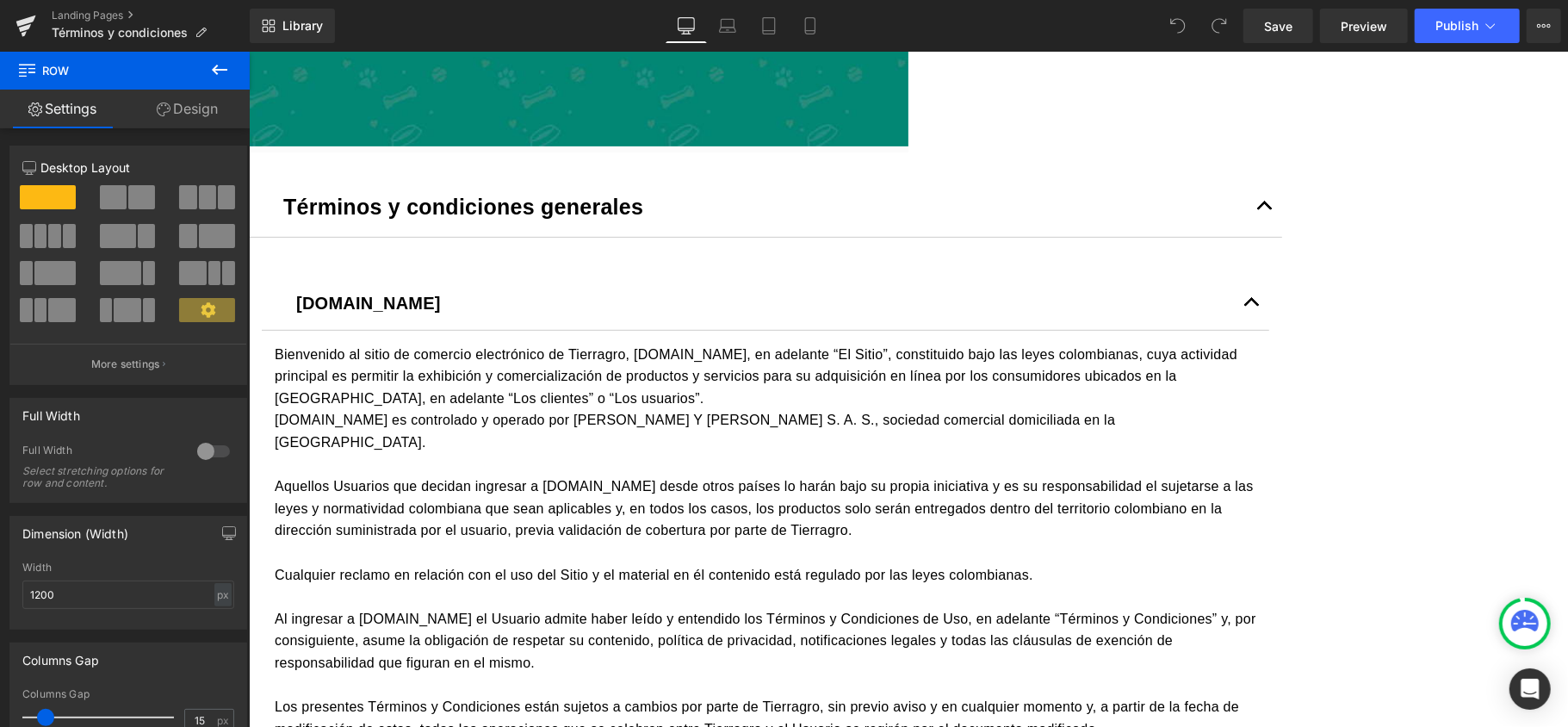
scroll to position [532, 0]
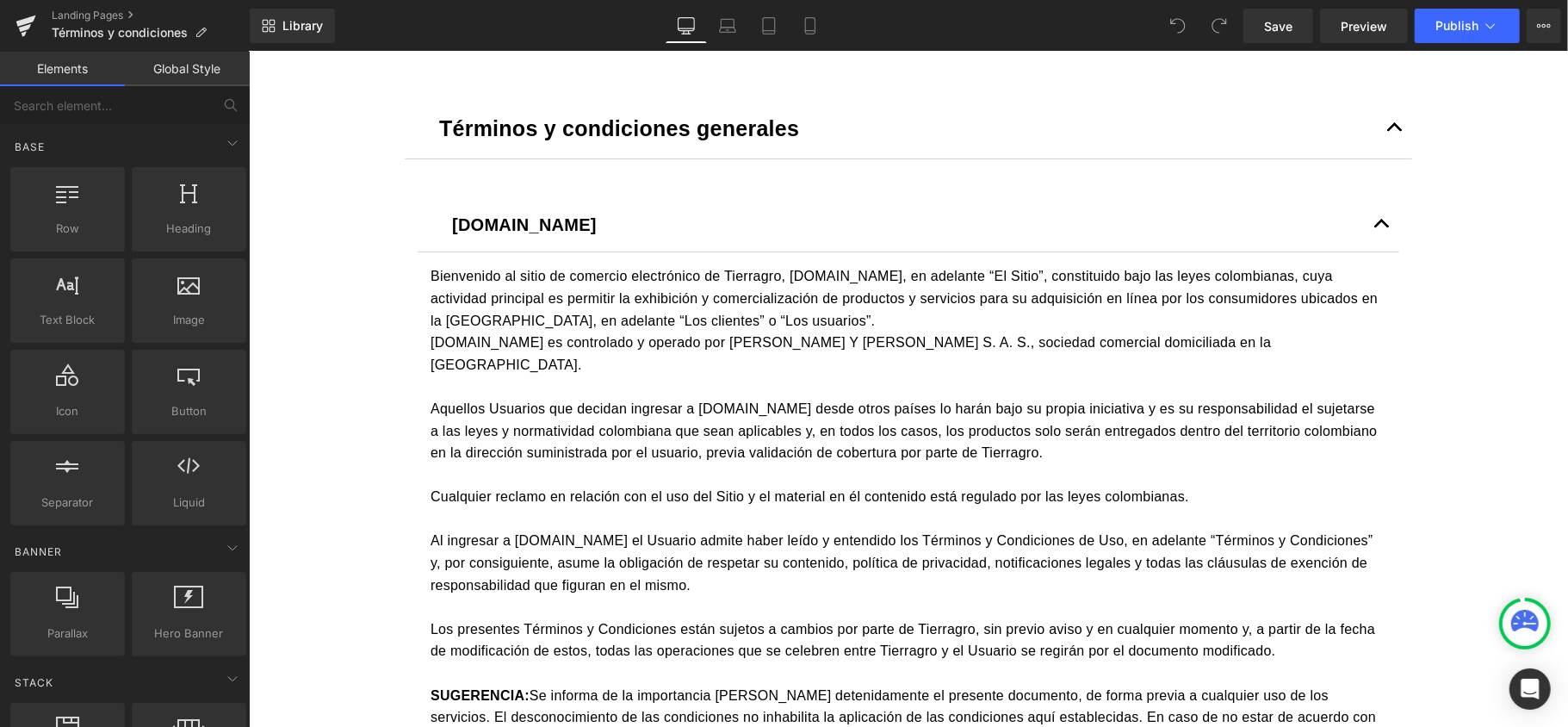
scroll to position [459, 0]
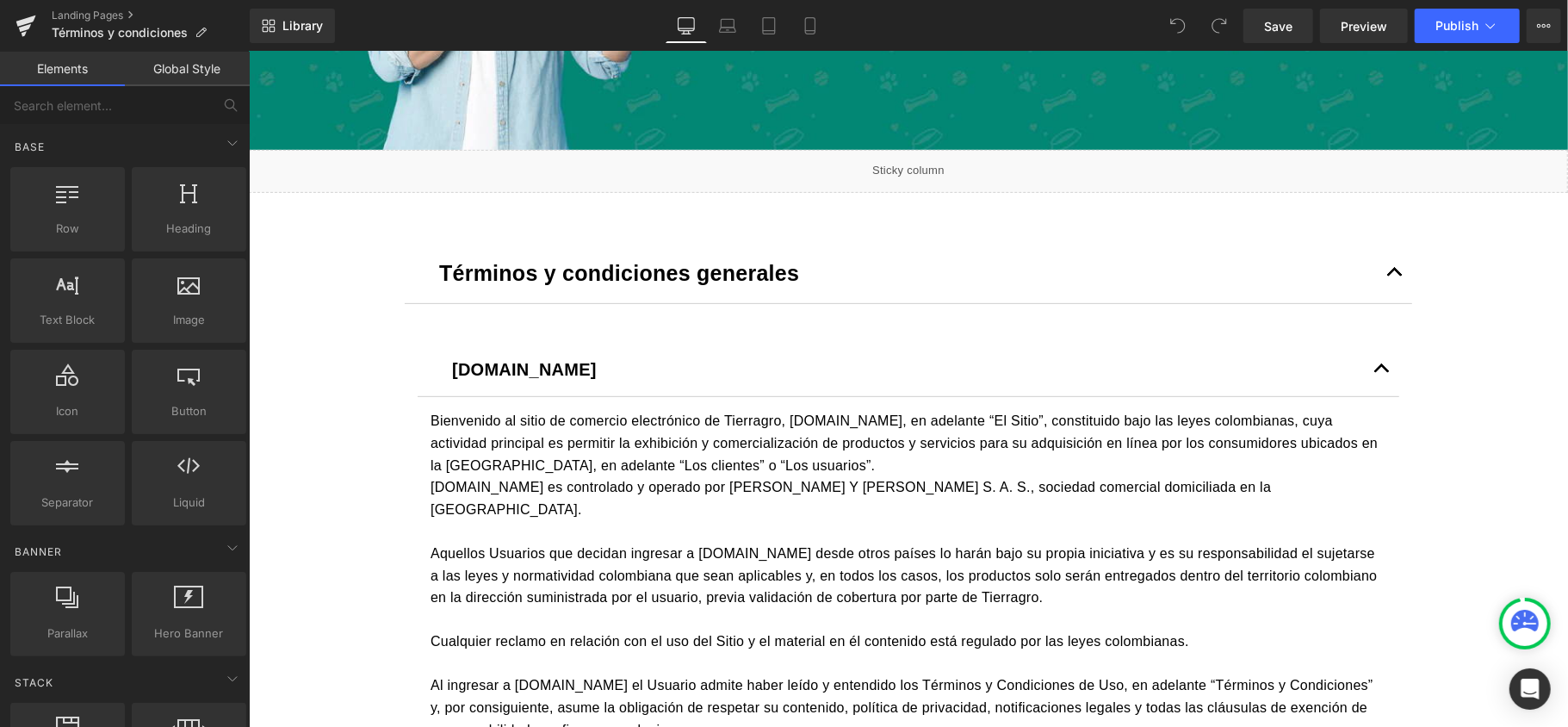
click at [1394, 276] on span "button" at bounding box center [1394, 276] width 0 height 0
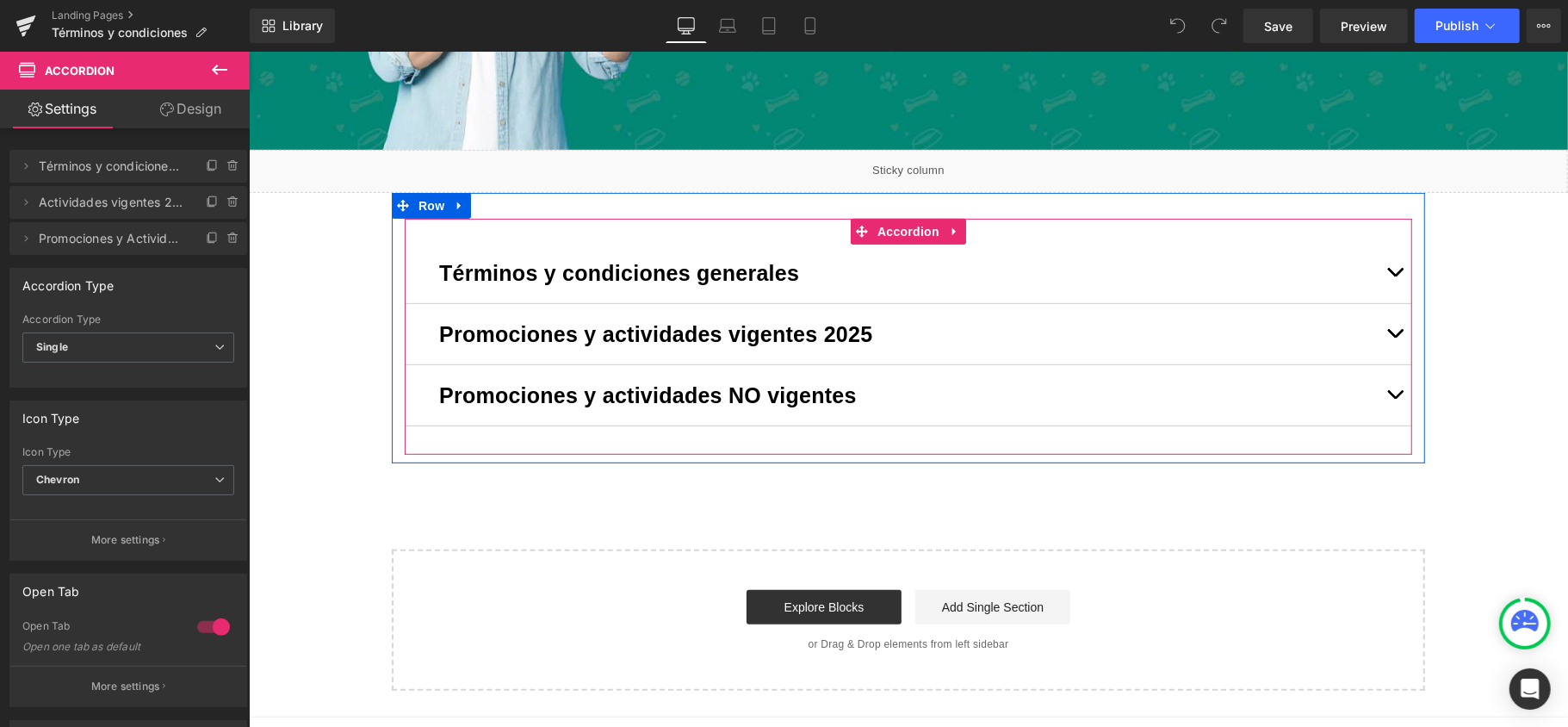
click at [1388, 323] on button "button" at bounding box center [1395, 333] width 35 height 60
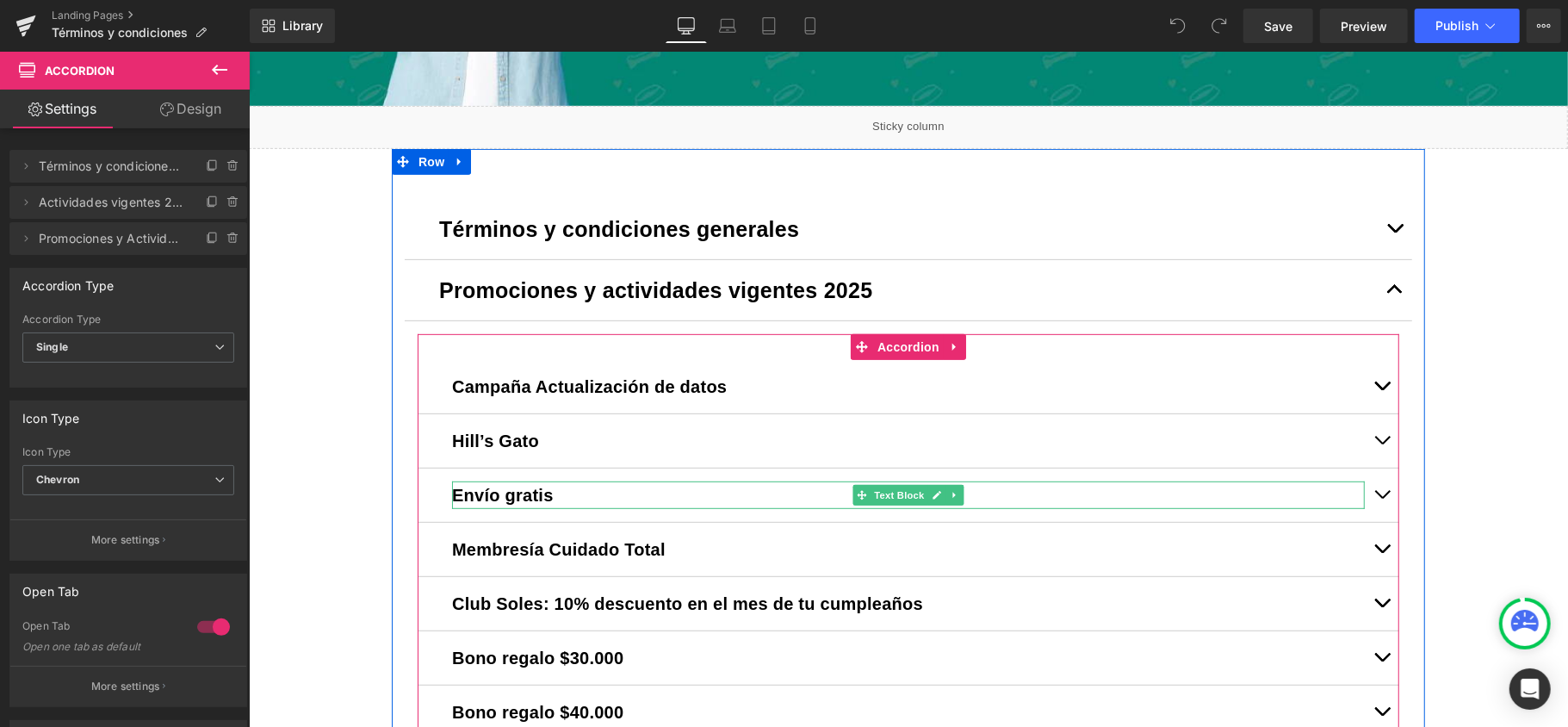
scroll to position [574, 0]
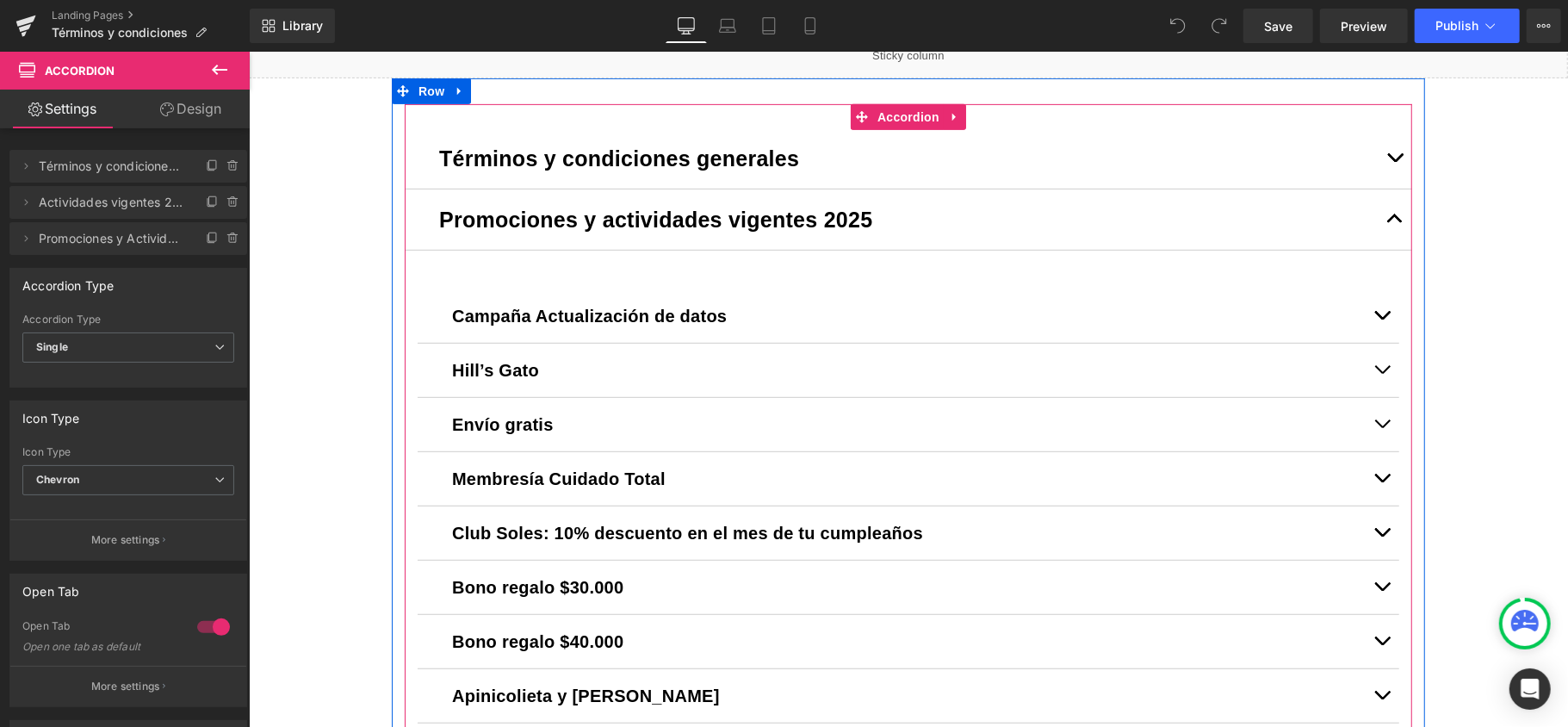
click at [1380, 227] on button "button" at bounding box center [1395, 218] width 35 height 60
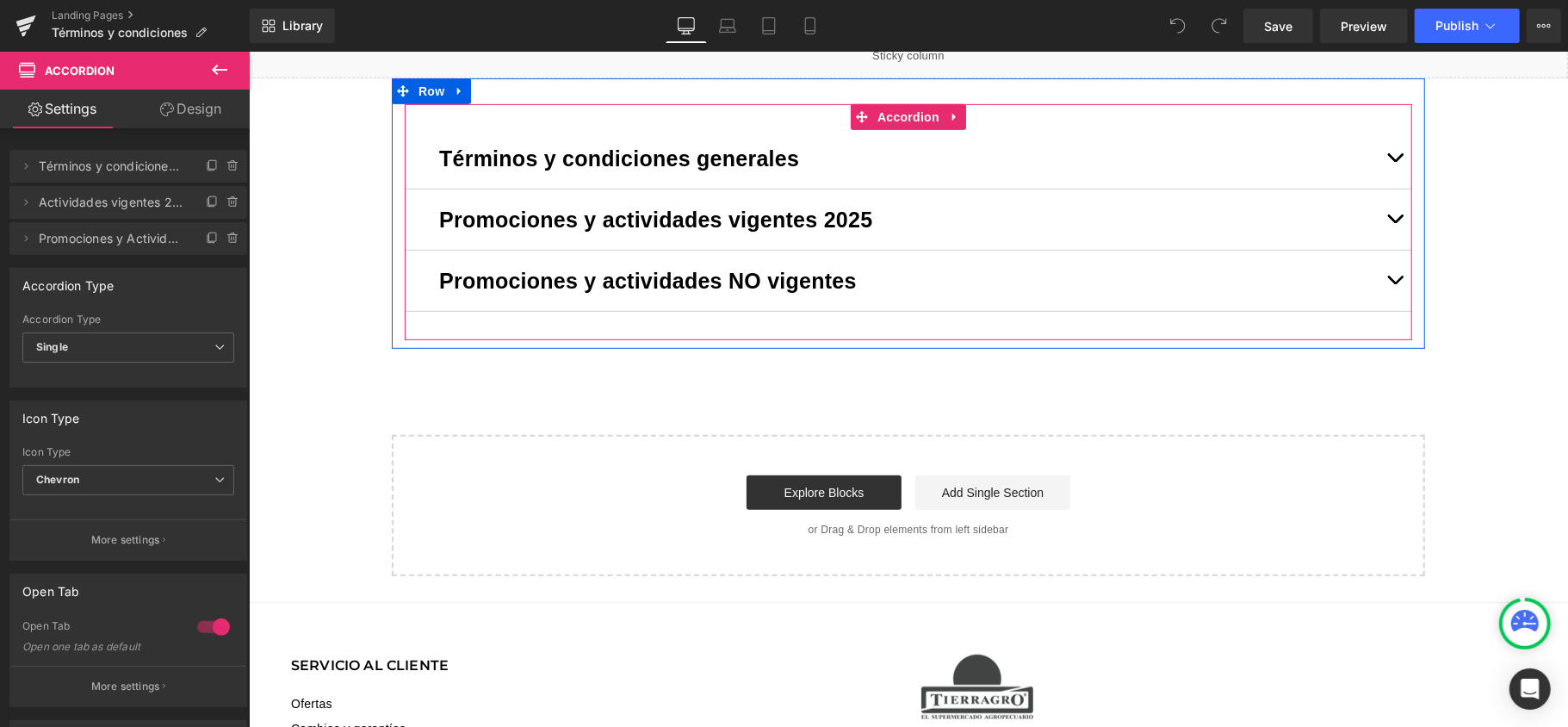
click at [1378, 292] on button "button" at bounding box center [1395, 279] width 35 height 60
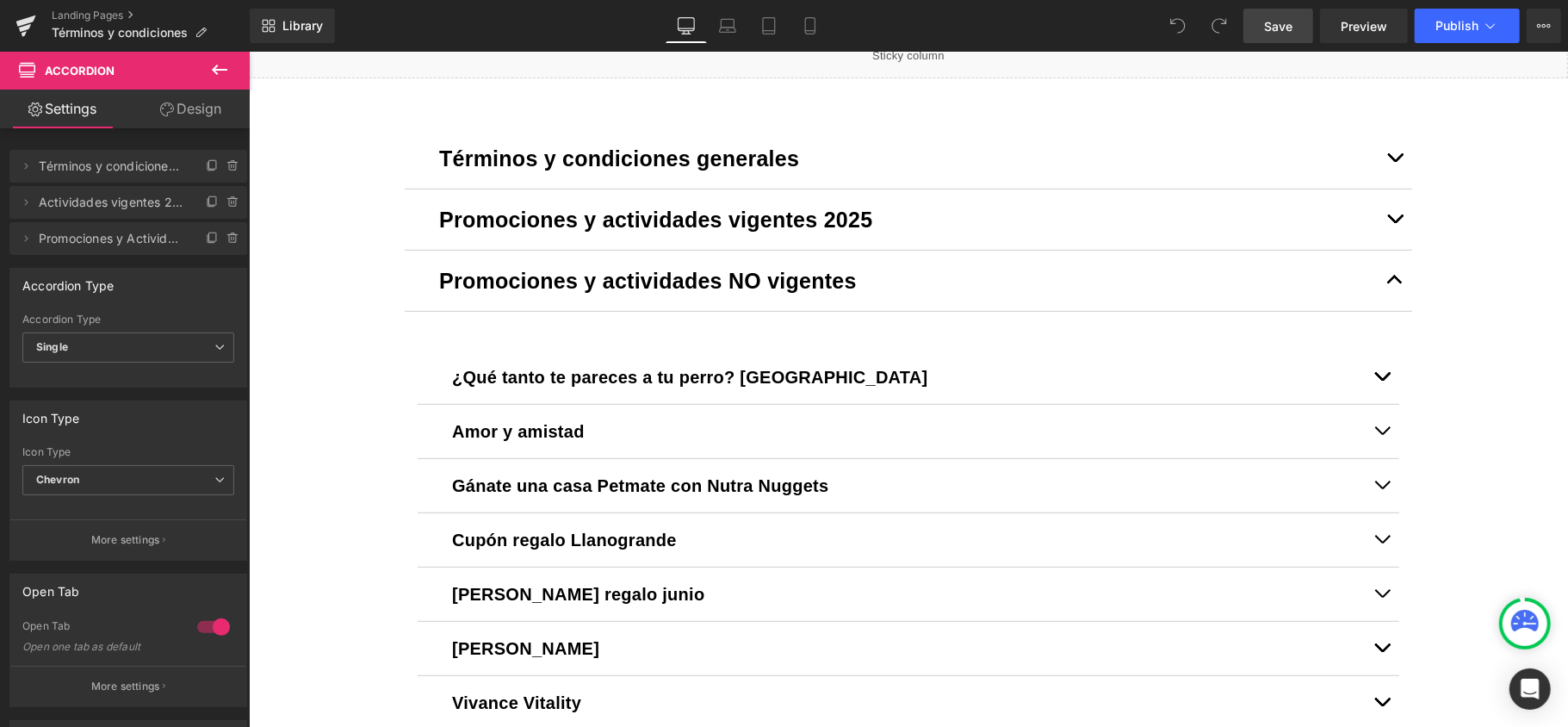
click at [1298, 16] on link "Save" at bounding box center [1278, 26] width 70 height 35
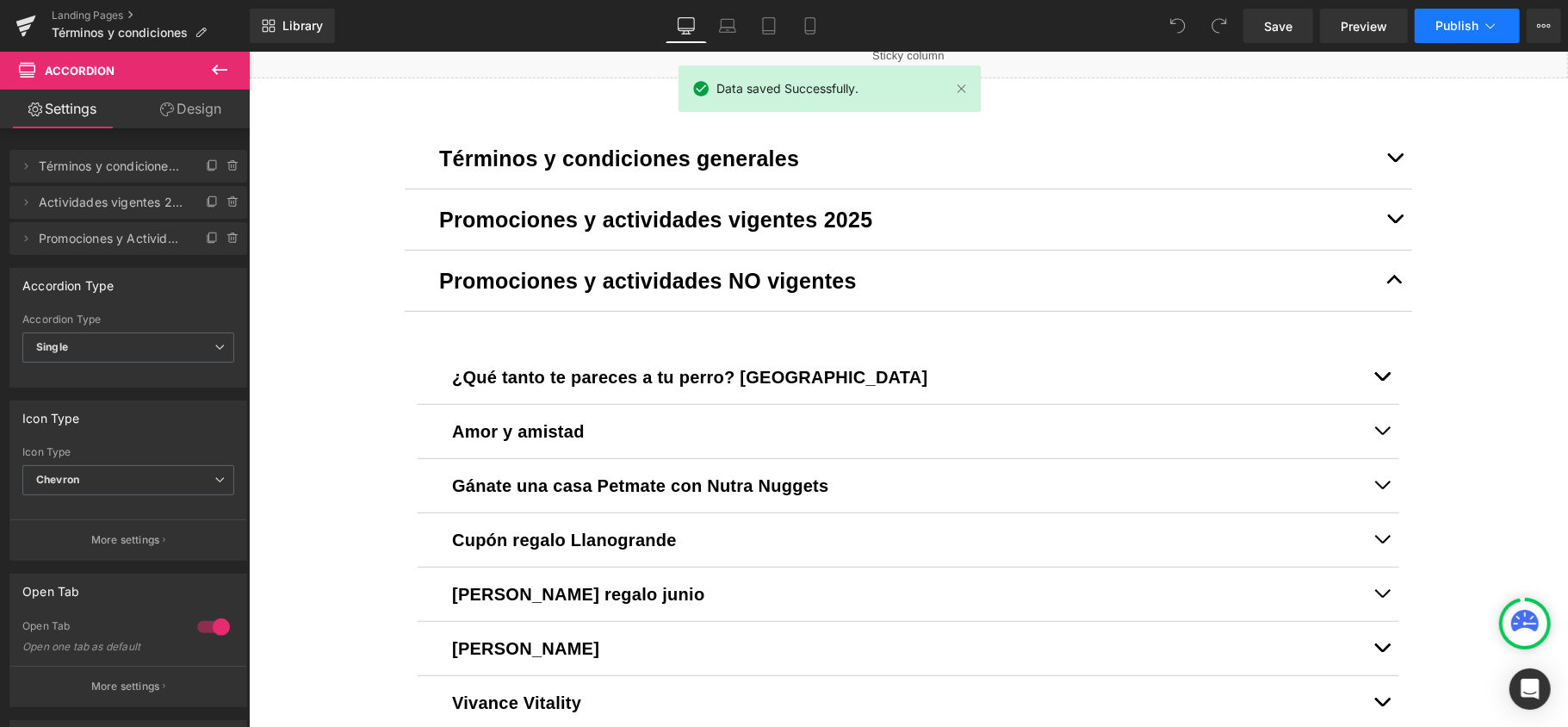
click at [1469, 33] on button "Publish" at bounding box center [1467, 26] width 105 height 35
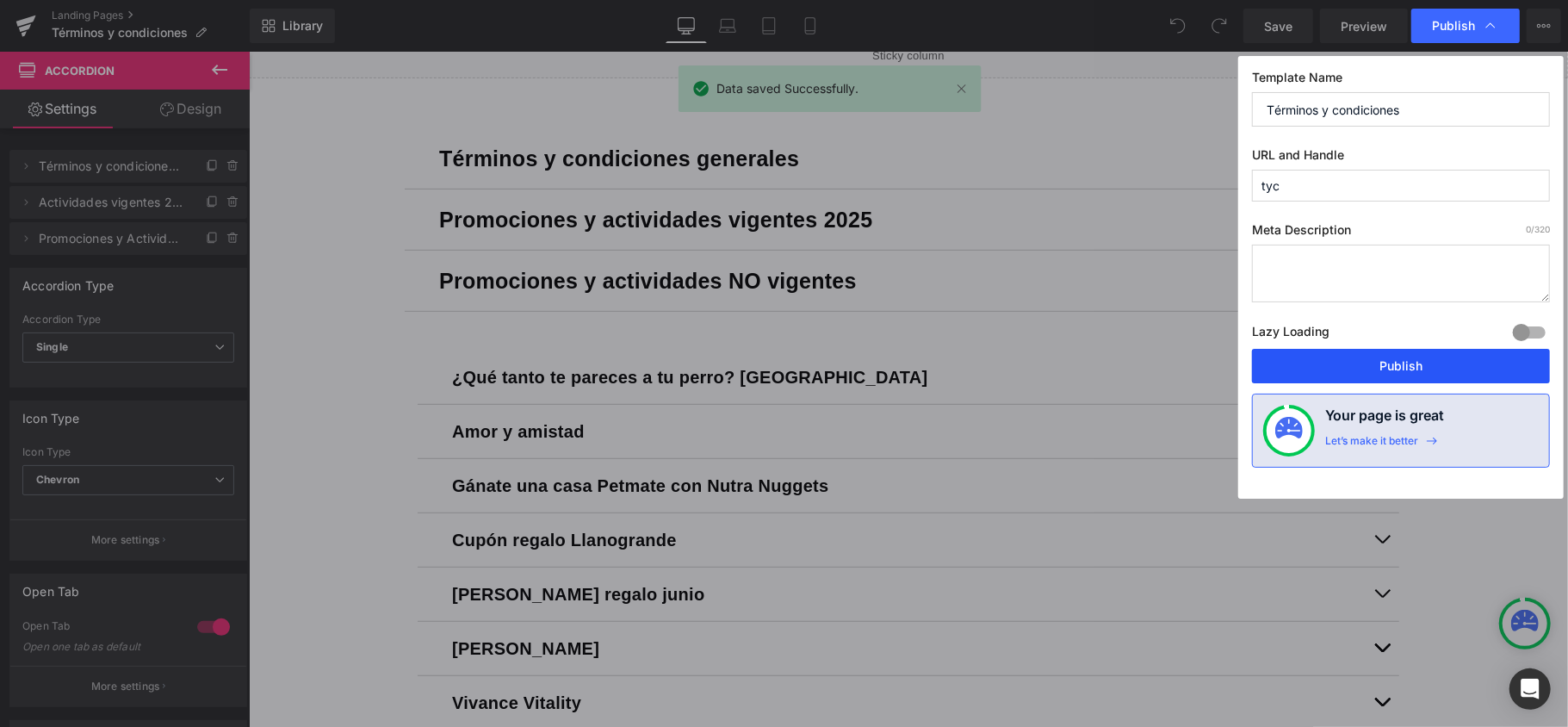
click at [1406, 359] on button "Publish" at bounding box center [1401, 366] width 298 height 35
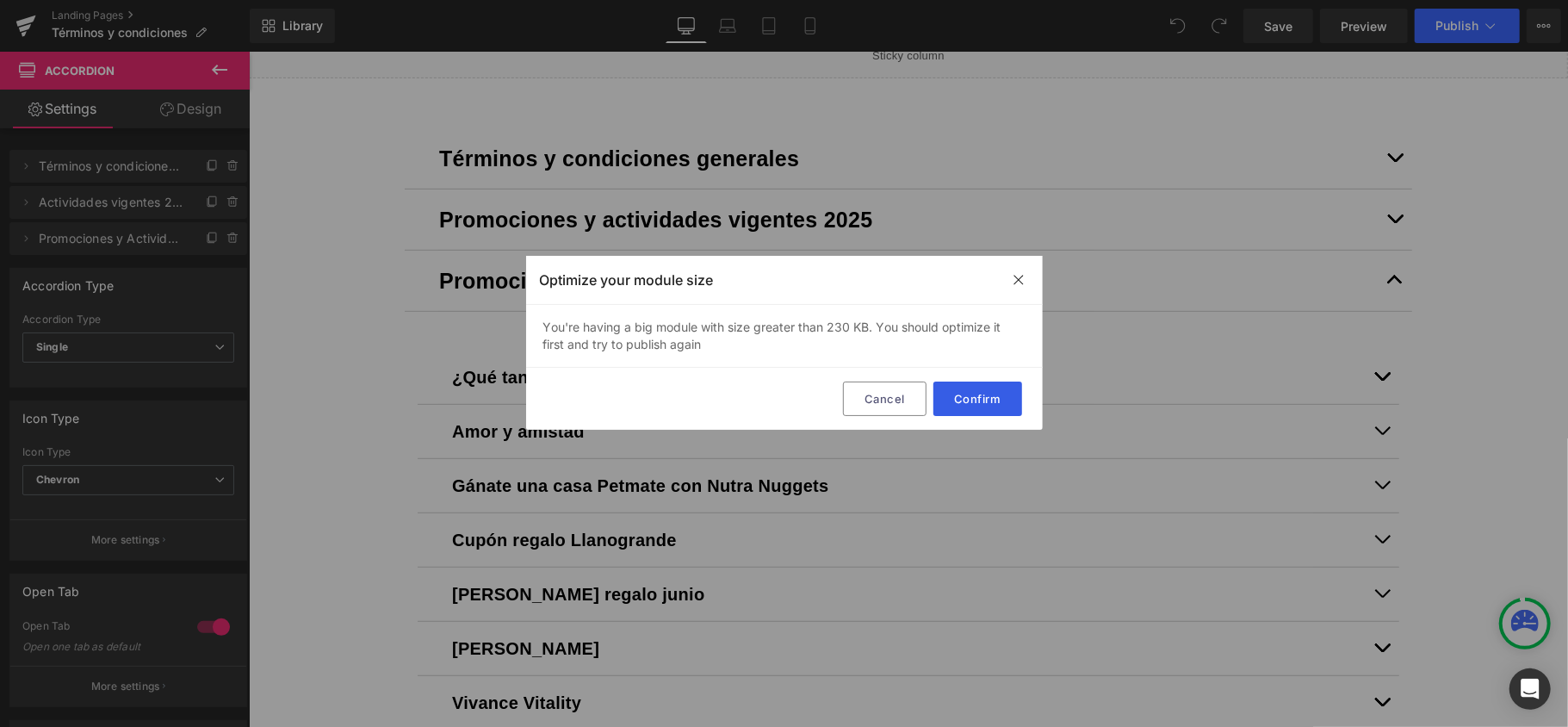
drag, startPoint x: 976, startPoint y: 404, endPoint x: 799, endPoint y: 290, distance: 210.5
click at [976, 404] on button "Confirm" at bounding box center [978, 399] width 89 height 35
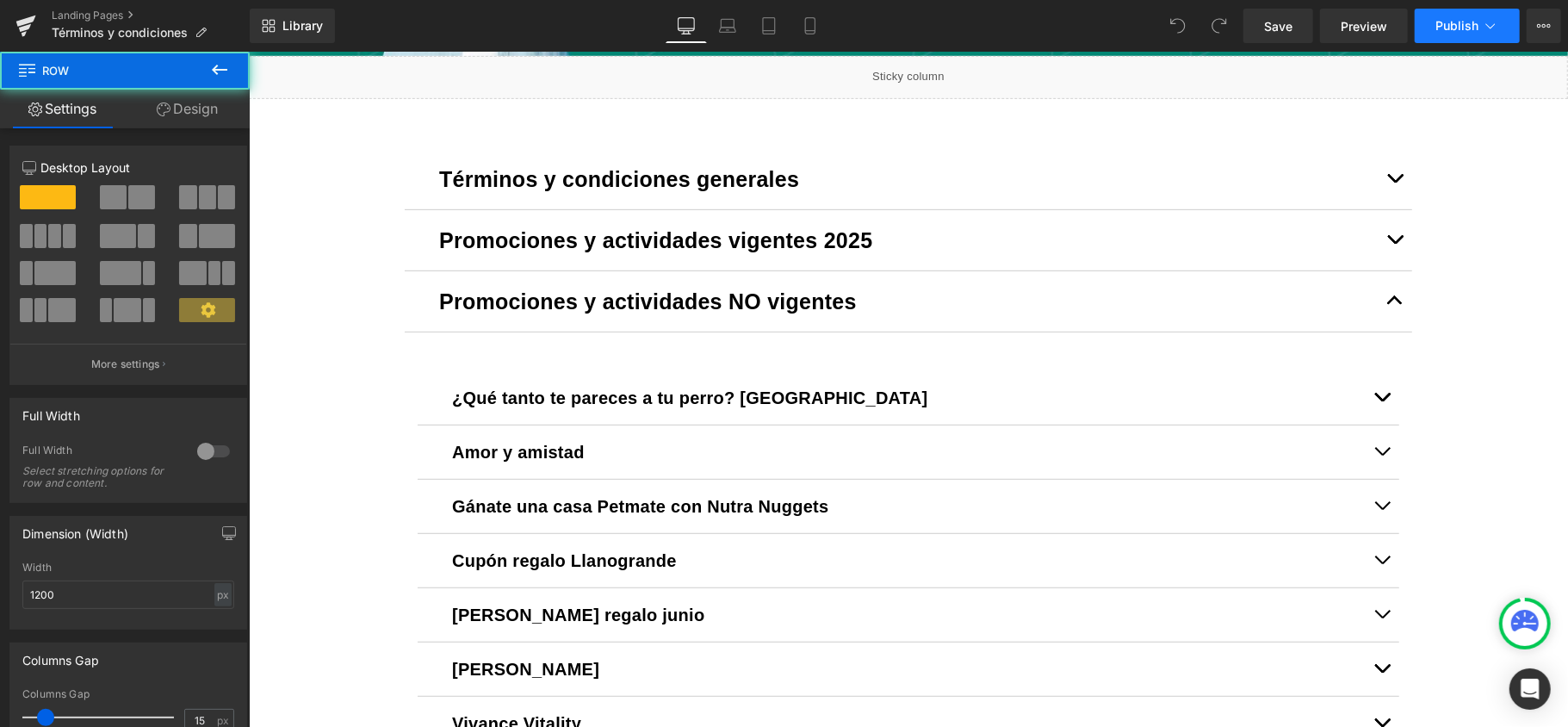
click at [1496, 24] on icon at bounding box center [1491, 26] width 17 height 17
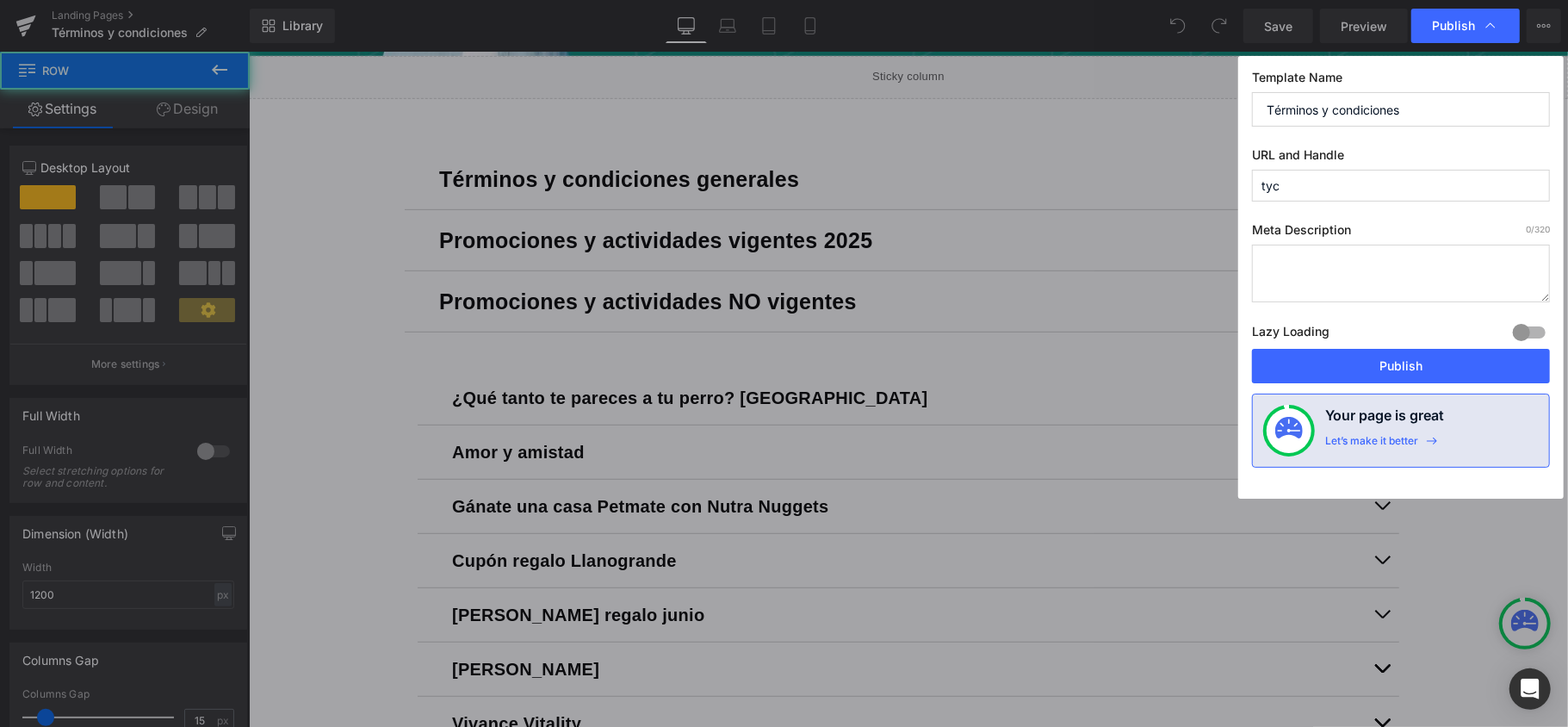
scroll to position [532, 0]
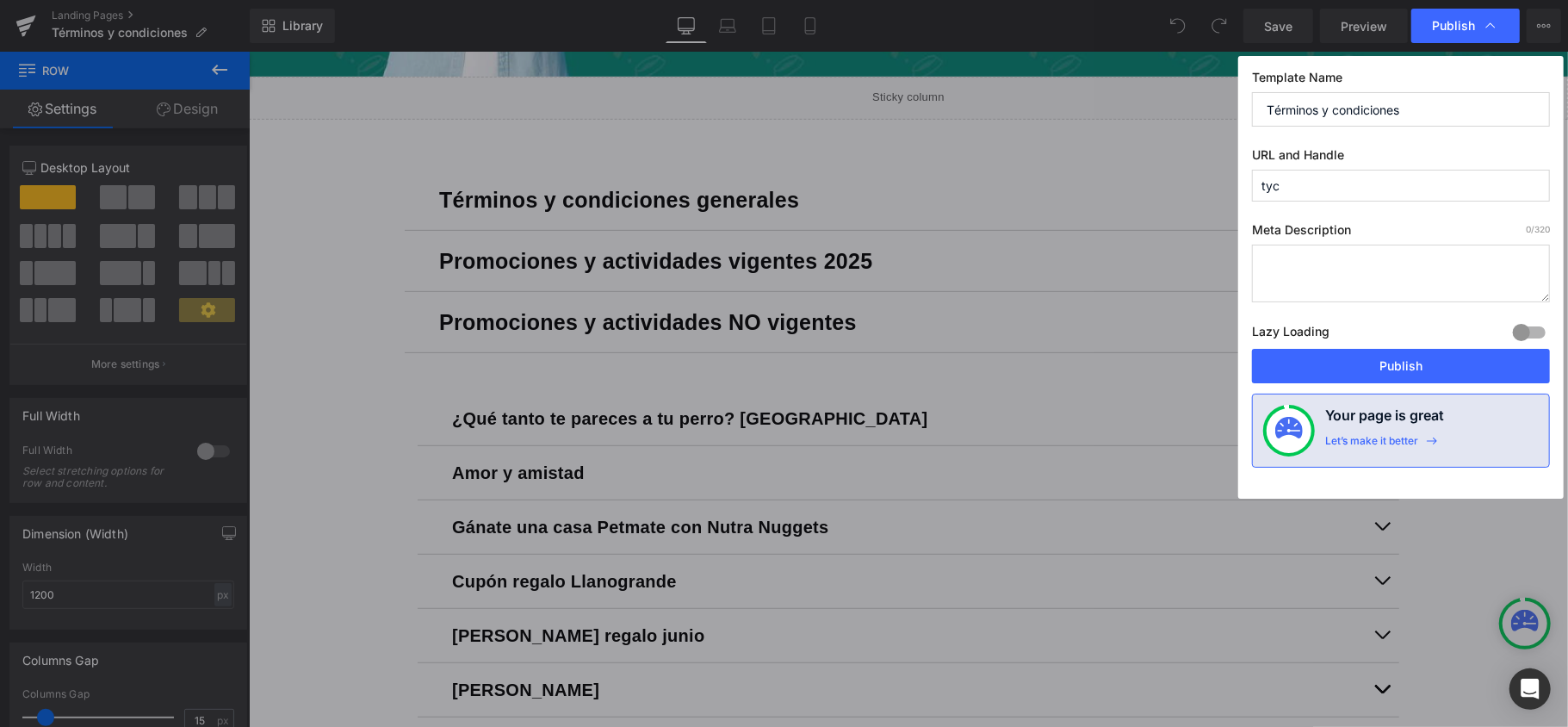
click at [1528, 329] on div at bounding box center [1530, 332] width 42 height 28
drag, startPoint x: 1478, startPoint y: 376, endPoint x: 1159, endPoint y: 370, distance: 319.1
click at [1478, 376] on button "Publish" at bounding box center [1401, 366] width 298 height 35
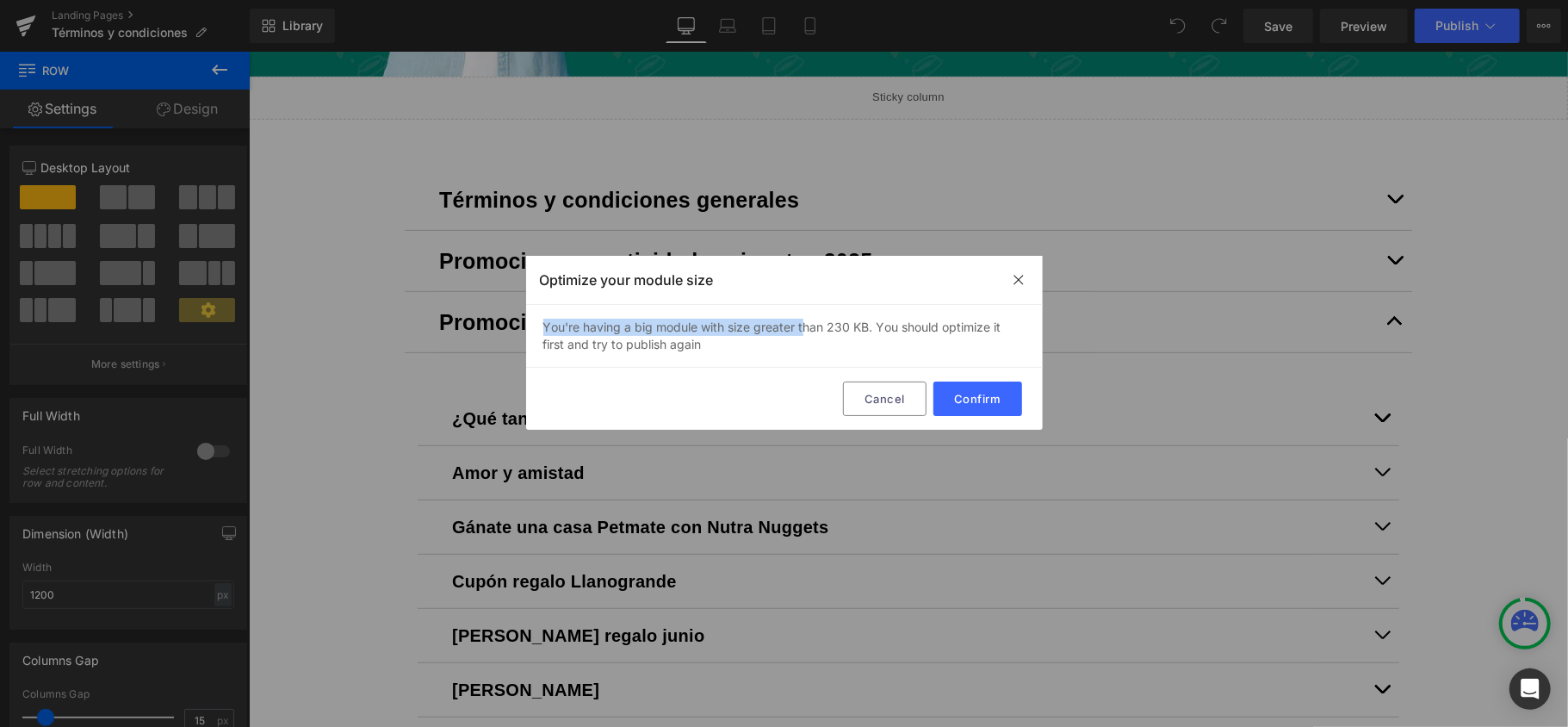
drag, startPoint x: 539, startPoint y: 330, endPoint x: 804, endPoint y: 320, distance: 265.2
click at [804, 320] on div "You're having a big module with size greater than 230 KB. You should optimize i…" at bounding box center [784, 337] width 517 height 63
drag, startPoint x: 732, startPoint y: 353, endPoint x: 722, endPoint y: 346, distance: 12.2
click at [731, 351] on div "You're having a big module with size greater than 230 KB. You should optimize i…" at bounding box center [784, 337] width 517 height 63
drag, startPoint x: 715, startPoint y: 345, endPoint x: 531, endPoint y: 327, distance: 184.9
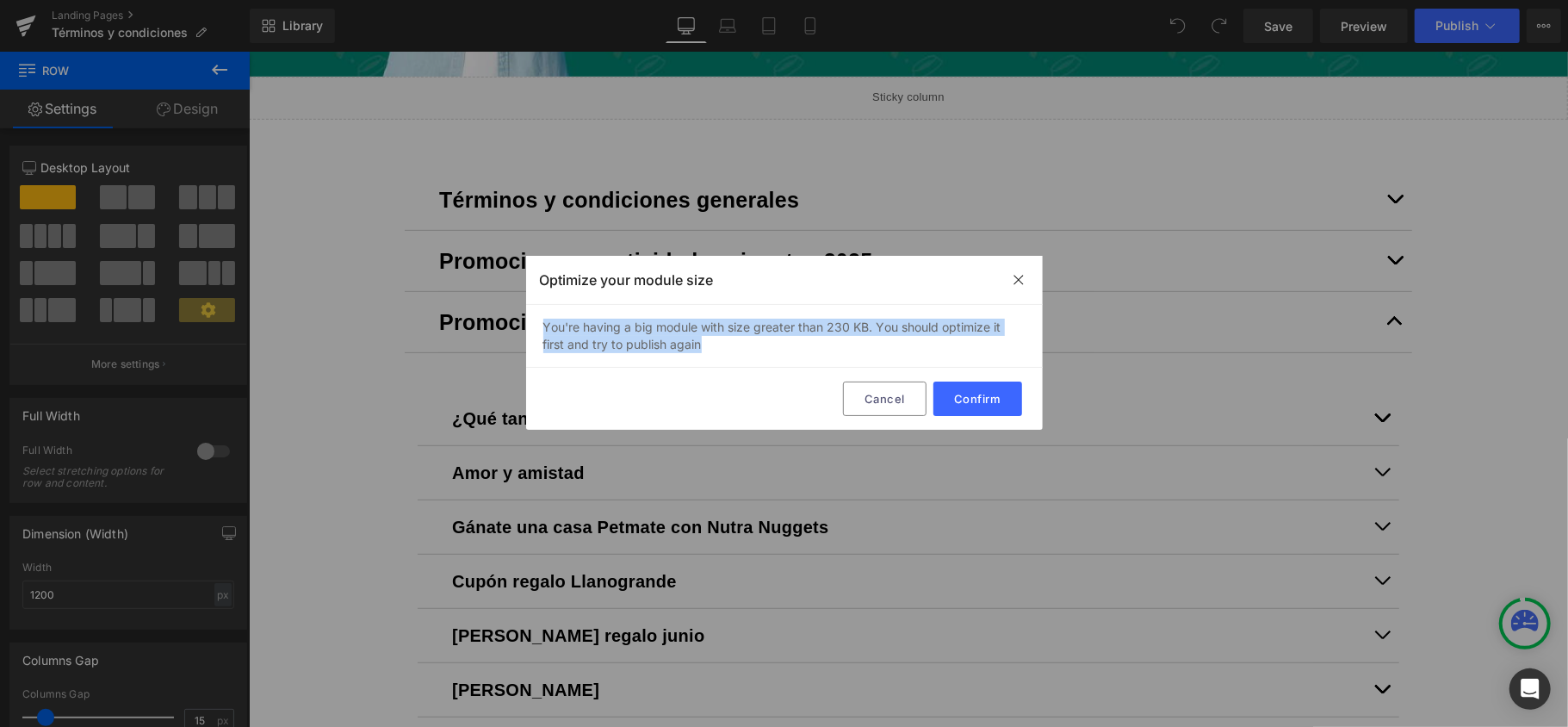
click at [531, 327] on div "You're having a big module with size greater than 230 KB. You should optimize i…" at bounding box center [784, 337] width 517 height 63
copy div "You're having a big module with size greater than 230 KB. You should optimize i…"
click at [1024, 281] on img at bounding box center [1019, 280] width 14 height 14
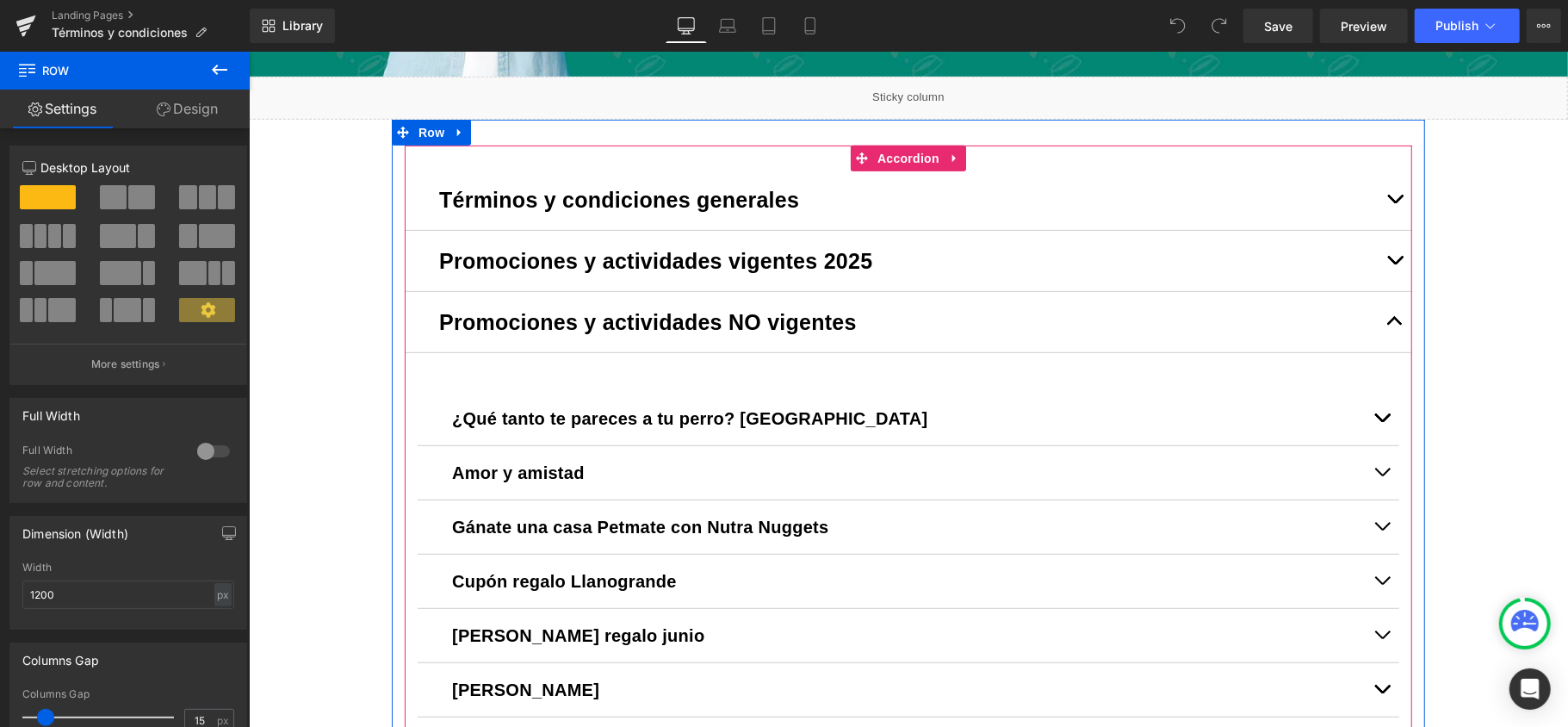
click at [1385, 197] on button "button" at bounding box center [1395, 198] width 35 height 60
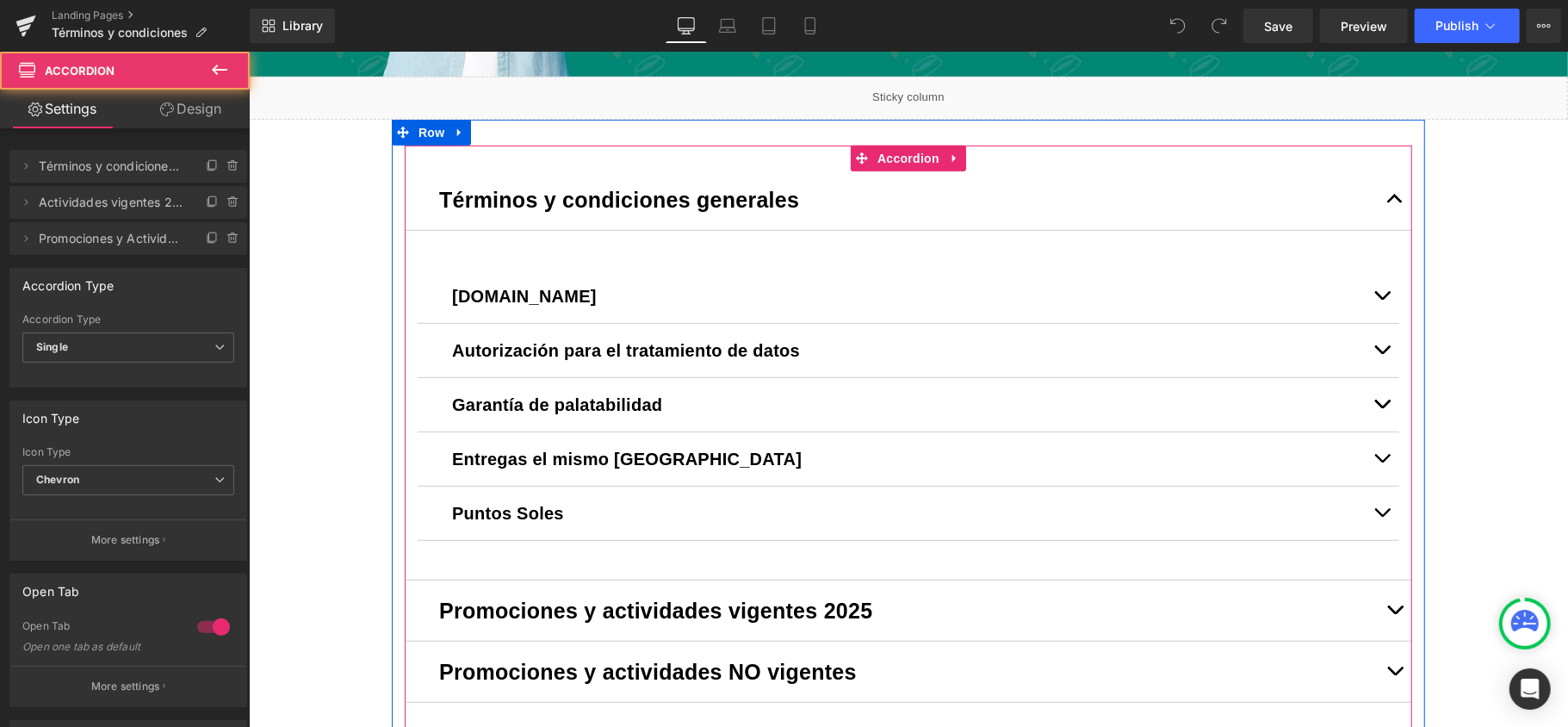
click at [1394, 203] on span "button" at bounding box center [1394, 203] width 0 height 0
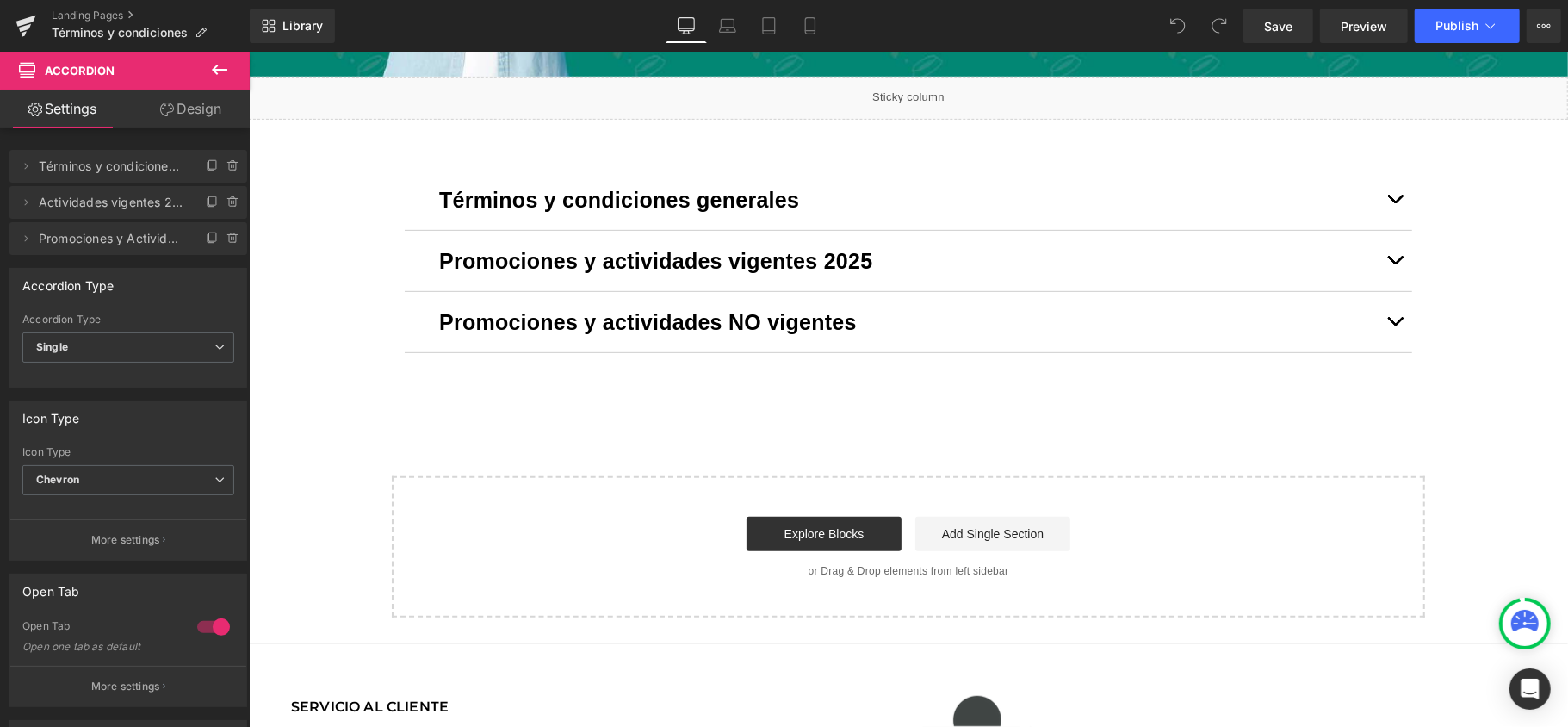
drag, startPoint x: 1306, startPoint y: 499, endPoint x: 1344, endPoint y: 504, distance: 38.3
click at [1344, 504] on div "Start building your page Explore Blocks Add Single Section or Drag & Drop eleme…" at bounding box center [908, 546] width 1030 height 137
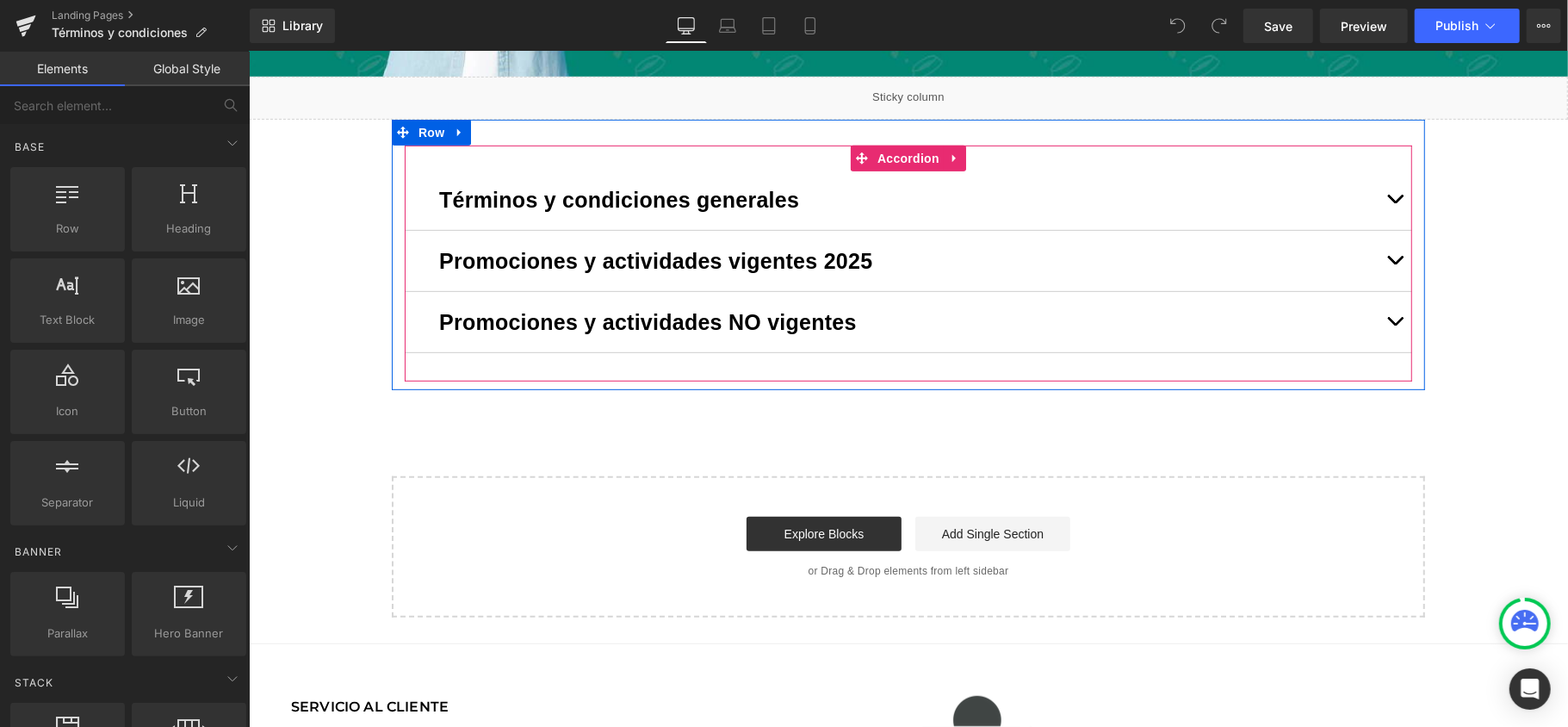
click at [1386, 314] on button "button" at bounding box center [1395, 321] width 35 height 60
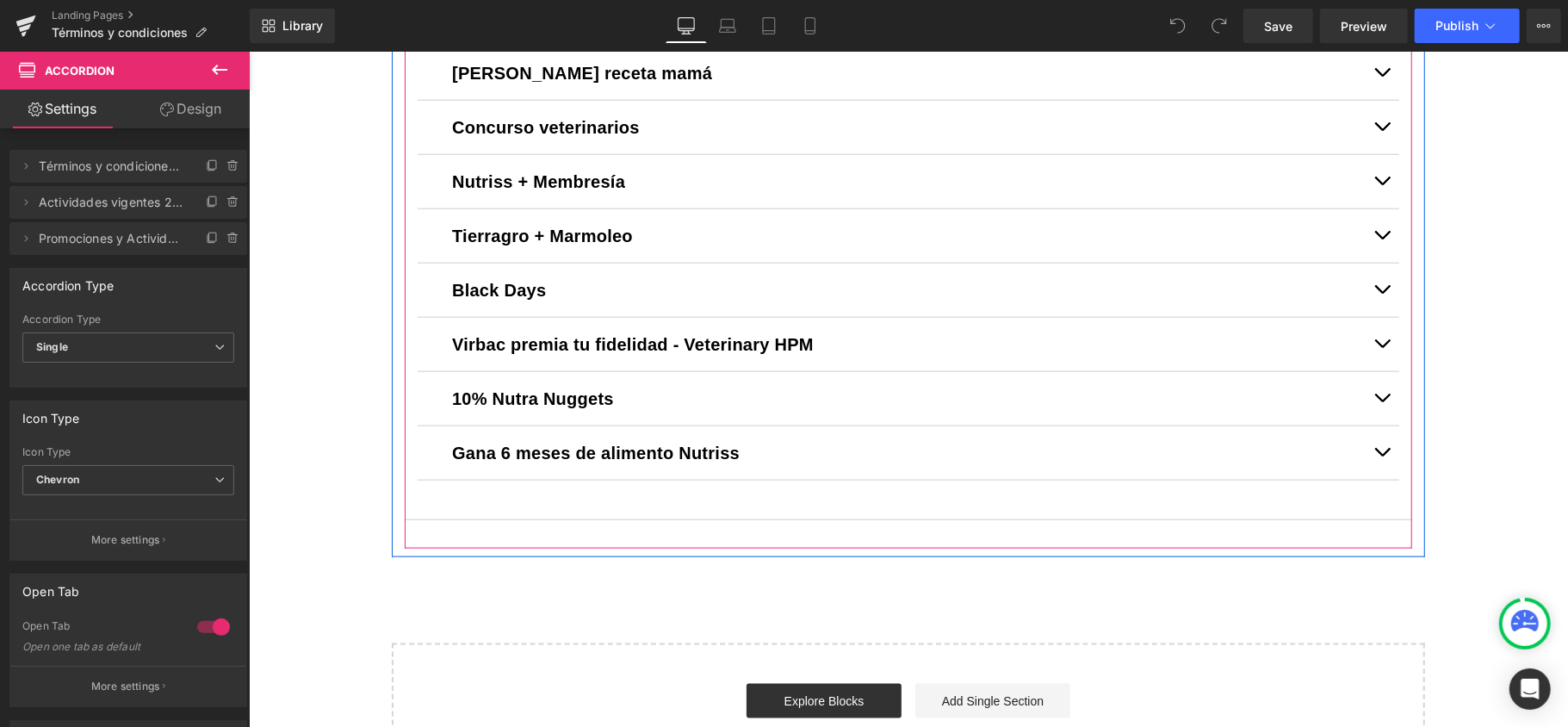
scroll to position [1451, 0]
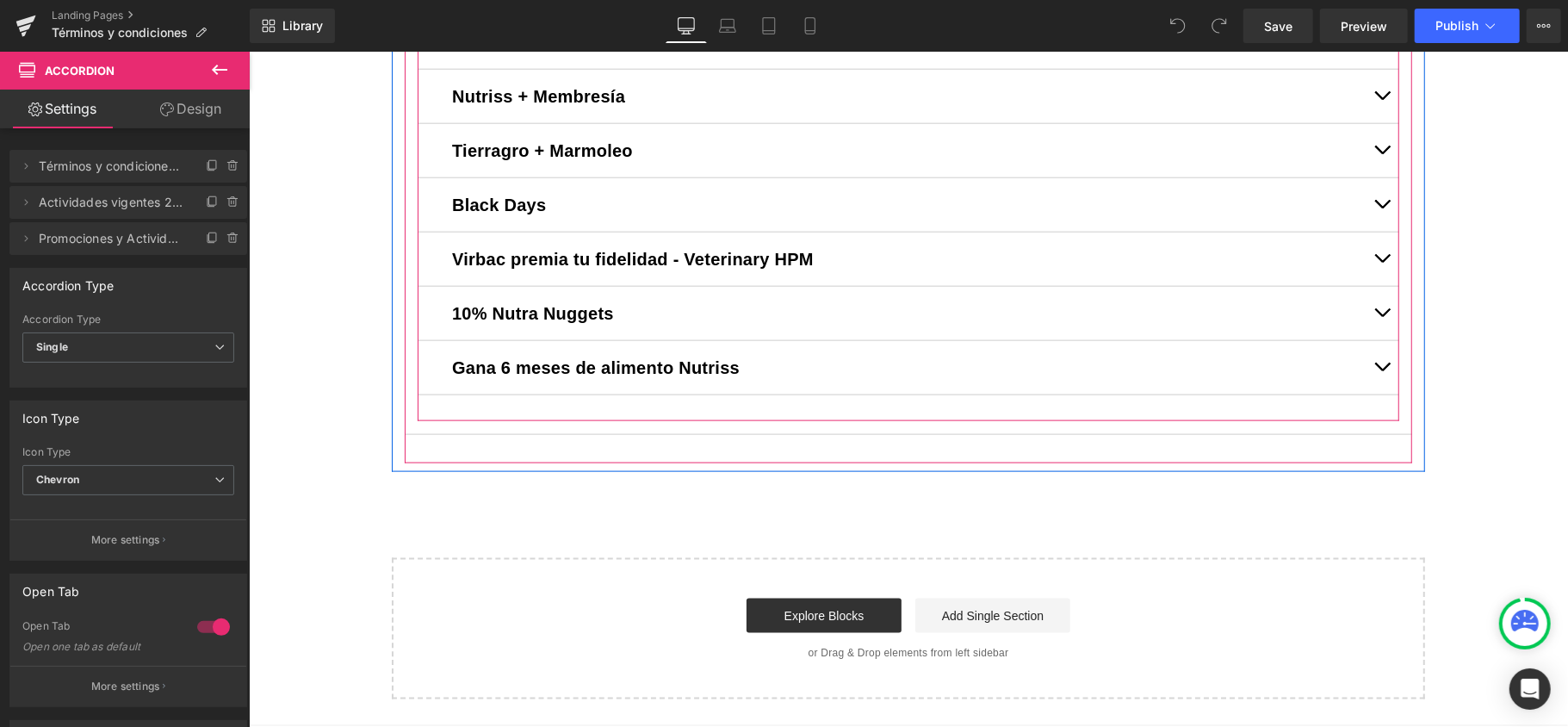
click at [1377, 369] on button "button" at bounding box center [1382, 366] width 35 height 53
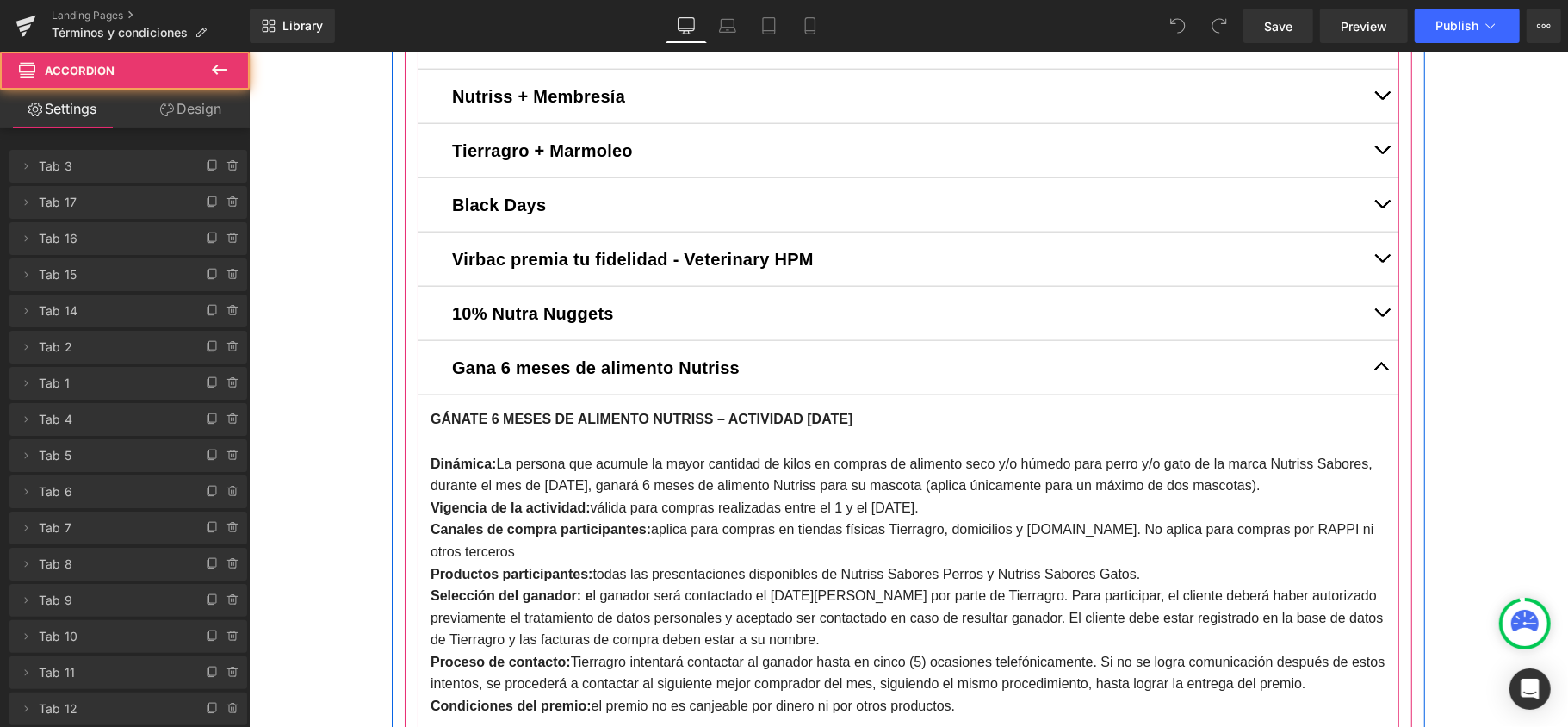
click at [1380, 369] on button "button" at bounding box center [1382, 366] width 35 height 53
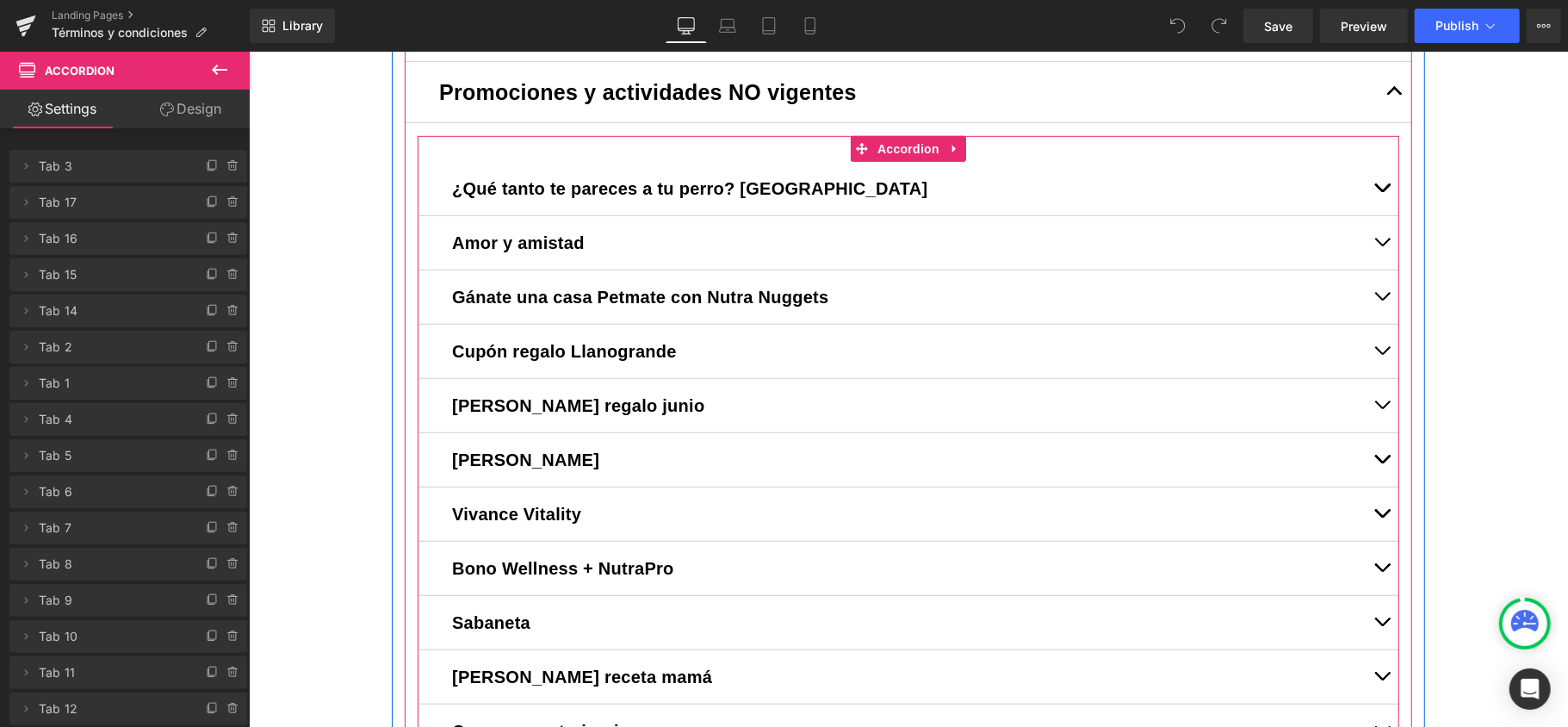
scroll to position [648, 0]
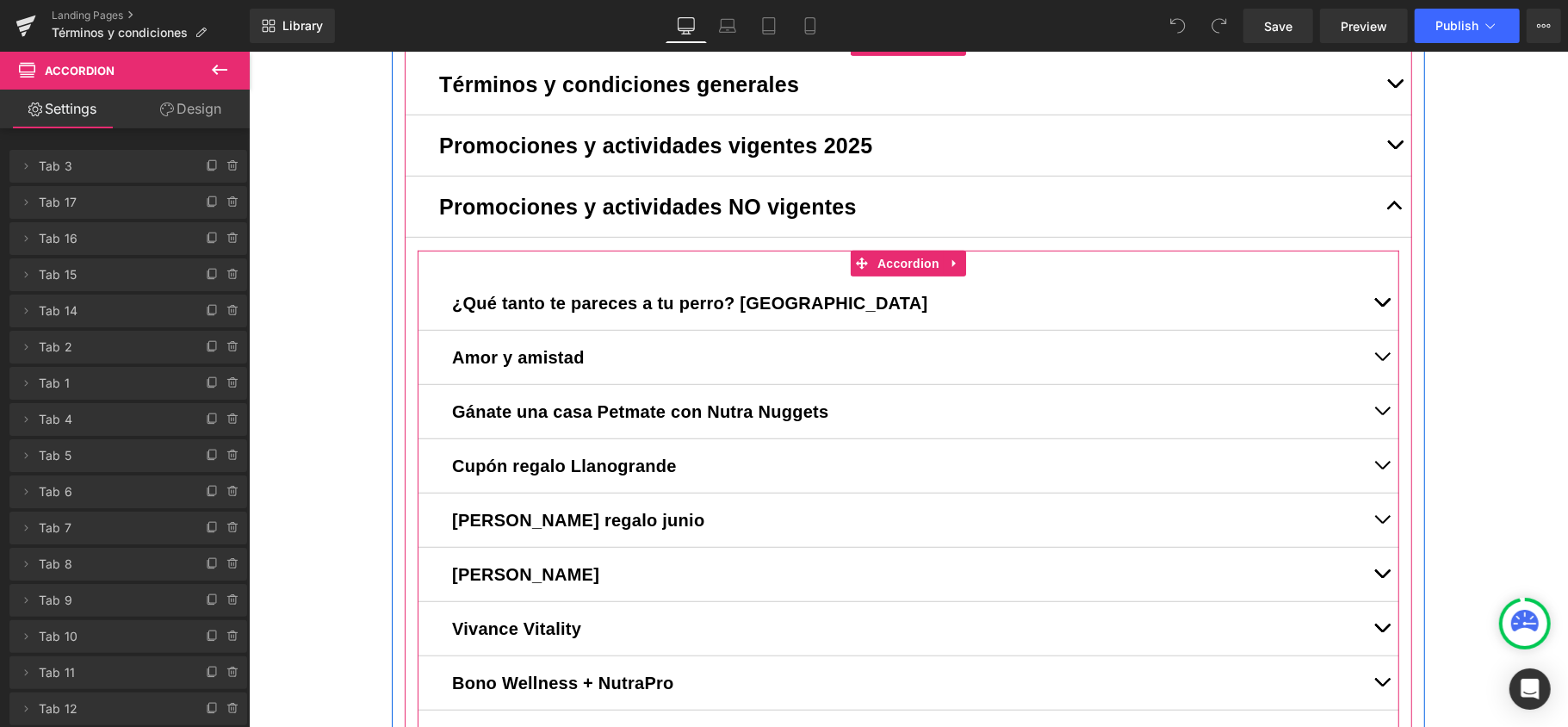
click at [1372, 303] on button "button" at bounding box center [1382, 302] width 35 height 53
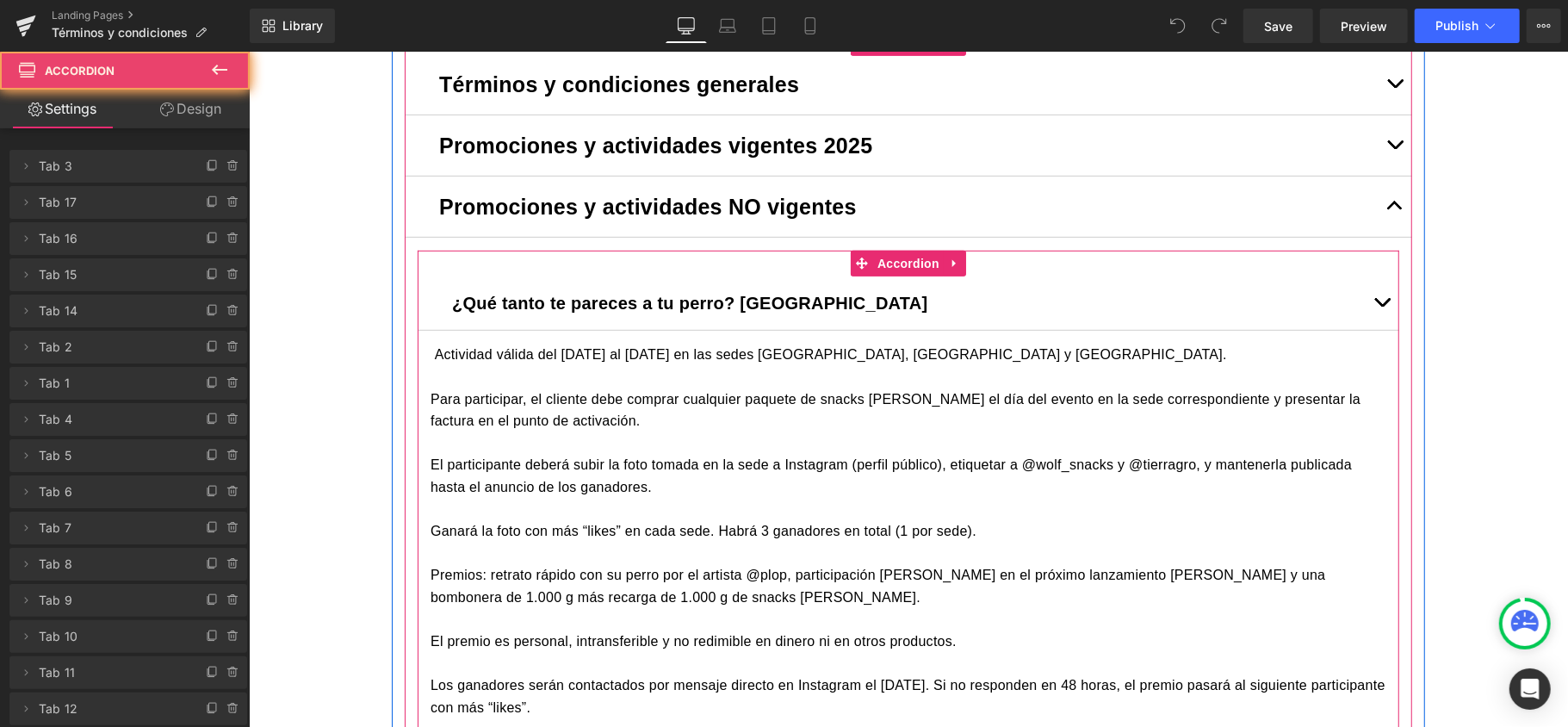
click at [1382, 306] on span "button" at bounding box center [1382, 306] width 0 height 0
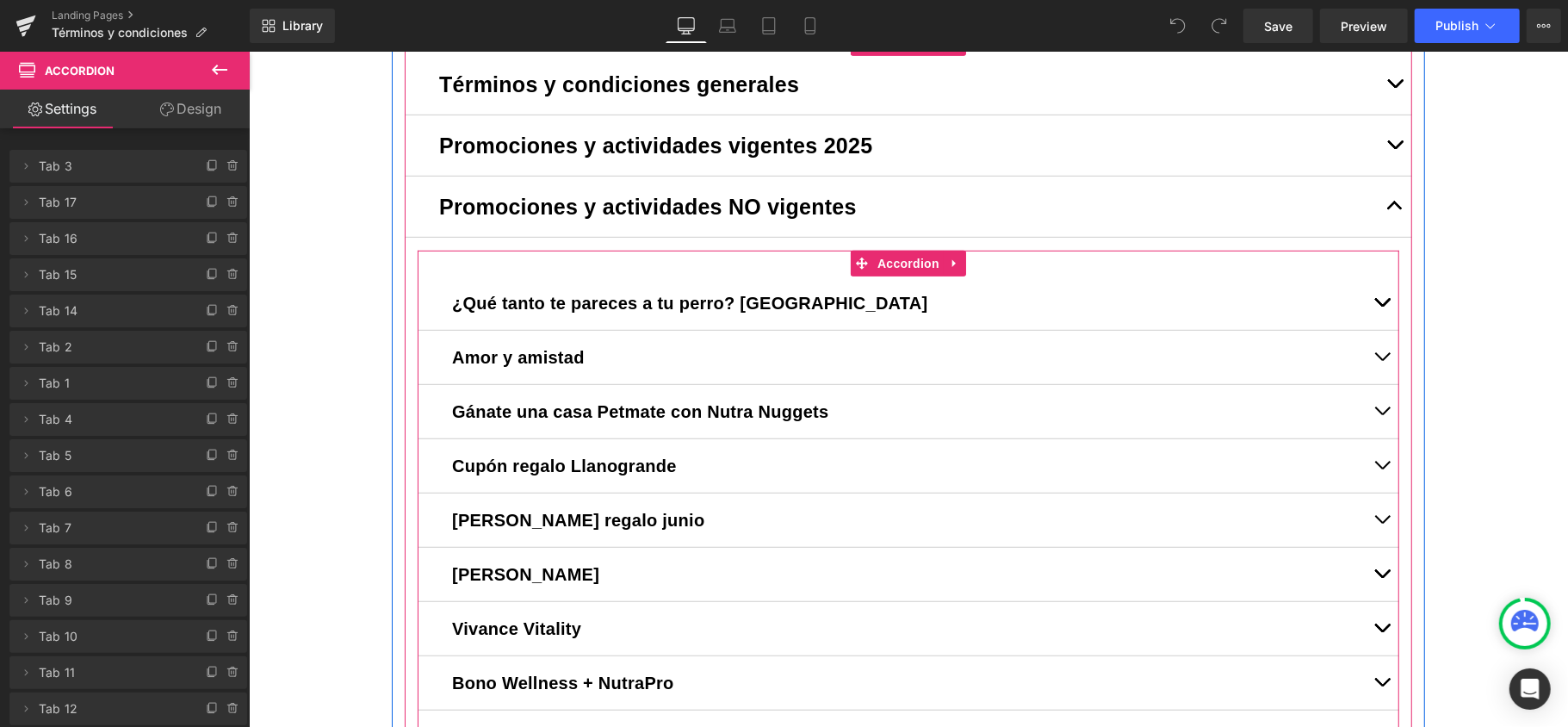
click at [1375, 303] on button "button" at bounding box center [1382, 302] width 35 height 53
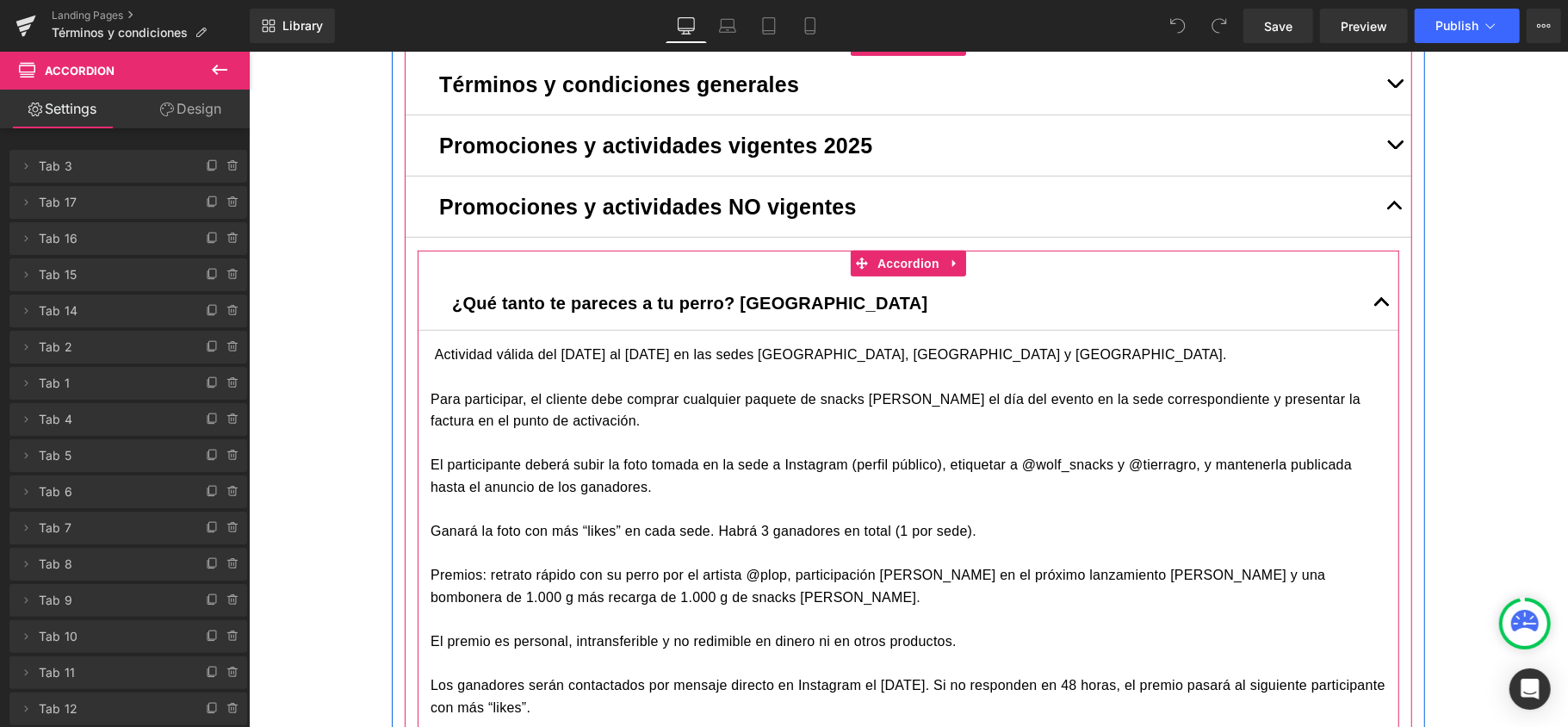
click at [636, 394] on p "Para participar, el cliente debe comprar cualquier paquete de snacks [PERSON_NA…" at bounding box center [907, 410] width 956 height 44
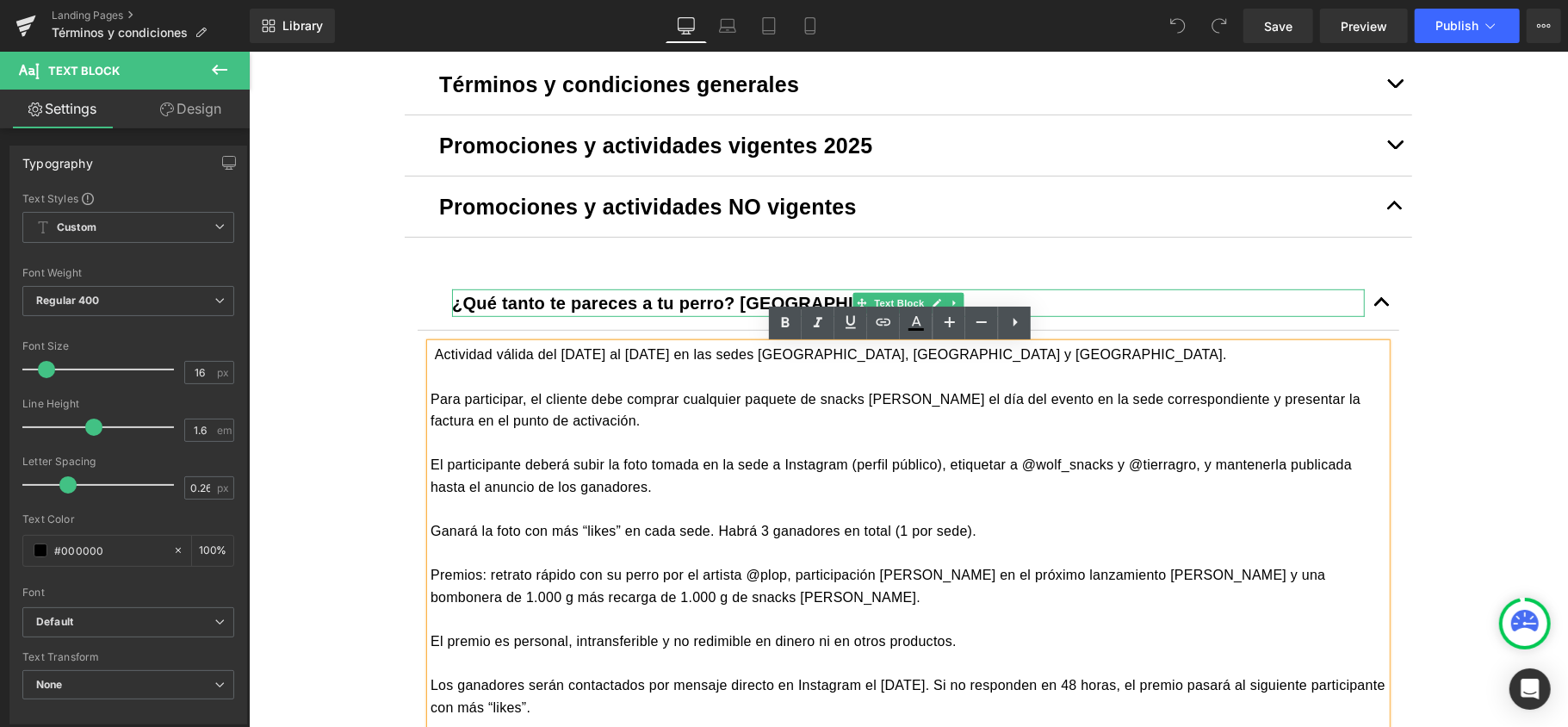
click at [614, 307] on span "¿Qué tanto te pareces a tu perro? [GEOGRAPHIC_DATA]" at bounding box center [690, 303] width 477 height 19
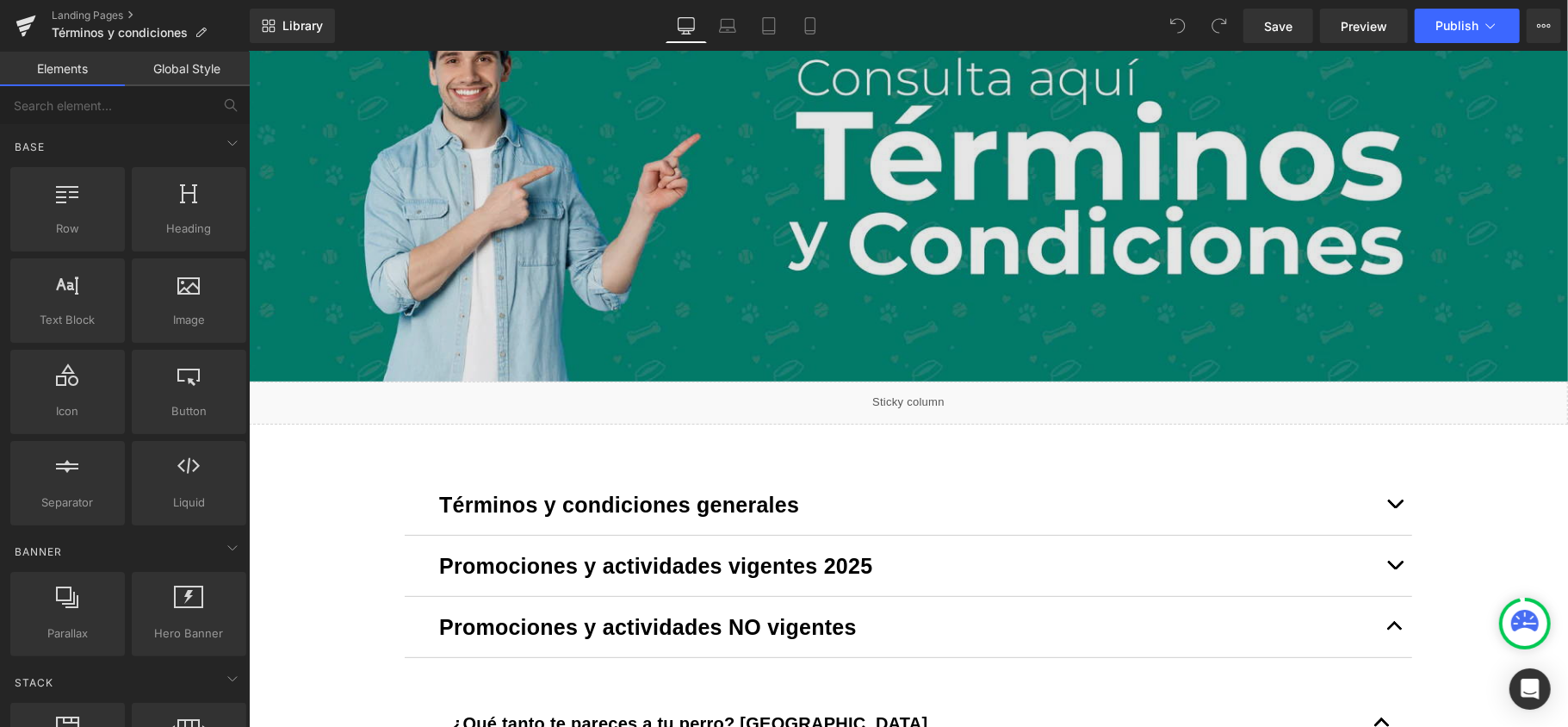
scroll to position [229, 0]
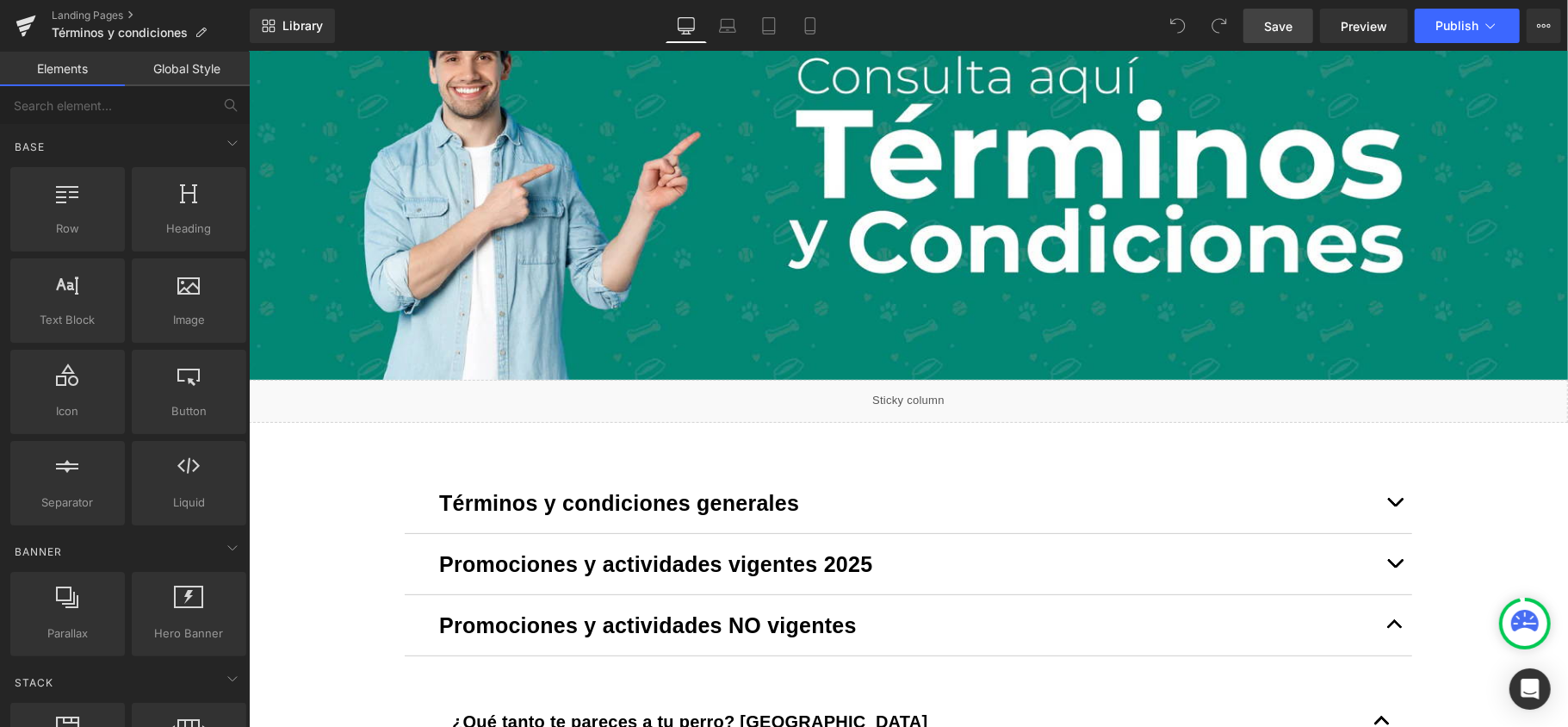
click at [1293, 21] on span "Save" at bounding box center [1278, 26] width 29 height 18
